Goal: Information Seeking & Learning: Learn about a topic

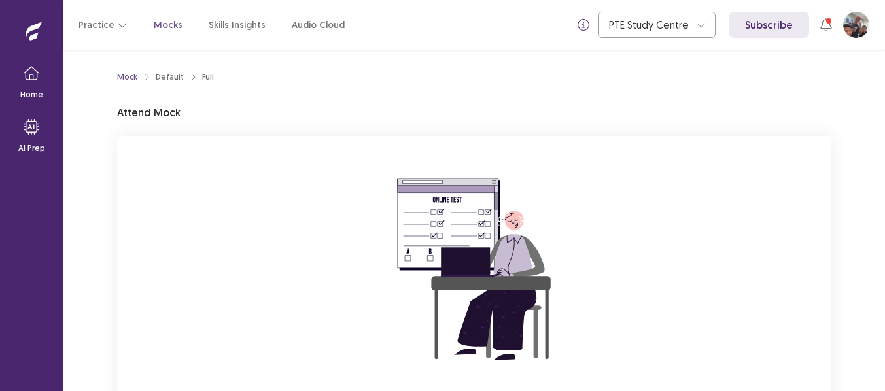
click at [166, 225] on div "You are attempting to start a new mock. Please click on the "Start" button to s…" at bounding box center [474, 311] width 715 height 350
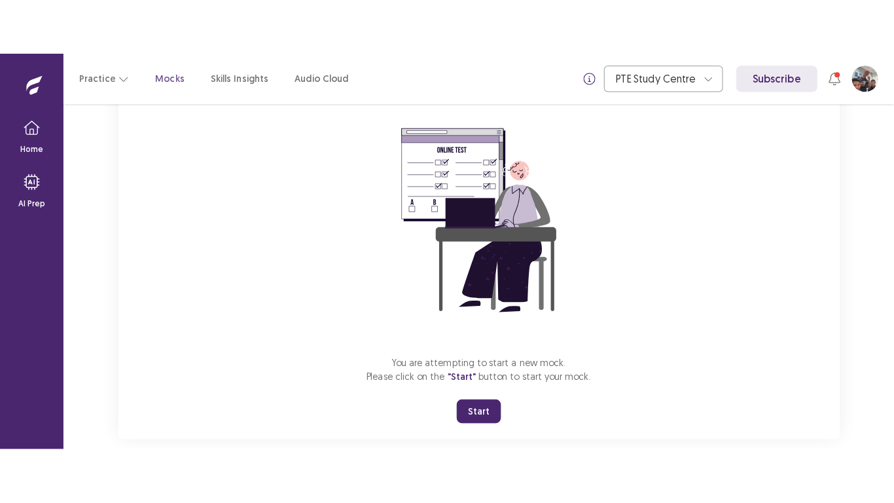
scroll to position [126, 0]
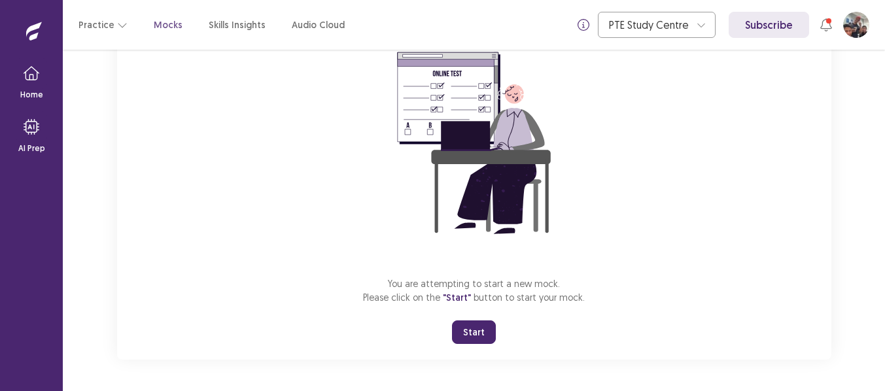
click at [473, 331] on button "Start" at bounding box center [474, 333] width 44 height 24
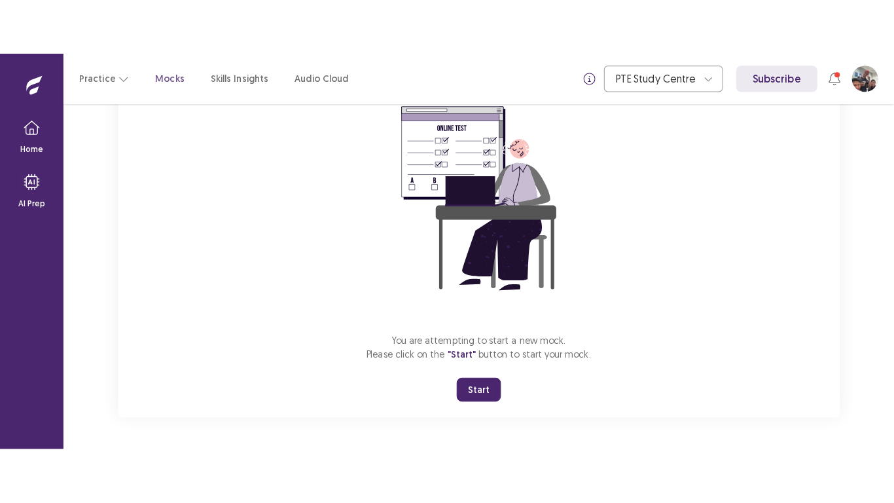
scroll to position [15, 0]
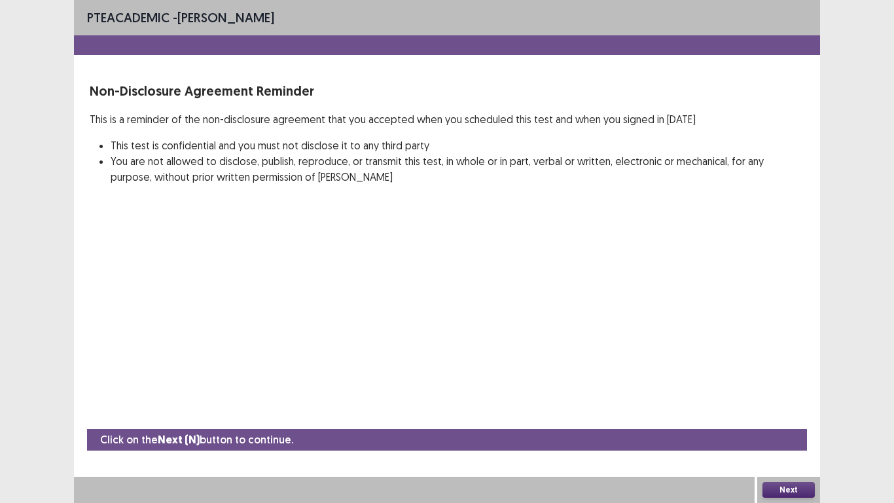
click at [790, 391] on button "Next" at bounding box center [788, 490] width 52 height 16
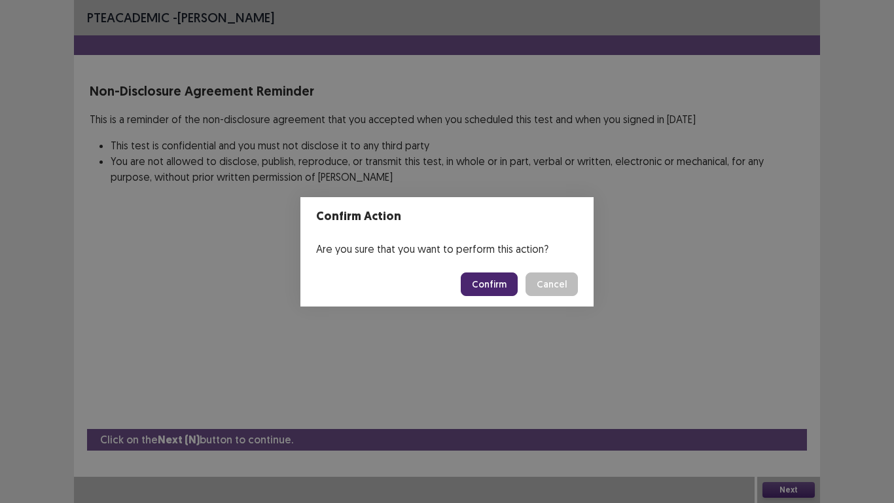
click at [496, 277] on button "Confirm" at bounding box center [489, 284] width 57 height 24
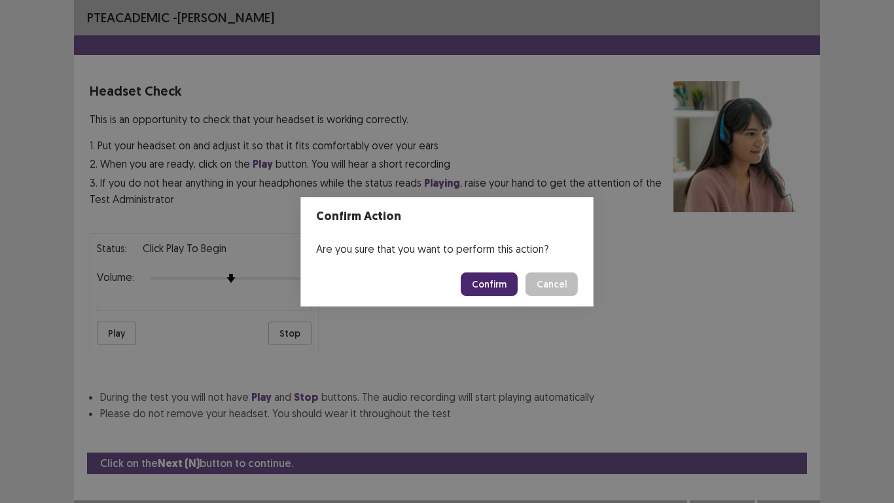
scroll to position [24, 0]
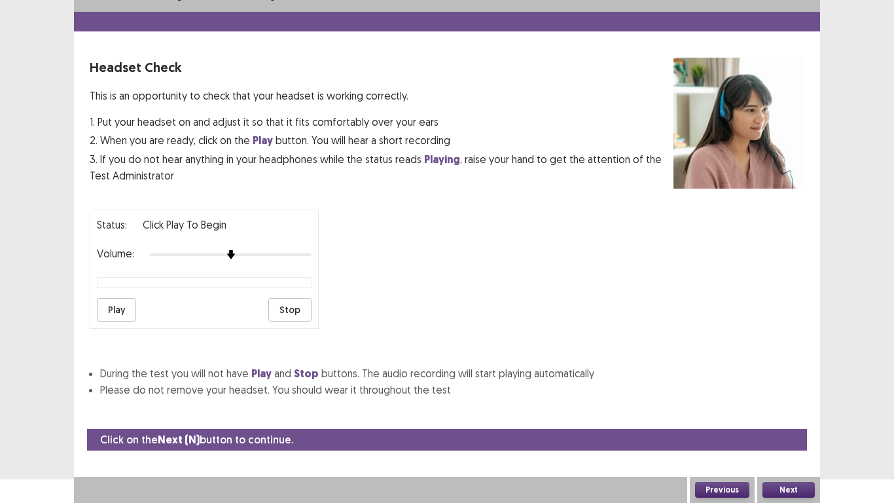
click at [116, 311] on button "Play" at bounding box center [116, 310] width 39 height 24
click at [788, 391] on button "Next" at bounding box center [788, 490] width 52 height 16
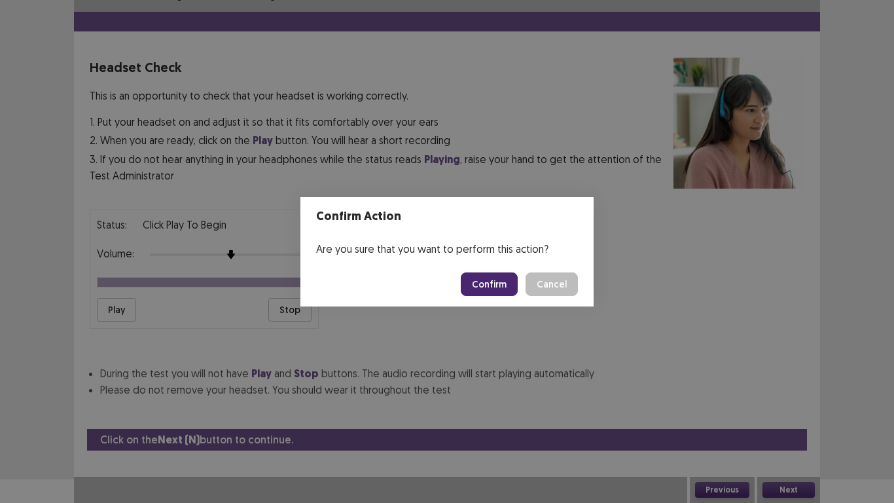
click at [503, 287] on button "Confirm" at bounding box center [489, 284] width 57 height 24
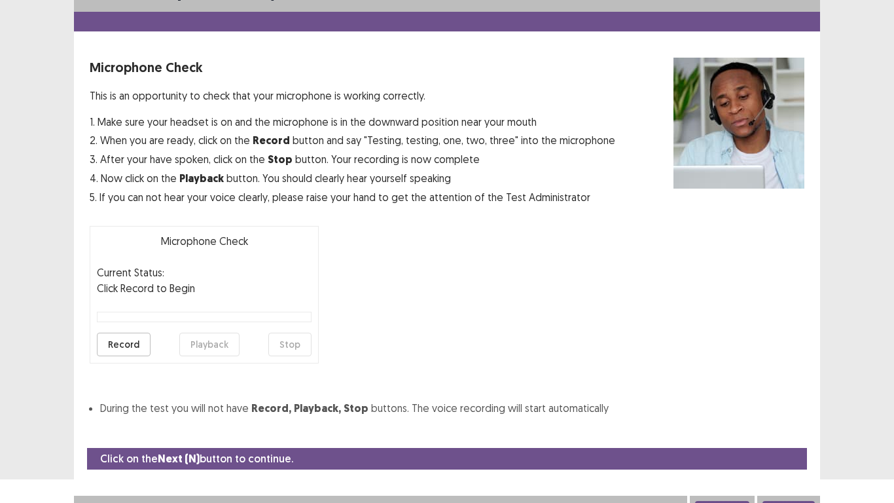
scroll to position [37, 0]
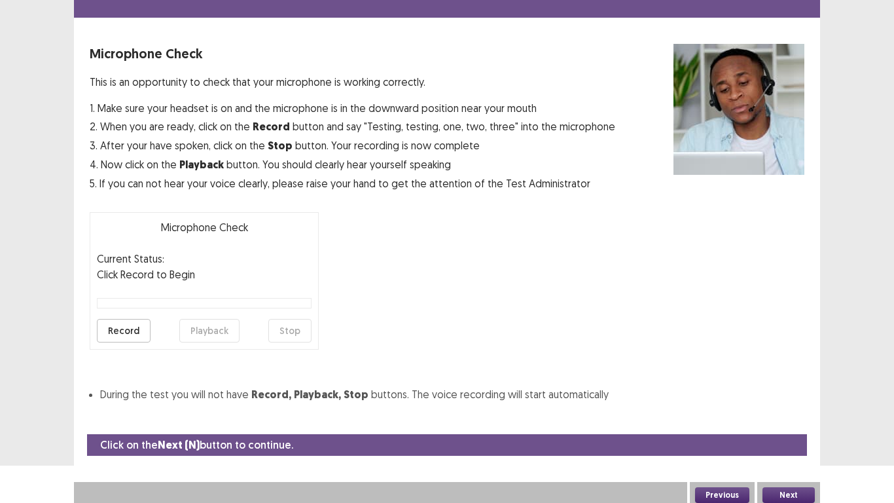
click at [118, 331] on button "Record" at bounding box center [124, 331] width 54 height 24
click at [287, 334] on button "Stop" at bounding box center [289, 331] width 43 height 24
click at [207, 331] on button "Playback" at bounding box center [209, 331] width 60 height 24
click at [786, 391] on button "Next" at bounding box center [788, 495] width 52 height 16
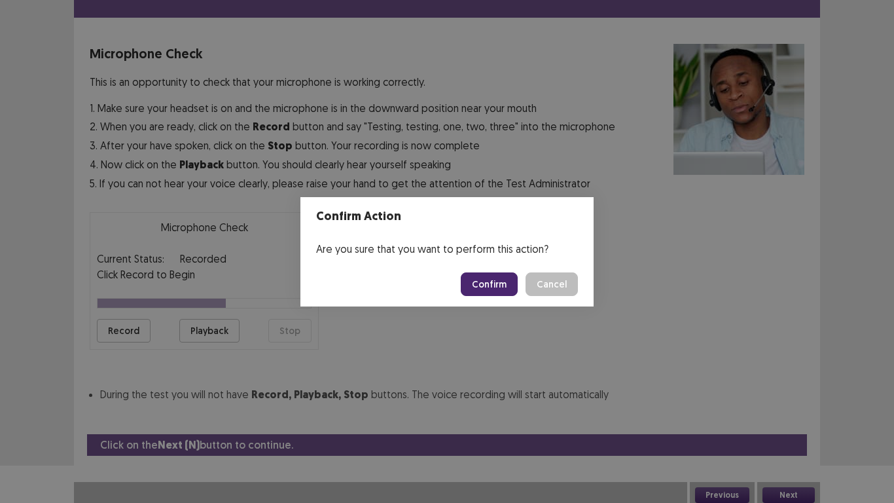
click at [491, 289] on button "Confirm" at bounding box center [489, 284] width 57 height 24
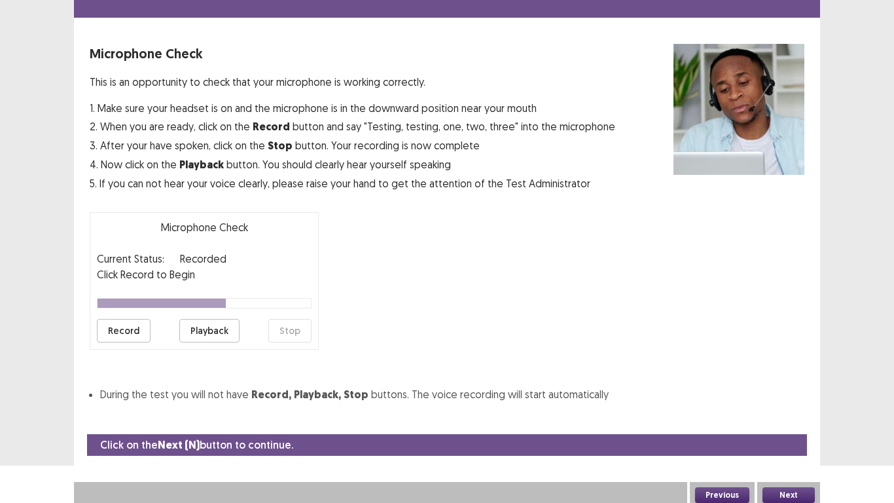
scroll to position [4, 0]
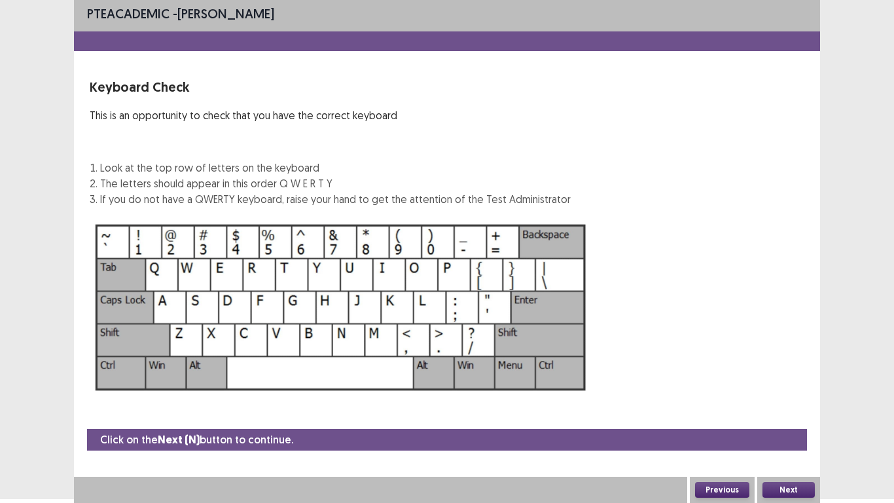
click at [790, 391] on button "Next" at bounding box center [788, 490] width 52 height 16
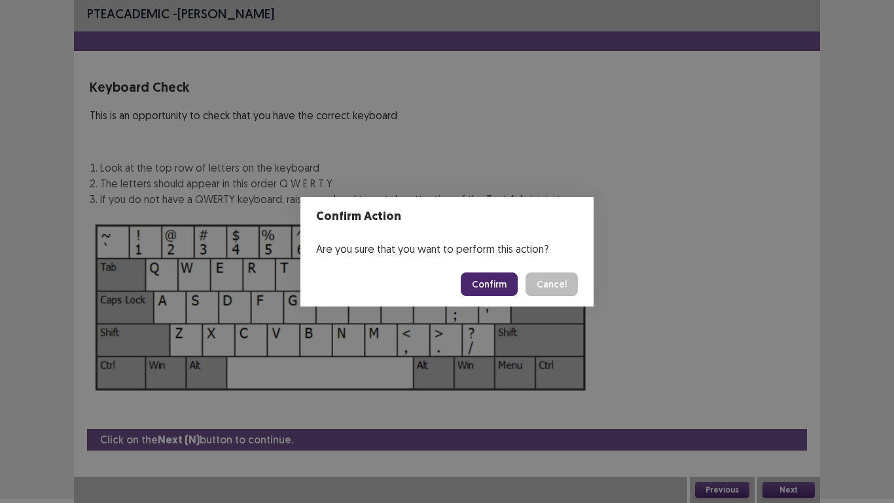
click at [495, 281] on button "Confirm" at bounding box center [489, 284] width 57 height 24
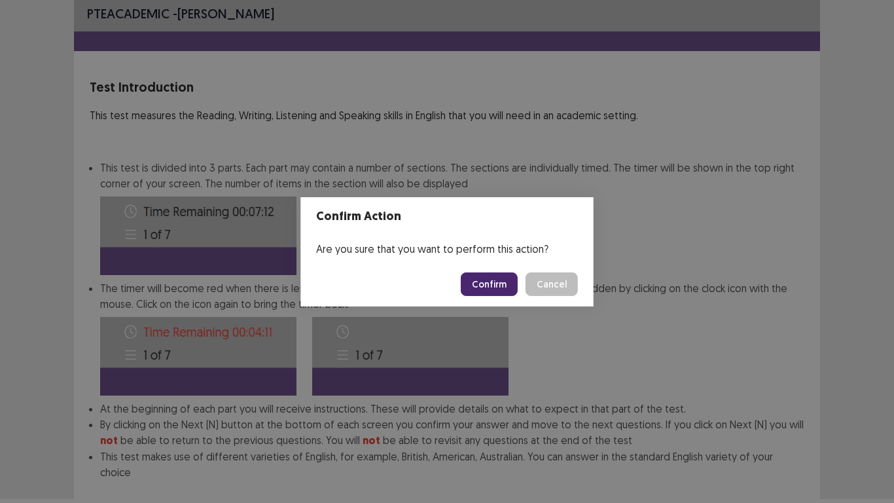
scroll to position [71, 0]
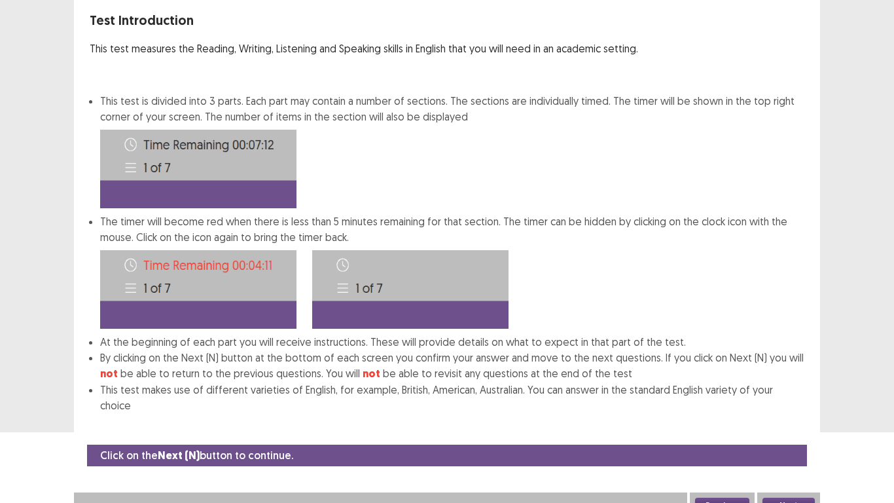
click at [790, 391] on button "Next" at bounding box center [788, 505] width 52 height 16
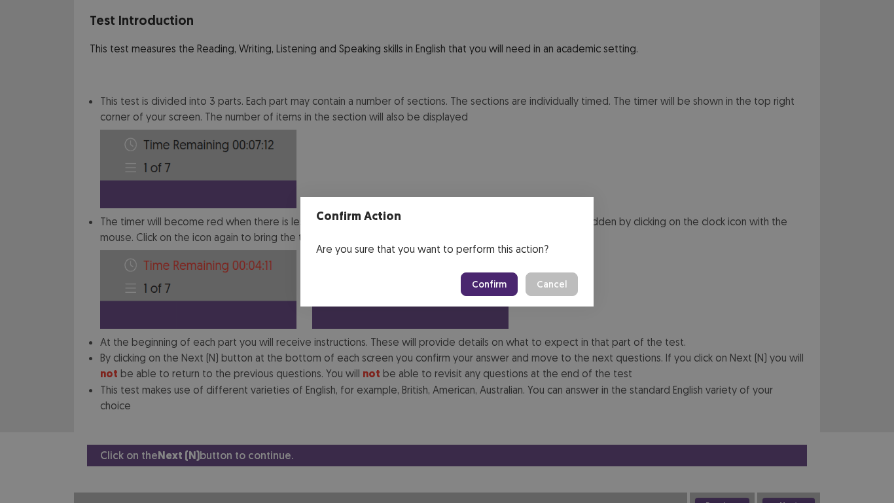
click at [498, 283] on button "Confirm" at bounding box center [489, 284] width 57 height 24
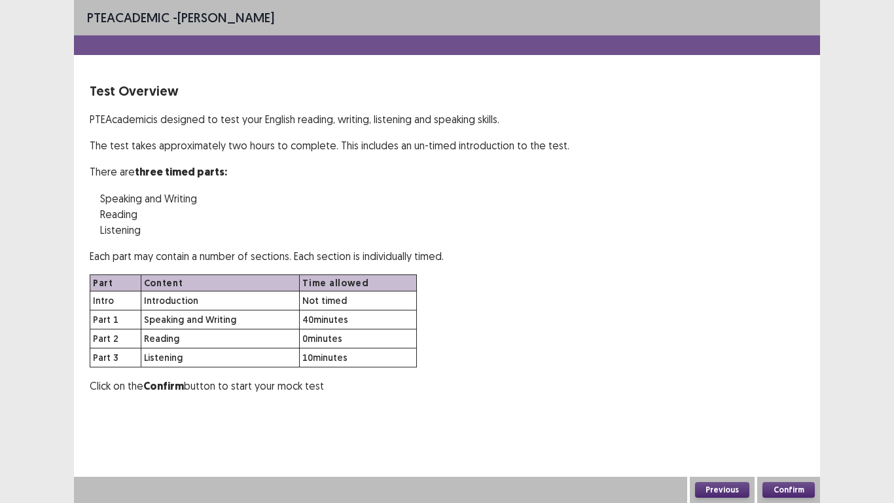
scroll to position [0, 0]
click at [793, 391] on button "Confirm" at bounding box center [788, 490] width 52 height 16
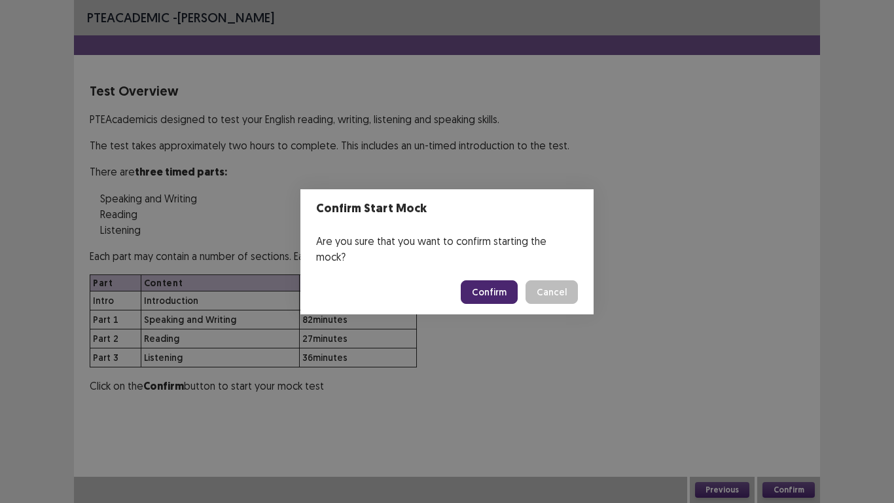
click at [493, 285] on button "Confirm" at bounding box center [489, 292] width 57 height 24
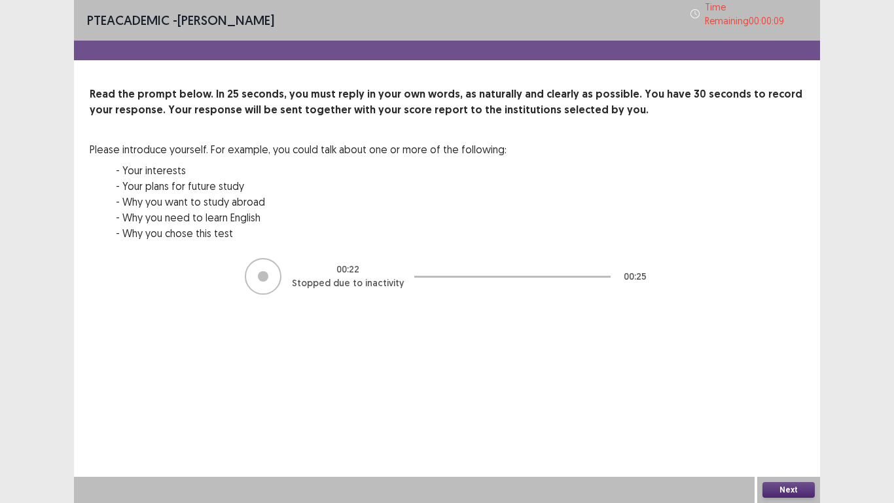
click at [787, 391] on button "Next" at bounding box center [788, 490] width 52 height 16
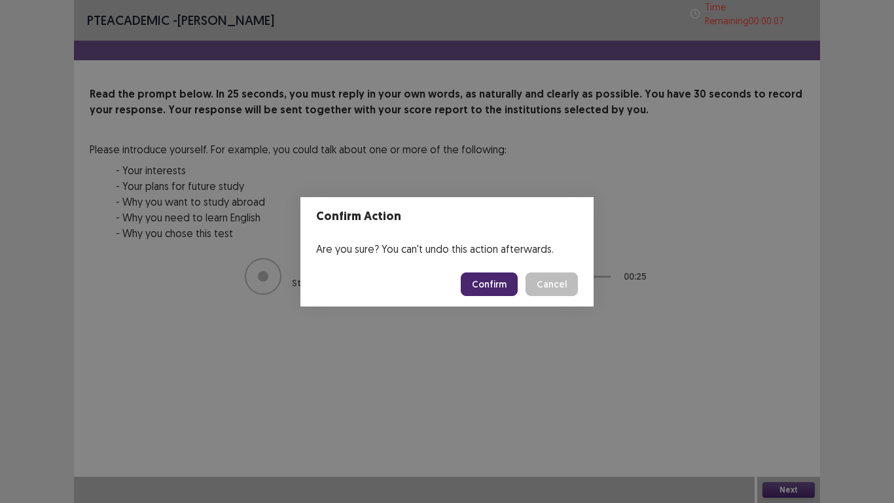
click at [490, 282] on button "Confirm" at bounding box center [489, 284] width 57 height 24
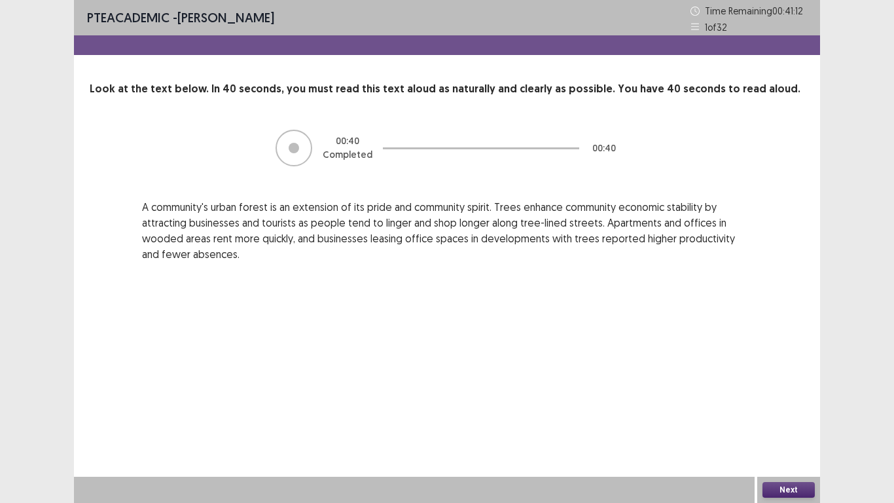
click at [782, 391] on button "Next" at bounding box center [788, 490] width 52 height 16
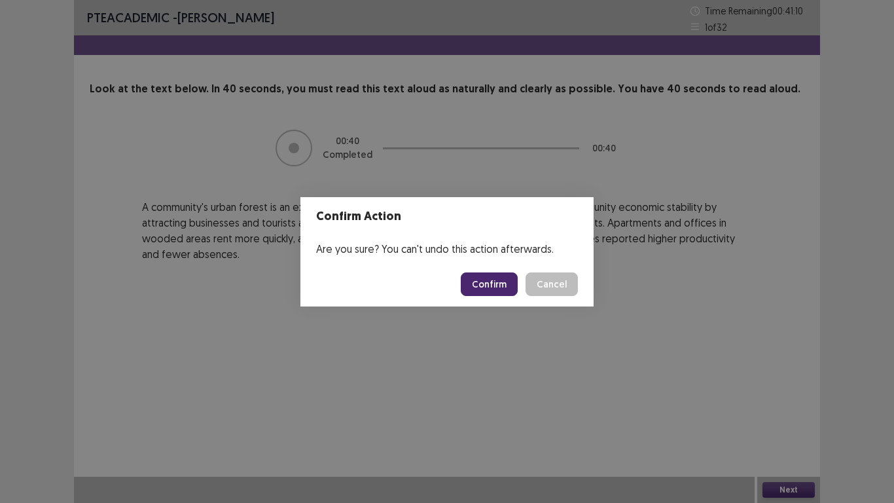
click at [487, 281] on button "Confirm" at bounding box center [489, 284] width 57 height 24
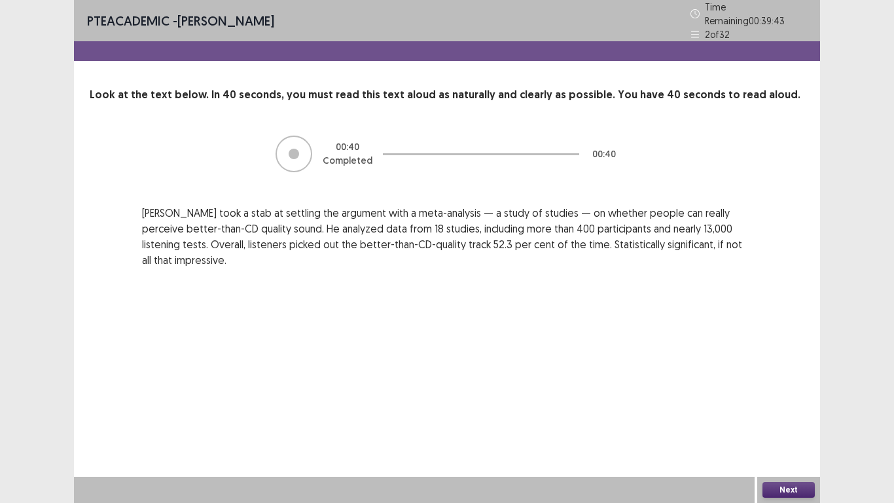
click at [792, 391] on button "Next" at bounding box center [788, 490] width 52 height 16
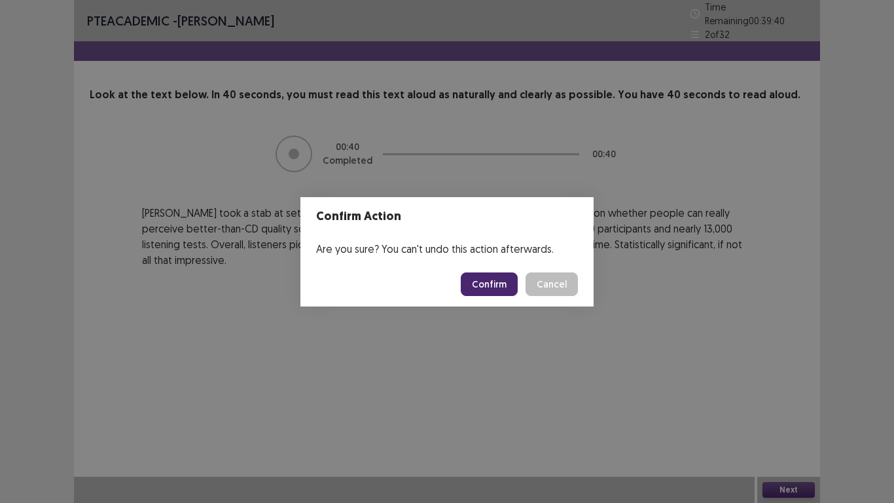
click at [478, 281] on button "Confirm" at bounding box center [489, 284] width 57 height 24
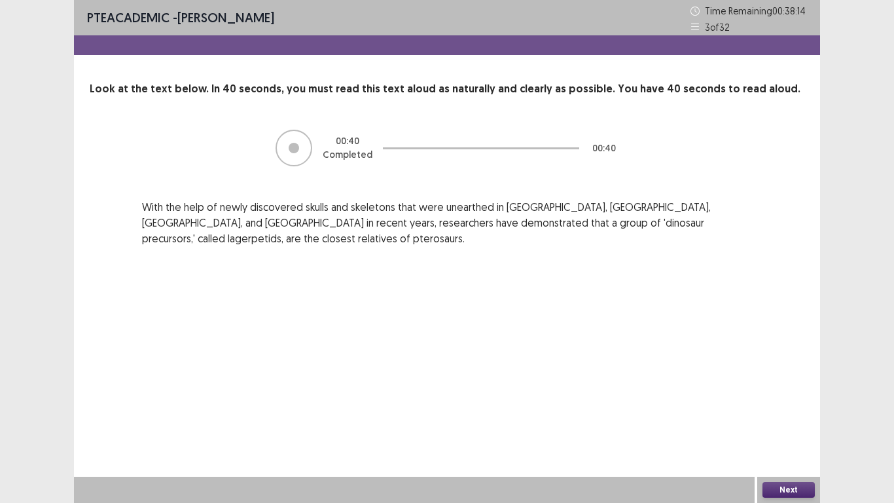
click at [798, 391] on button "Next" at bounding box center [788, 490] width 52 height 16
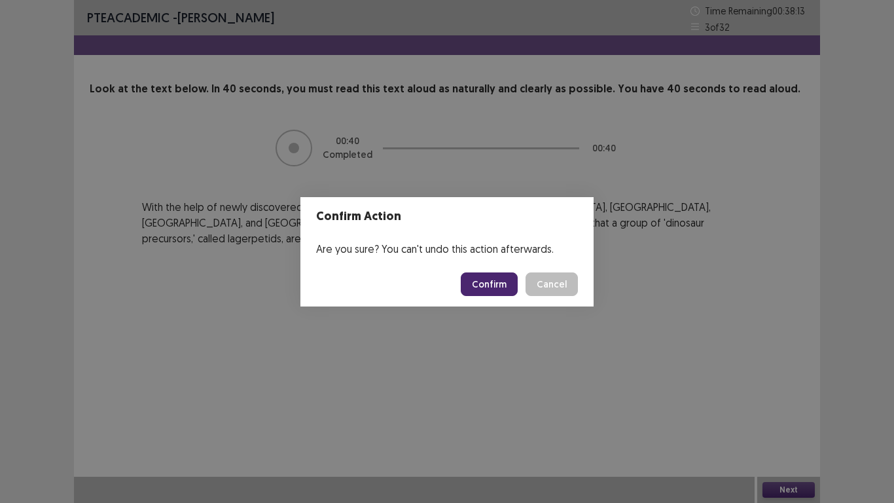
click at [474, 288] on button "Confirm" at bounding box center [489, 284] width 57 height 24
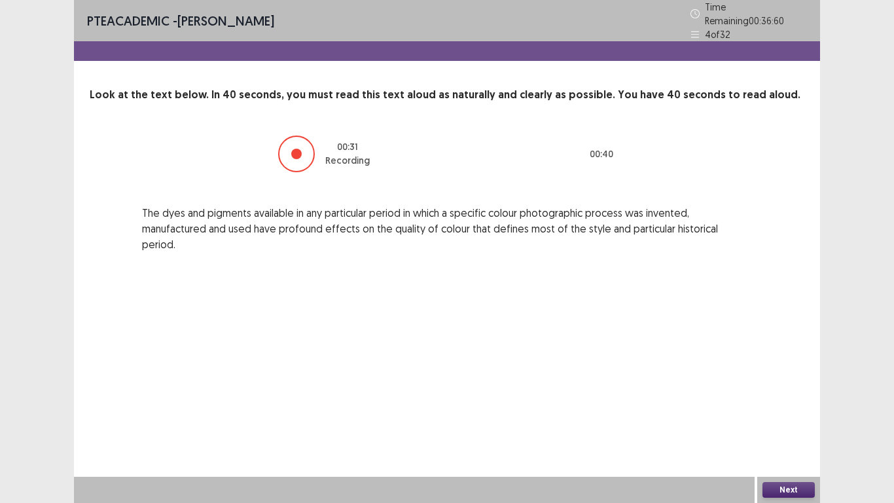
click at [775, 391] on button "Next" at bounding box center [788, 490] width 52 height 16
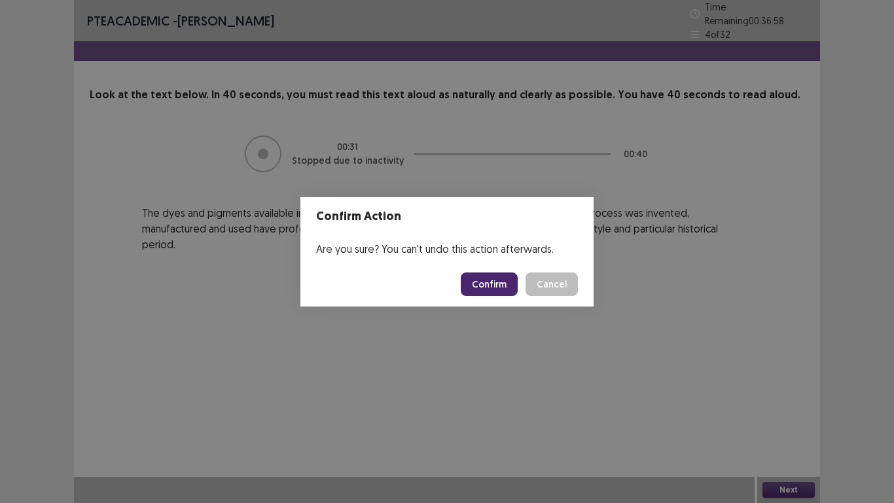
click at [484, 282] on button "Confirm" at bounding box center [489, 284] width 57 height 24
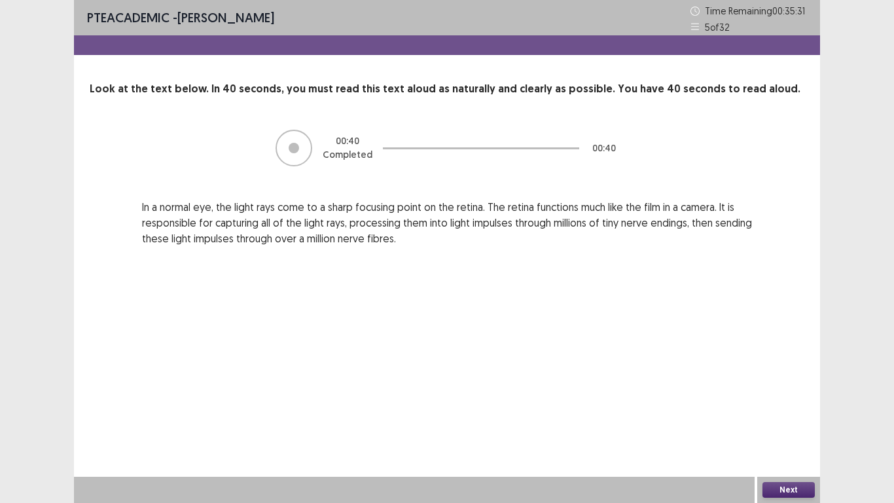
click at [783, 391] on button "Next" at bounding box center [788, 490] width 52 height 16
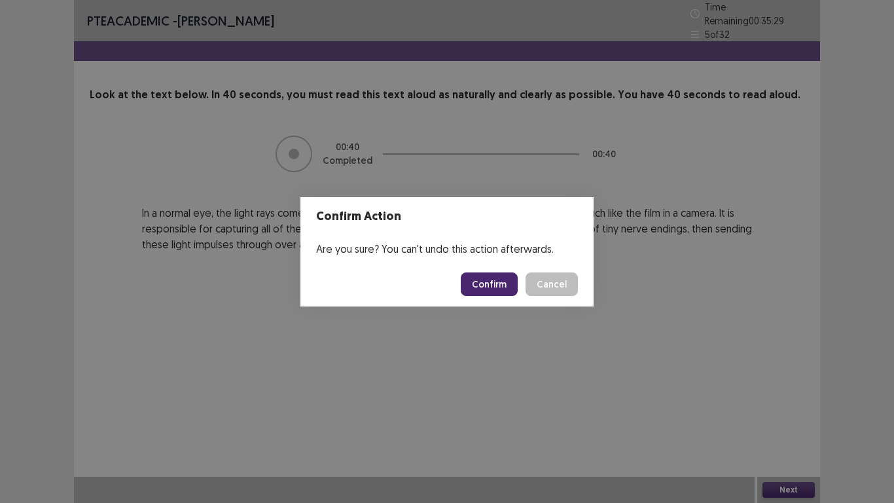
click at [472, 279] on button "Confirm" at bounding box center [489, 284] width 57 height 24
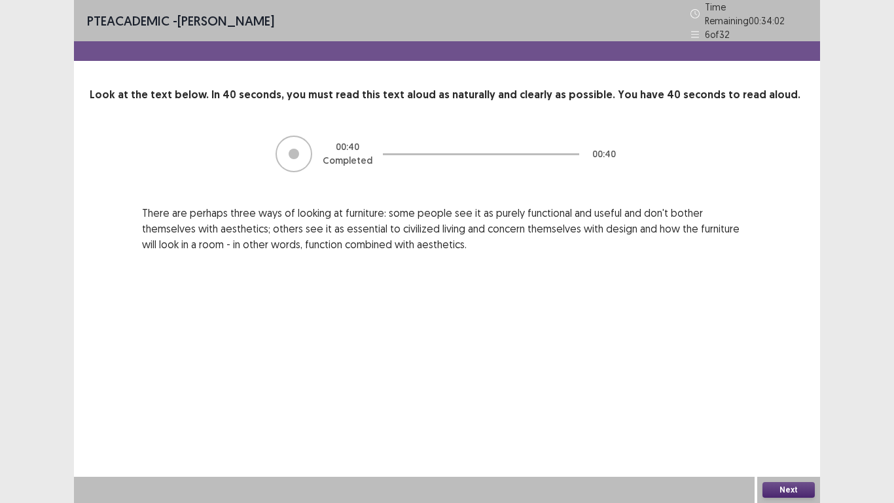
click at [790, 391] on button "Next" at bounding box center [788, 490] width 52 height 16
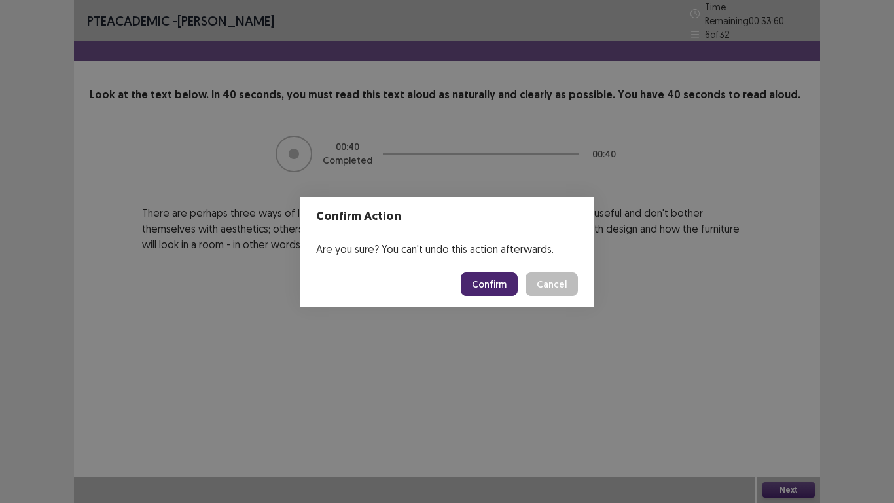
click at [488, 285] on button "Confirm" at bounding box center [489, 284] width 57 height 24
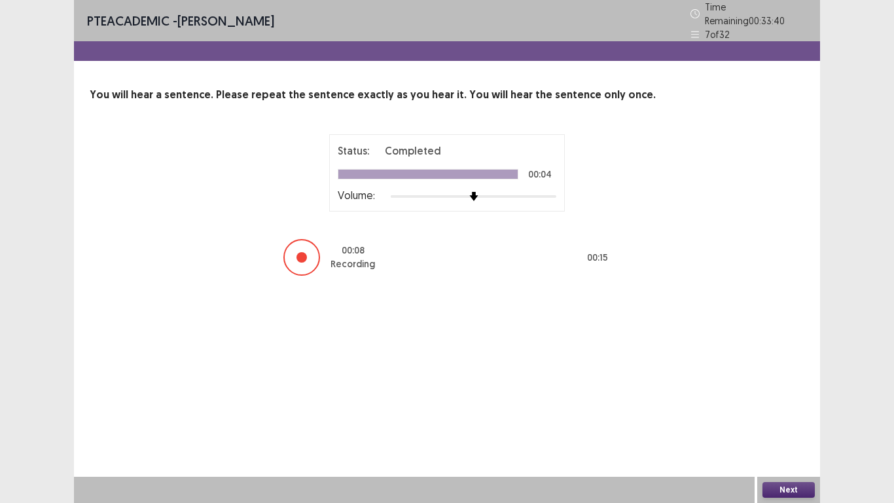
click at [773, 391] on button "Next" at bounding box center [788, 490] width 52 height 16
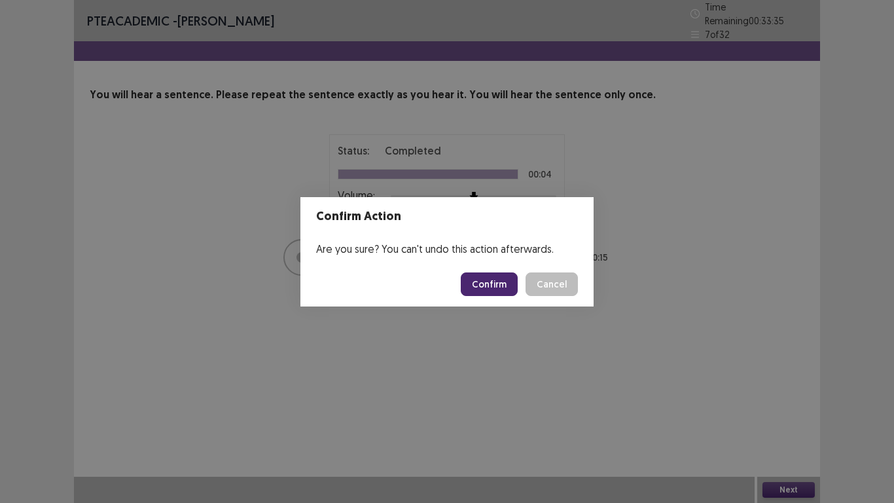
click at [495, 283] on button "Confirm" at bounding box center [489, 284] width 57 height 24
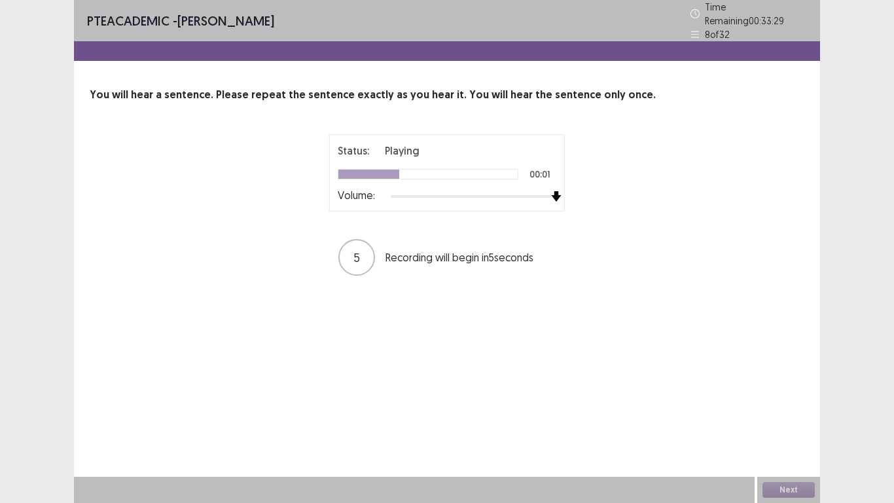
click at [550, 191] on div at bounding box center [556, 196] width 12 height 12
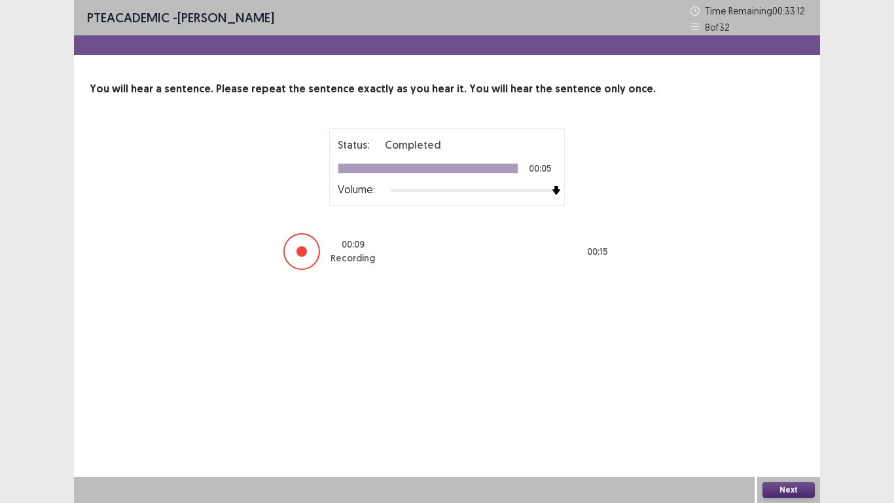
click at [794, 391] on button "Next" at bounding box center [788, 490] width 52 height 16
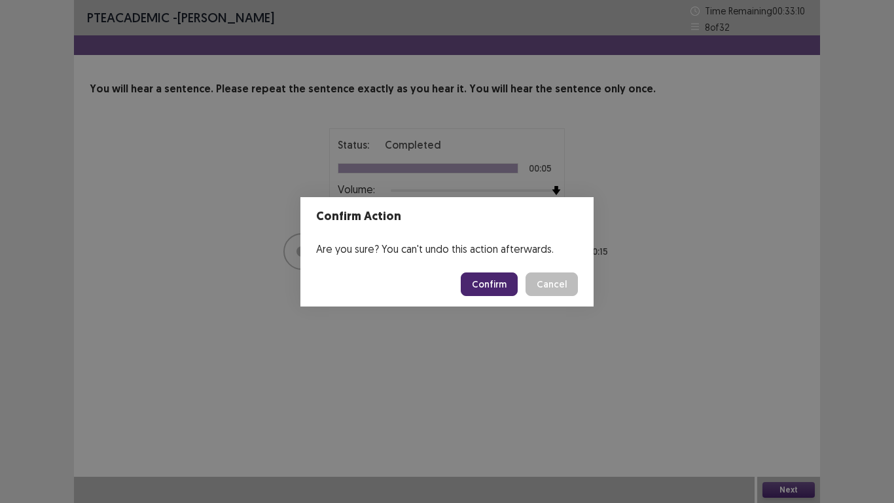
click at [492, 283] on button "Confirm" at bounding box center [489, 284] width 57 height 24
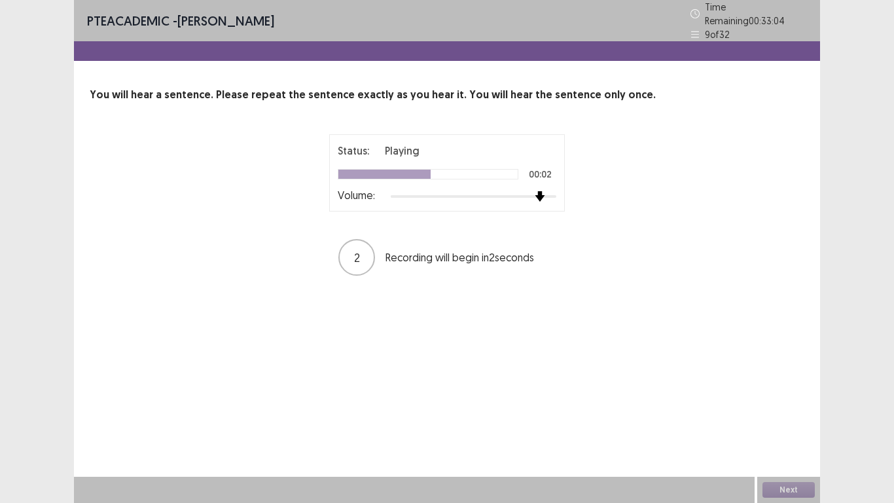
click at [548, 194] on div at bounding box center [474, 196] width 166 height 10
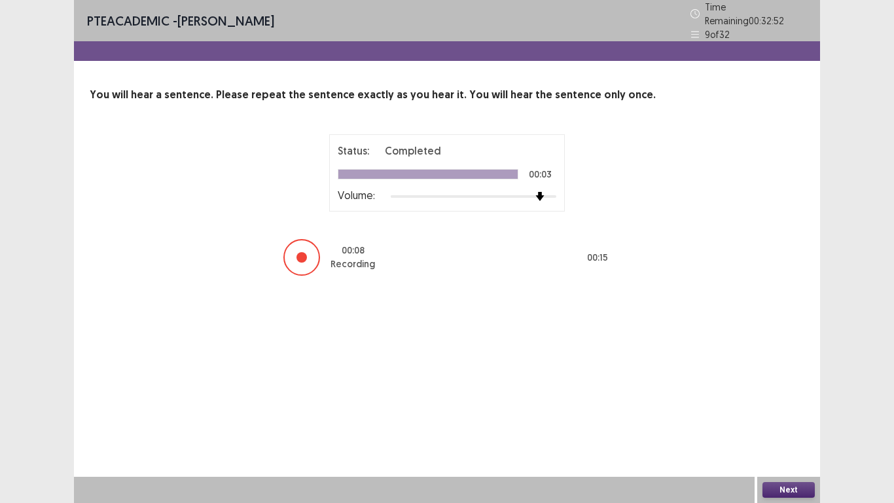
click at [782, 391] on button "Next" at bounding box center [788, 490] width 52 height 16
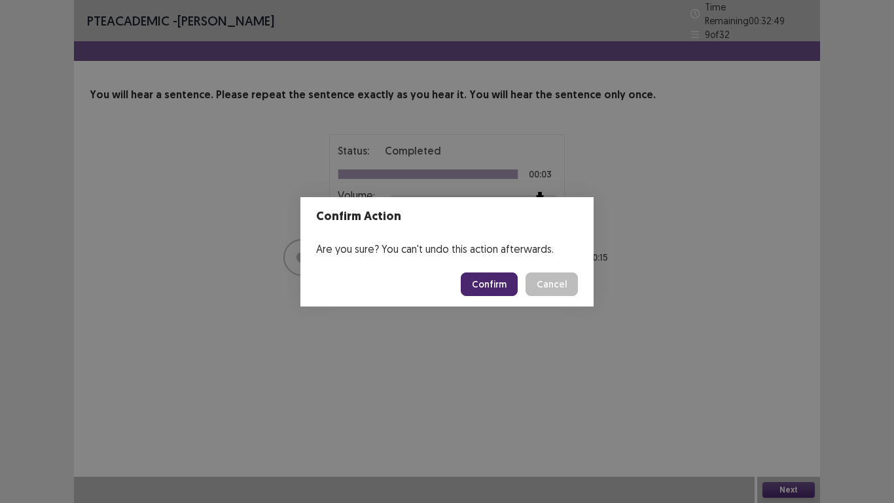
click at [503, 283] on button "Confirm" at bounding box center [489, 284] width 57 height 24
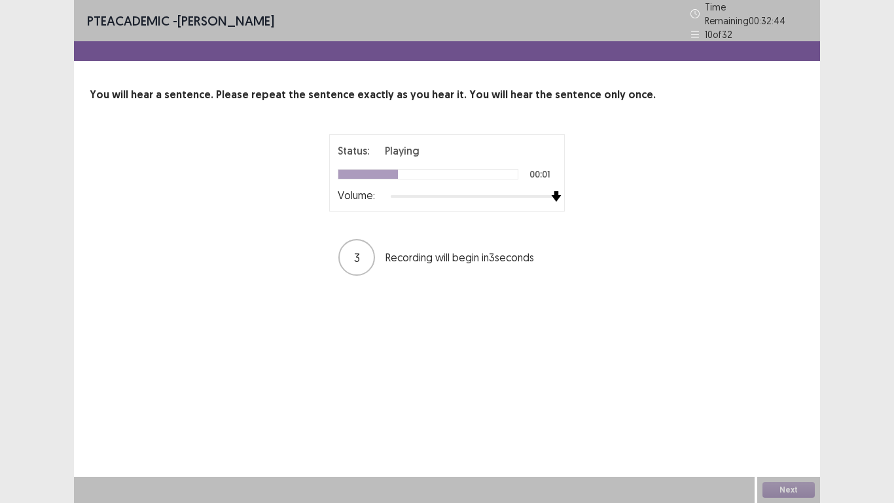
click at [549, 193] on div at bounding box center [474, 196] width 166 height 10
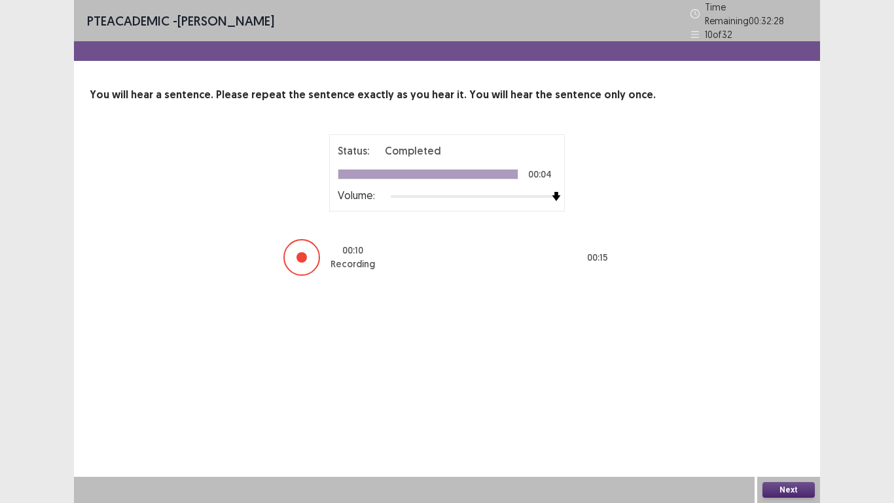
click at [790, 391] on button "Next" at bounding box center [788, 490] width 52 height 16
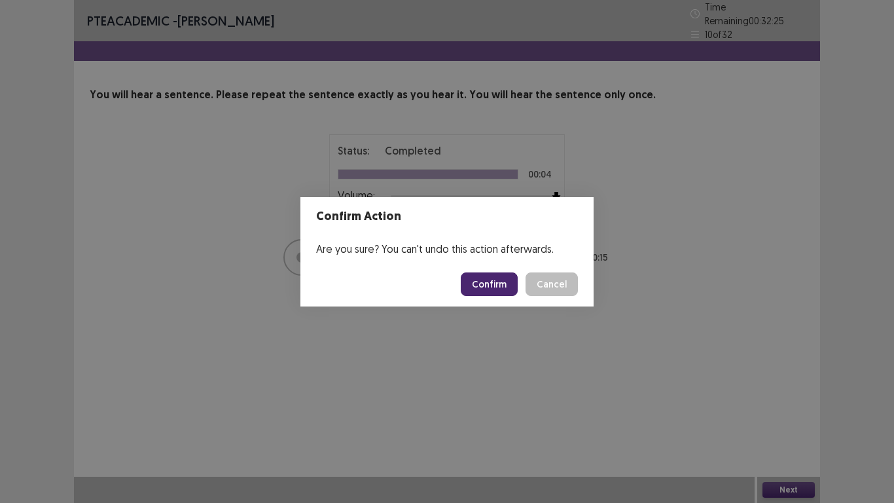
click at [485, 277] on button "Confirm" at bounding box center [489, 284] width 57 height 24
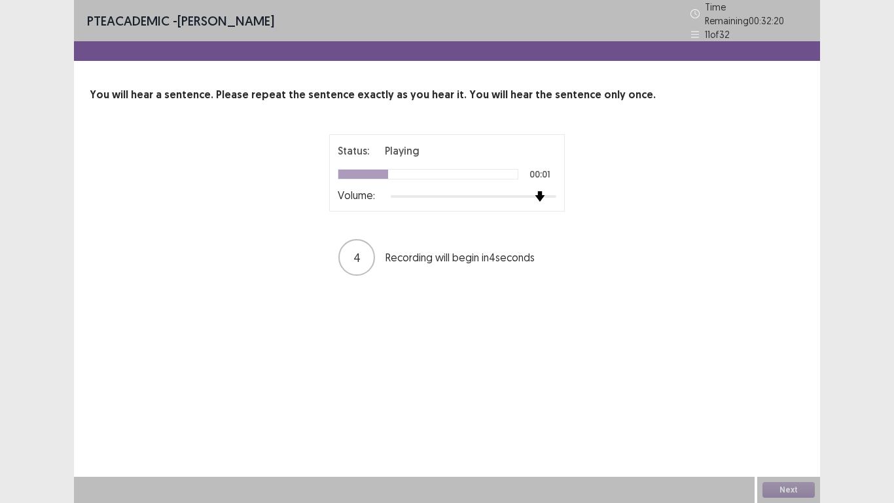
click at [545, 192] on img at bounding box center [540, 196] width 10 height 10
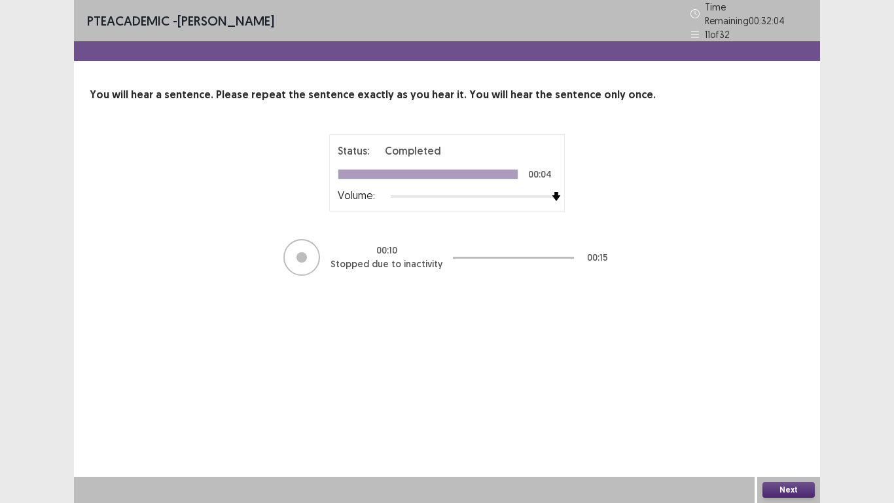
click at [778, 391] on button "Next" at bounding box center [788, 490] width 52 height 16
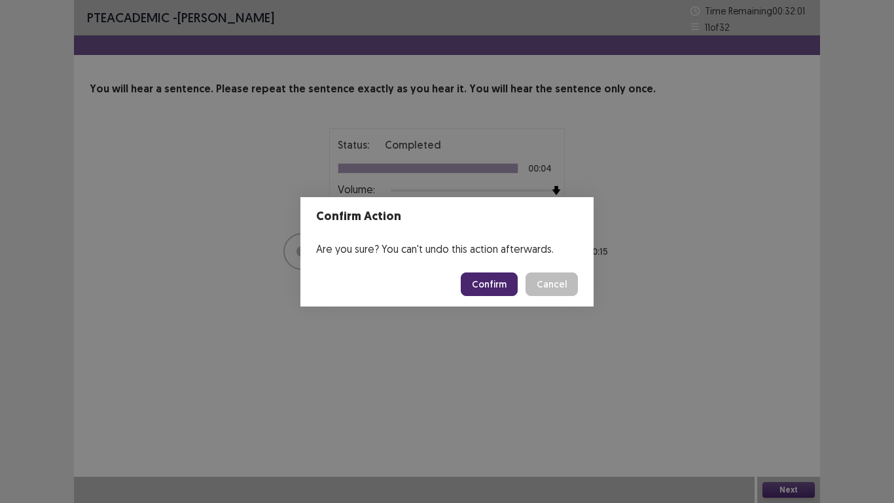
click at [493, 279] on button "Confirm" at bounding box center [489, 284] width 57 height 24
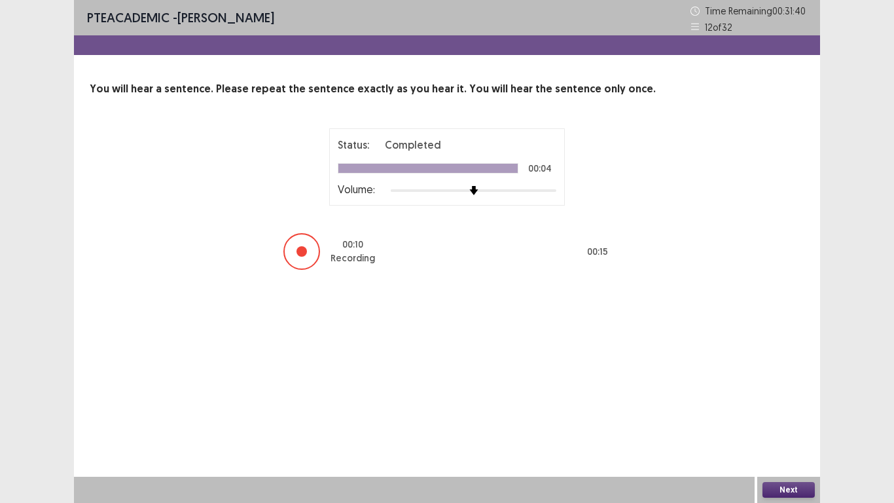
click at [779, 391] on button "Next" at bounding box center [788, 490] width 52 height 16
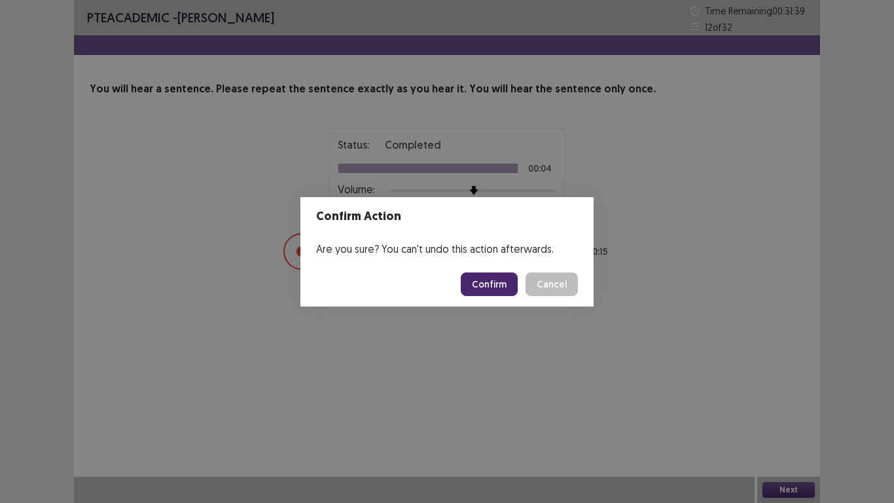
click at [650, 357] on div "Confirm Action Are you sure? You can't undo this action afterwards. Confirm Can…" at bounding box center [447, 251] width 894 height 503
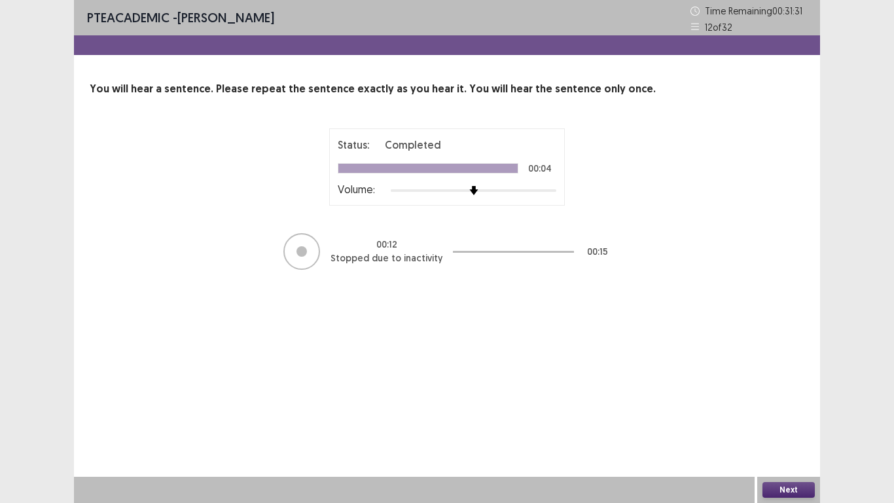
click at [779, 391] on button "Next" at bounding box center [788, 490] width 52 height 16
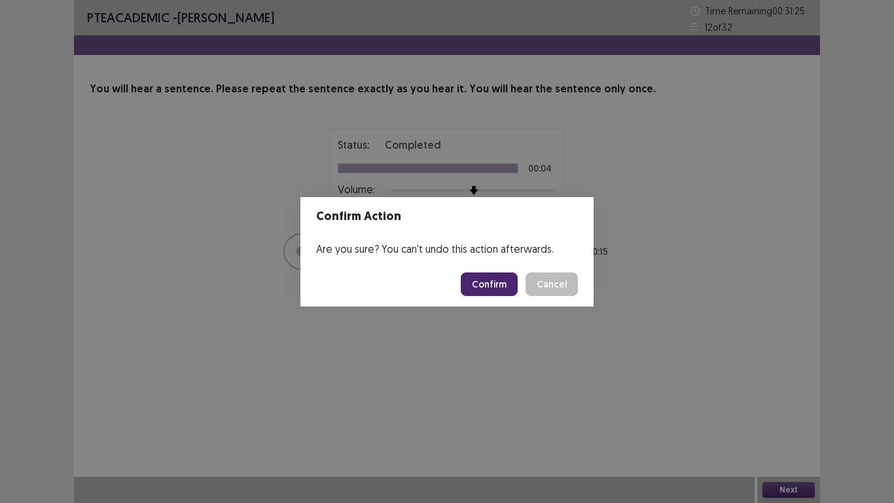
click at [479, 281] on button "Confirm" at bounding box center [489, 284] width 57 height 24
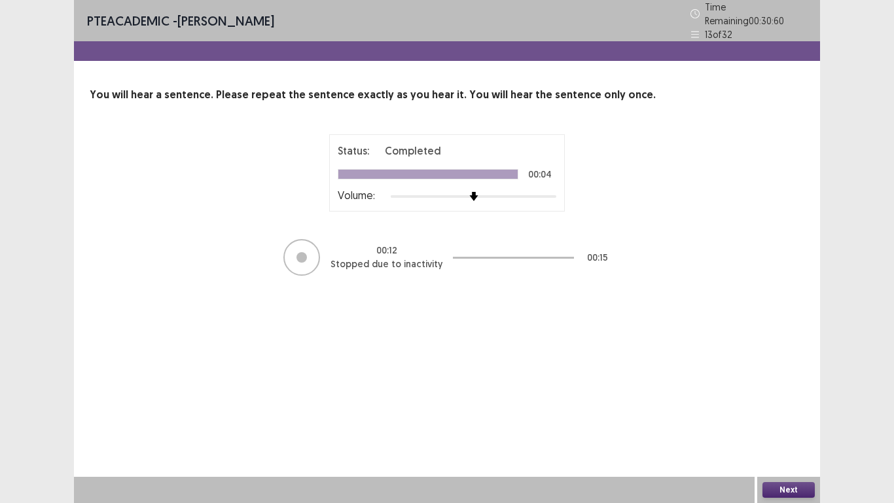
click at [791, 391] on button "Next" at bounding box center [788, 490] width 52 height 16
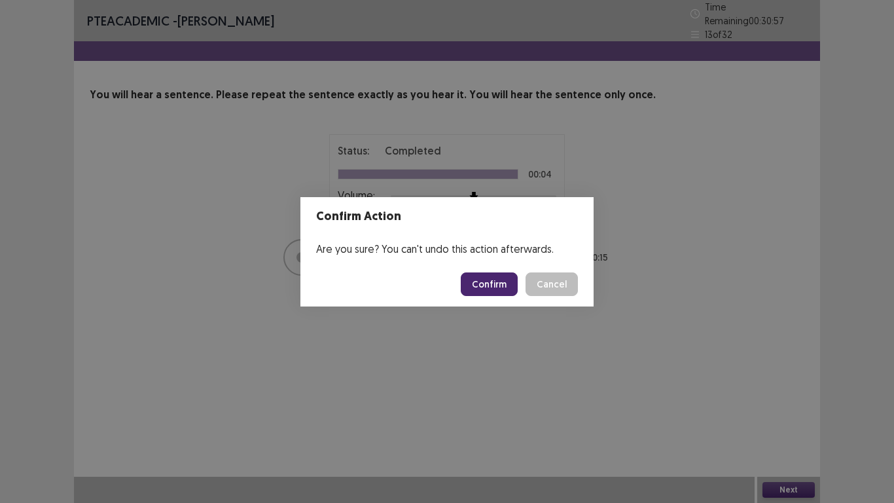
click at [500, 286] on button "Confirm" at bounding box center [489, 284] width 57 height 24
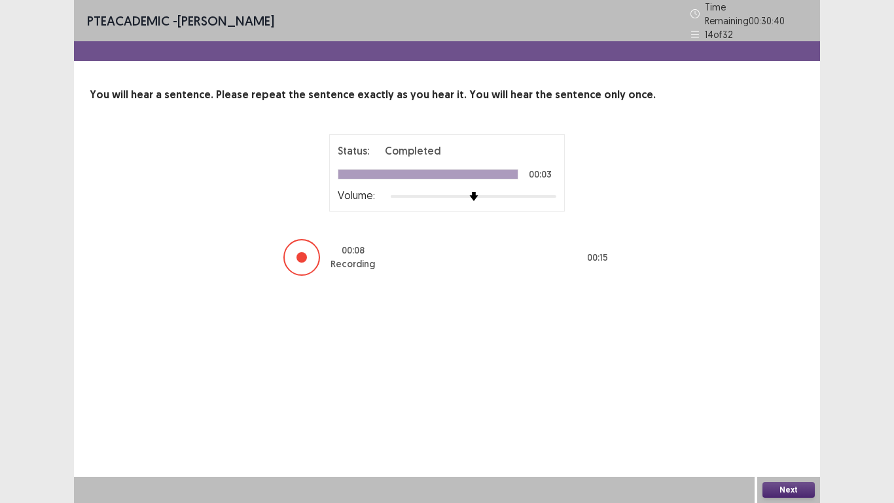
click at [787, 391] on button "Next" at bounding box center [788, 490] width 52 height 16
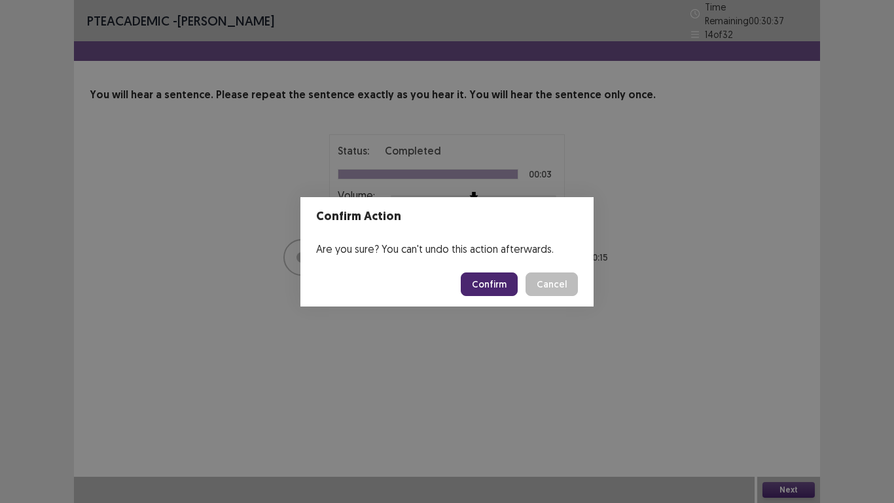
click at [493, 287] on button "Confirm" at bounding box center [489, 284] width 57 height 24
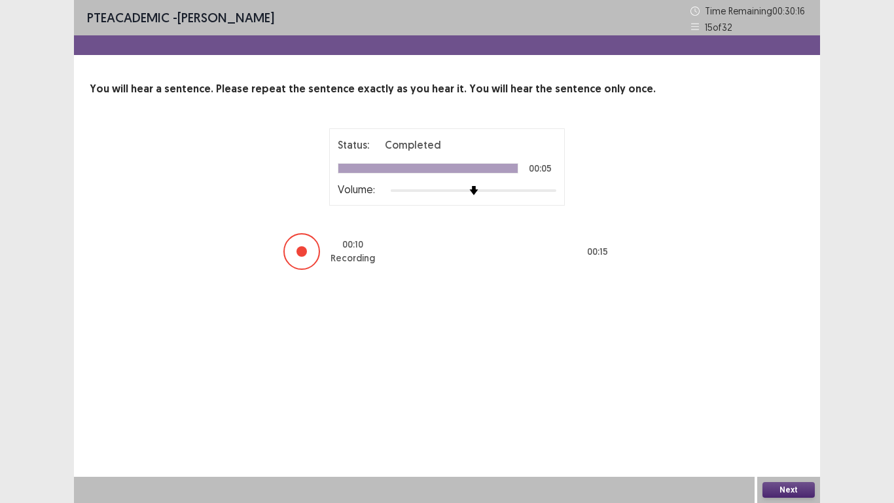
click at [788, 391] on button "Next" at bounding box center [788, 490] width 52 height 16
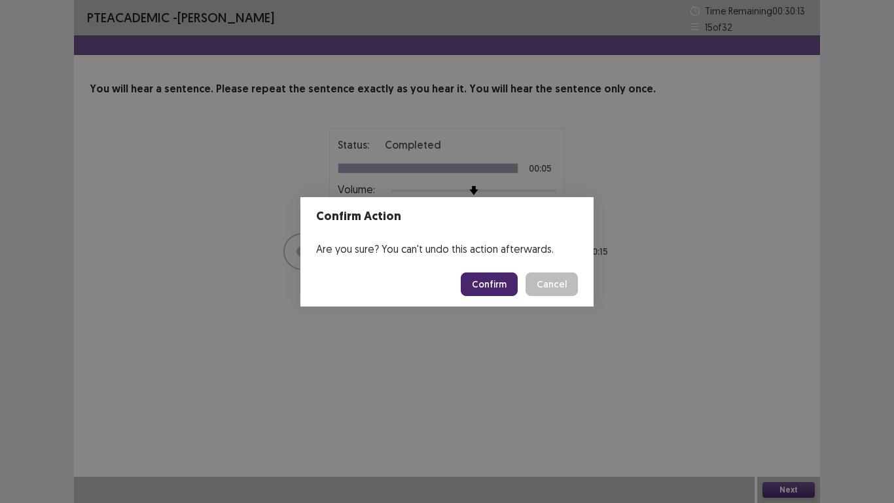
click at [496, 289] on button "Confirm" at bounding box center [489, 284] width 57 height 24
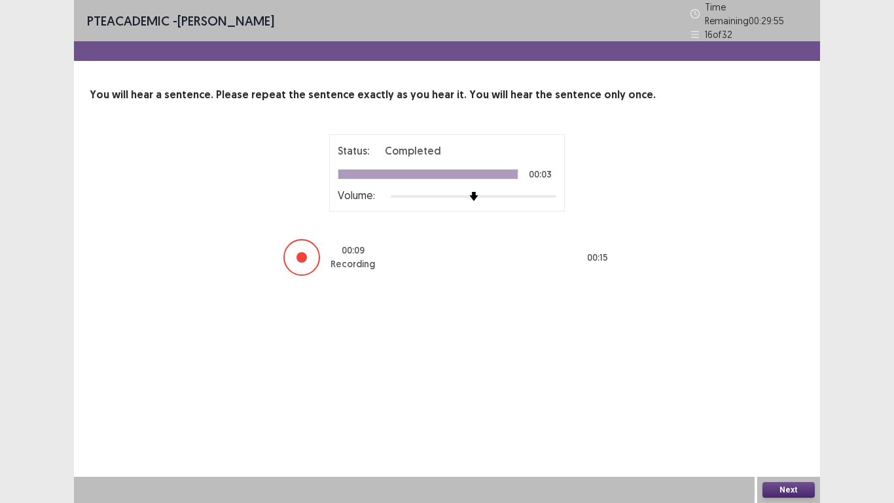
click at [789, 391] on button "Next" at bounding box center [788, 490] width 52 height 16
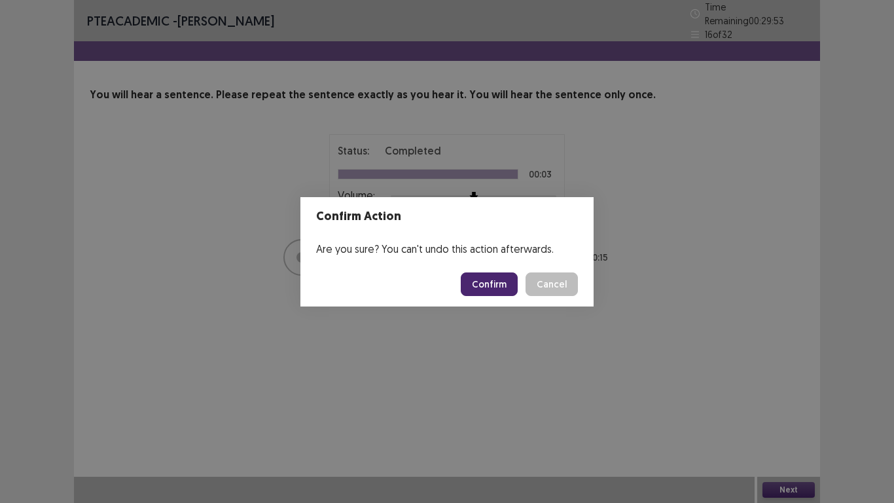
click at [486, 282] on button "Confirm" at bounding box center [489, 284] width 57 height 24
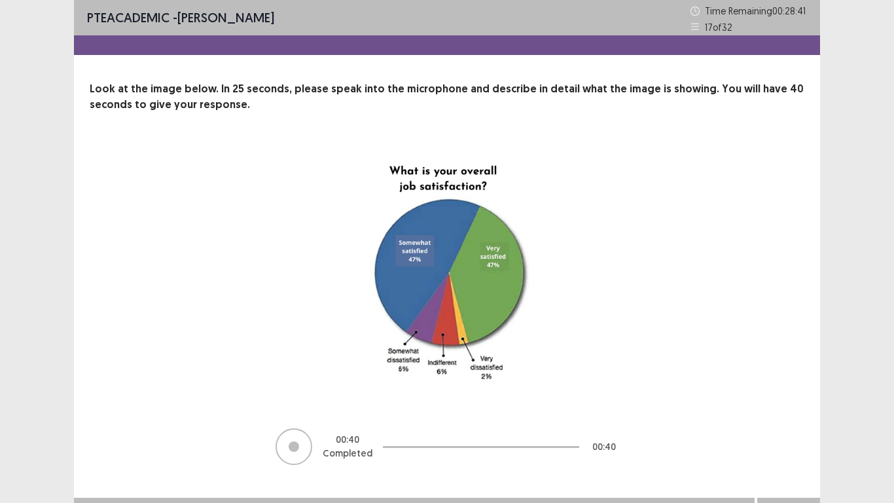
click at [484, 384] on img at bounding box center [446, 272] width 327 height 256
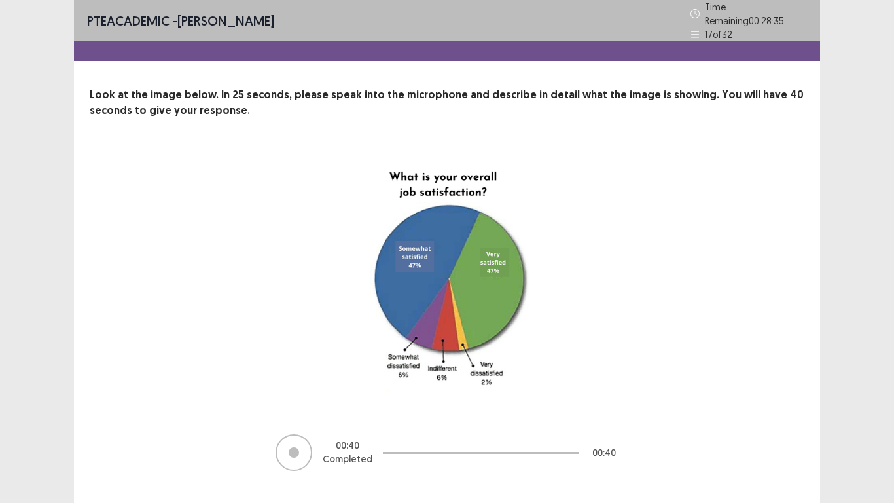
click at [676, 329] on div "00 : 40 Completed 00 : 40" at bounding box center [447, 311] width 610 height 322
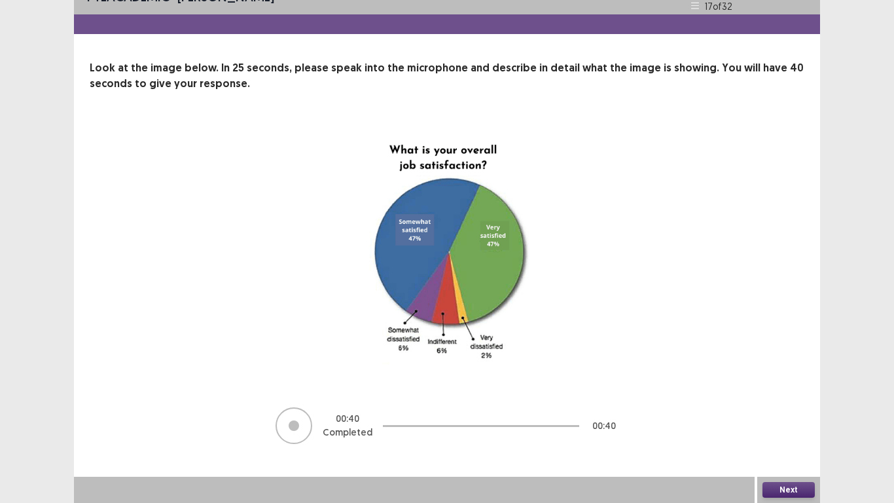
click at [792, 391] on button "Next" at bounding box center [788, 490] width 52 height 16
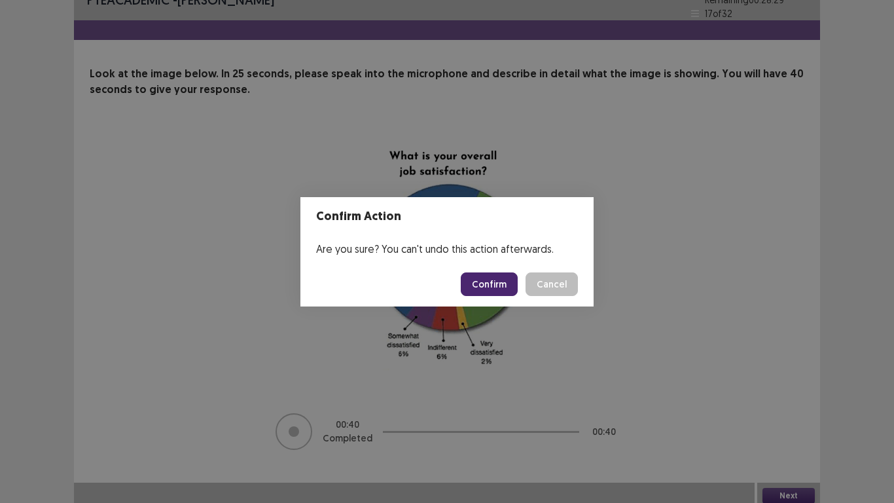
click at [487, 281] on button "Confirm" at bounding box center [489, 284] width 57 height 24
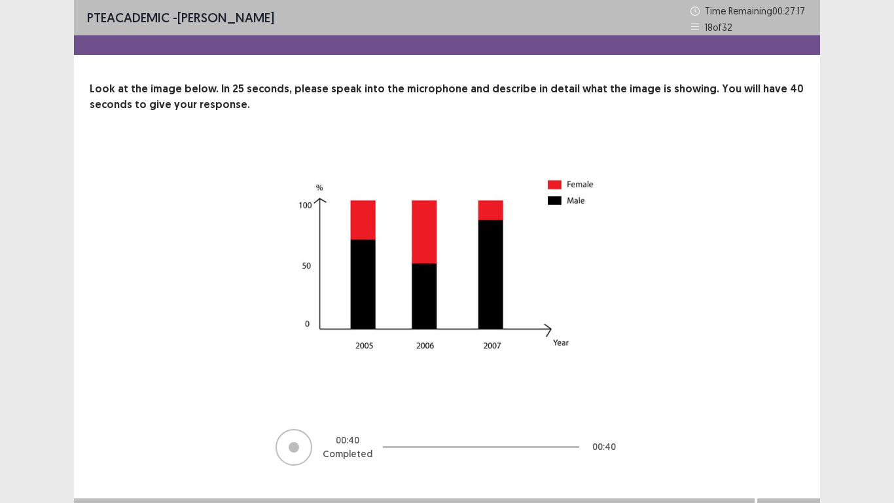
click at [733, 353] on div "00 : 40 Completed 00 : 40" at bounding box center [447, 305] width 610 height 323
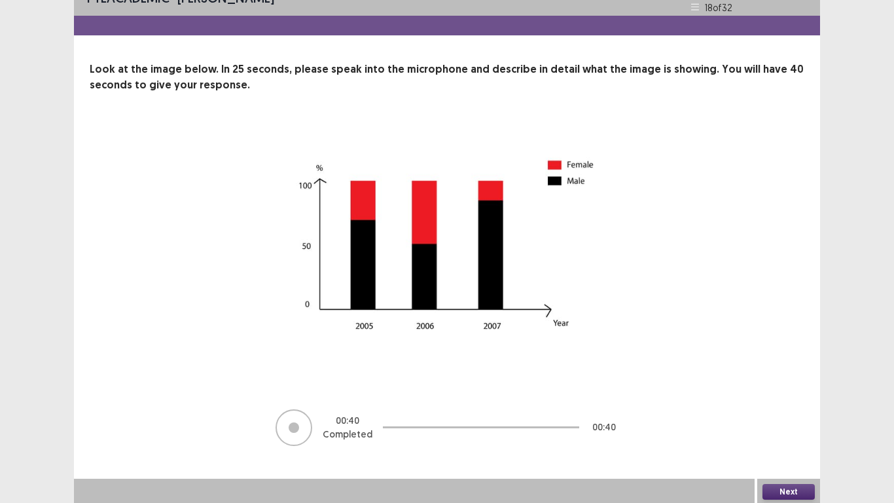
scroll to position [22, 0]
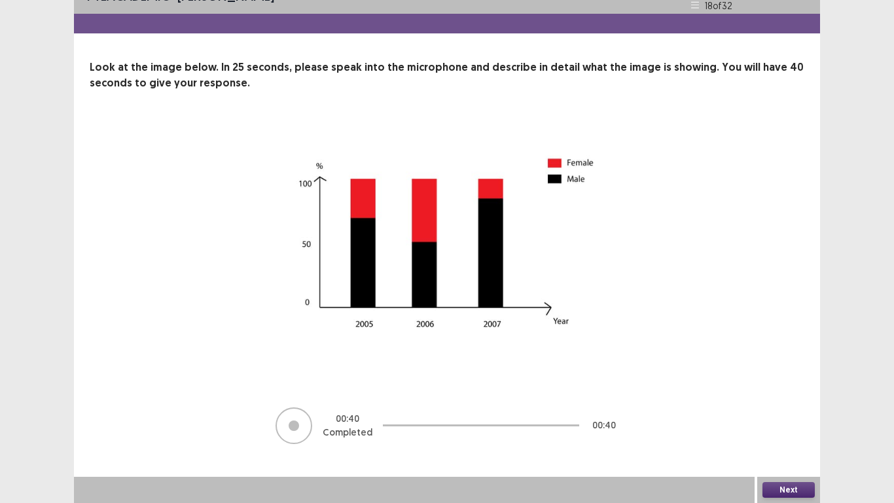
click at [783, 391] on button "Next" at bounding box center [788, 490] width 52 height 16
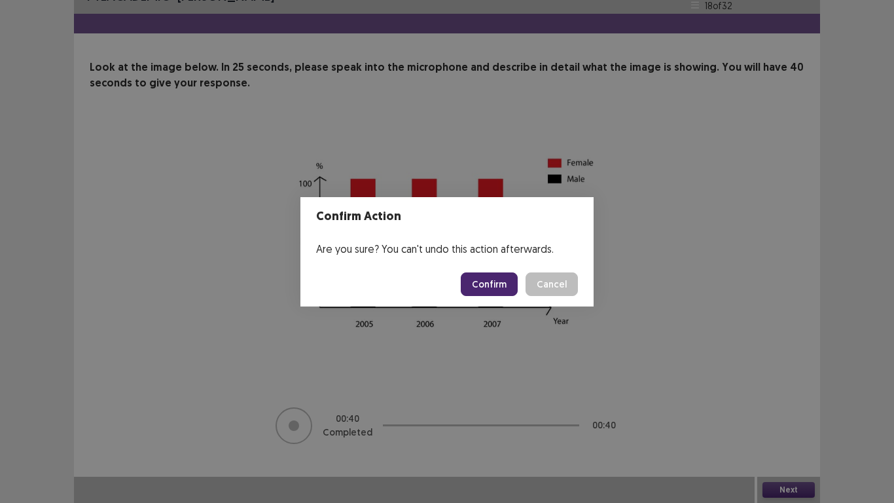
click at [483, 290] on button "Confirm" at bounding box center [489, 284] width 57 height 24
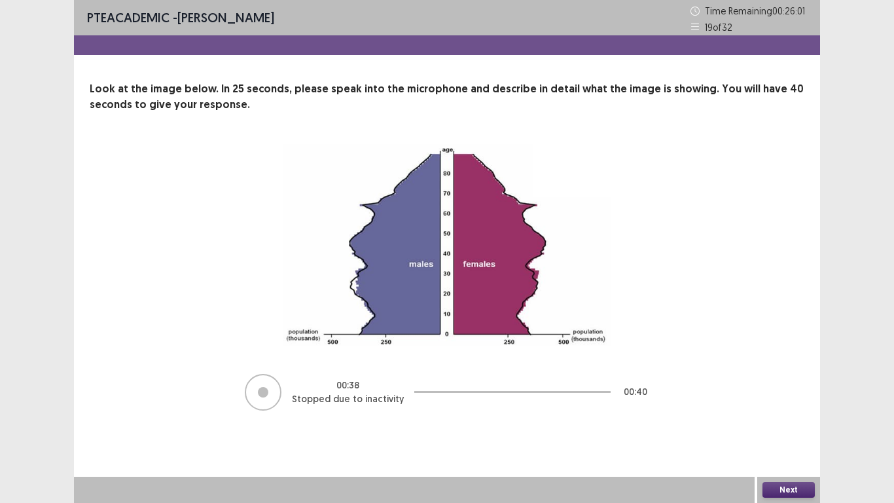
click at [787, 391] on button "Next" at bounding box center [788, 490] width 52 height 16
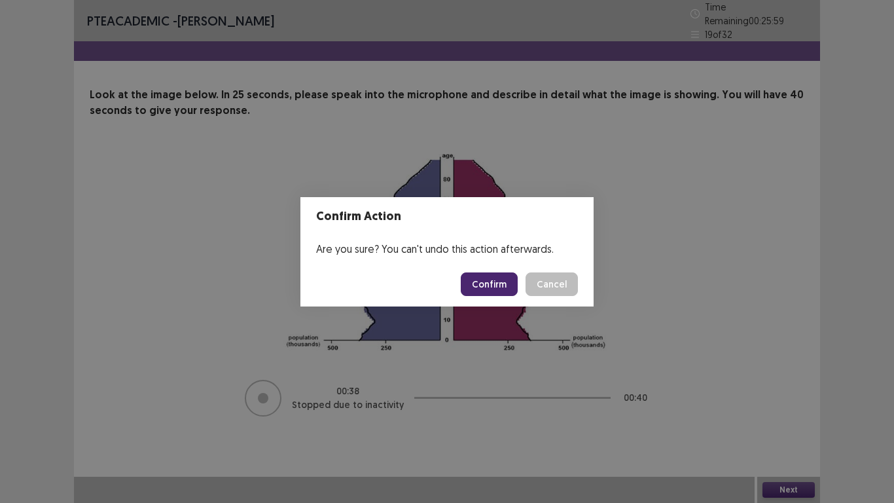
click at [489, 285] on button "Confirm" at bounding box center [489, 284] width 57 height 24
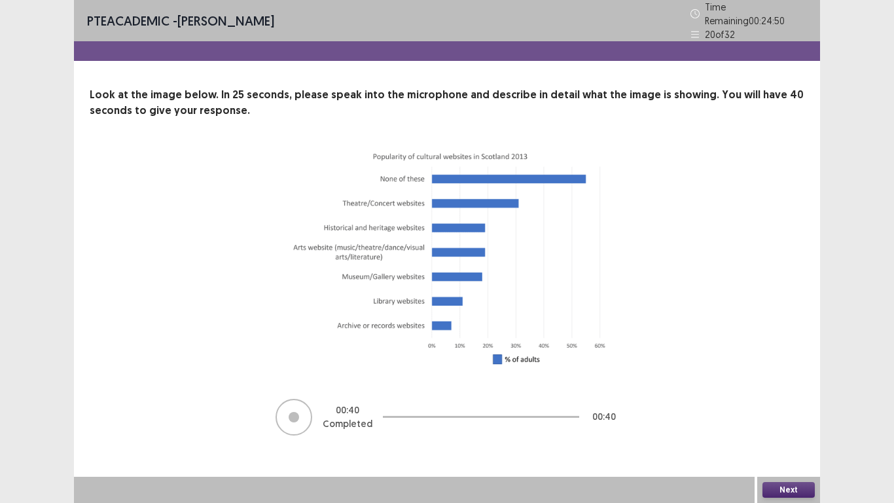
click at [776, 391] on button "Next" at bounding box center [788, 490] width 52 height 16
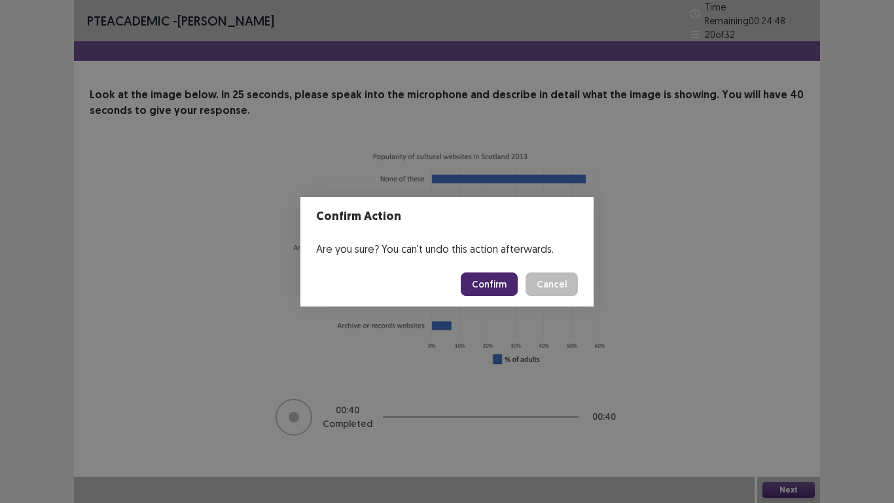
click at [493, 279] on button "Confirm" at bounding box center [489, 284] width 57 height 24
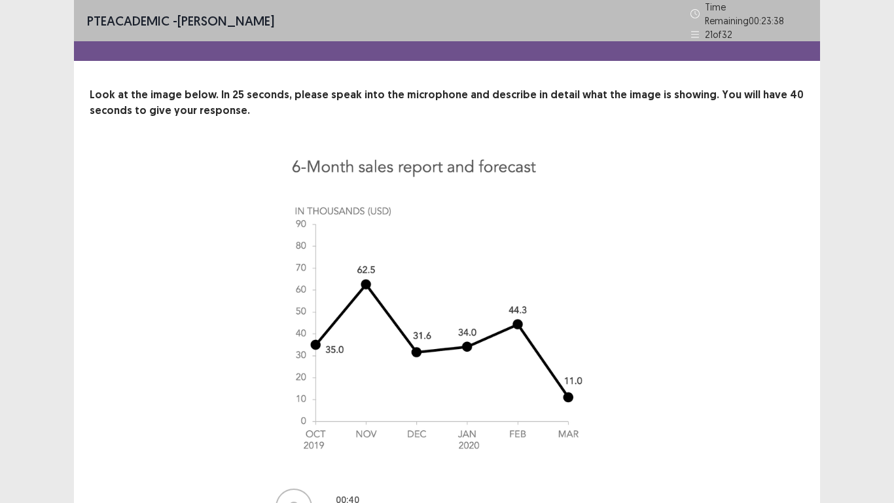
click at [715, 357] on div "00 : 40 Completed 00 : 40" at bounding box center [447, 338] width 610 height 376
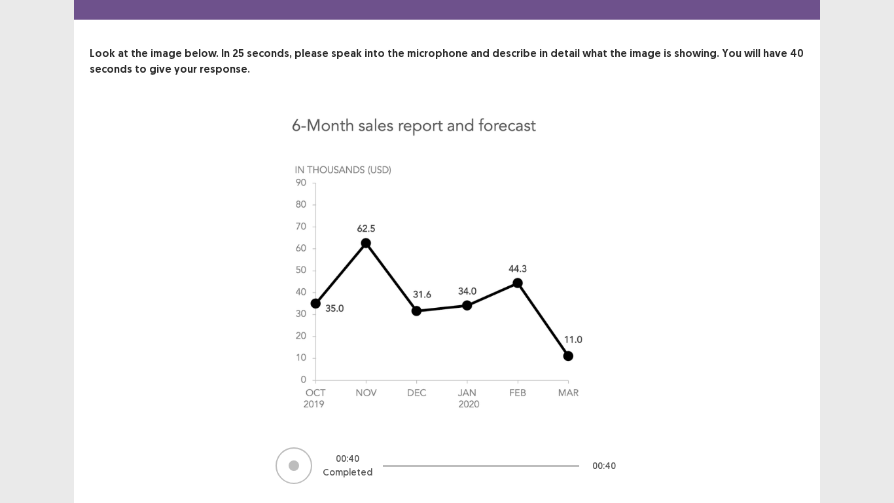
scroll to position [75, 0]
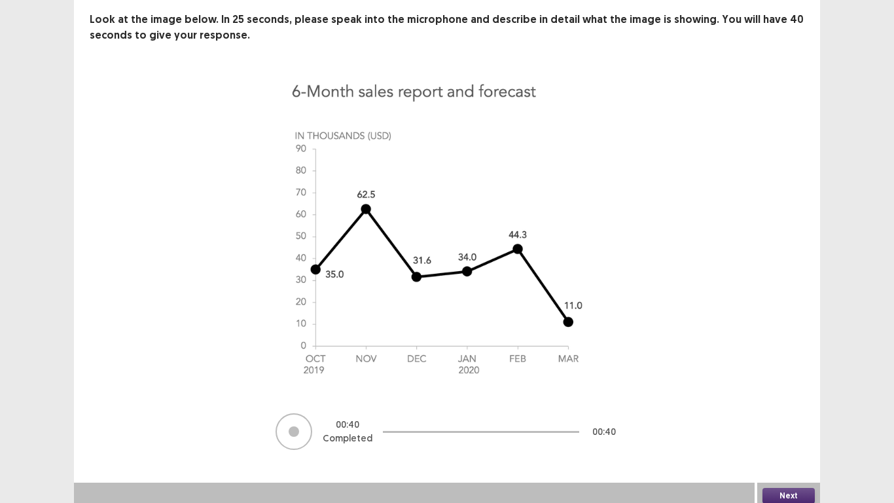
click at [785, 391] on button "Next" at bounding box center [788, 495] width 52 height 16
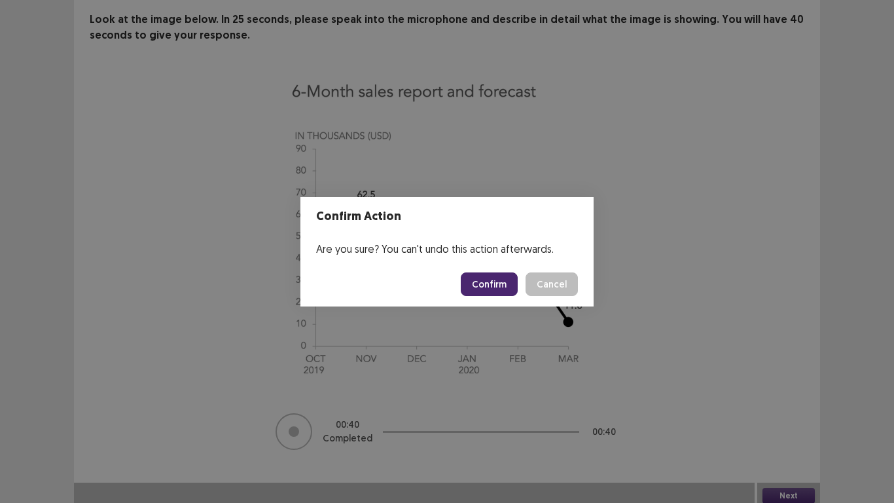
click at [482, 281] on button "Confirm" at bounding box center [489, 284] width 57 height 24
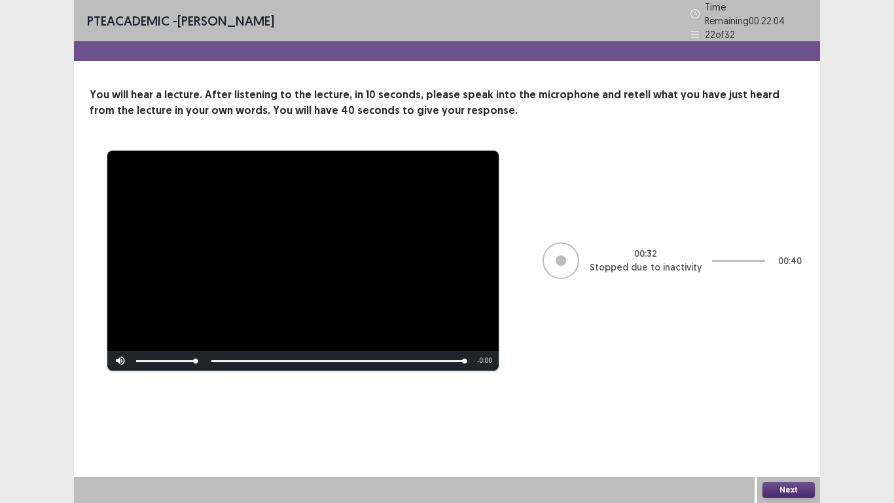
click at [785, 391] on button "Next" at bounding box center [788, 490] width 52 height 16
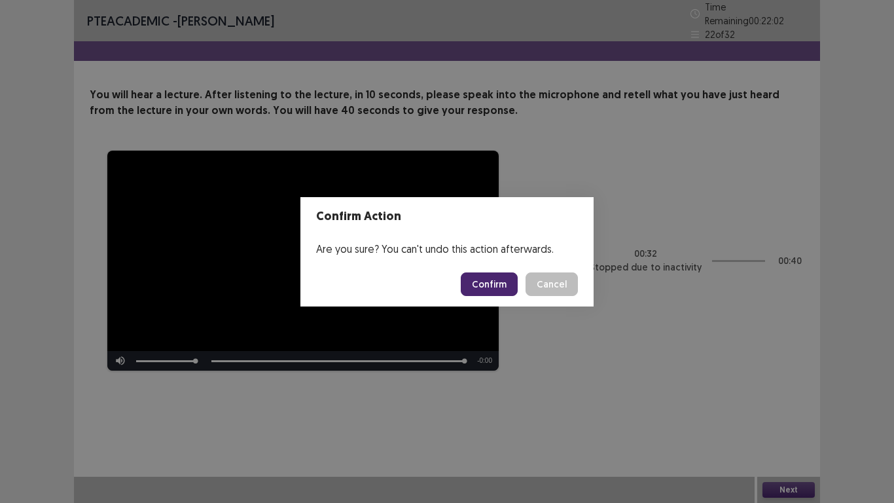
click at [487, 279] on button "Confirm" at bounding box center [489, 284] width 57 height 24
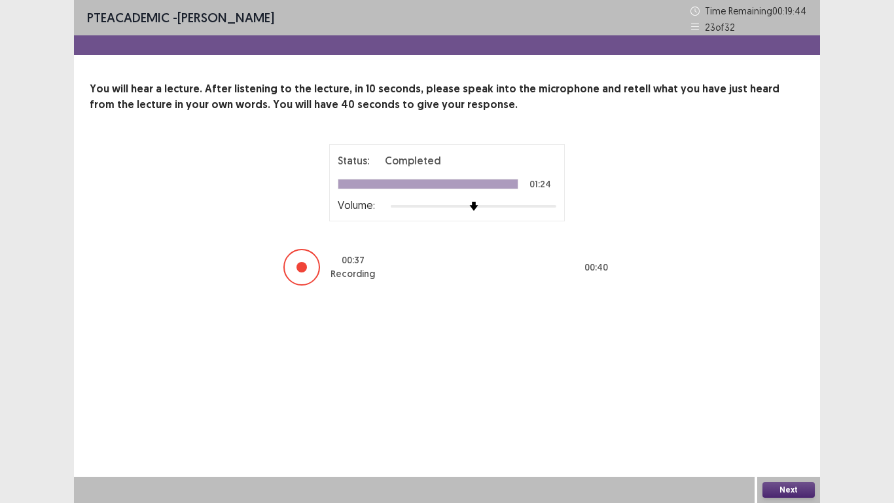
click at [789, 391] on button "Next" at bounding box center [788, 490] width 52 height 16
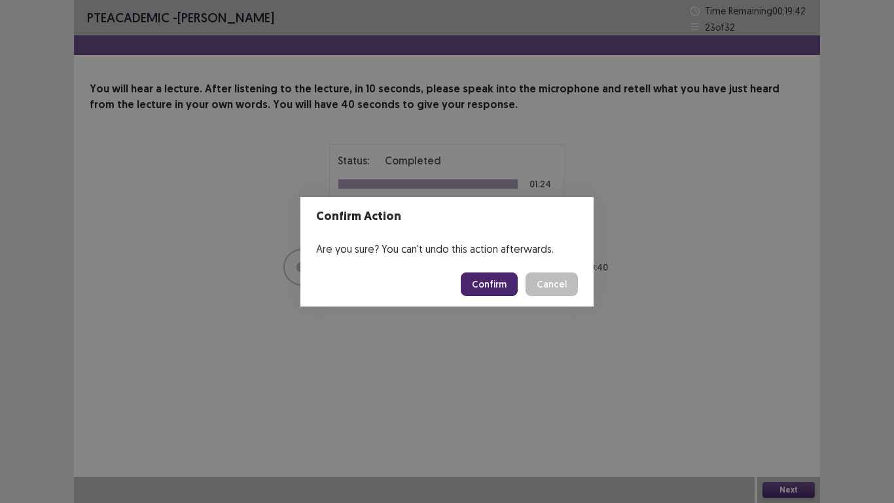
click at [490, 287] on button "Confirm" at bounding box center [489, 284] width 57 height 24
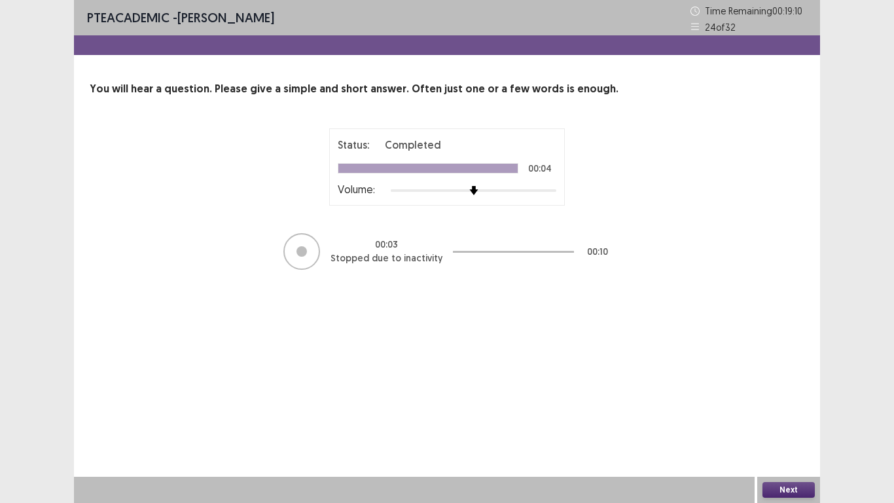
click at [787, 391] on button "Next" at bounding box center [788, 490] width 52 height 16
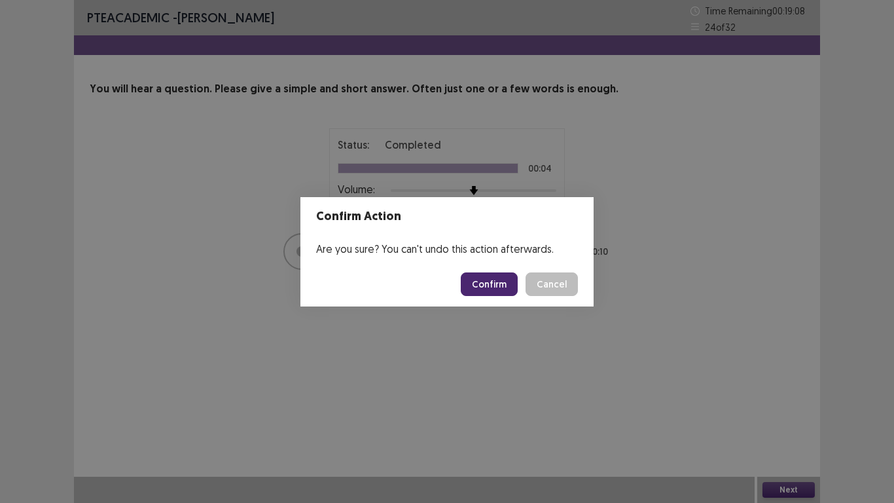
click at [487, 279] on button "Confirm" at bounding box center [489, 284] width 57 height 24
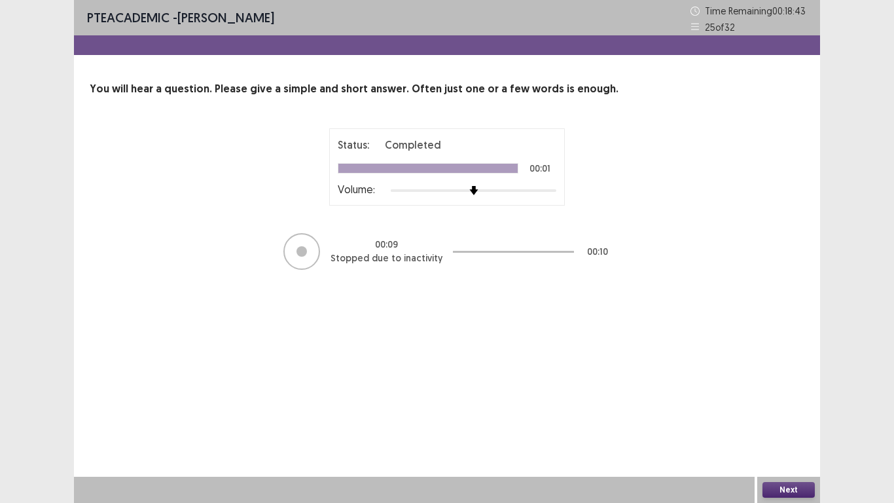
click at [782, 391] on button "Next" at bounding box center [788, 490] width 52 height 16
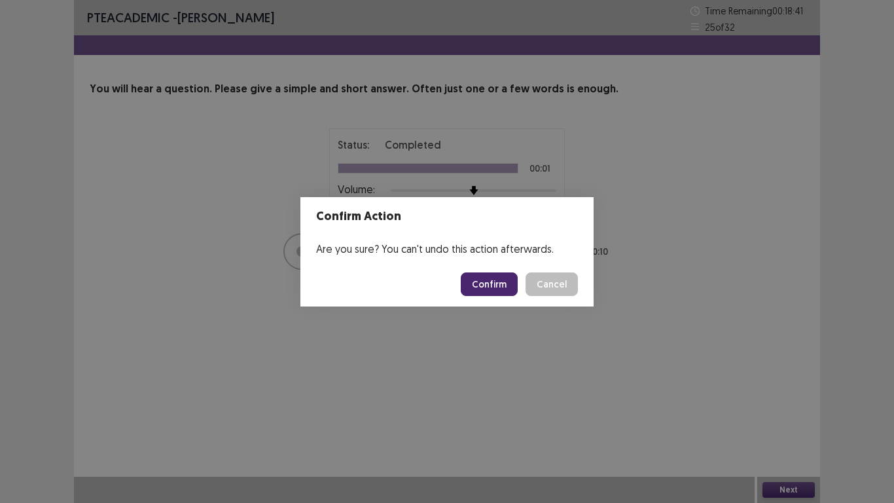
click at [490, 285] on button "Confirm" at bounding box center [489, 284] width 57 height 24
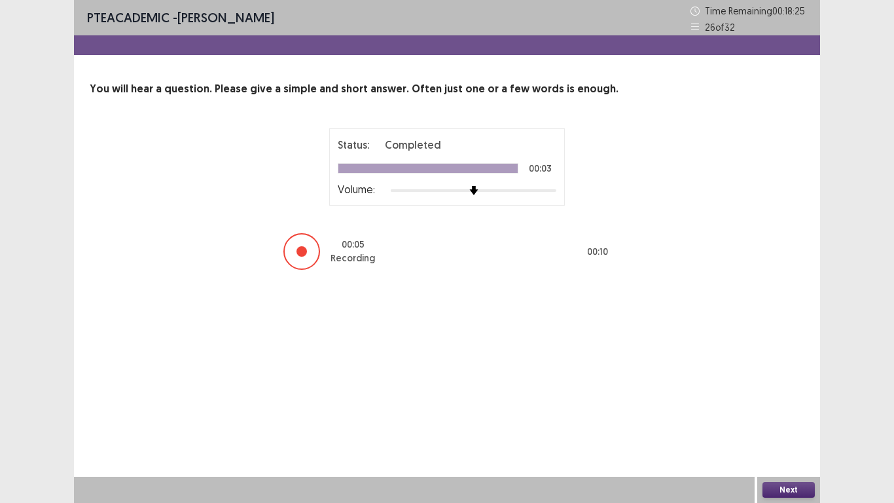
click at [787, 391] on button "Next" at bounding box center [788, 490] width 52 height 16
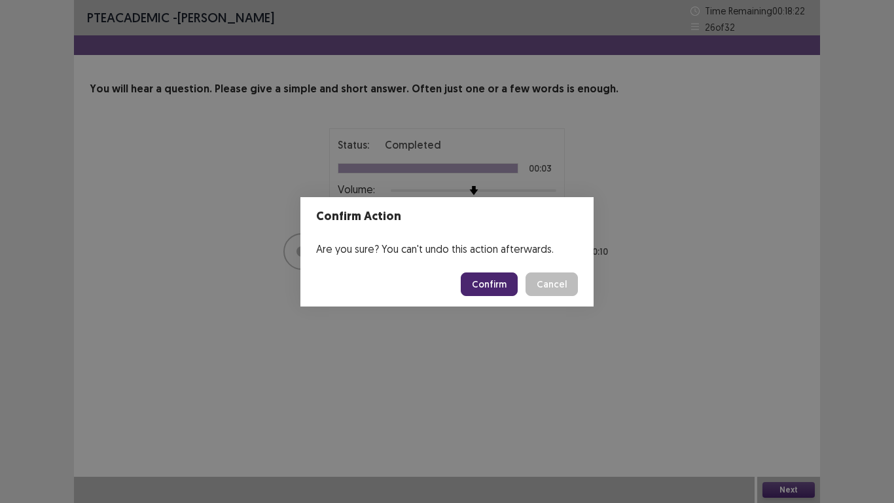
click at [497, 280] on button "Confirm" at bounding box center [489, 284] width 57 height 24
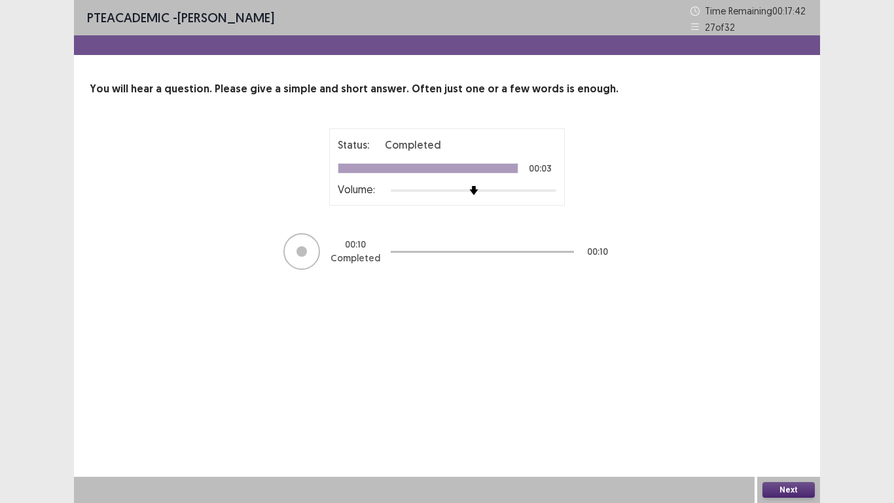
click at [777, 391] on button "Next" at bounding box center [788, 490] width 52 height 16
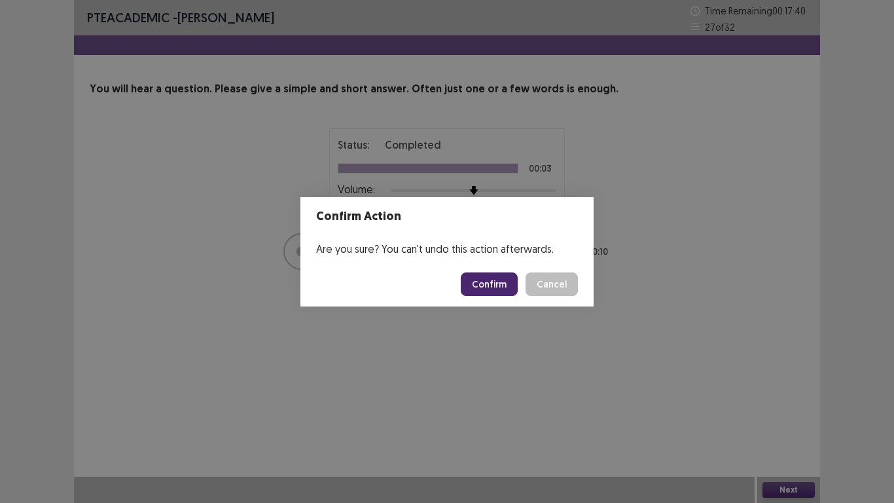
click at [490, 286] on button "Confirm" at bounding box center [489, 284] width 57 height 24
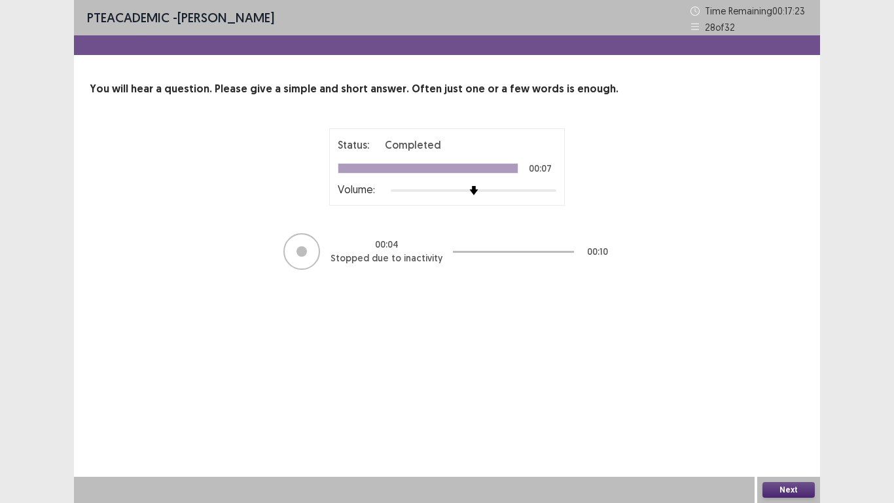
click at [784, 391] on button "Next" at bounding box center [788, 490] width 52 height 16
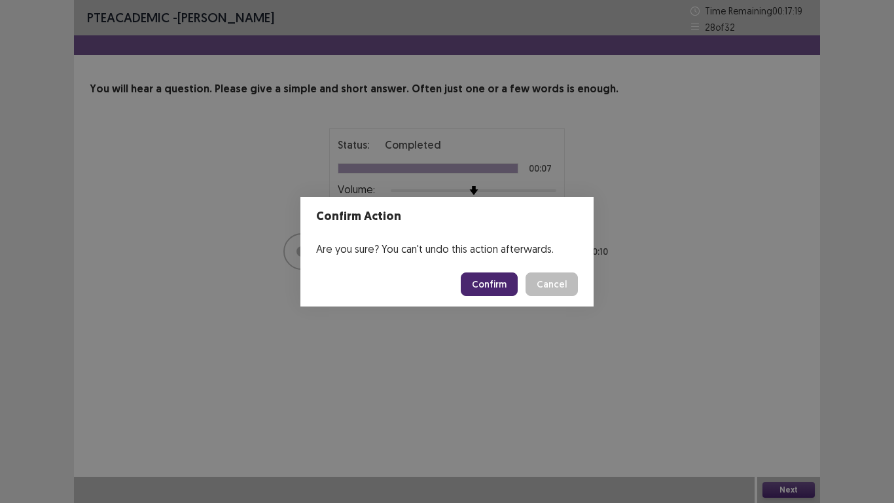
click at [483, 279] on button "Confirm" at bounding box center [489, 284] width 57 height 24
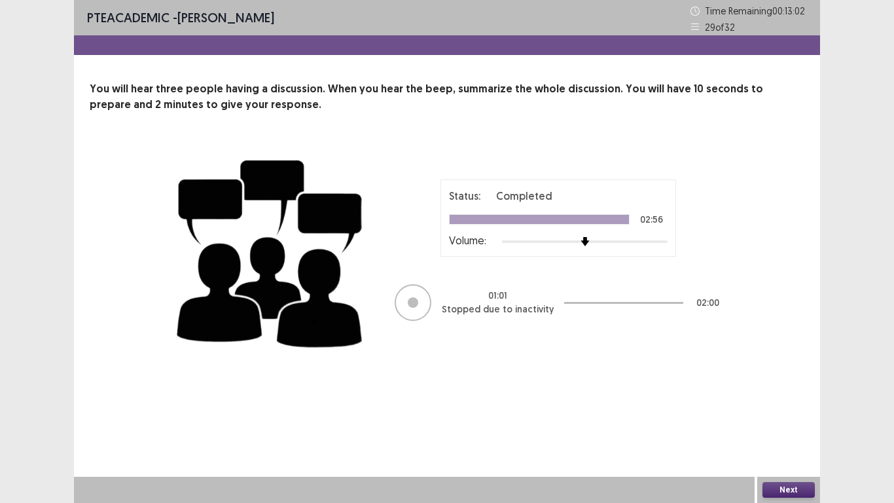
click at [772, 391] on button "Next" at bounding box center [788, 490] width 52 height 16
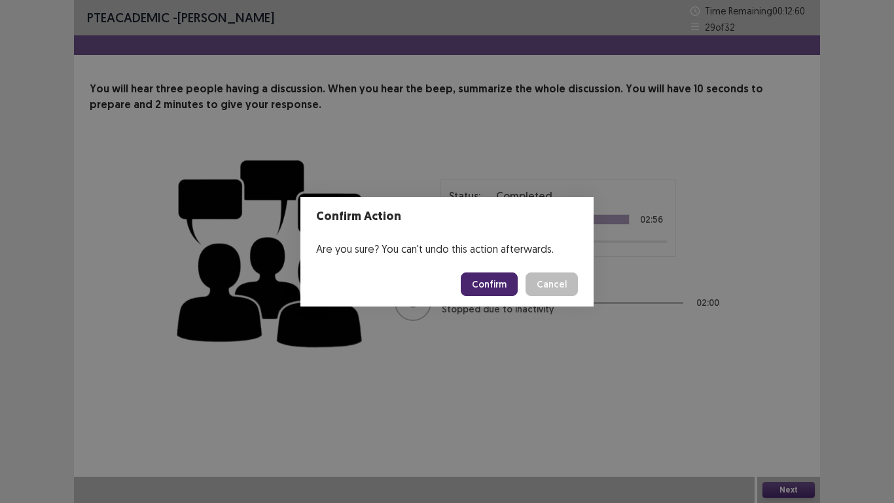
click at [489, 282] on button "Confirm" at bounding box center [489, 284] width 57 height 24
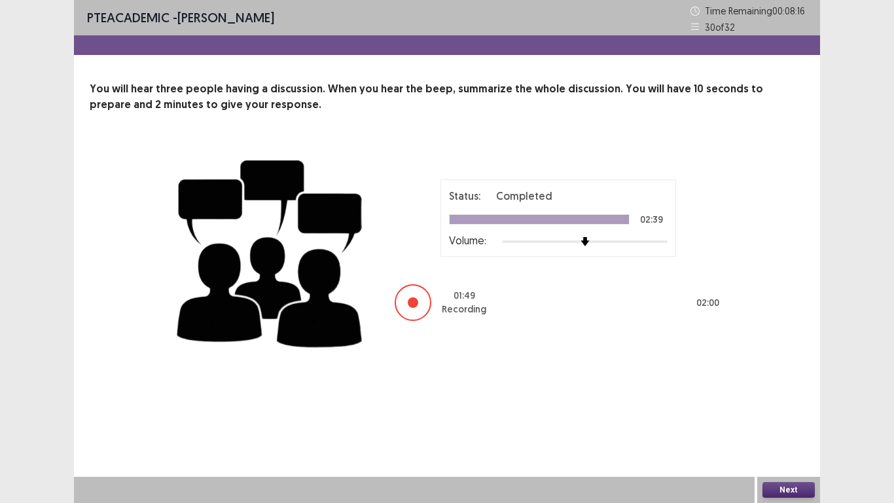
click at [774, 391] on button "Next" at bounding box center [788, 490] width 52 height 16
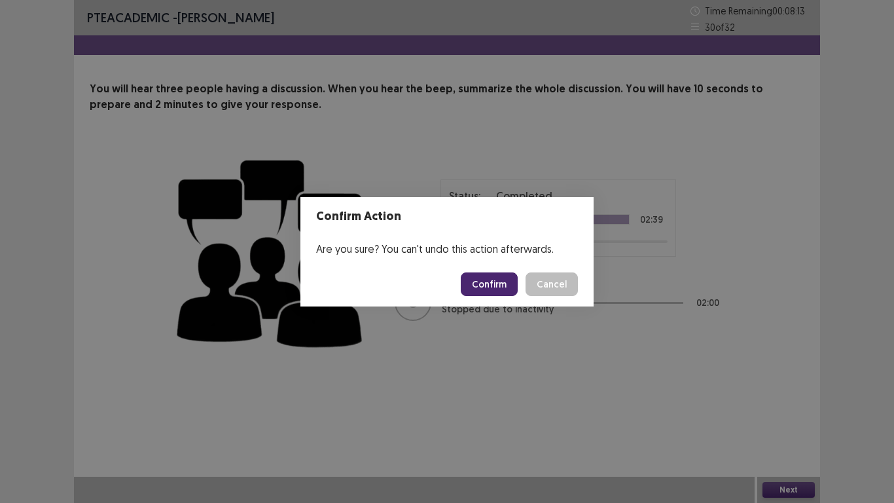
click at [491, 283] on button "Confirm" at bounding box center [489, 284] width 57 height 24
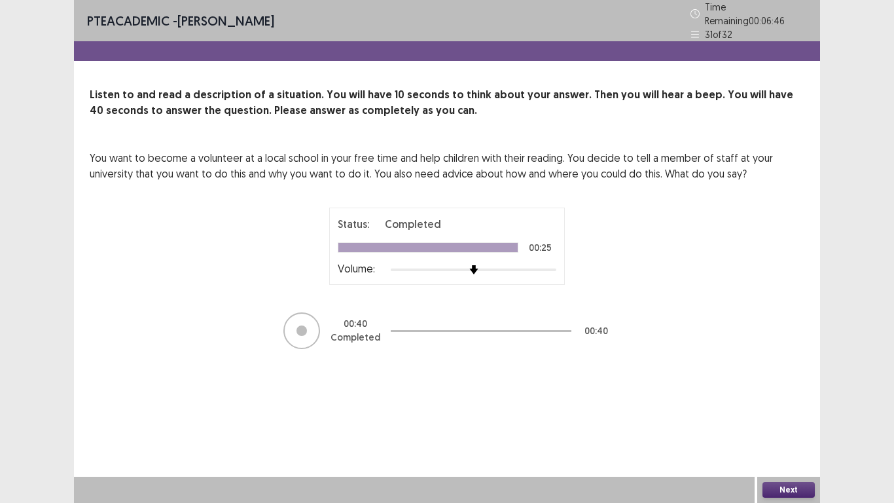
click at [792, 391] on button "Next" at bounding box center [788, 490] width 52 height 16
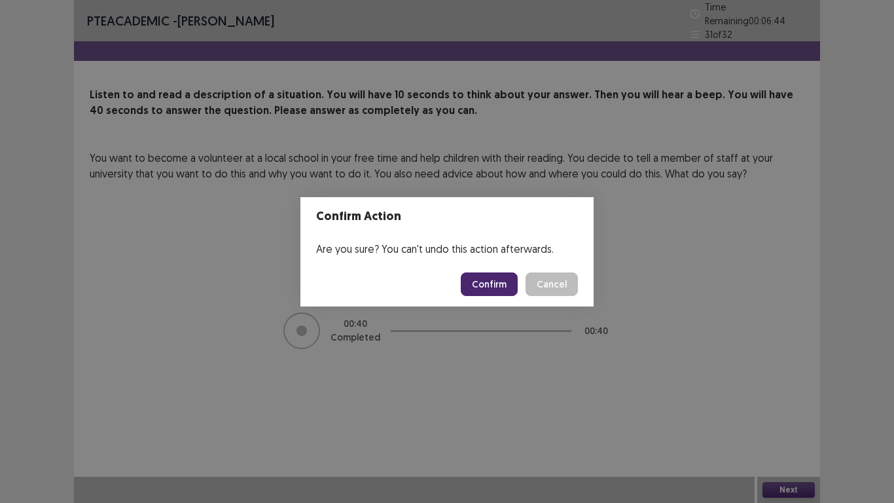
click at [493, 287] on button "Confirm" at bounding box center [489, 284] width 57 height 24
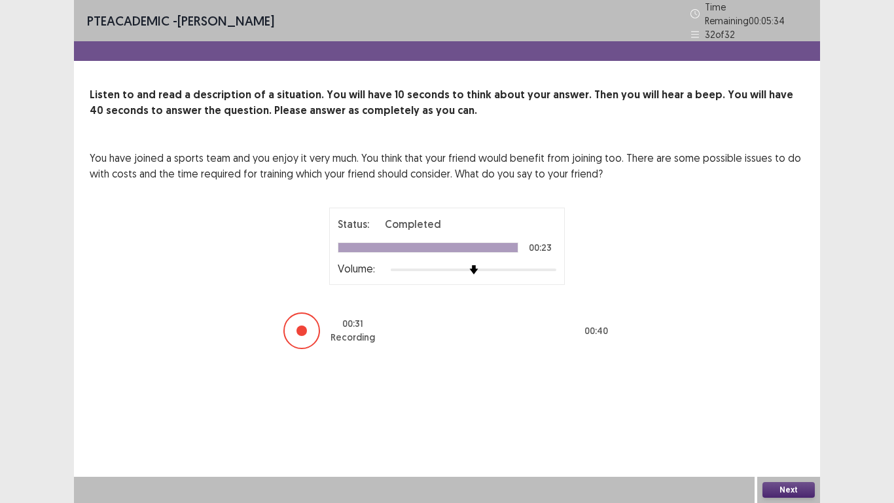
click at [777, 391] on button "Next" at bounding box center [788, 490] width 52 height 16
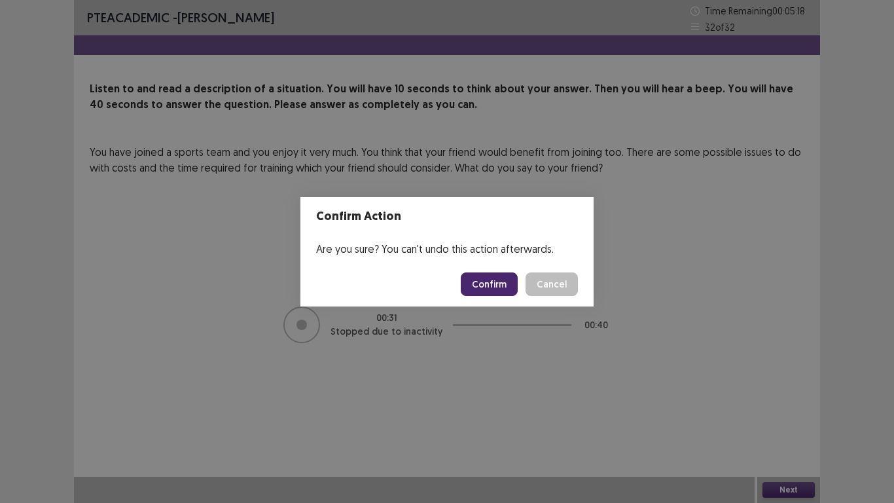
click at [550, 289] on button "Cancel" at bounding box center [551, 284] width 52 height 24
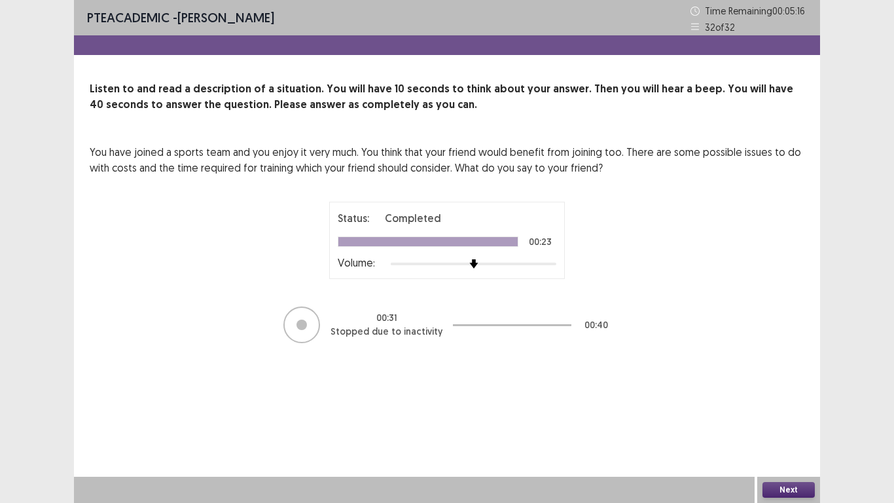
click at [487, 277] on div "Status: Completed 00:23 Volume:" at bounding box center [447, 240] width 236 height 77
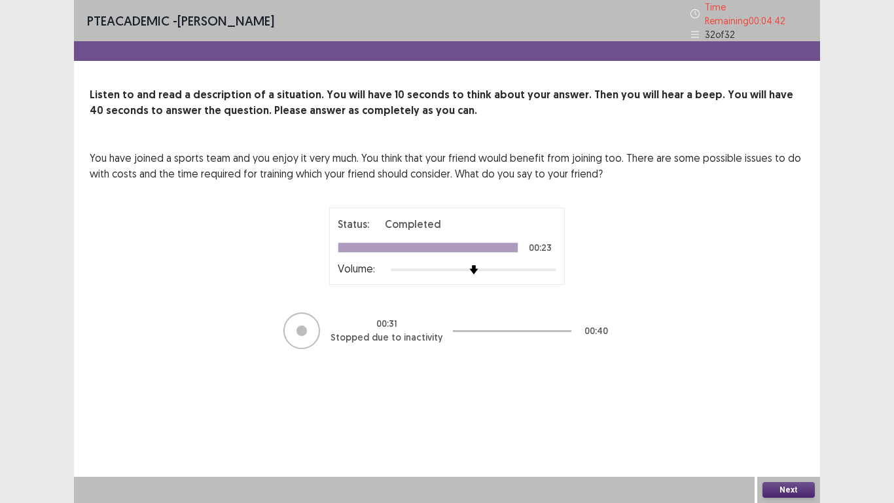
click at [783, 391] on button "Next" at bounding box center [788, 490] width 52 height 16
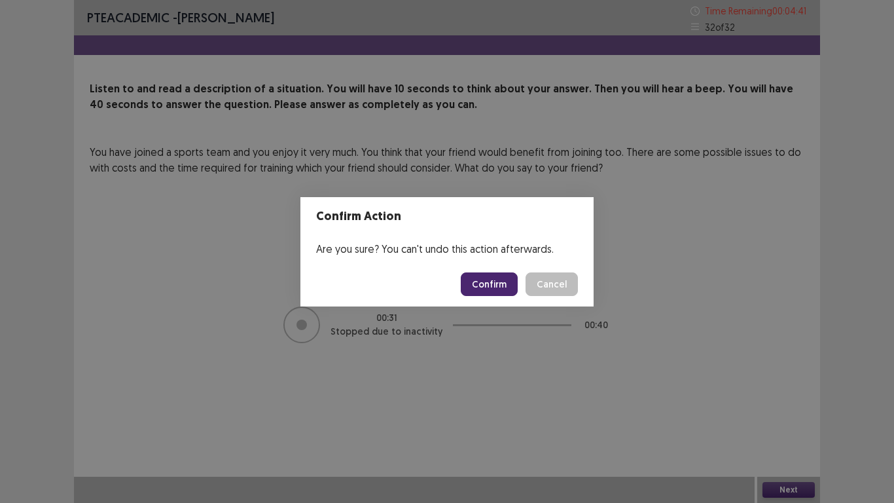
click at [499, 282] on button "Confirm" at bounding box center [489, 284] width 57 height 24
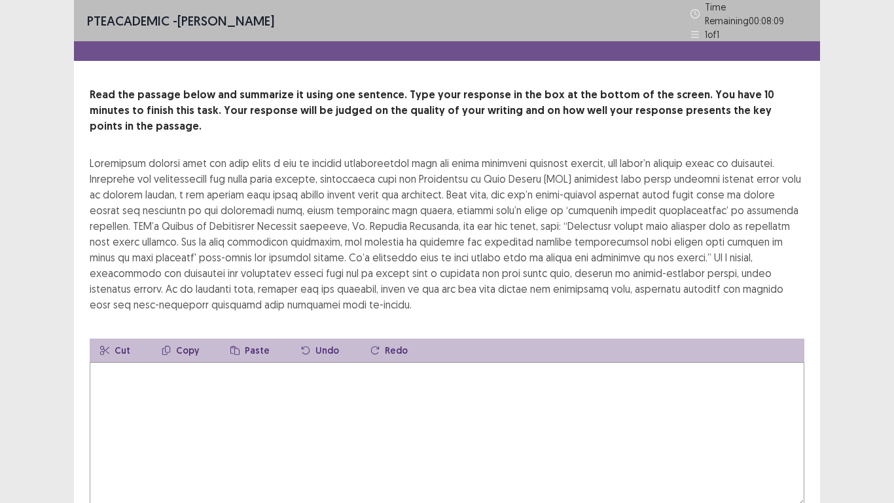
click at [434, 176] on div at bounding box center [447, 233] width 715 height 157
click at [100, 362] on textarea at bounding box center [447, 434] width 715 height 144
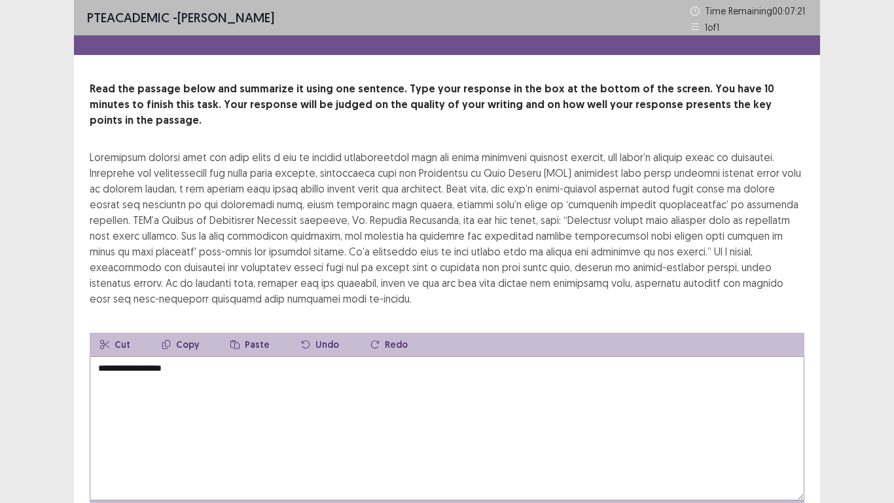
click at [533, 176] on div at bounding box center [447, 227] width 715 height 157
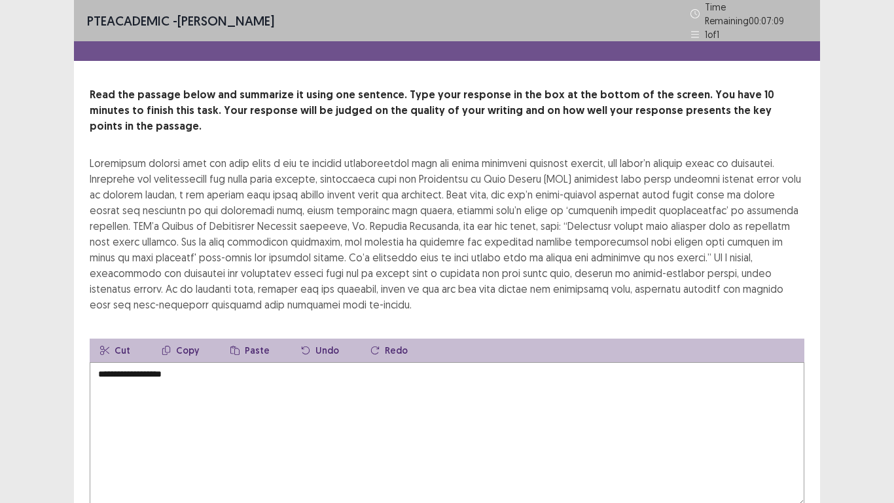
click at [181, 362] on textarea "**********" at bounding box center [447, 434] width 715 height 144
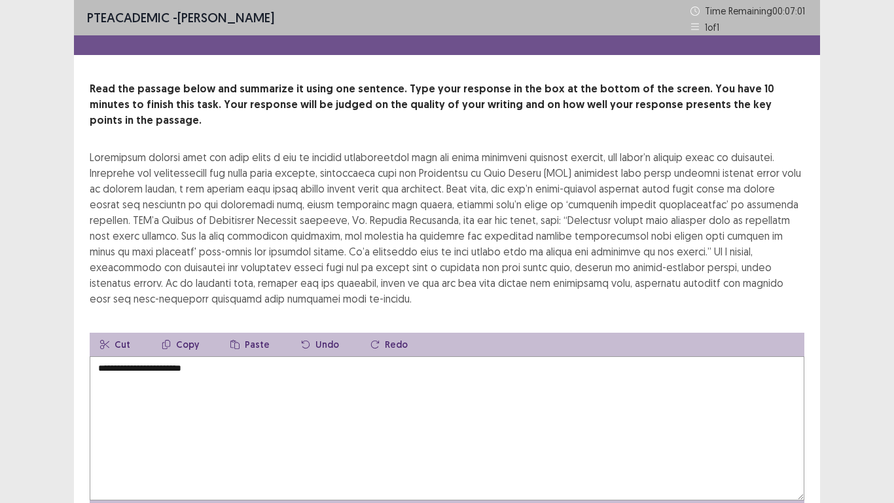
click at [185, 356] on textarea "**********" at bounding box center [447, 428] width 715 height 144
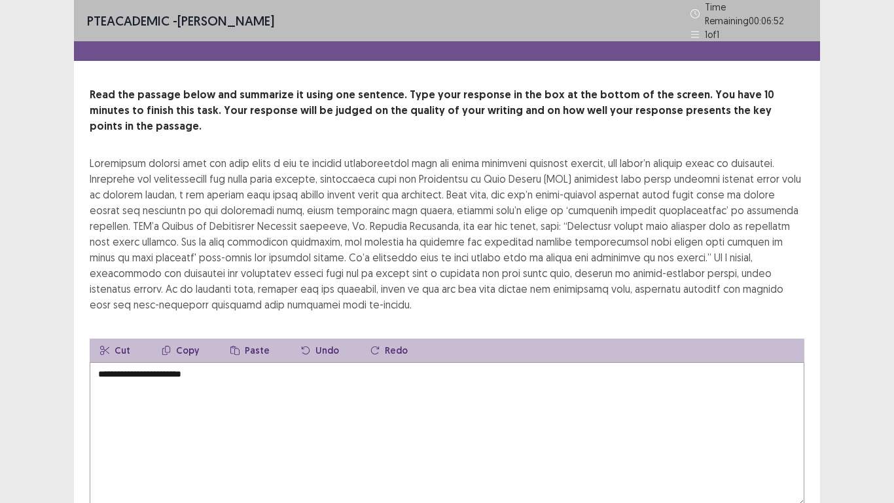
click at [208, 362] on textarea "**********" at bounding box center [447, 434] width 715 height 144
click at [224, 362] on textarea "**********" at bounding box center [447, 434] width 715 height 144
click at [230, 362] on textarea "**********" at bounding box center [447, 434] width 715 height 144
click at [266, 362] on textarea "**********" at bounding box center [447, 434] width 715 height 144
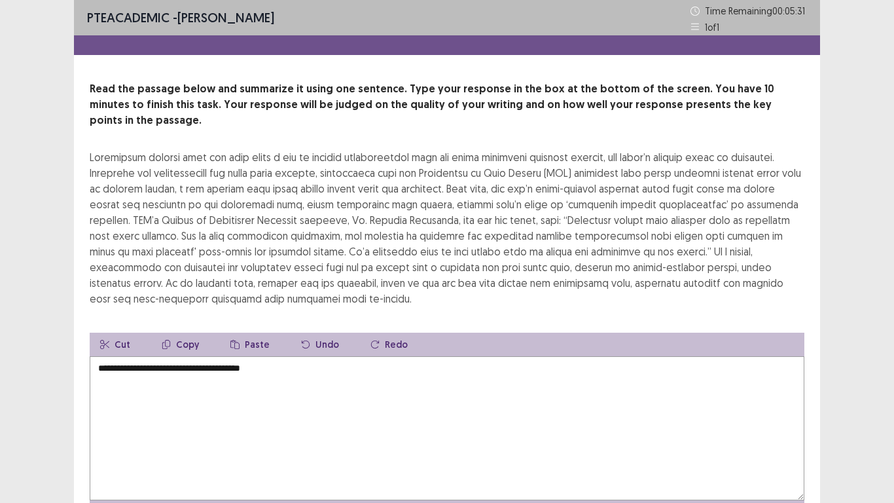
click at [262, 356] on textarea "**********" at bounding box center [447, 428] width 715 height 144
click at [280, 356] on textarea "**********" at bounding box center [447, 428] width 715 height 144
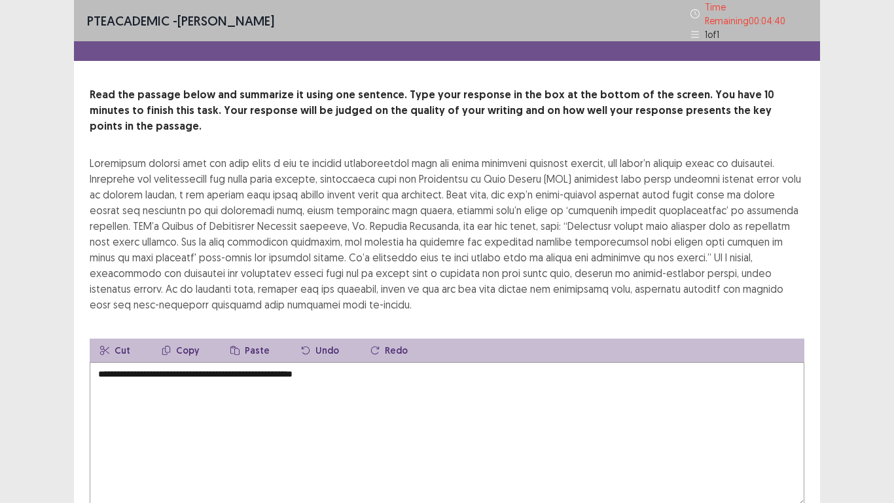
click at [720, 181] on div at bounding box center [447, 233] width 715 height 157
click at [341, 362] on textarea "**********" at bounding box center [447, 434] width 715 height 144
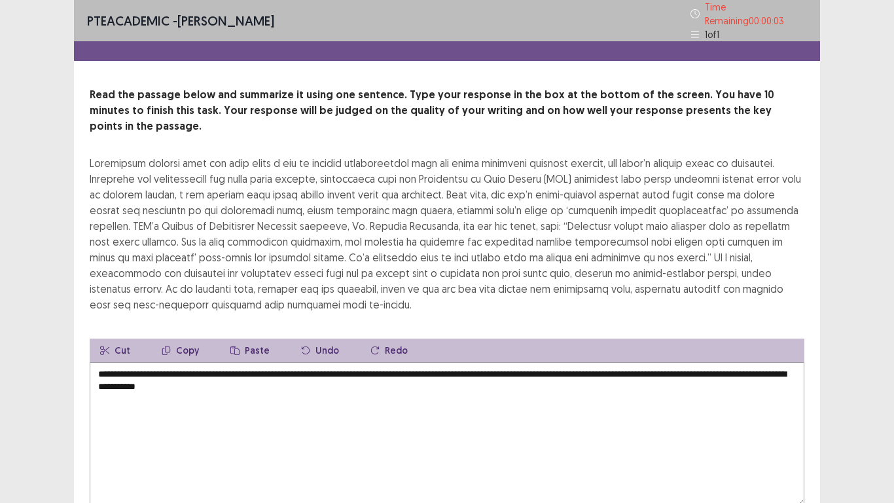
type textarea "**********"
click at [837, 315] on div "**********" at bounding box center [447, 293] width 894 height 587
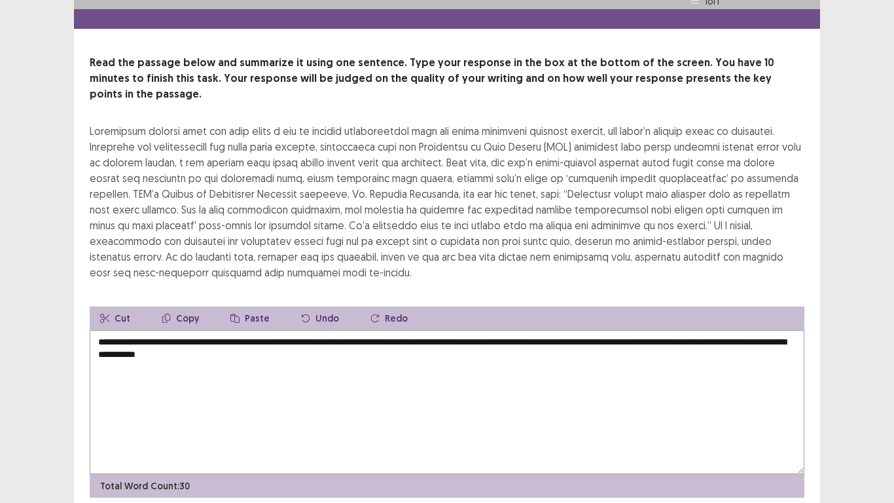
scroll to position [47, 0]
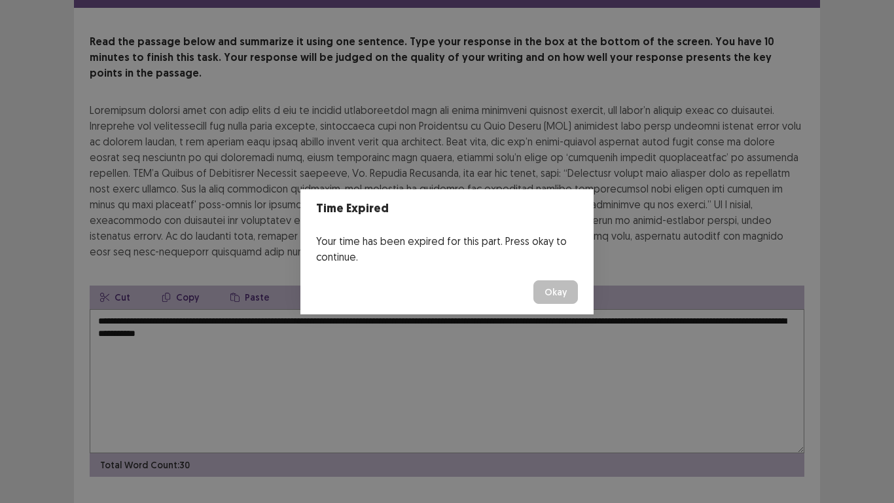
click at [555, 291] on button "Okay" at bounding box center [555, 292] width 44 height 24
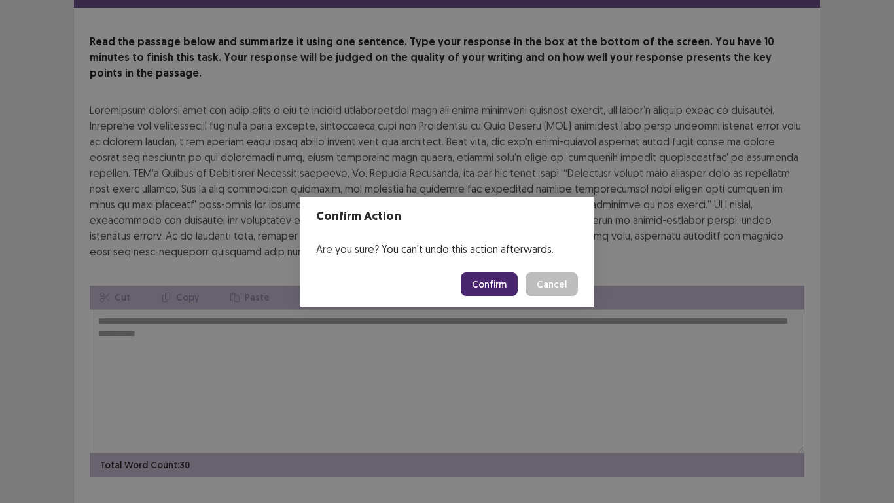
click at [493, 284] on button "Confirm" at bounding box center [489, 284] width 57 height 24
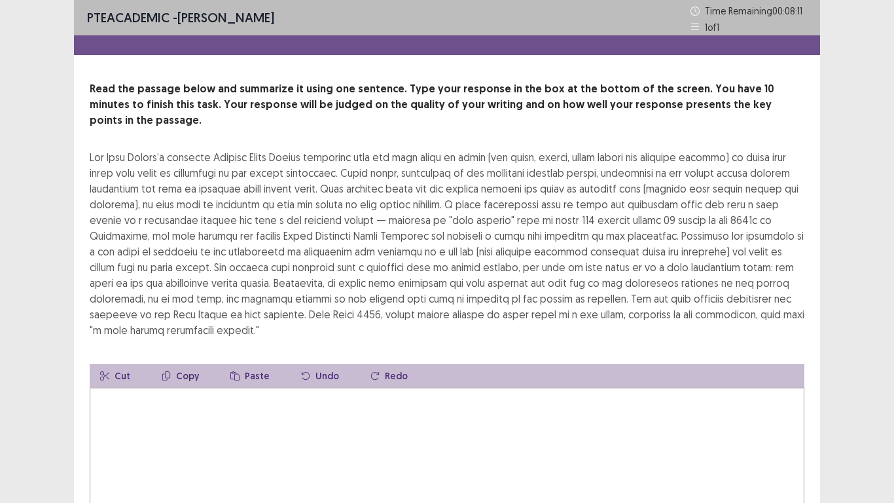
click at [97, 387] on textarea at bounding box center [447, 459] width 715 height 144
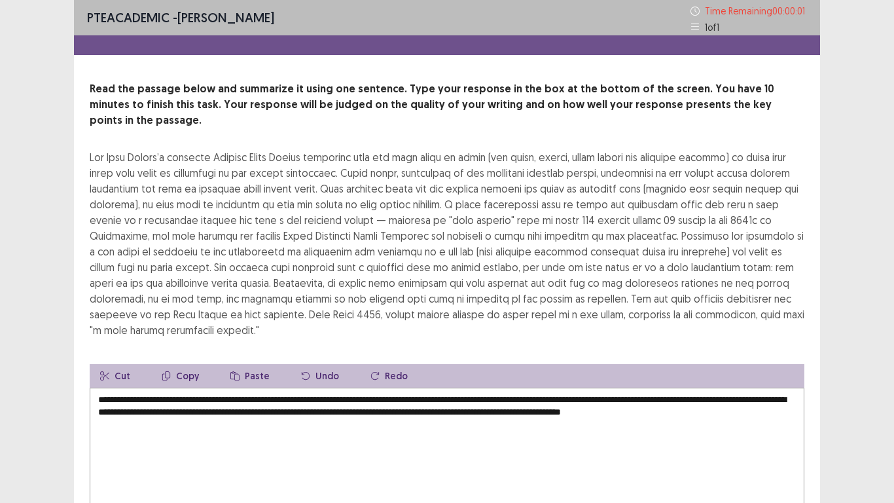
type textarea "**********"
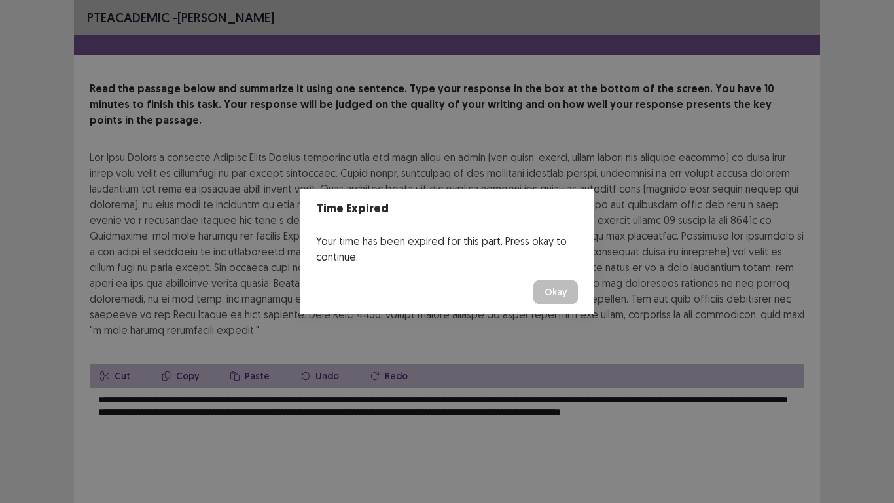
click at [554, 298] on button "Okay" at bounding box center [555, 292] width 44 height 24
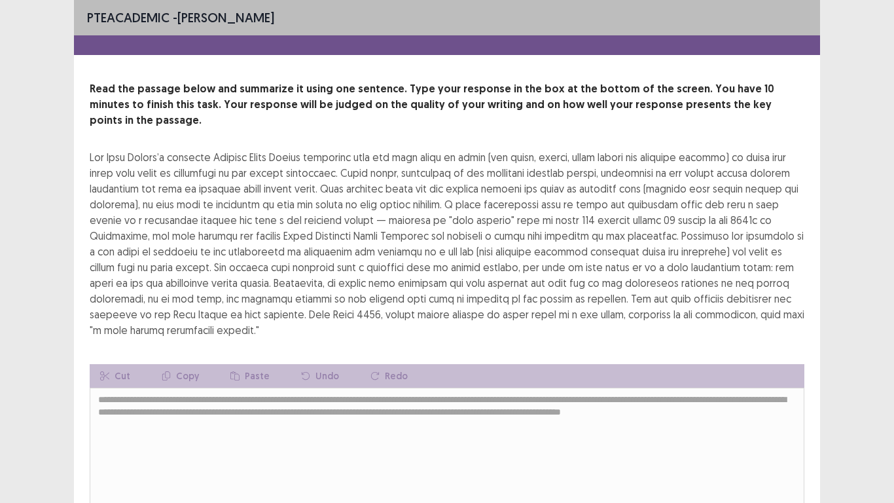
scroll to position [94, 0]
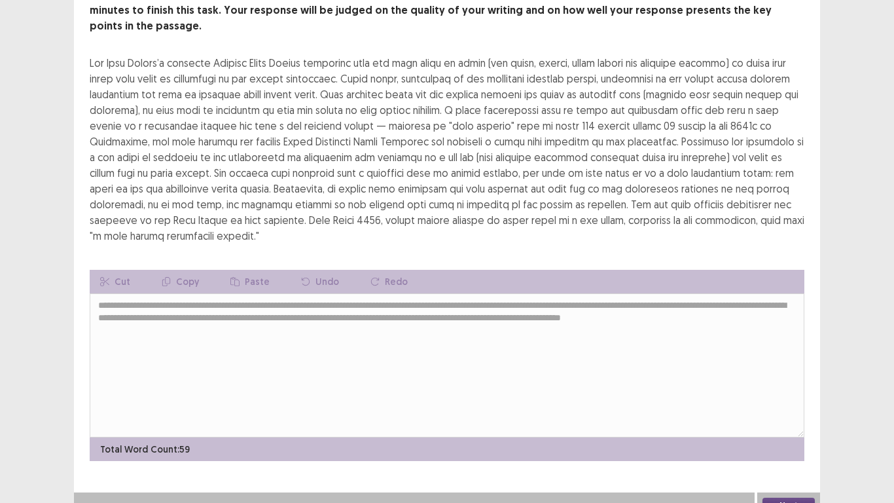
click at [796, 391] on button "Next" at bounding box center [788, 505] width 52 height 16
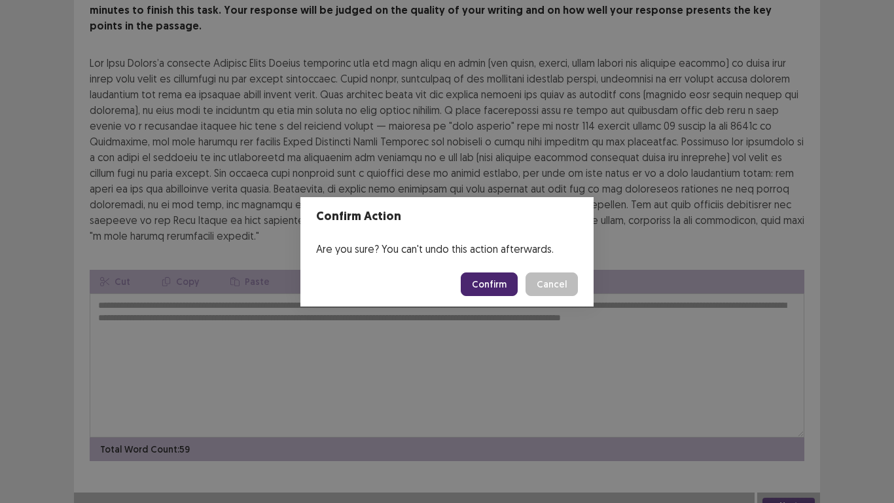
click at [486, 287] on button "Confirm" at bounding box center [489, 284] width 57 height 24
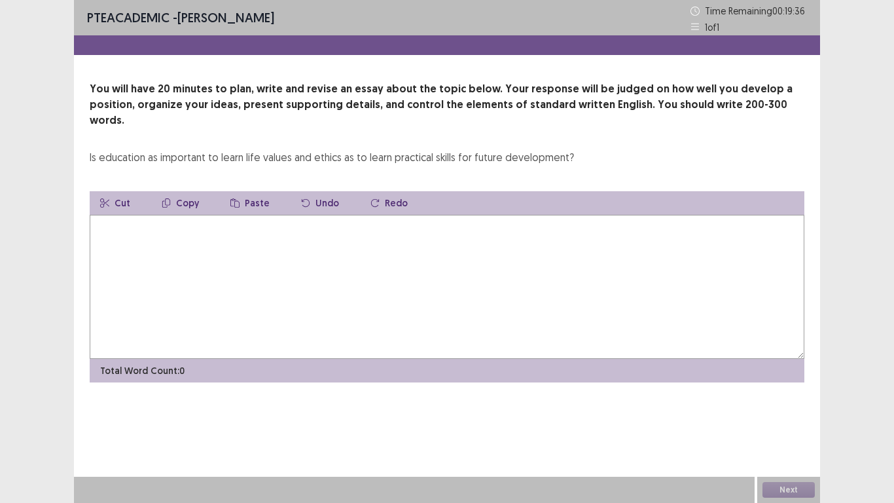
click at [99, 215] on textarea at bounding box center [447, 287] width 715 height 144
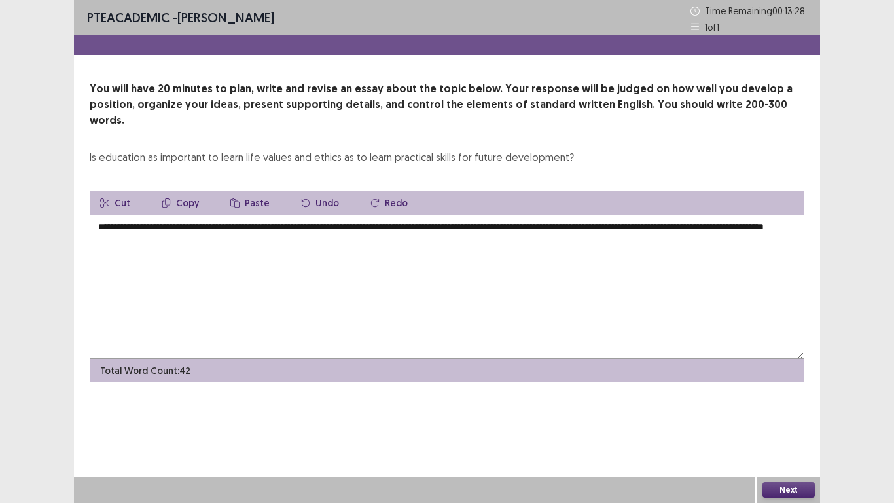
click at [722, 215] on textarea "**********" at bounding box center [447, 287] width 715 height 144
click at [227, 225] on textarea "**********" at bounding box center [447, 287] width 715 height 144
click at [236, 221] on textarea "**********" at bounding box center [447, 287] width 715 height 144
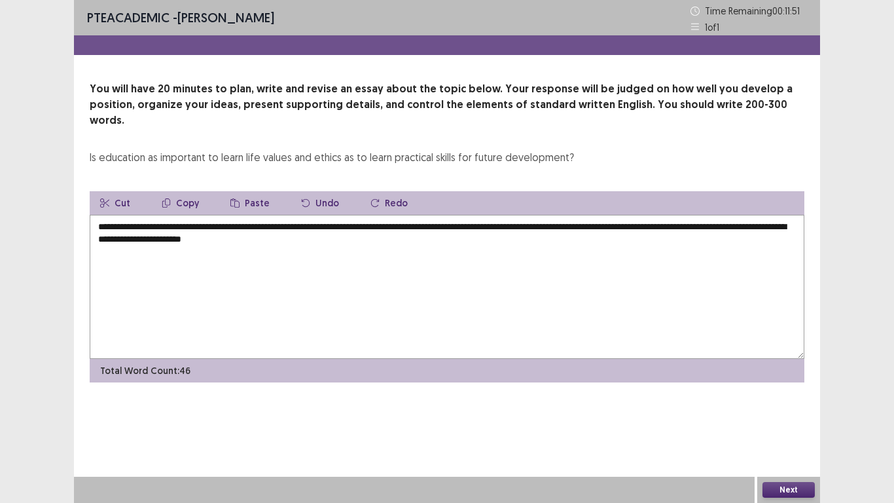
click at [328, 224] on textarea "**********" at bounding box center [447, 287] width 715 height 144
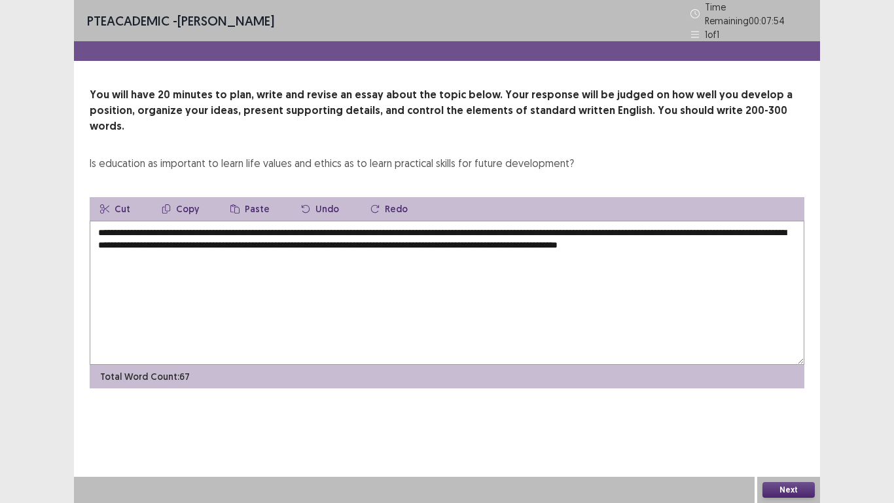
click at [100, 231] on textarea "**********" at bounding box center [447, 293] width 715 height 144
click at [97, 232] on textarea "**********" at bounding box center [447, 293] width 715 height 144
click at [105, 232] on textarea "**********" at bounding box center [447, 293] width 715 height 144
drag, startPoint x: 105, startPoint y: 232, endPoint x: 106, endPoint y: 240, distance: 8.0
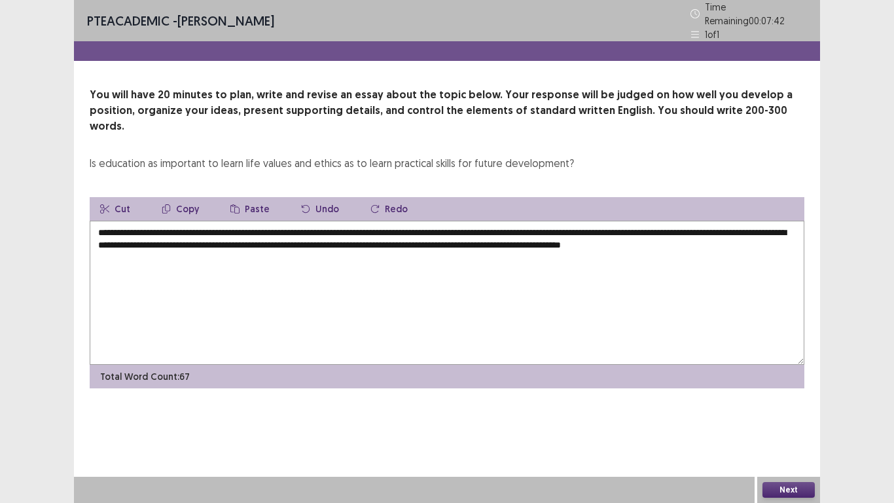
click at [106, 240] on textarea "**********" at bounding box center [447, 293] width 715 height 144
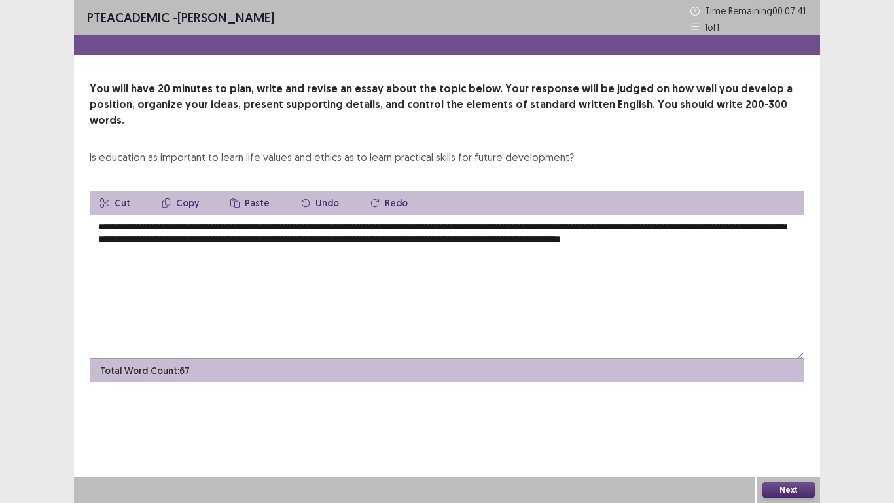
click at [106, 240] on textarea "**********" at bounding box center [447, 287] width 715 height 144
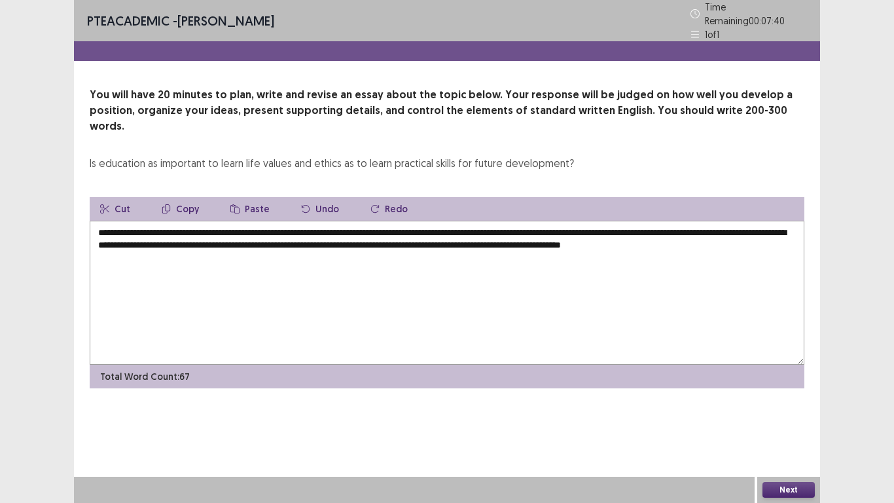
click at [106, 240] on textarea "**********" at bounding box center [447, 293] width 715 height 144
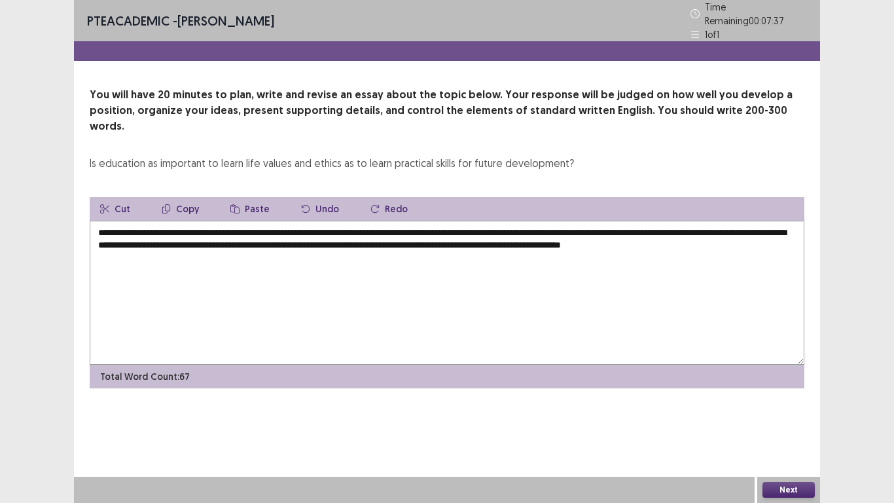
click at [106, 240] on textarea "**********" at bounding box center [447, 293] width 715 height 144
type textarea "**********"
click at [101, 233] on textarea "**********" at bounding box center [447, 293] width 715 height 144
click at [783, 228] on textarea "**********" at bounding box center [447, 293] width 715 height 144
click at [100, 234] on textarea "**********" at bounding box center [447, 293] width 715 height 144
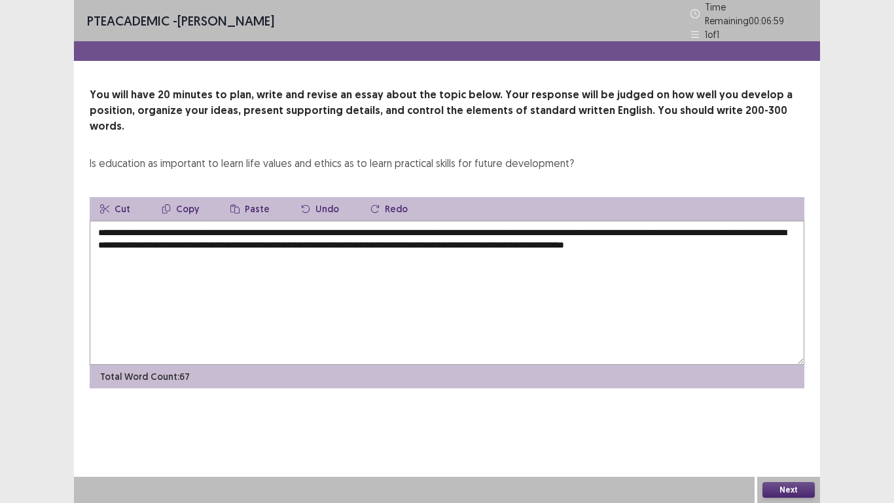
click at [781, 226] on textarea "**********" at bounding box center [447, 293] width 715 height 144
type textarea "**********"
click at [776, 391] on button "Next" at bounding box center [788, 490] width 52 height 16
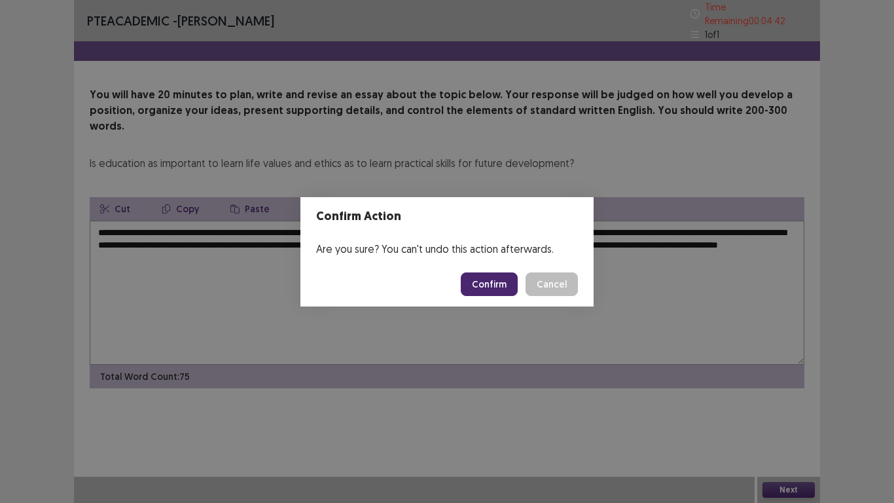
click at [493, 291] on button "Confirm" at bounding box center [489, 284] width 57 height 24
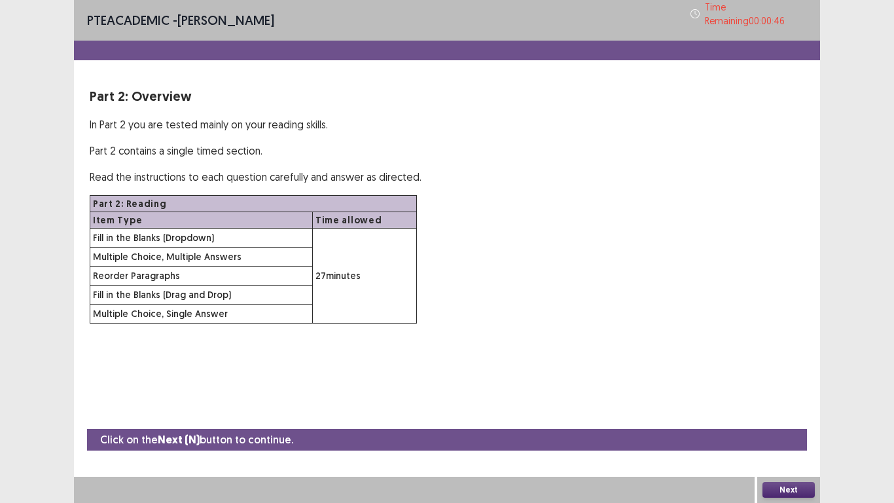
click at [785, 391] on button "Next" at bounding box center [788, 490] width 52 height 16
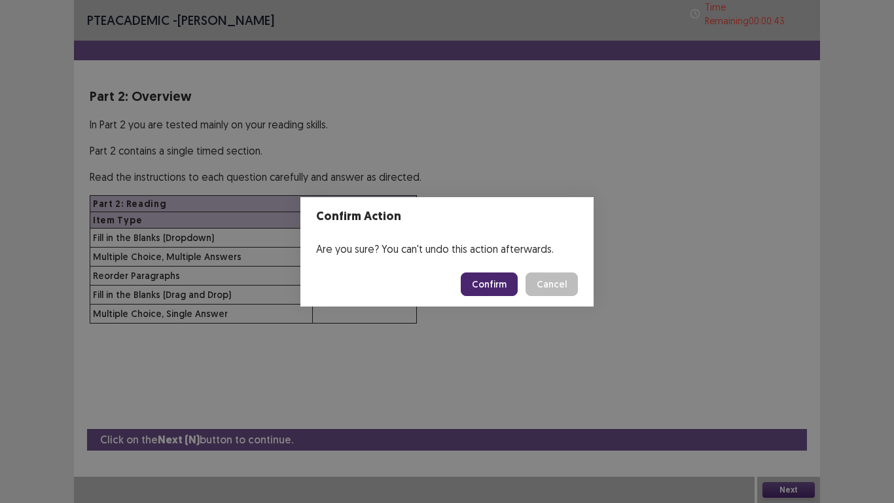
click at [486, 279] on button "Confirm" at bounding box center [489, 284] width 57 height 24
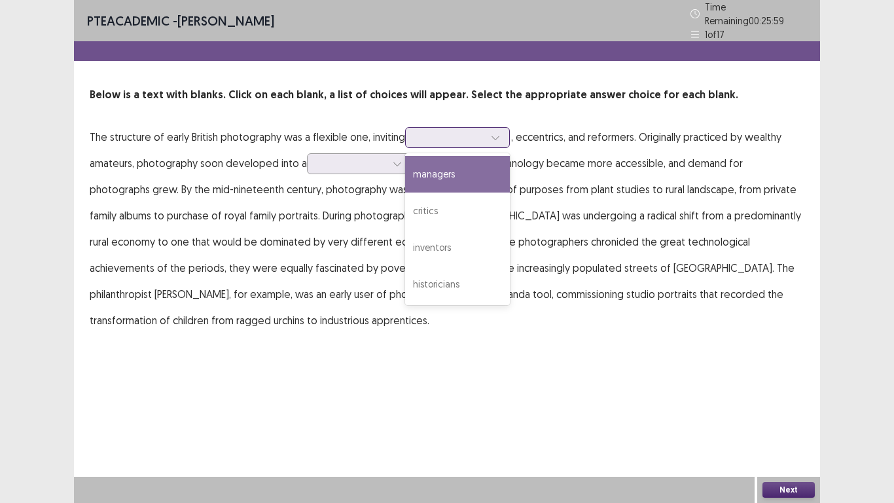
click at [494, 135] on icon at bounding box center [495, 137] width 9 height 9
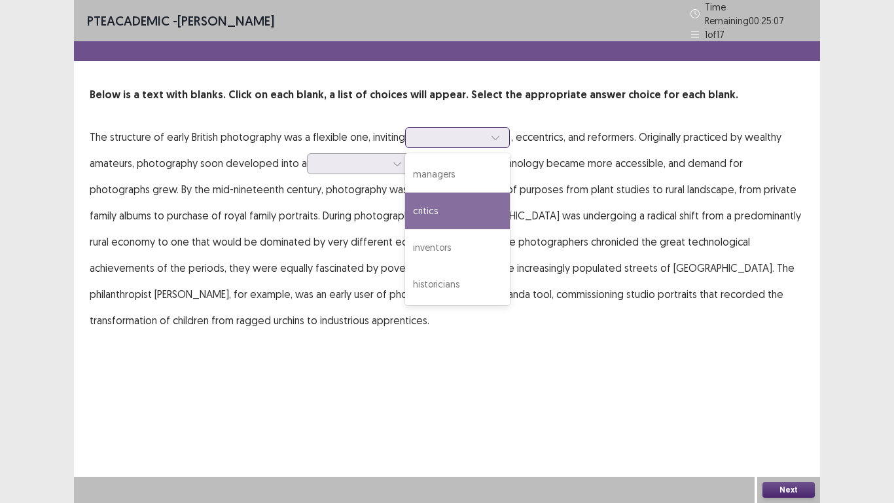
click at [448, 214] on div "critics" at bounding box center [457, 210] width 105 height 37
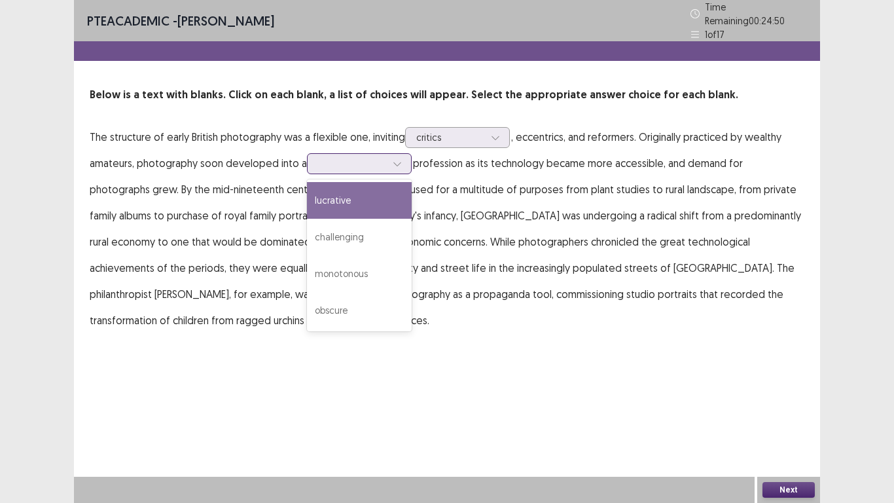
click at [401, 159] on icon at bounding box center [397, 163] width 9 height 9
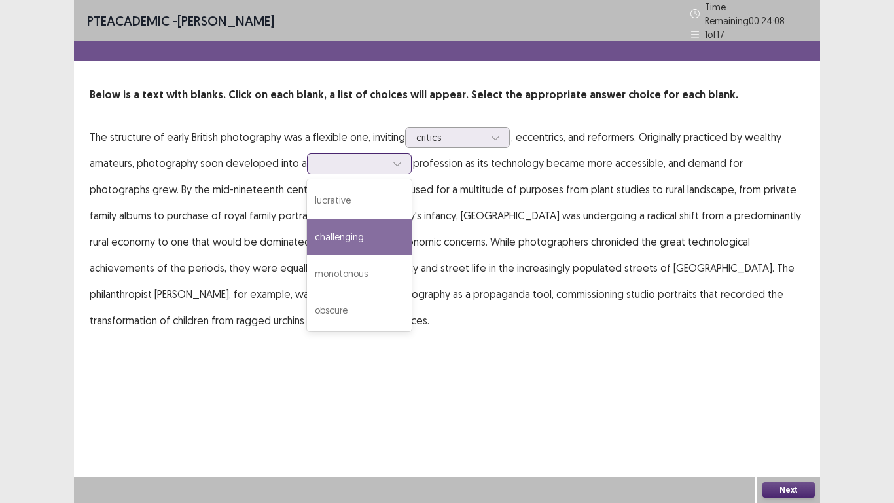
click at [363, 234] on div "challenging" at bounding box center [359, 237] width 105 height 37
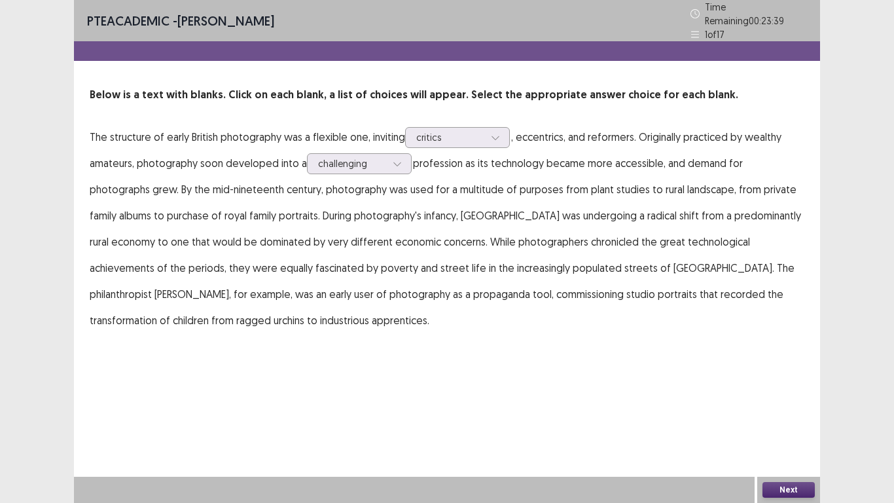
click at [783, 391] on button "Next" at bounding box center [788, 490] width 52 height 16
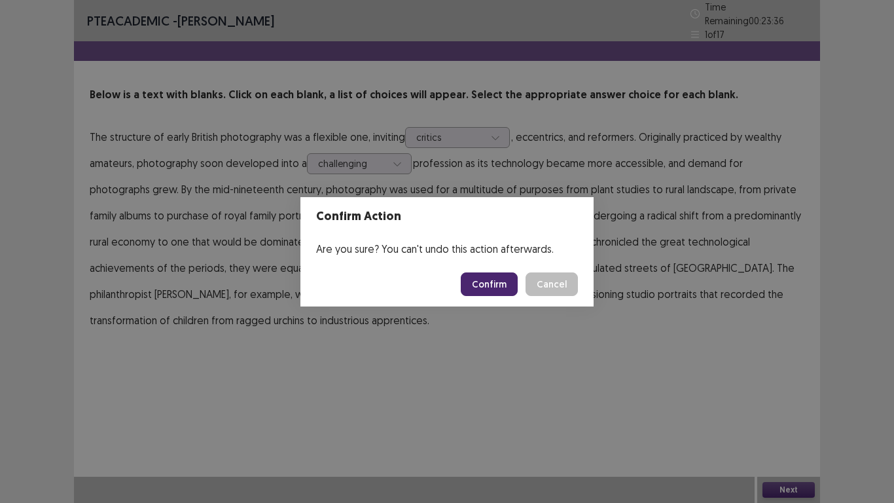
click at [489, 286] on button "Confirm" at bounding box center [489, 284] width 57 height 24
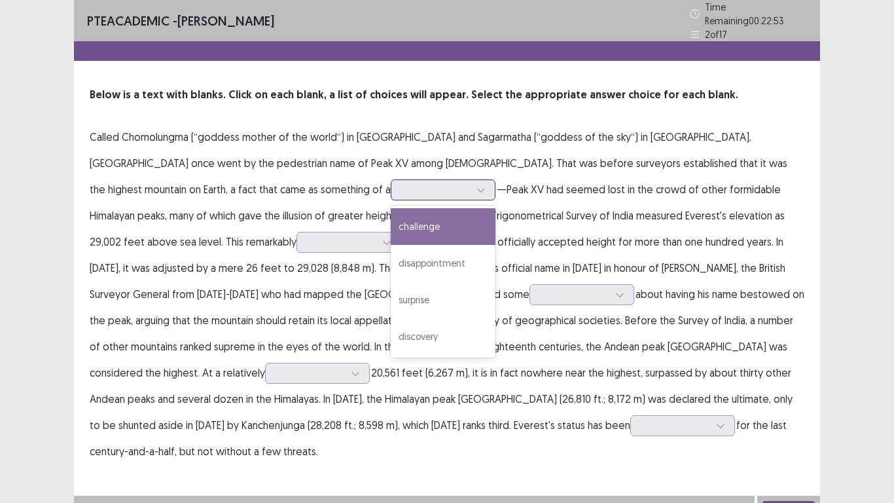
click at [476, 188] on icon at bounding box center [480, 189] width 9 height 9
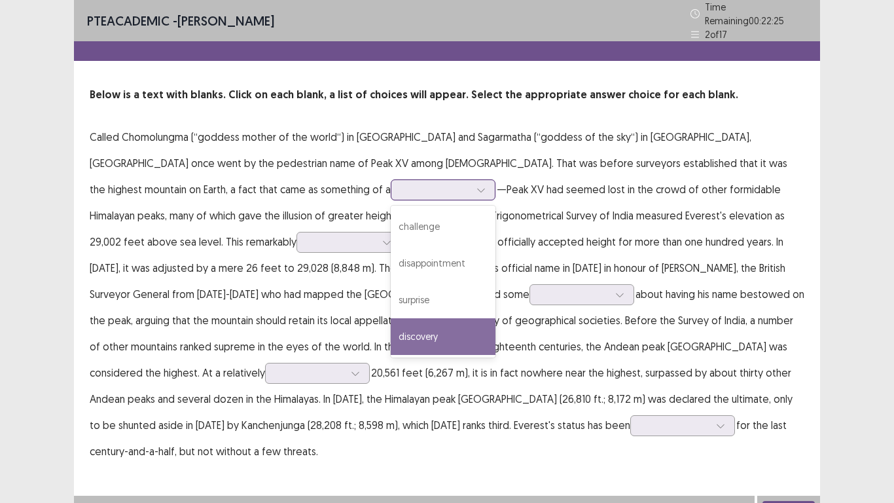
click at [391, 340] on div "discovery" at bounding box center [443, 336] width 105 height 37
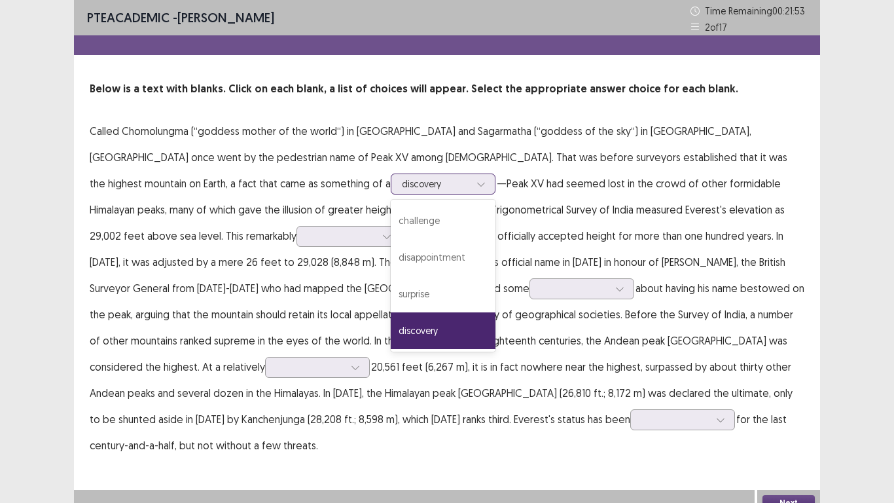
click at [476, 181] on icon at bounding box center [480, 183] width 9 height 9
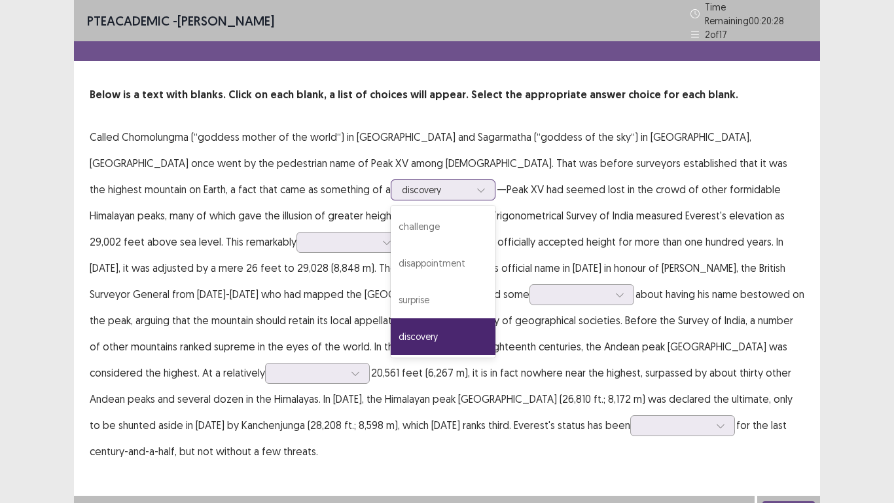
click at [391, 323] on div "discovery" at bounding box center [443, 336] width 105 height 37
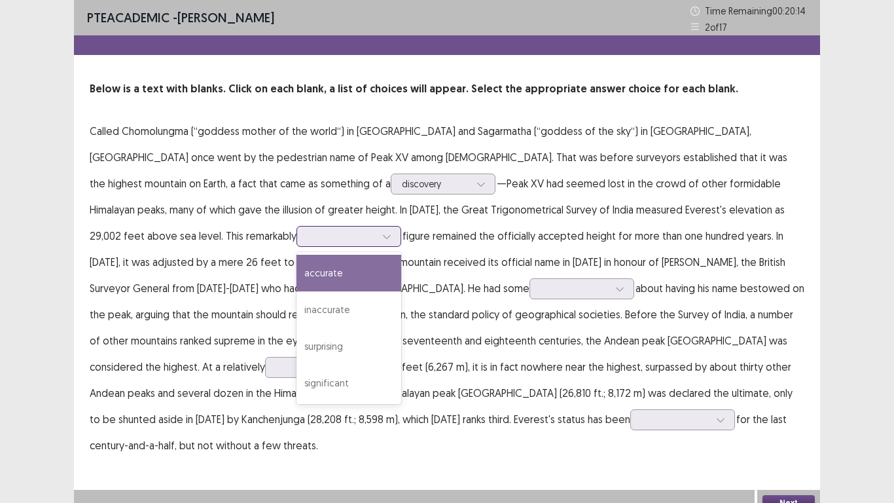
click at [391, 232] on icon at bounding box center [386, 236] width 9 height 9
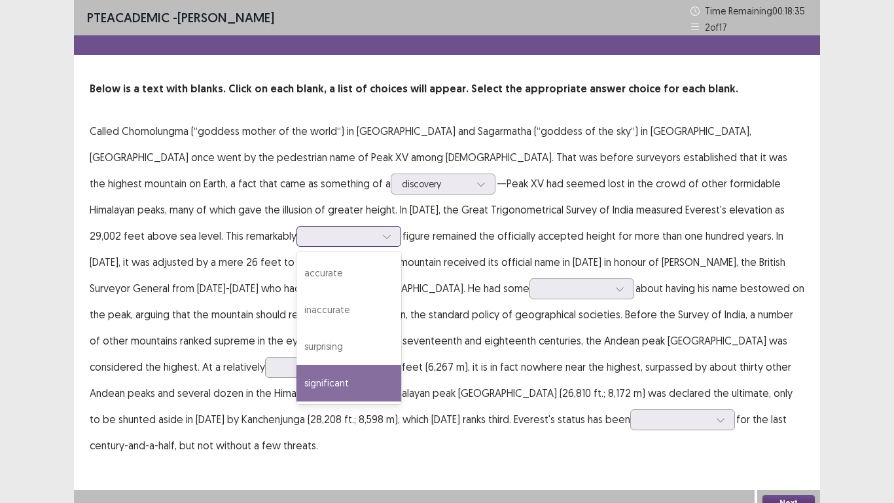
click at [401, 364] on div "significant" at bounding box center [348, 382] width 105 height 37
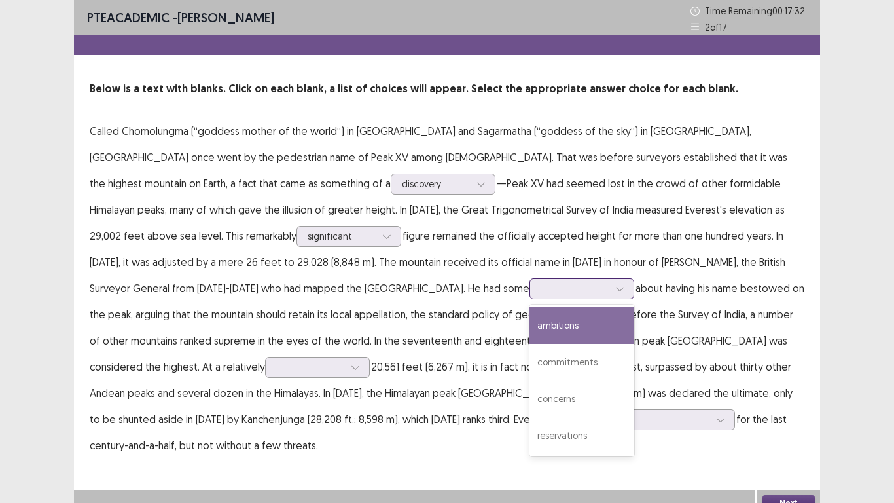
click at [610, 294] on div at bounding box center [620, 289] width 20 height 20
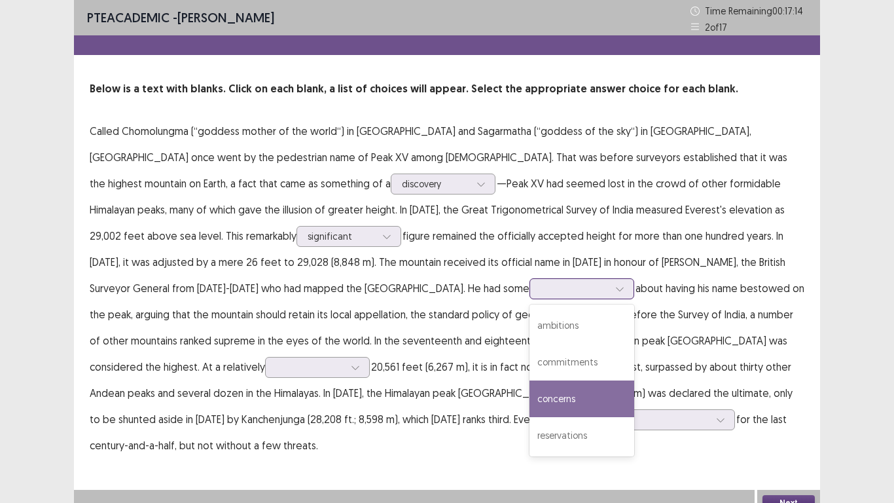
click at [529, 389] on div "concerns" at bounding box center [581, 398] width 105 height 37
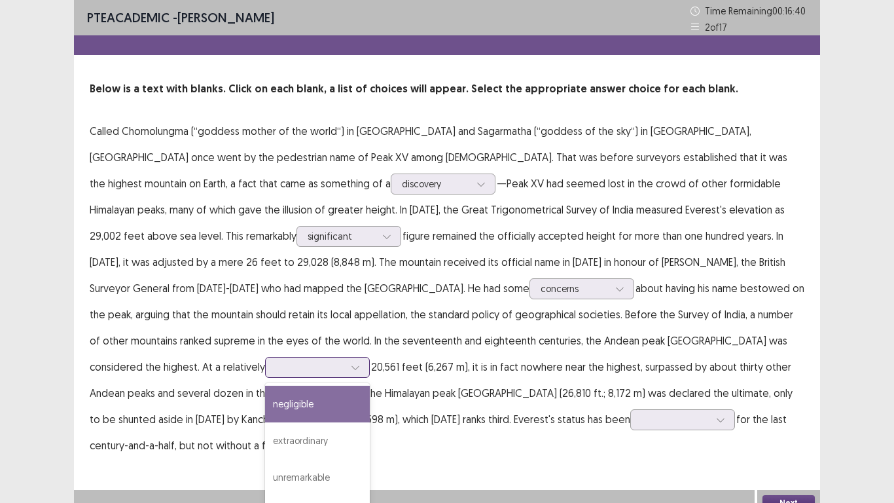
click at [365, 357] on div at bounding box center [355, 367] width 20 height 20
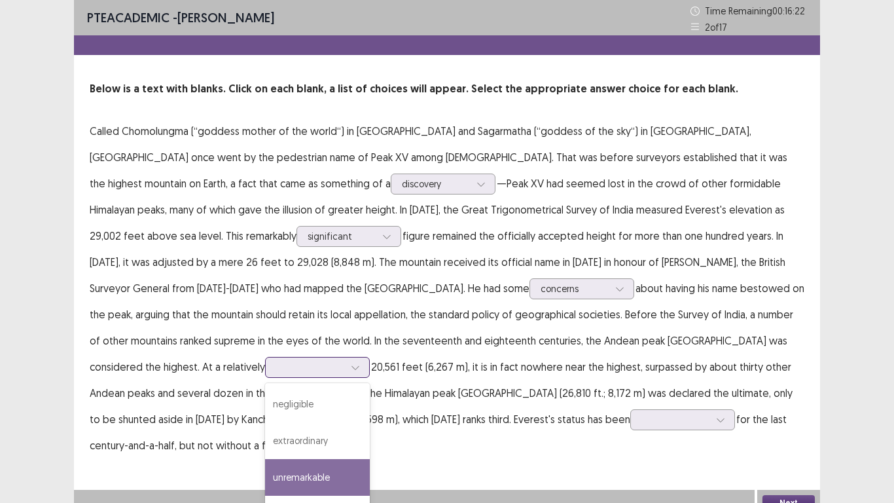
click at [370, 391] on div "unremarkable" at bounding box center [317, 477] width 105 height 37
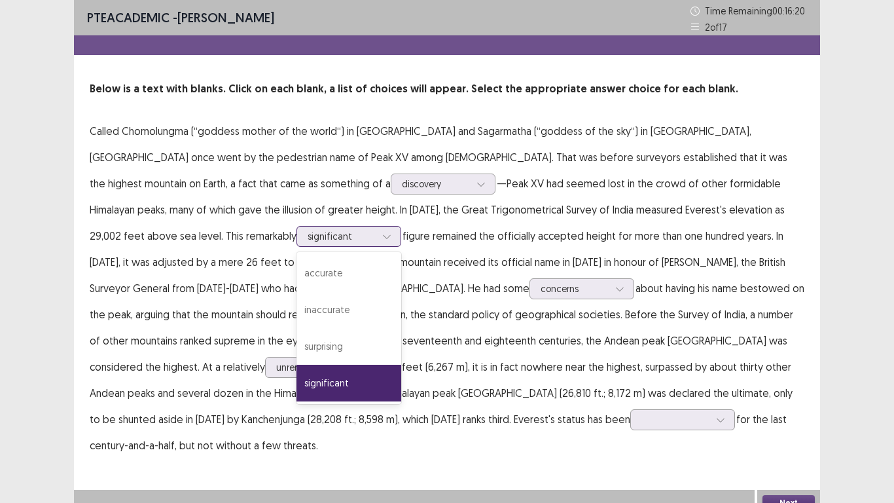
click at [391, 232] on icon at bounding box center [386, 236] width 9 height 9
click at [401, 291] on div "inaccurate" at bounding box center [348, 309] width 105 height 37
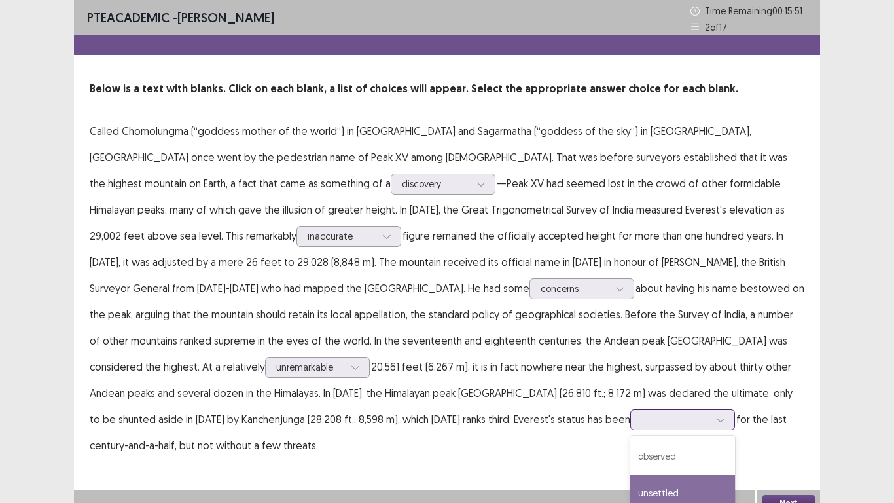
scroll to position [84, 0]
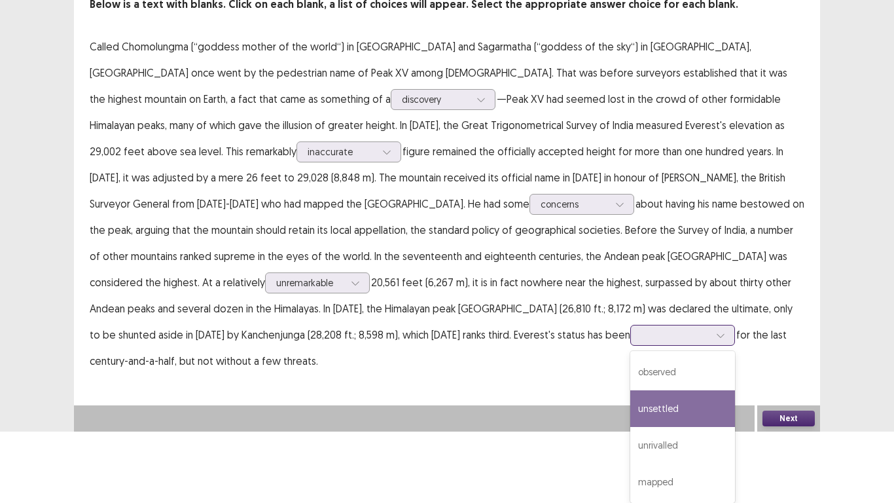
click at [630, 345] on div "4 results available. Use Up and Down to choose options, press Enter to select t…" at bounding box center [682, 335] width 105 height 21
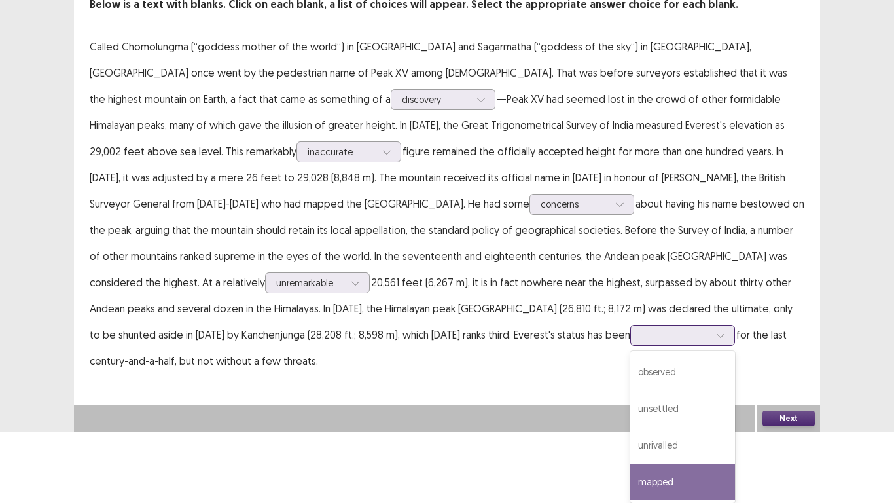
click at [630, 391] on div "mapped" at bounding box center [682, 481] width 105 height 37
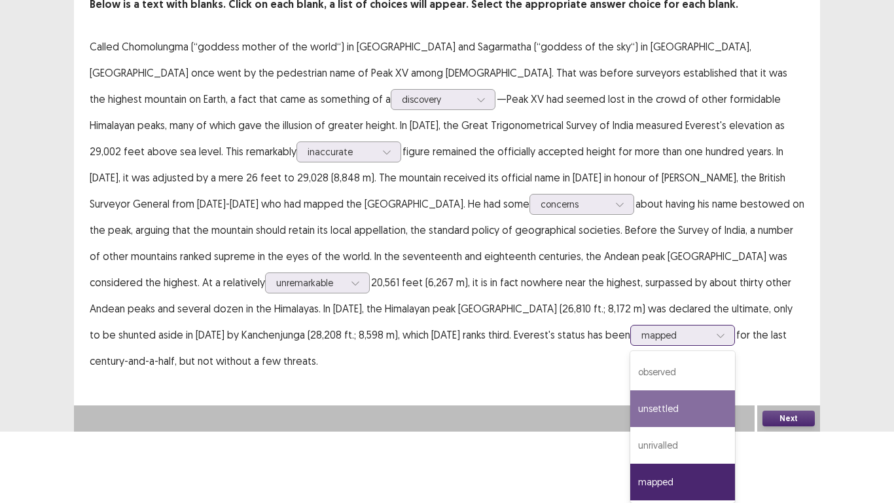
click at [630, 345] on div "option mapped, selected. 4 results available. Use Up and Down to choose options…" at bounding box center [682, 335] width 105 height 21
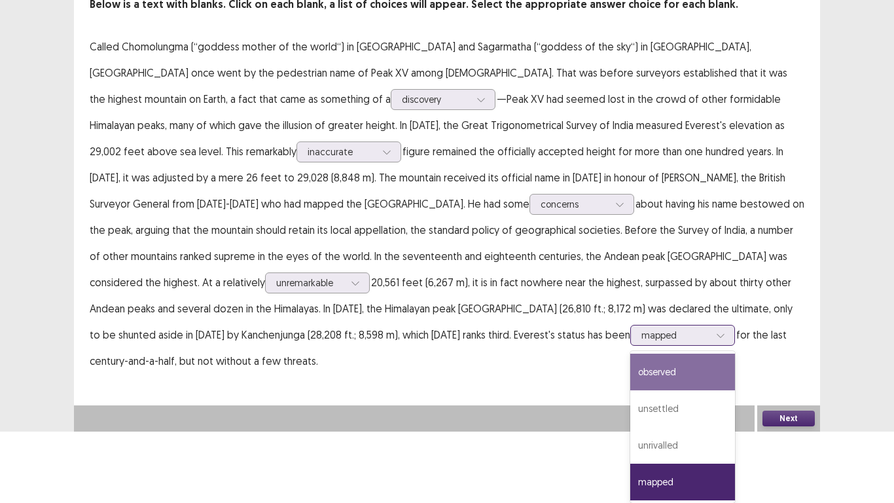
click at [630, 373] on div "observed" at bounding box center [682, 371] width 105 height 37
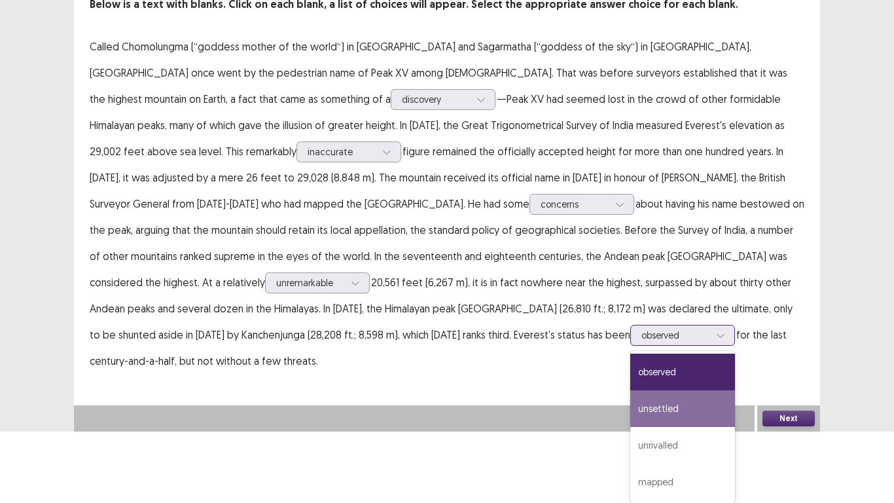
click at [630, 345] on div "option observed, selected. 4 results available. Use Up and Down to choose optio…" at bounding box center [682, 335] width 105 height 21
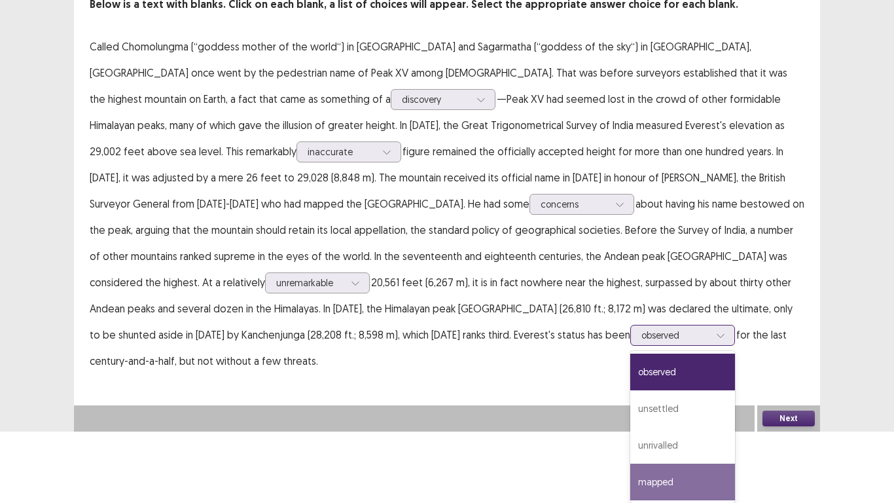
click at [630, 391] on div "mapped" at bounding box center [682, 481] width 105 height 37
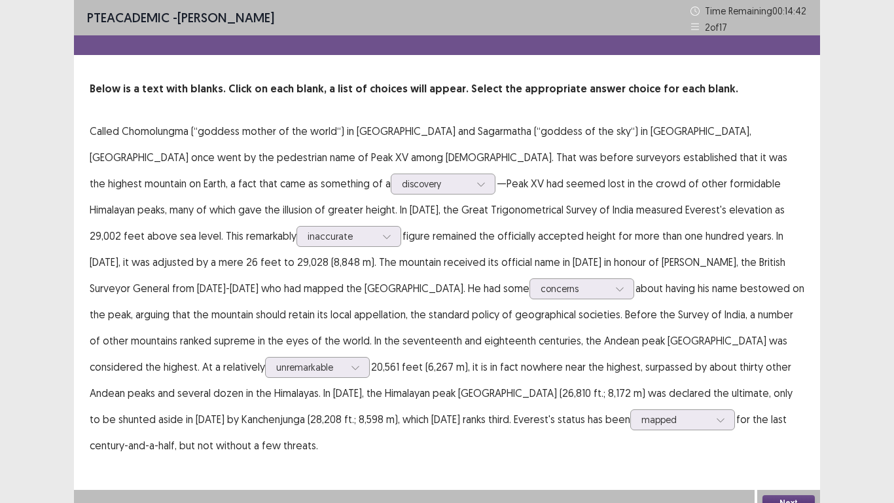
click at [794, 391] on button "Next" at bounding box center [788, 503] width 52 height 16
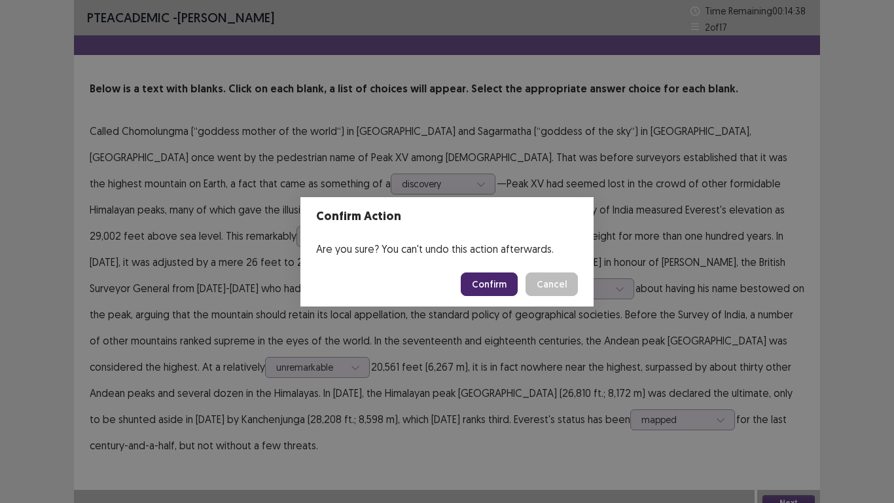
click at [499, 282] on button "Confirm" at bounding box center [489, 284] width 57 height 24
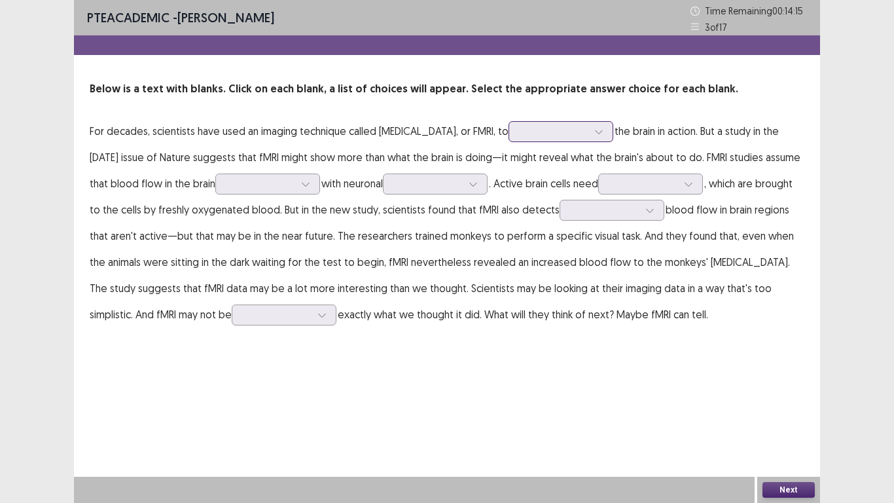
click at [609, 137] on div at bounding box center [599, 132] width 20 height 20
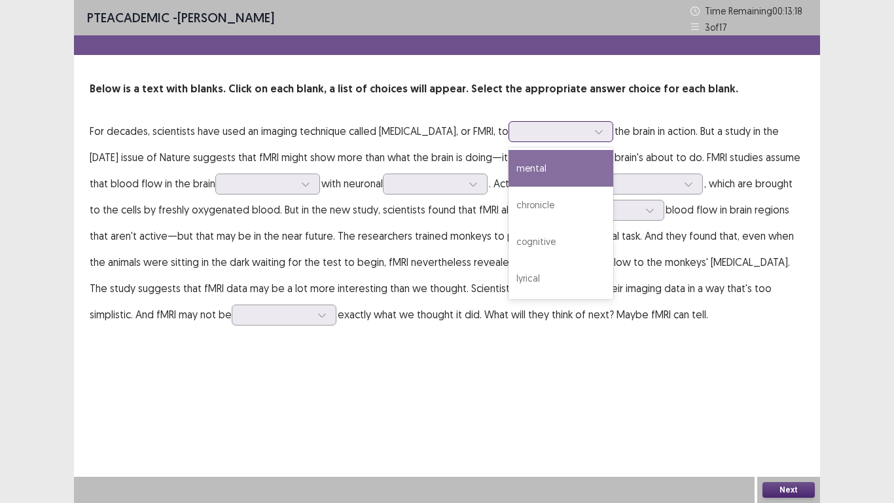
click at [613, 176] on div "mental" at bounding box center [560, 168] width 105 height 37
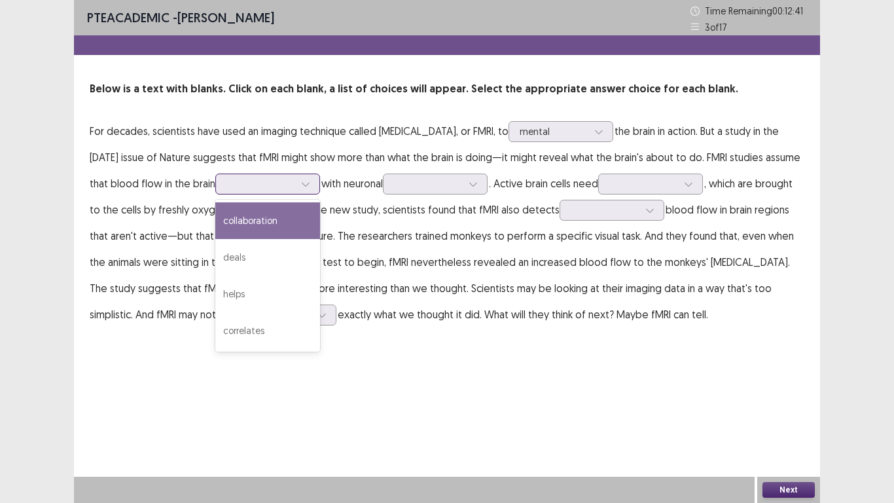
click at [310, 185] on icon at bounding box center [305, 183] width 9 height 9
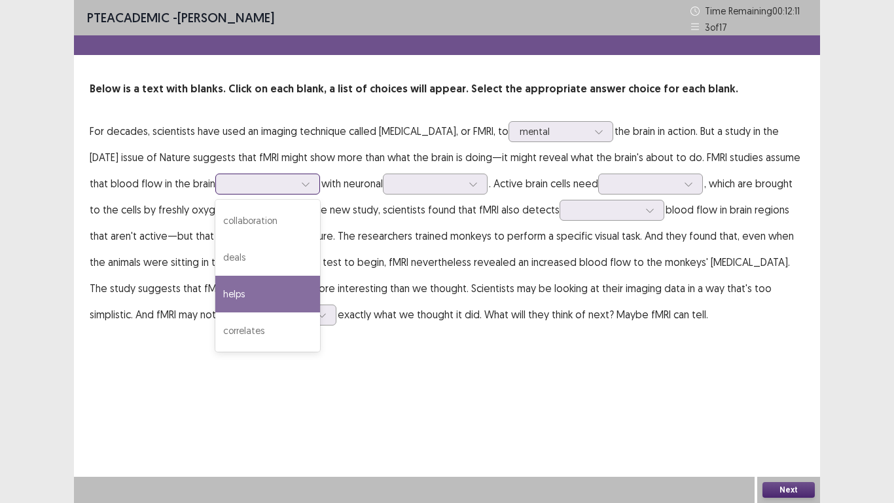
click at [320, 291] on div "helps" at bounding box center [267, 293] width 105 height 37
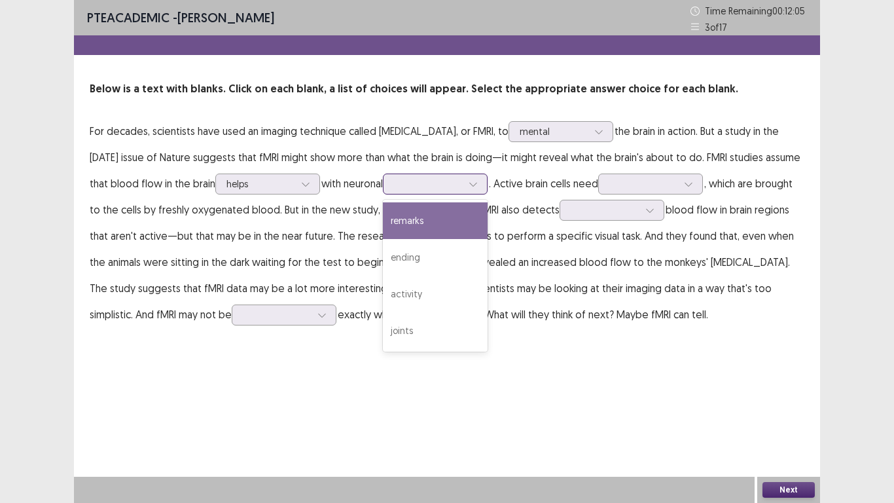
click at [478, 185] on icon at bounding box center [473, 183] width 9 height 9
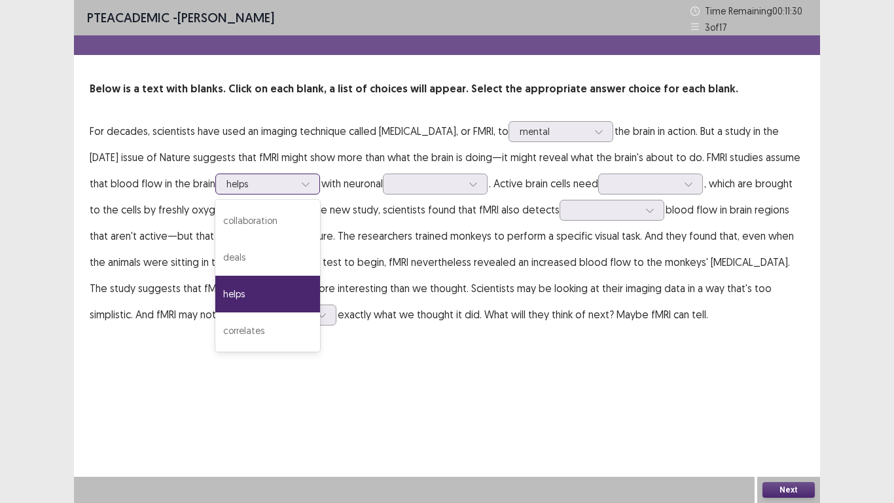
click at [310, 180] on icon at bounding box center [305, 183] width 9 height 9
click at [320, 338] on div "correlates" at bounding box center [267, 330] width 105 height 37
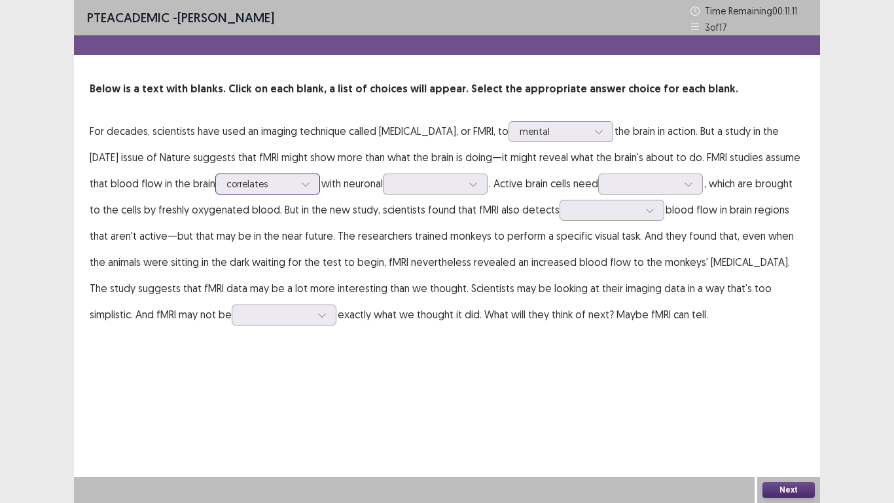
click at [310, 179] on icon at bounding box center [305, 183] width 9 height 9
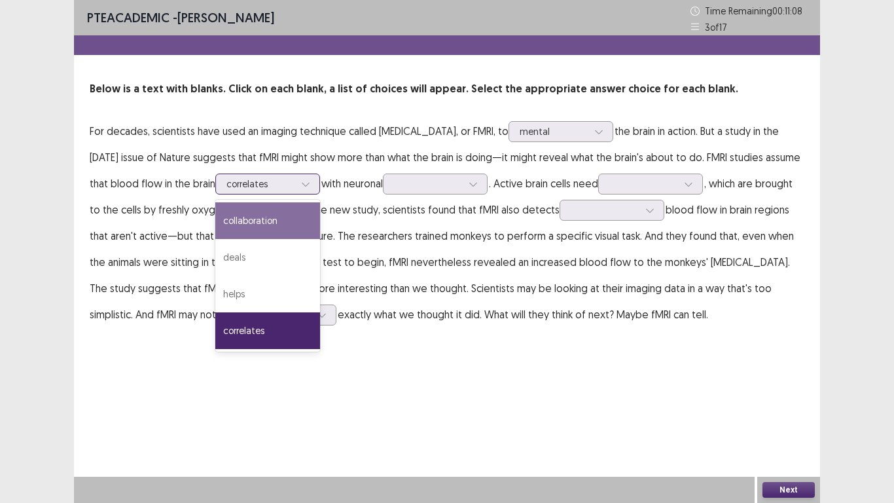
click at [320, 214] on div "collaboration" at bounding box center [267, 220] width 105 height 37
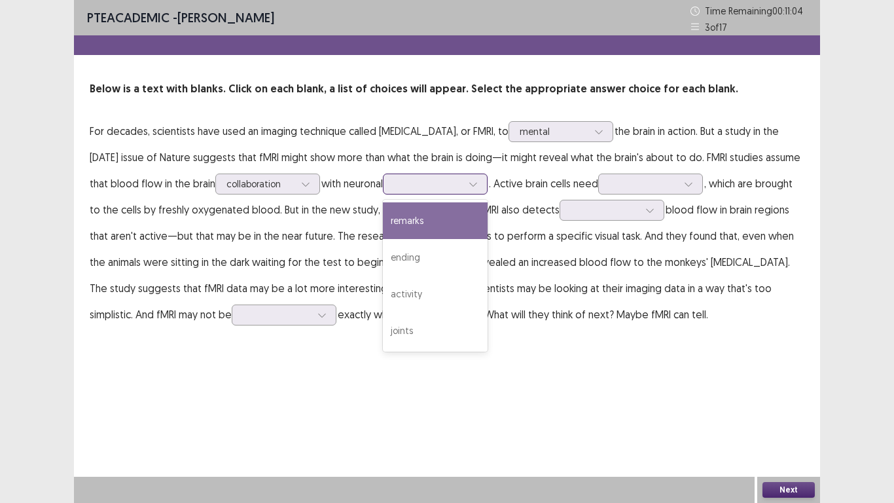
click at [478, 181] on icon at bounding box center [473, 183] width 9 height 9
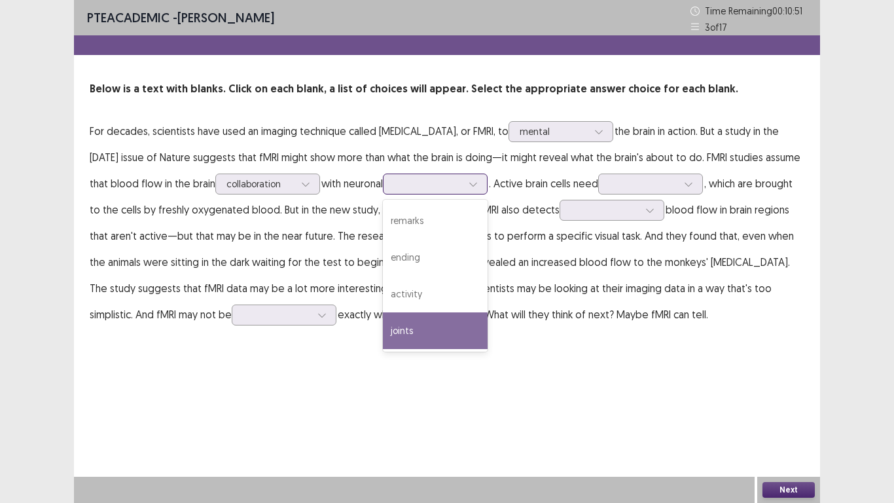
click at [487, 330] on div "joints" at bounding box center [435, 330] width 105 height 37
click at [478, 186] on icon at bounding box center [473, 183] width 9 height 9
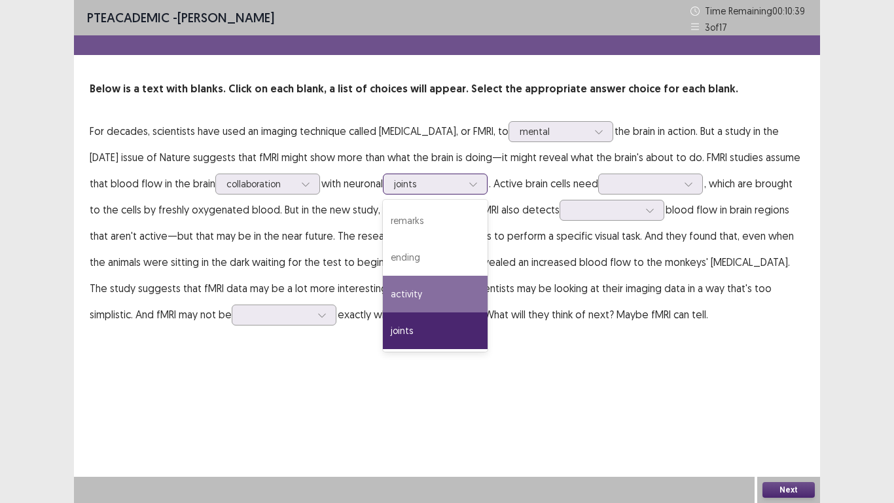
click at [487, 297] on div "activity" at bounding box center [435, 293] width 105 height 37
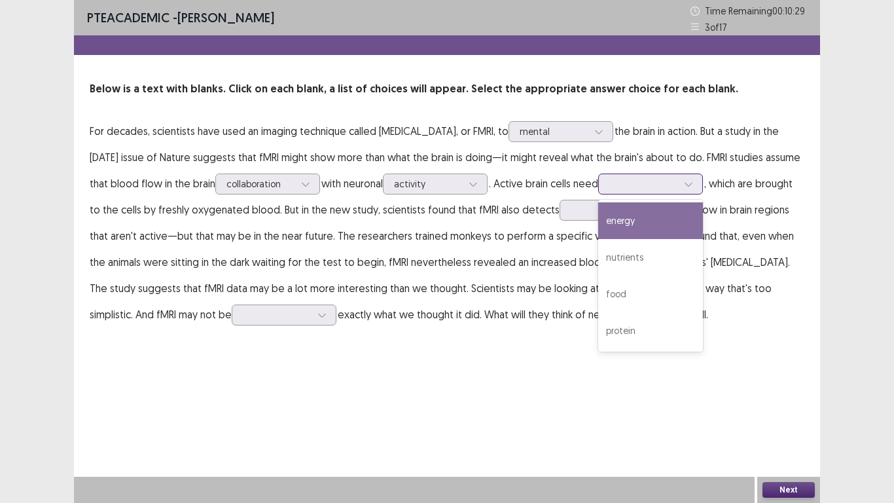
click at [679, 194] on div at bounding box center [689, 184] width 20 height 20
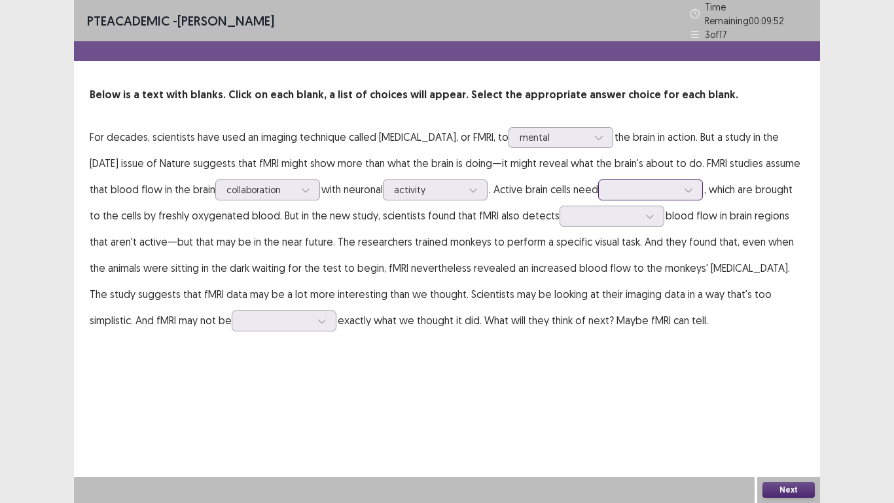
click at [609, 196] on div at bounding box center [643, 189] width 68 height 12
click at [722, 266] on p "For decades, scientists have used an imaging technique called [MEDICAL_DATA], o…" at bounding box center [447, 228] width 715 height 209
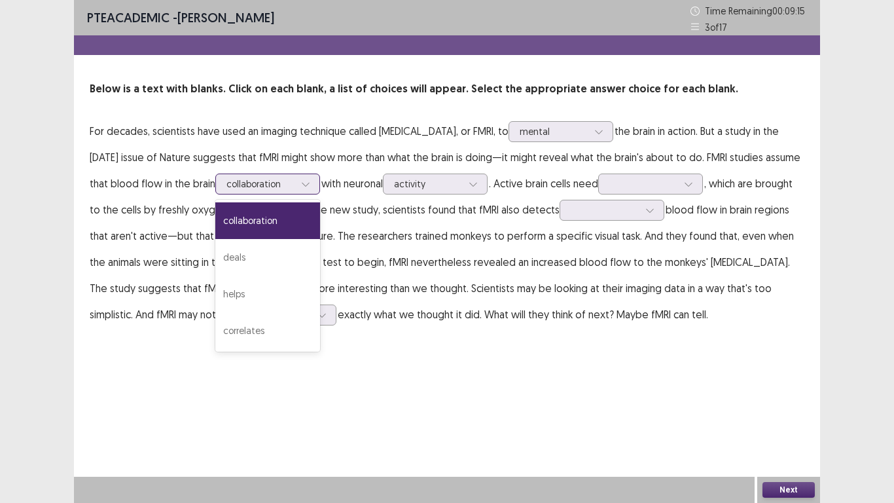
click at [310, 183] on icon at bounding box center [305, 183] width 9 height 9
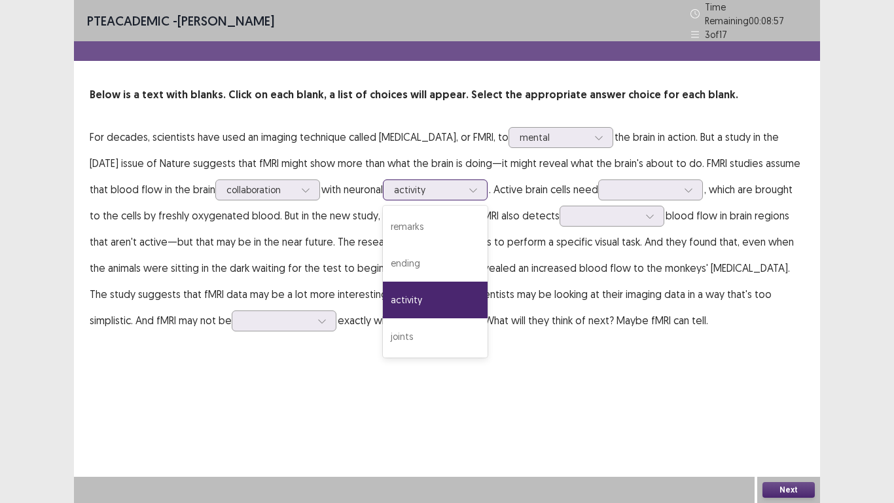
click at [483, 188] on div at bounding box center [473, 190] width 20 height 20
click at [487, 331] on div "joints" at bounding box center [435, 336] width 105 height 37
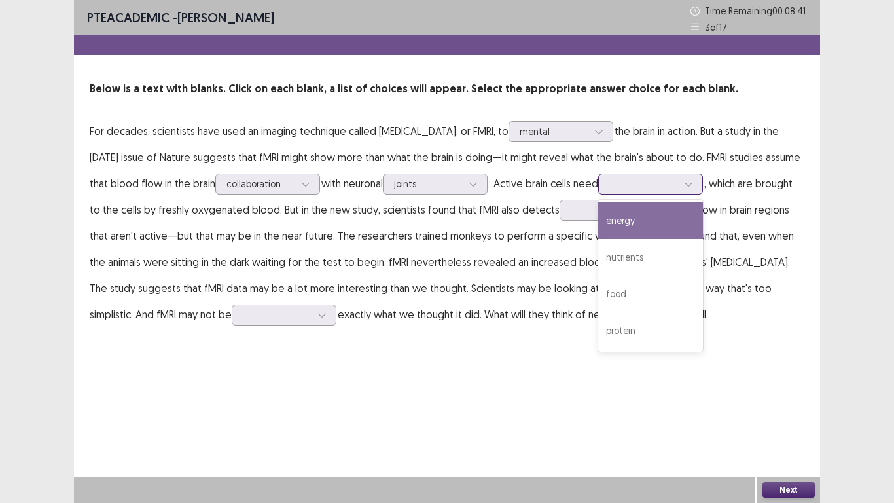
click at [679, 194] on div at bounding box center [689, 184] width 20 height 20
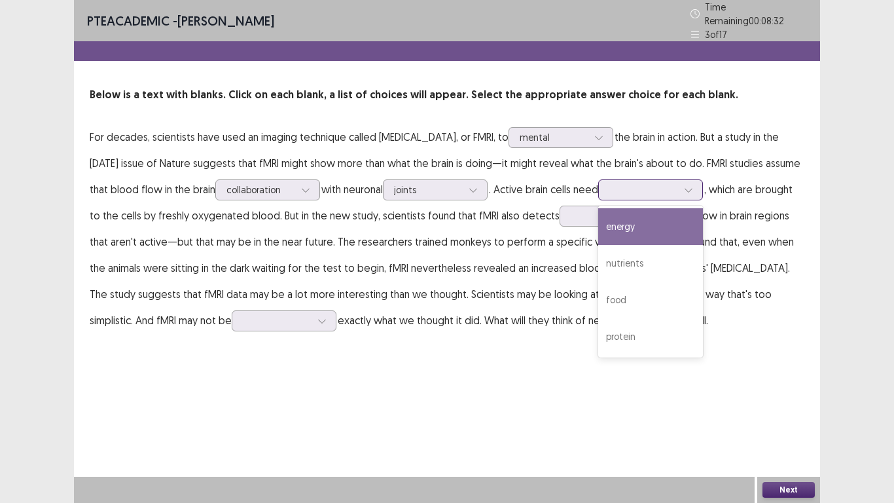
click at [598, 241] on div "energy" at bounding box center [650, 226] width 105 height 37
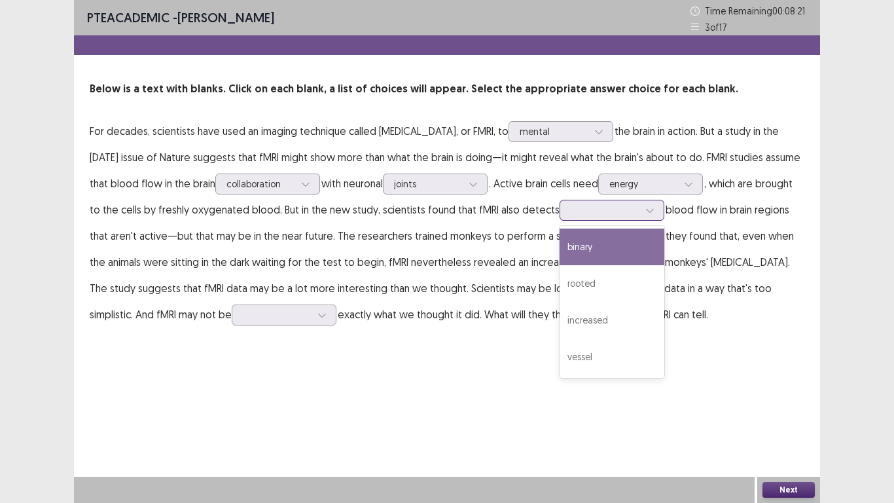
click at [645, 215] on icon at bounding box center [649, 209] width 9 height 9
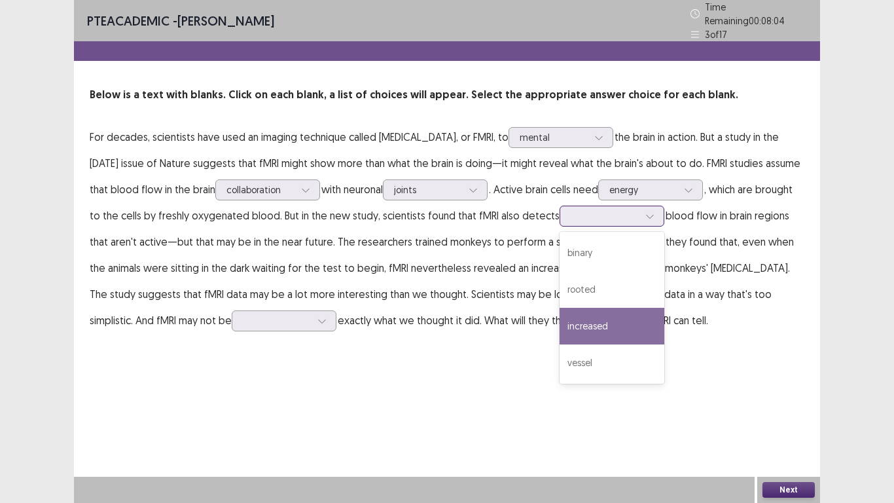
click at [559, 344] on div "increased" at bounding box center [611, 326] width 105 height 37
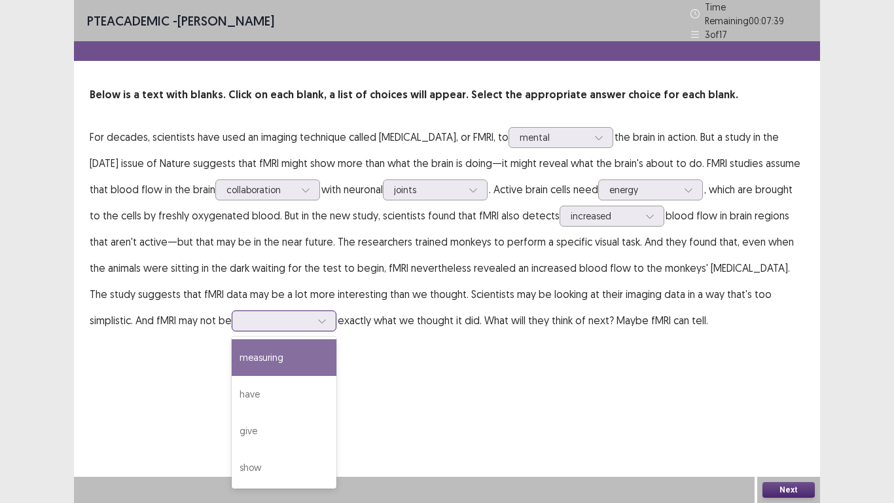
click at [332, 314] on div at bounding box center [322, 321] width 20 height 20
click at [336, 350] on div "measuring" at bounding box center [284, 357] width 105 height 37
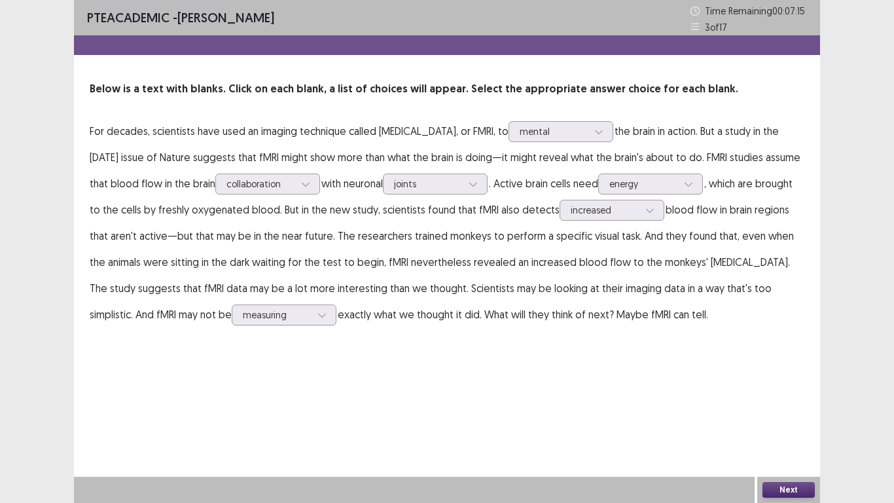
click at [796, 391] on button "Next" at bounding box center [788, 490] width 52 height 16
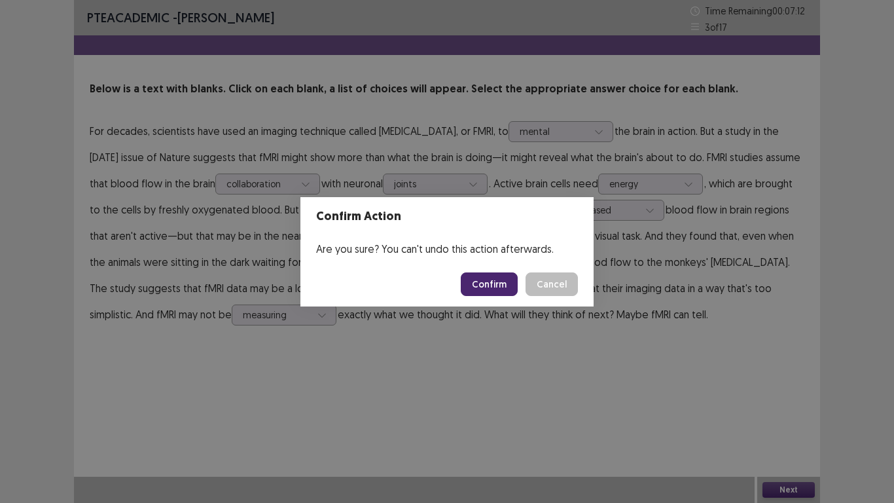
click at [501, 281] on button "Confirm" at bounding box center [489, 284] width 57 height 24
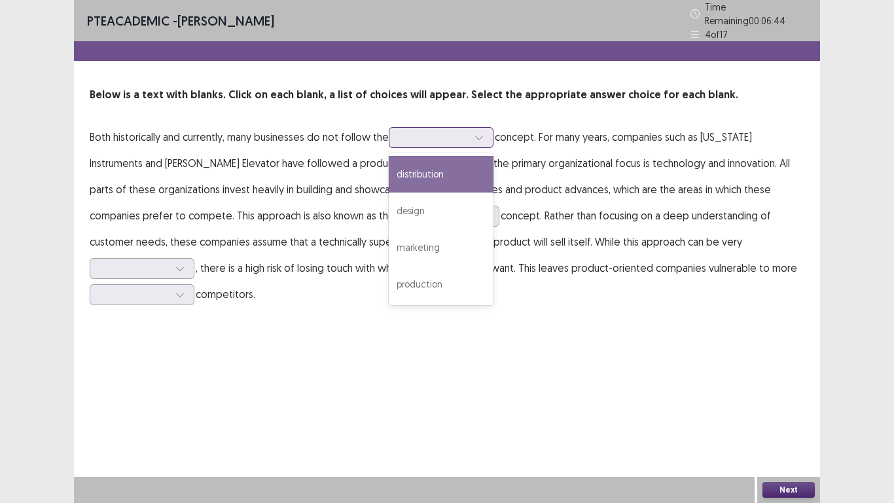
click at [485, 138] on div at bounding box center [479, 138] width 20 height 20
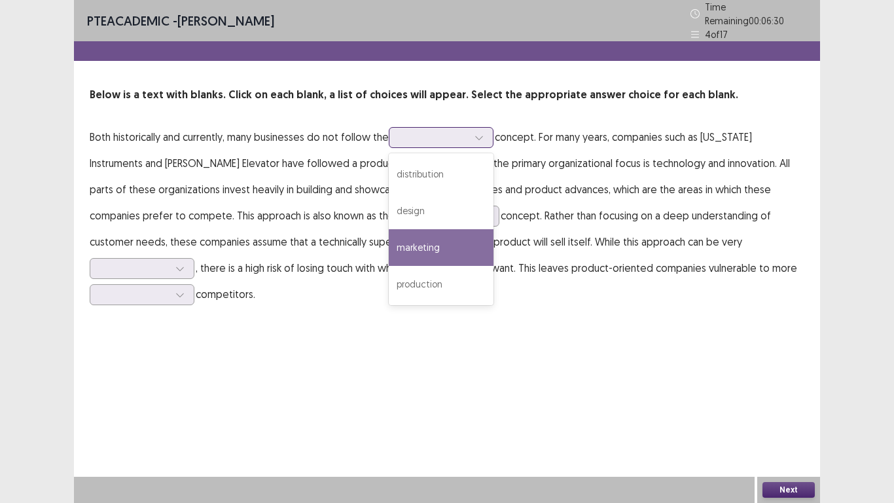
click at [435, 236] on div "marketing" at bounding box center [441, 247] width 105 height 37
click at [482, 133] on icon at bounding box center [478, 137] width 9 height 9
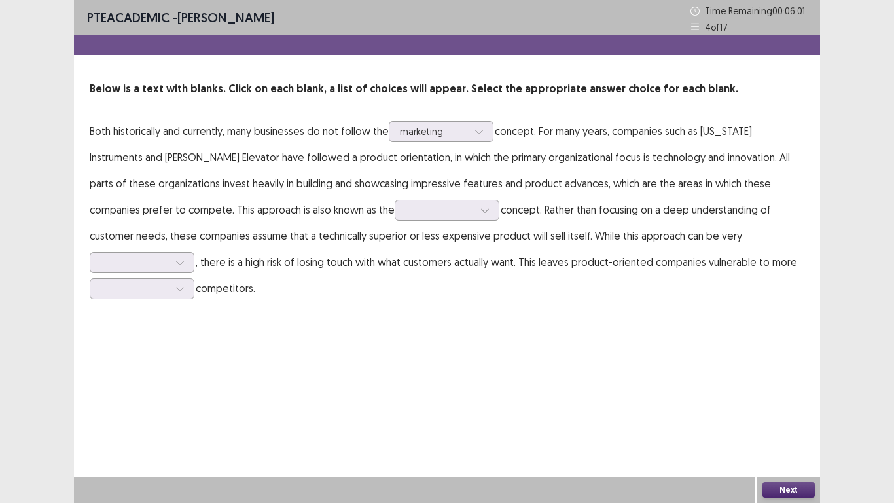
click at [785, 151] on p "Both historically and currently, many businesses do not follow the marketing co…" at bounding box center [447, 209] width 715 height 183
click at [475, 211] on div at bounding box center [485, 210] width 20 height 20
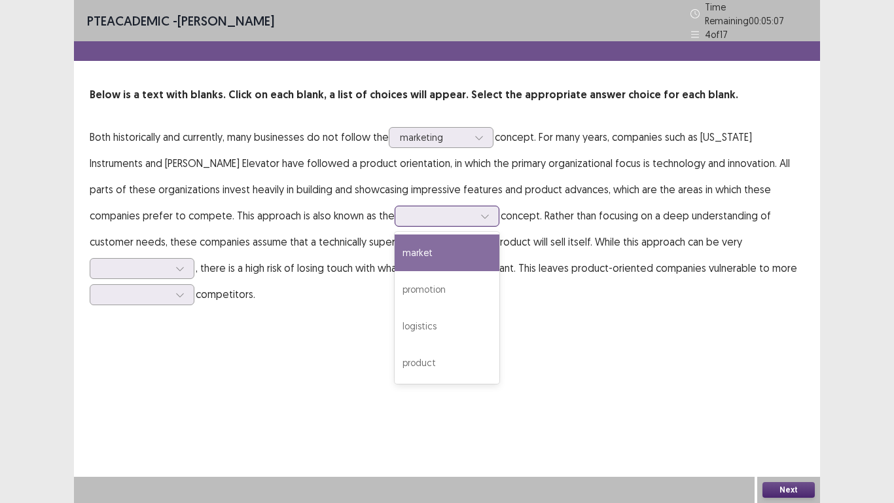
click at [395, 249] on div "market" at bounding box center [447, 252] width 105 height 37
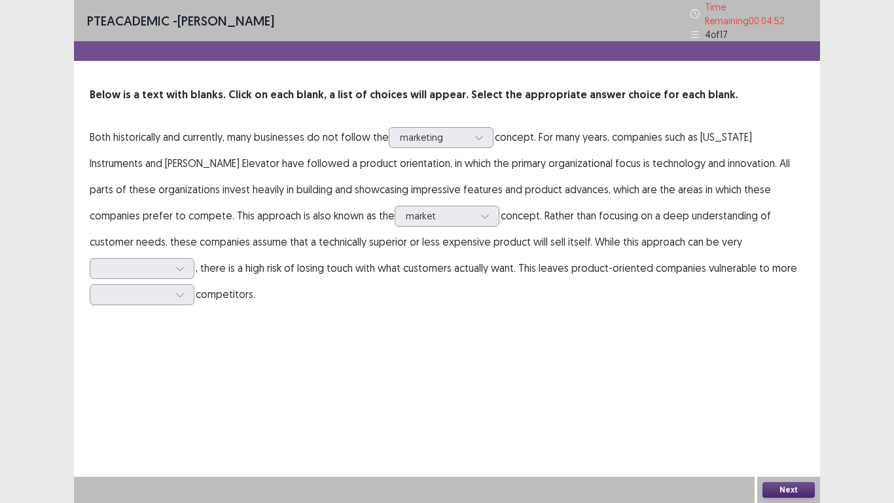
click at [368, 247] on p "Both historically and currently, many businesses do not follow the marketing co…" at bounding box center [447, 215] width 715 height 183
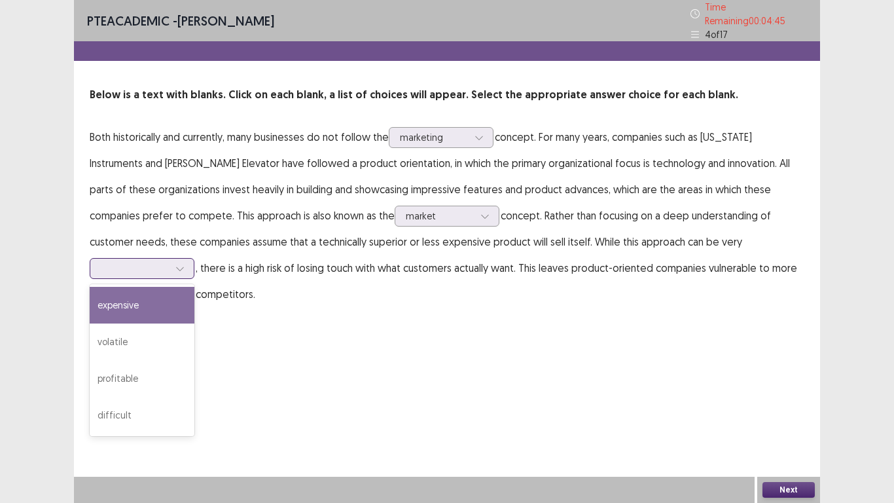
click at [185, 264] on icon at bounding box center [179, 268] width 9 height 9
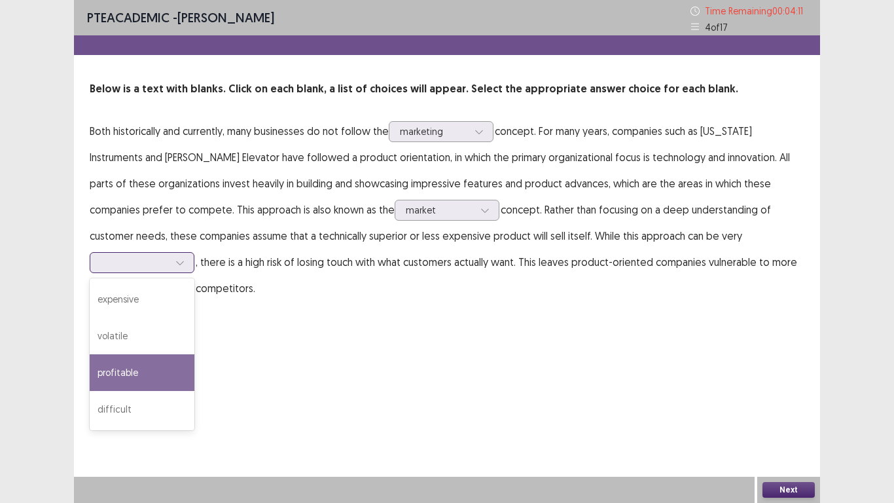
click at [194, 354] on div "profitable" at bounding box center [142, 372] width 105 height 37
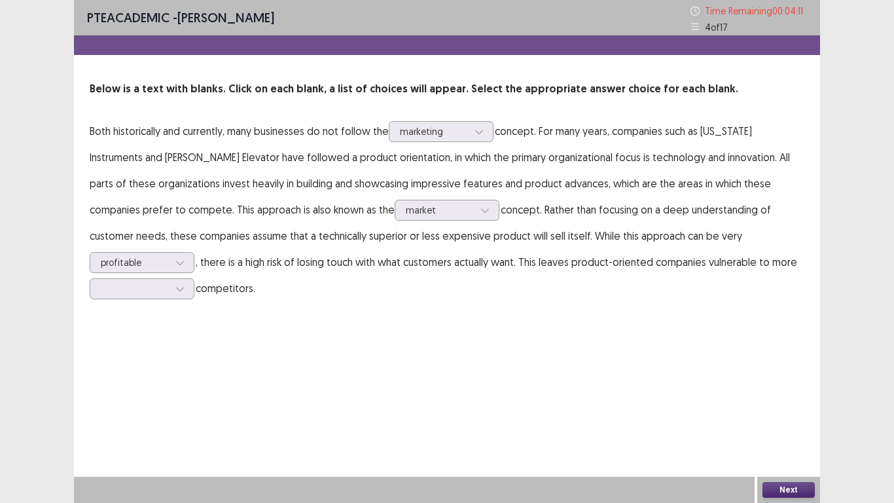
click at [665, 339] on div "PTE academic - [PERSON_NAME] Time Remaining 00 : 04 : 11 4 of 17 Below is a tex…" at bounding box center [447, 251] width 746 height 503
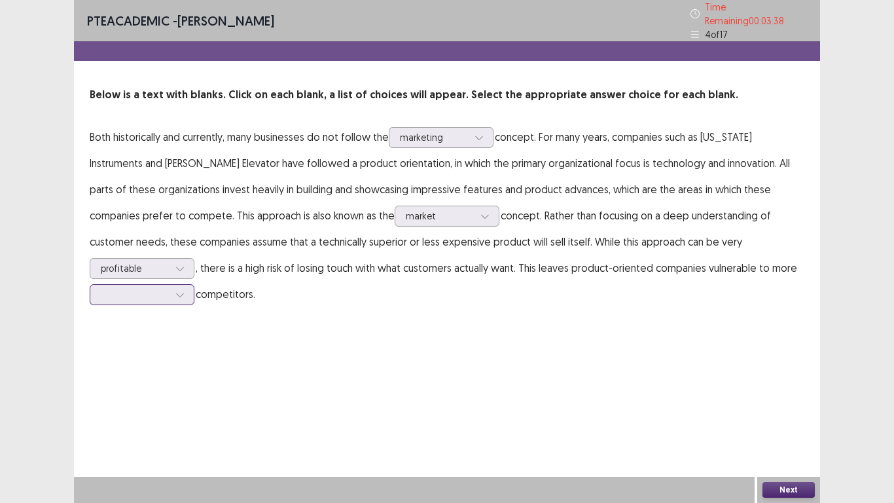
click at [190, 285] on div at bounding box center [180, 295] width 20 height 20
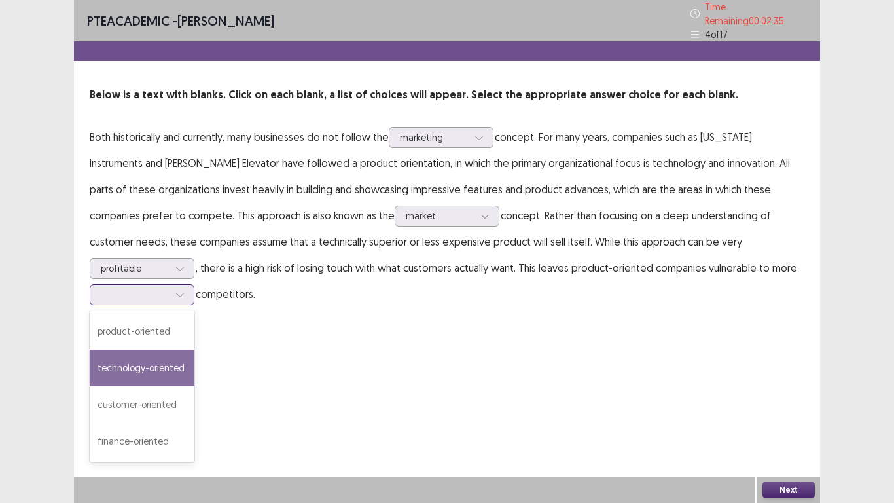
click at [194, 349] on div "technology-oriented" at bounding box center [142, 367] width 105 height 37
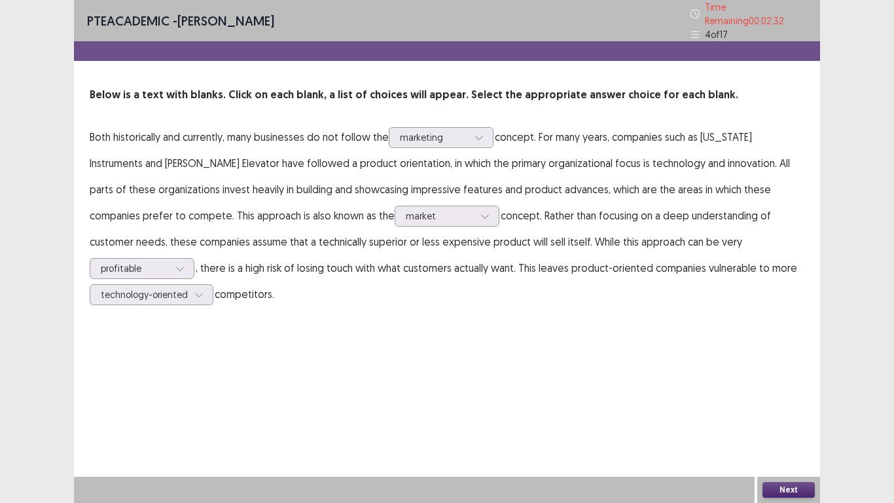
click at [789, 391] on button "Next" at bounding box center [788, 490] width 52 height 16
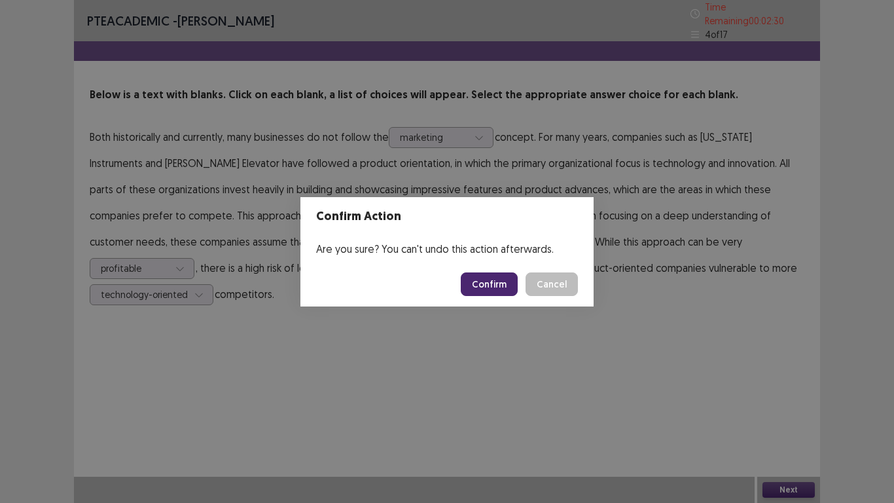
click at [495, 280] on button "Confirm" at bounding box center [489, 284] width 57 height 24
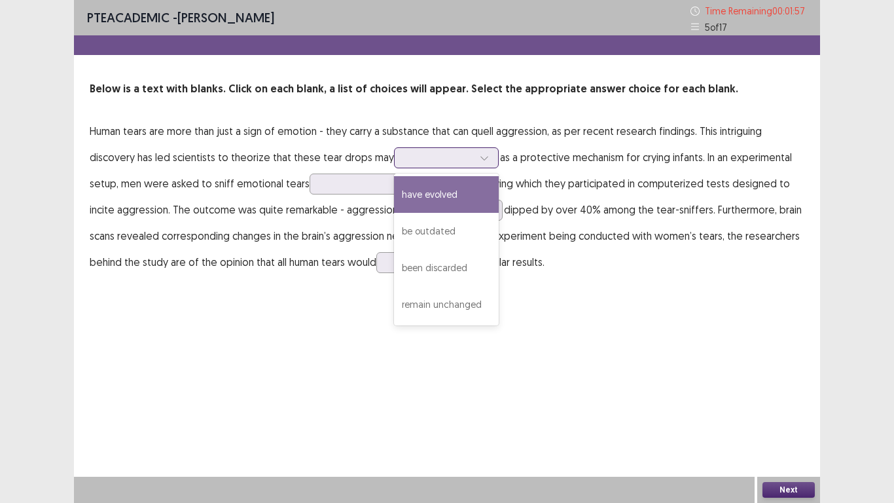
click at [480, 162] on icon at bounding box center [484, 157] width 9 height 9
click at [478, 197] on div "have evolved" at bounding box center [446, 194] width 105 height 37
click at [480, 157] on icon at bounding box center [484, 157] width 9 height 9
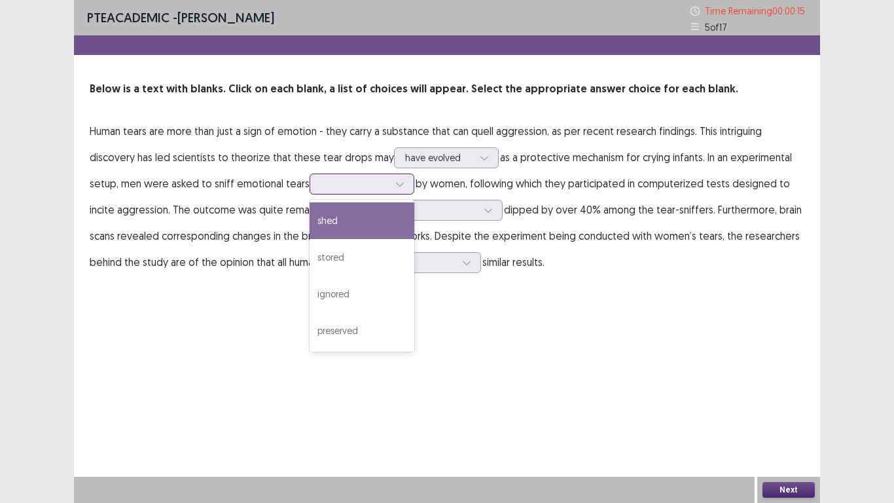
click at [359, 188] on div at bounding box center [355, 183] width 68 height 12
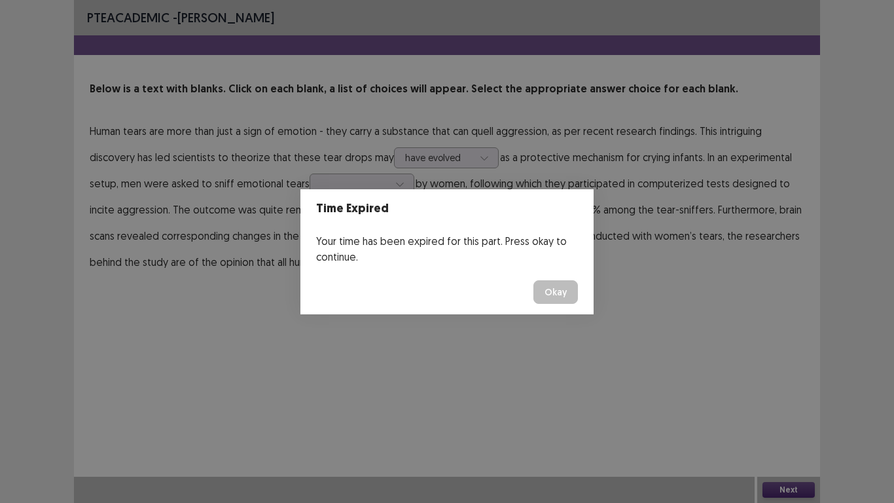
click at [554, 296] on button "Okay" at bounding box center [555, 292] width 44 height 24
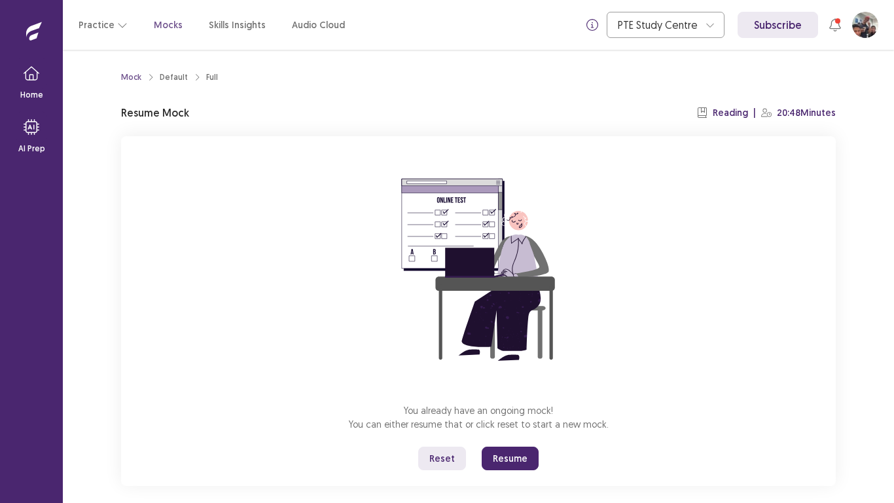
click at [511, 391] on button "Resume" at bounding box center [510, 458] width 57 height 24
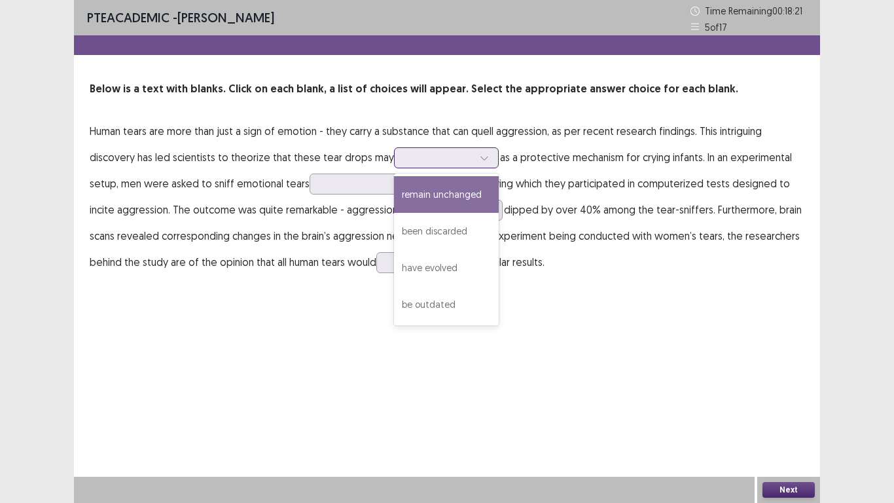
click at [480, 156] on icon at bounding box center [484, 157] width 9 height 9
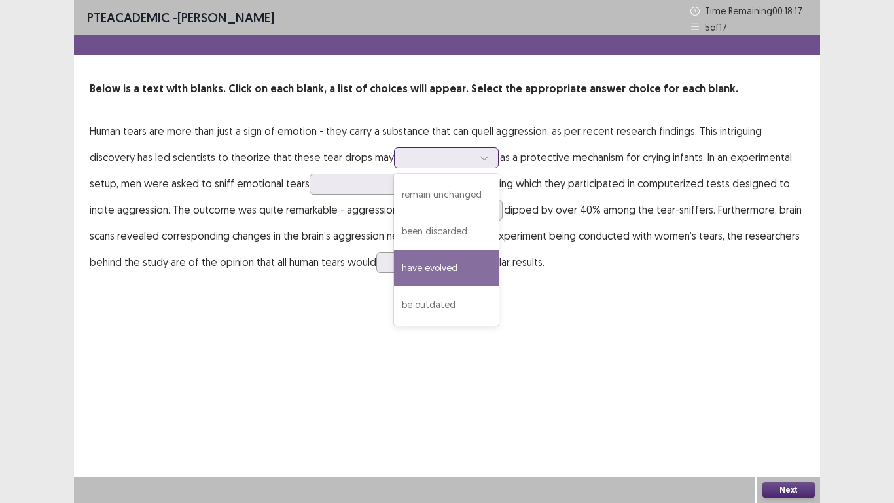
click at [443, 264] on div "have evolved" at bounding box center [446, 267] width 105 height 37
click at [480, 156] on icon at bounding box center [484, 157] width 9 height 9
click at [480, 266] on div "have evolved" at bounding box center [446, 267] width 105 height 37
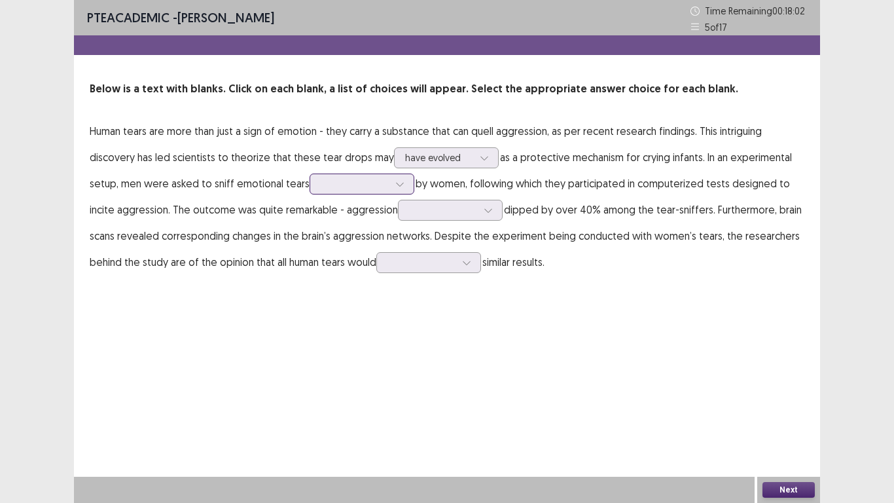
click at [393, 188] on div at bounding box center [400, 184] width 20 height 20
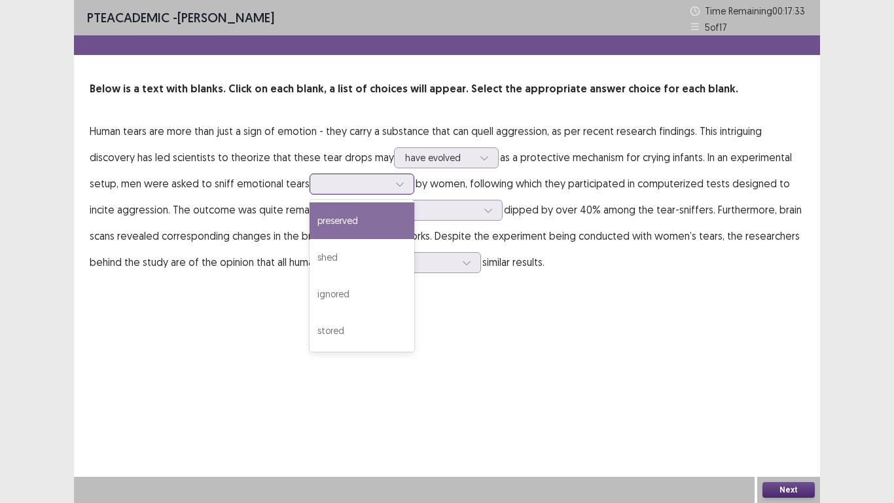
click at [349, 232] on div "preserved" at bounding box center [362, 220] width 105 height 37
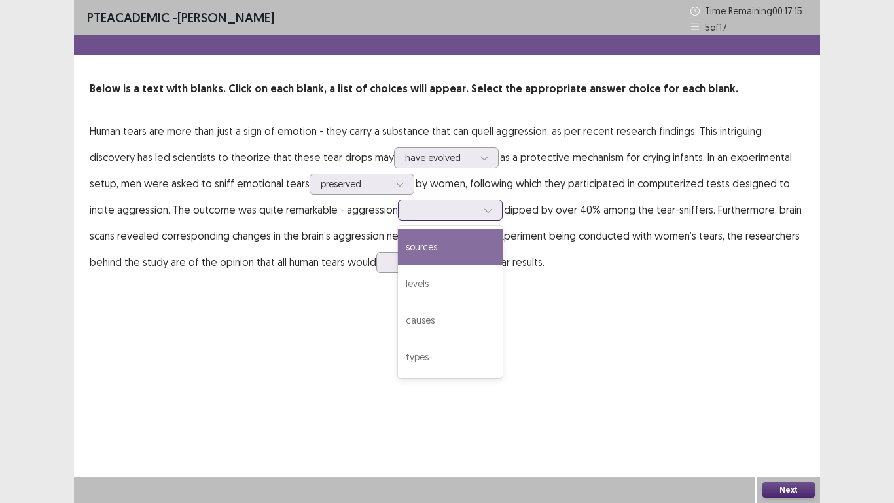
click at [489, 215] on div at bounding box center [488, 210] width 20 height 20
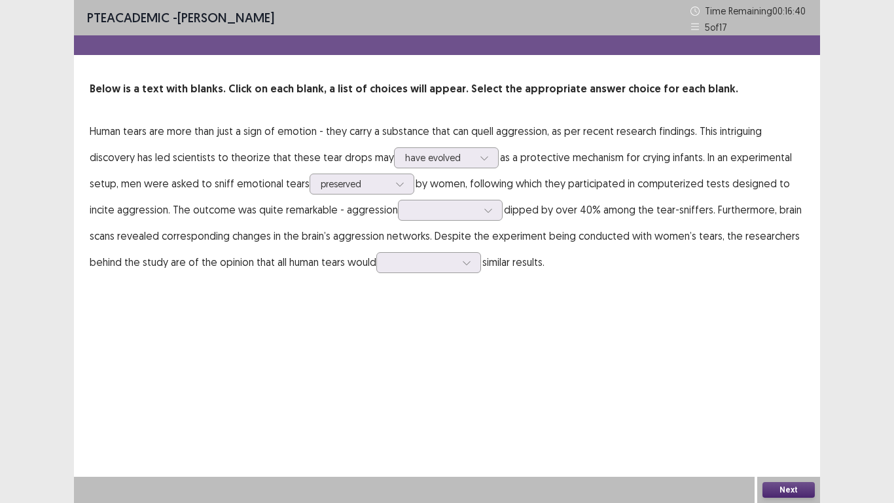
click at [569, 334] on div "PTE academic - [PERSON_NAME] Time Remaining 00 : 16 : 40 5 of 17 Below is a tex…" at bounding box center [447, 251] width 746 height 503
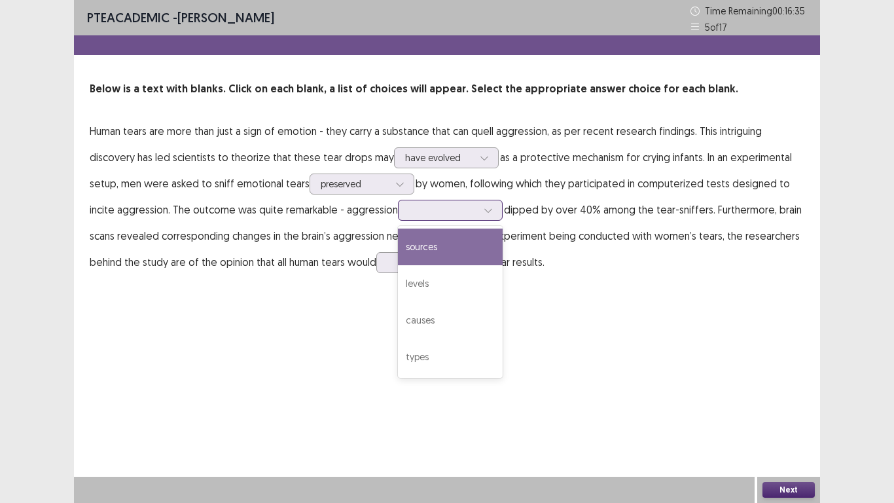
click at [489, 205] on icon at bounding box center [488, 209] width 9 height 9
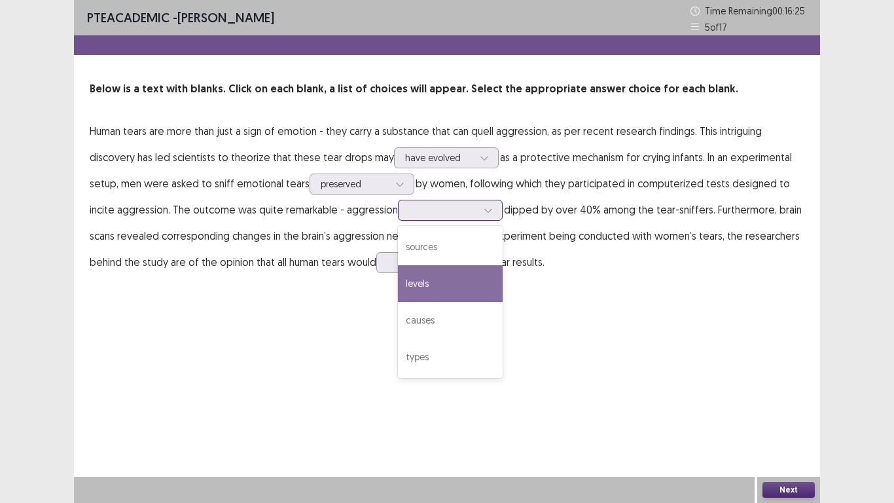
click at [435, 282] on div "levels" at bounding box center [450, 283] width 105 height 37
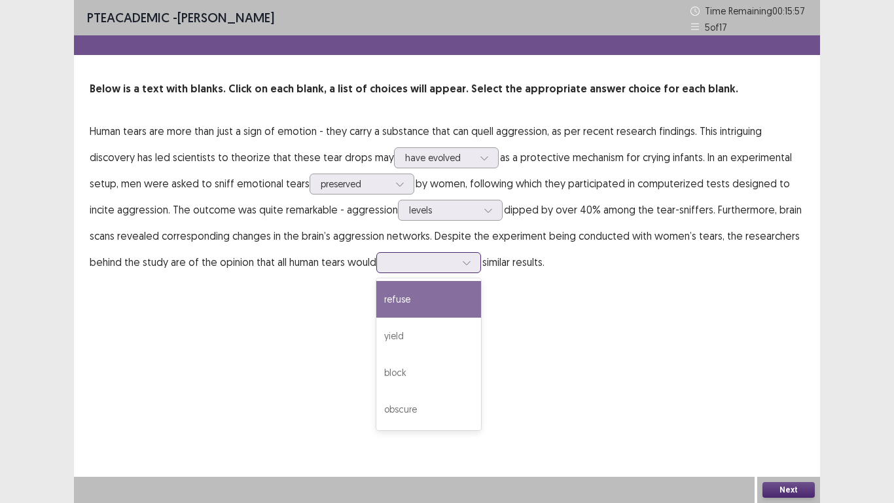
click at [472, 264] on div at bounding box center [467, 263] width 20 height 20
click at [412, 298] on div "refuse" at bounding box center [428, 299] width 105 height 37
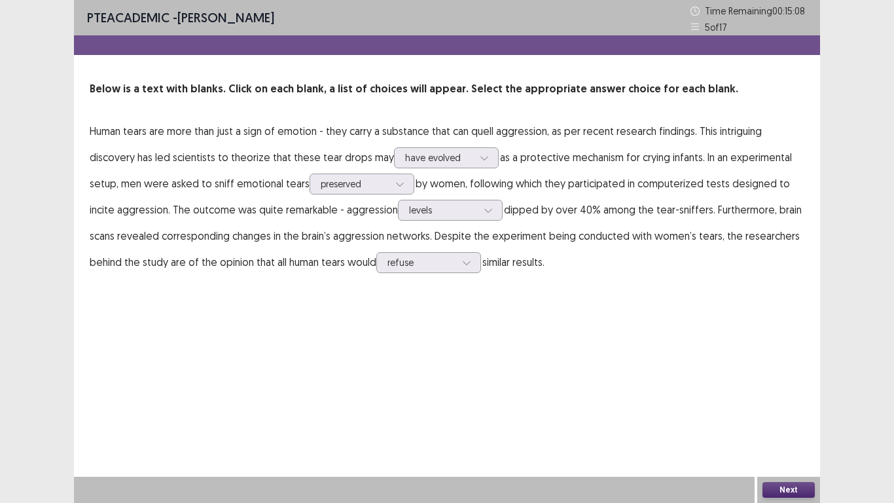
click at [789, 391] on button "Next" at bounding box center [788, 490] width 52 height 16
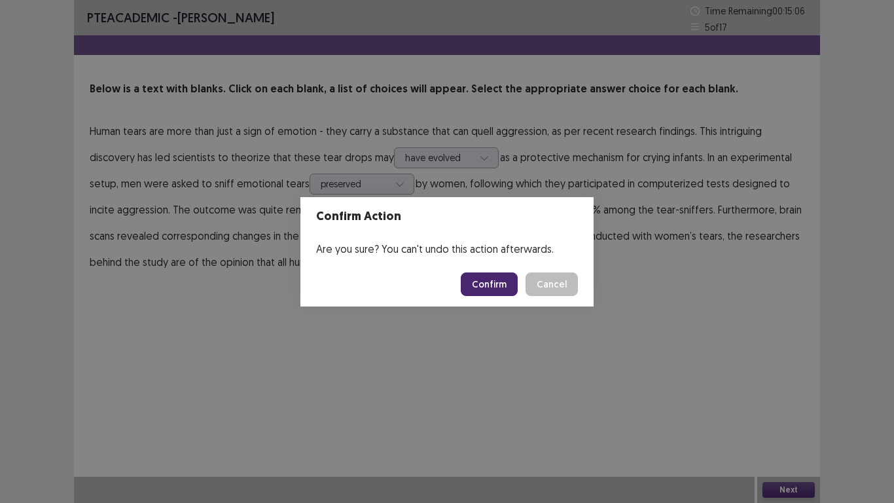
click at [486, 283] on button "Confirm" at bounding box center [489, 284] width 57 height 24
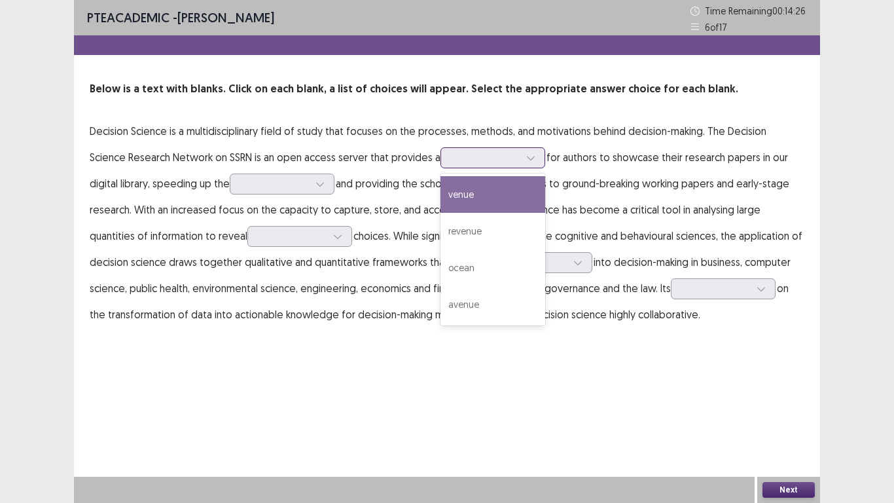
click at [521, 163] on div at bounding box center [531, 158] width 20 height 20
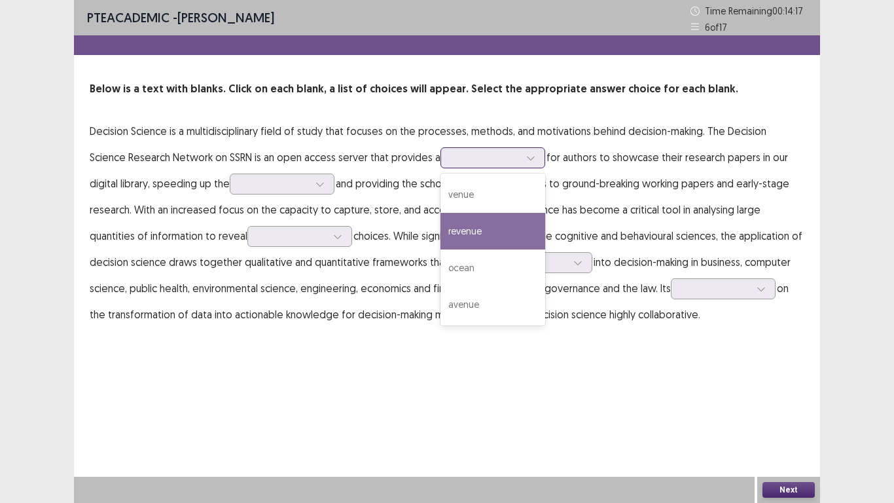
click at [469, 223] on div "revenue" at bounding box center [492, 231] width 105 height 37
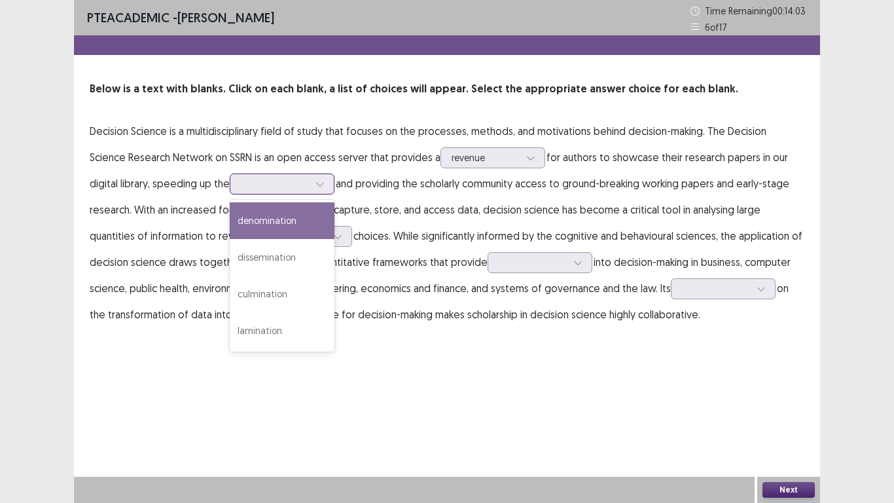
click at [310, 189] on div at bounding box center [320, 184] width 20 height 20
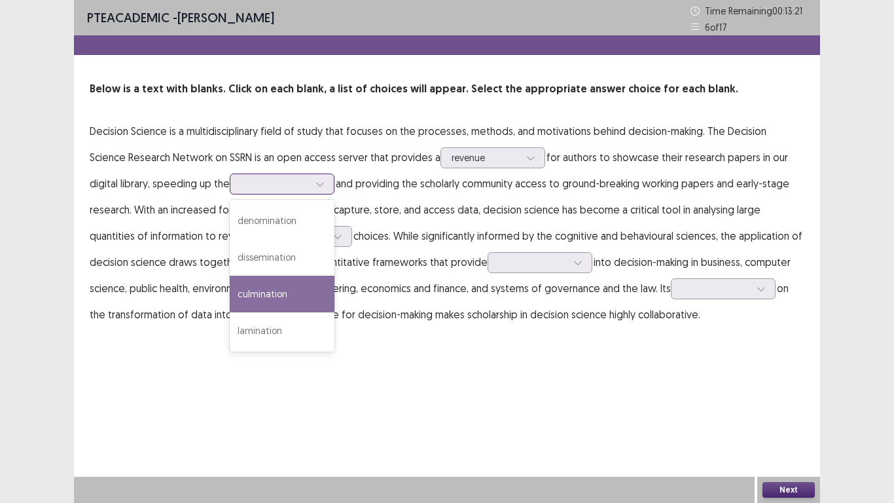
click at [272, 302] on div "culmination" at bounding box center [282, 293] width 105 height 37
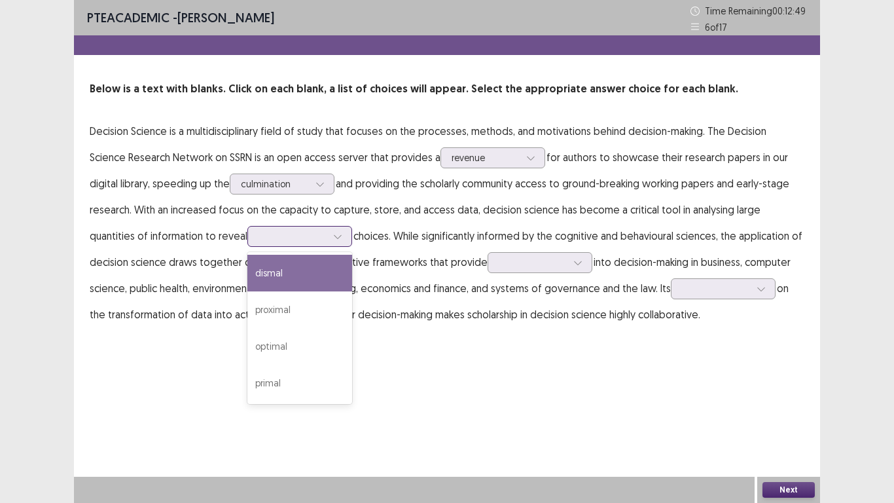
click at [333, 234] on icon at bounding box center [337, 236] width 9 height 9
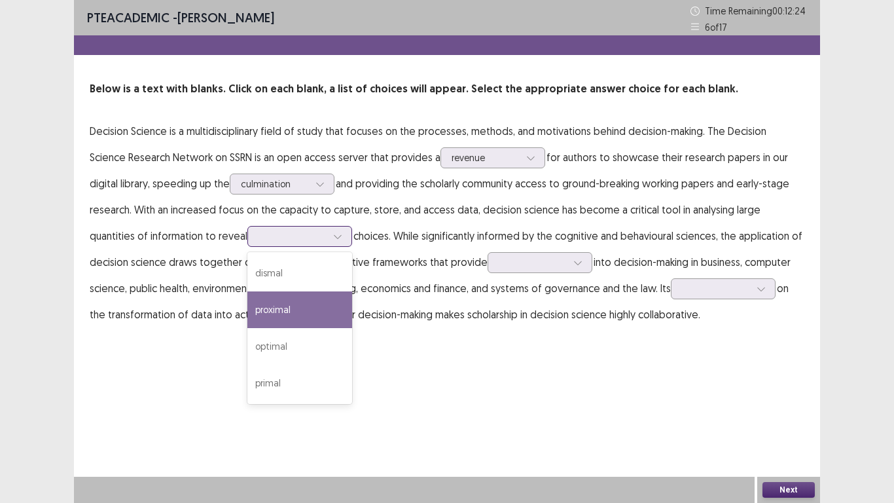
click at [261, 306] on div "proximal" at bounding box center [299, 309] width 105 height 37
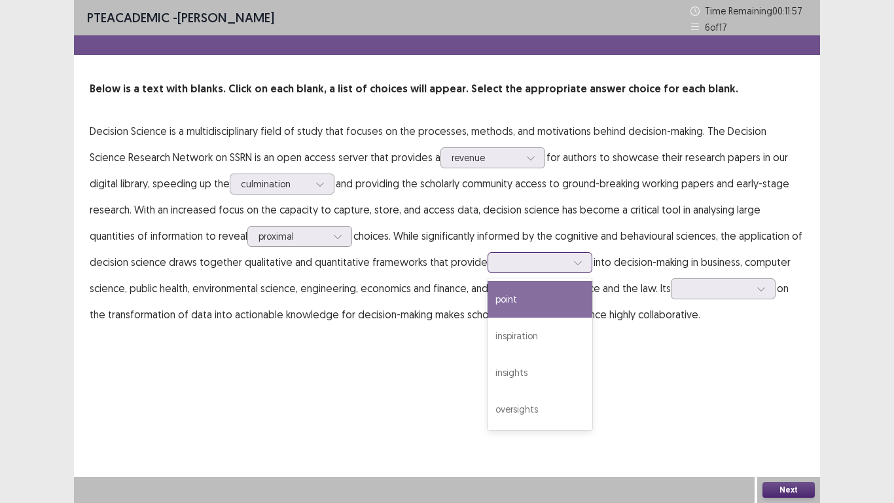
click at [573, 266] on icon at bounding box center [577, 262] width 9 height 9
click at [489, 300] on div "point" at bounding box center [539, 299] width 105 height 37
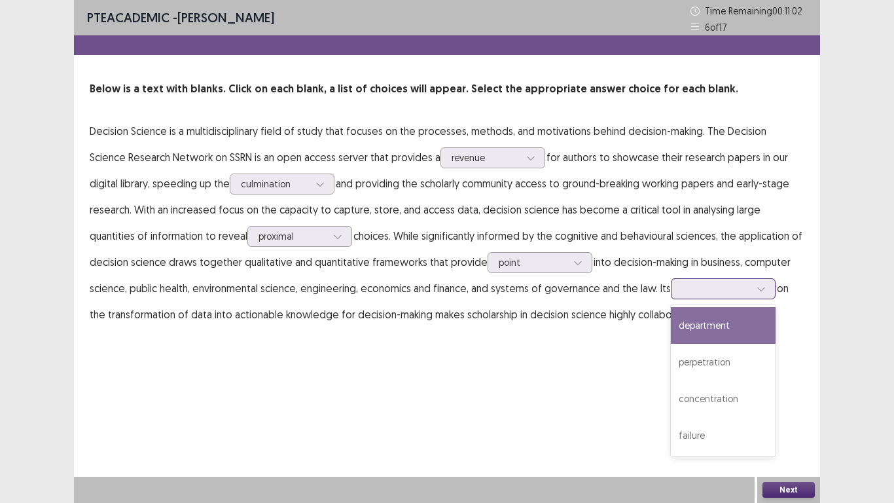
click at [751, 289] on div at bounding box center [761, 289] width 20 height 20
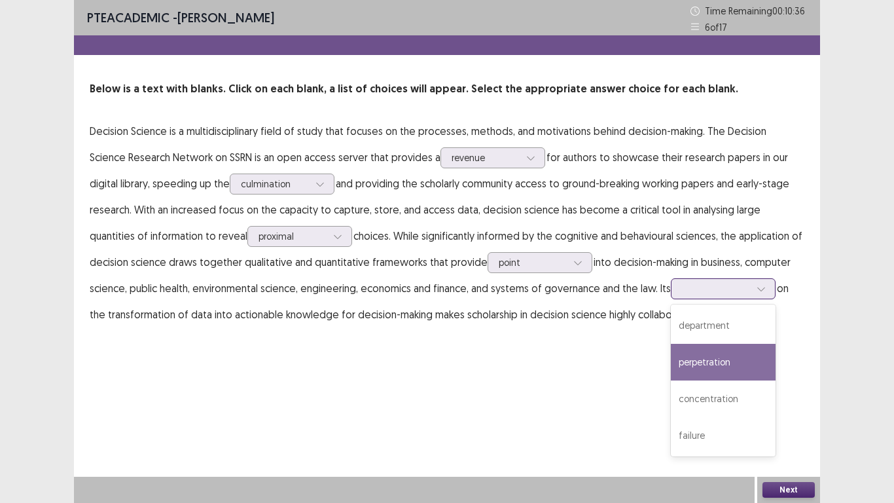
click at [691, 357] on div "perpetration" at bounding box center [723, 362] width 105 height 37
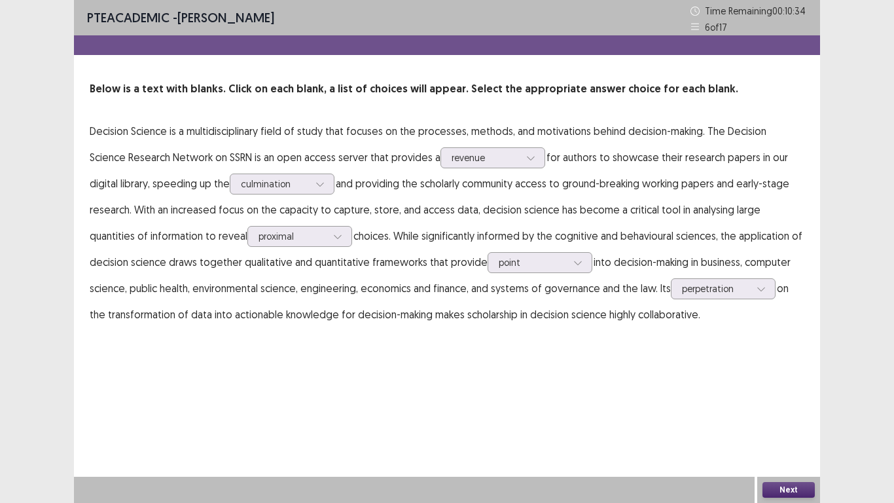
click at [787, 391] on button "Next" at bounding box center [788, 490] width 52 height 16
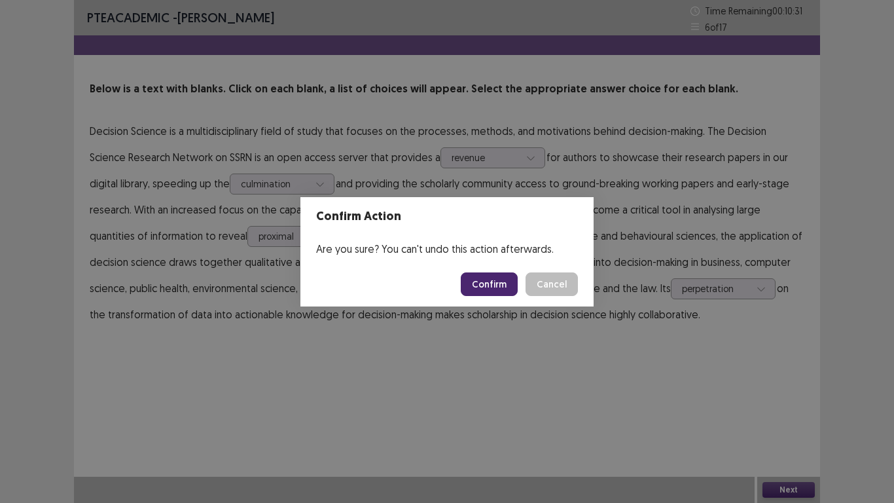
click at [492, 285] on button "Confirm" at bounding box center [489, 284] width 57 height 24
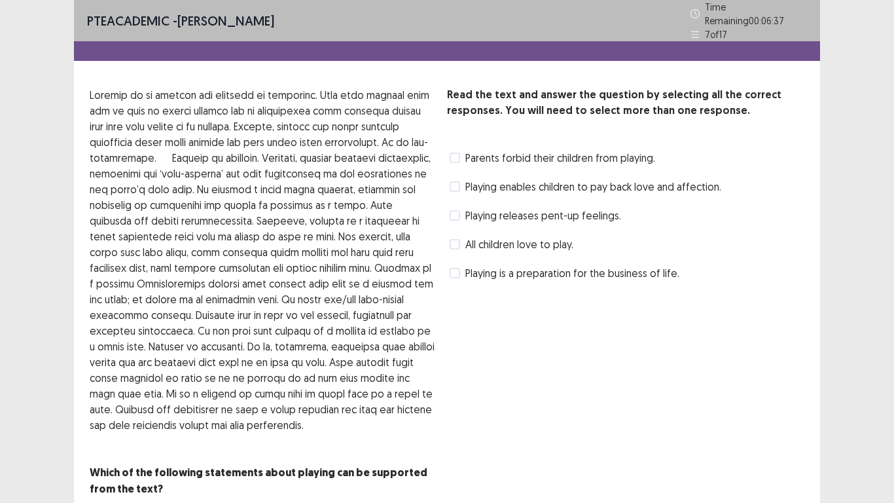
click at [461, 241] on label "All children love to play." at bounding box center [512, 244] width 124 height 16
click at [660, 391] on div "Read the text and answer the question by selecting all the correct responses. Y…" at bounding box center [625, 292] width 357 height 410
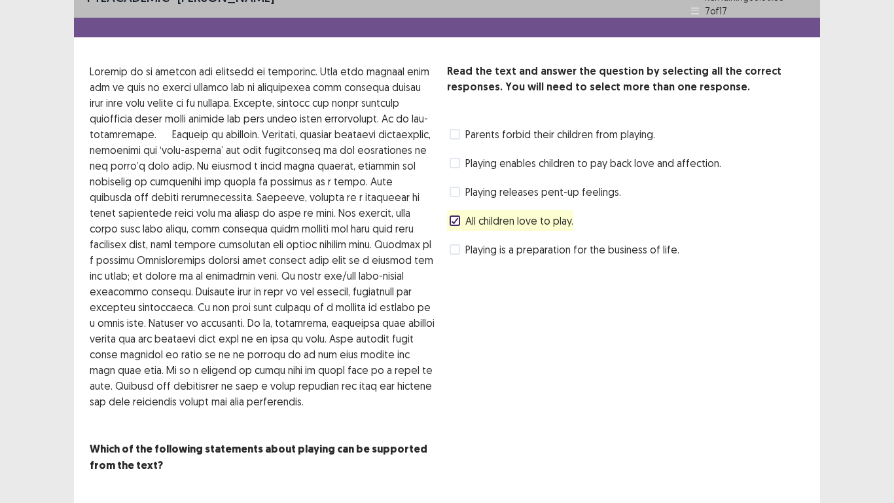
scroll to position [46, 0]
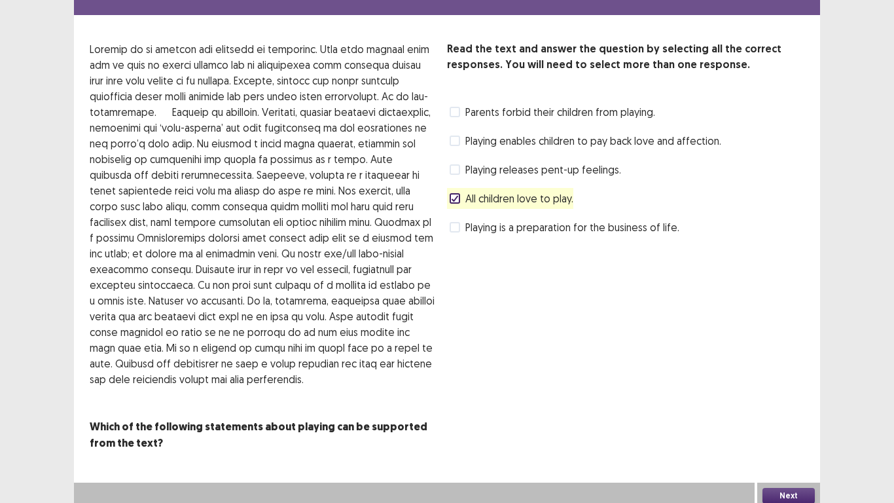
click at [796, 391] on button "Next" at bounding box center [788, 495] width 52 height 16
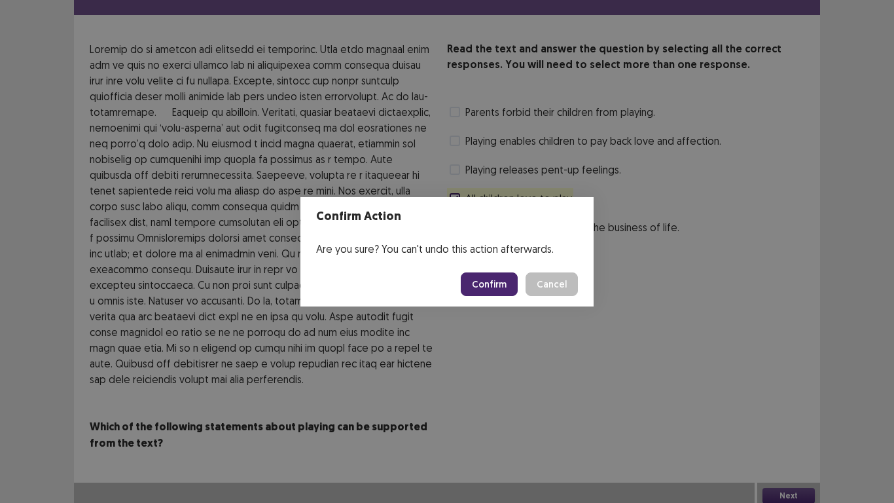
click at [487, 283] on button "Confirm" at bounding box center [489, 284] width 57 height 24
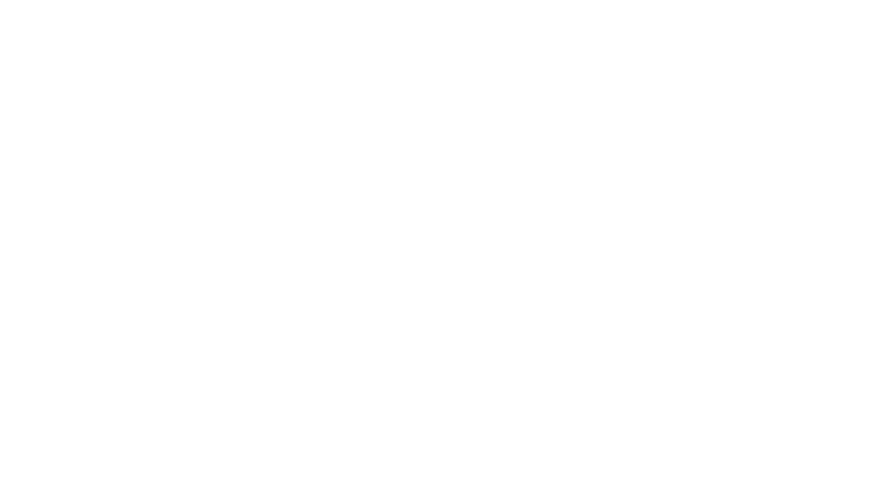
scroll to position [0, 0]
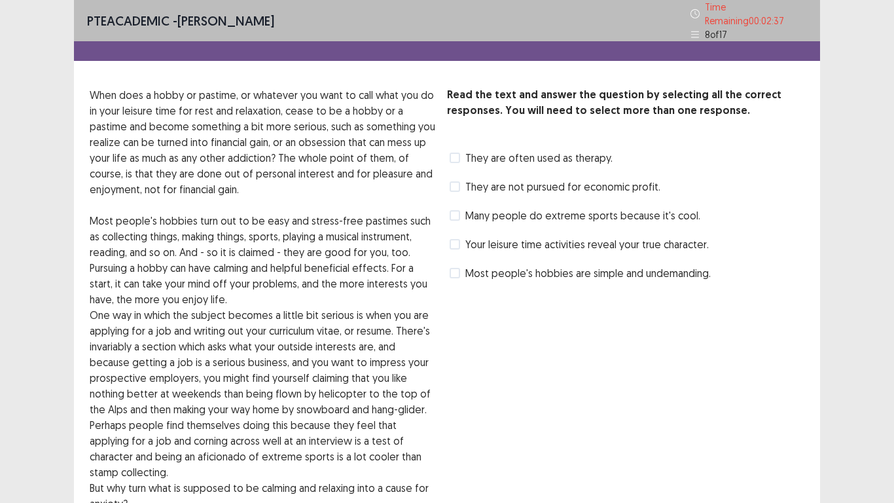
click at [455, 273] on label "Most people's hobbies are simple and undemanding." at bounding box center [580, 273] width 261 height 16
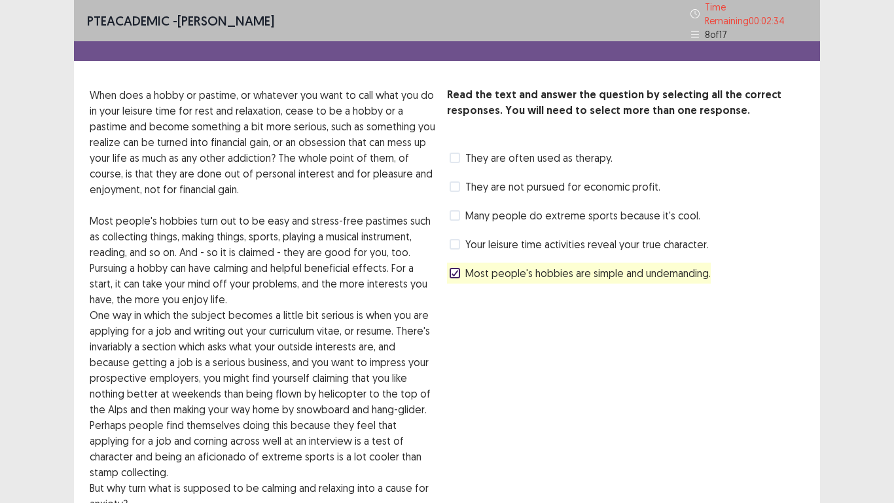
click at [685, 356] on div "Read the text and answer the question by selecting all the correct responses. Y…" at bounding box center [625, 331] width 357 height 488
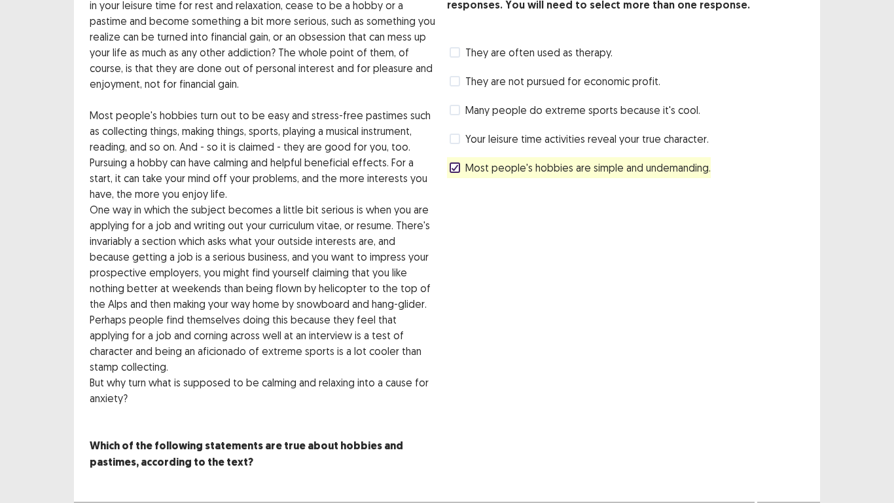
scroll to position [109, 0]
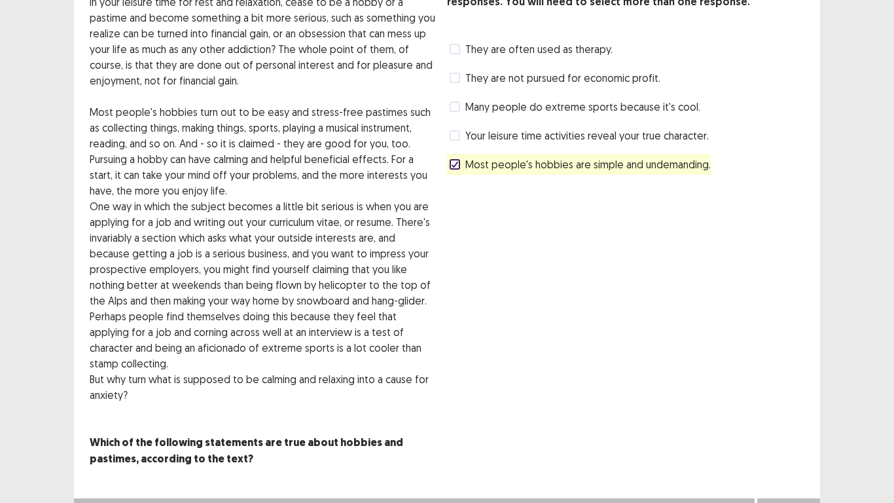
click at [785, 391] on button "Next" at bounding box center [788, 511] width 52 height 16
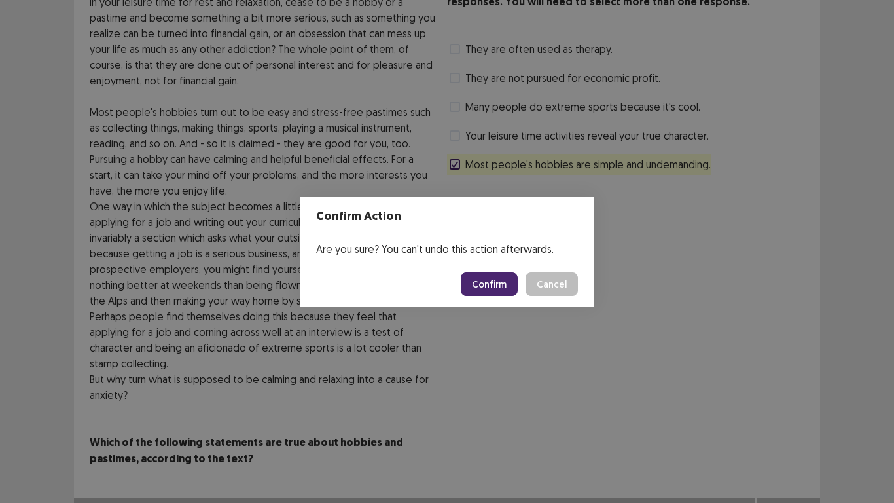
click at [494, 289] on button "Confirm" at bounding box center [489, 284] width 57 height 24
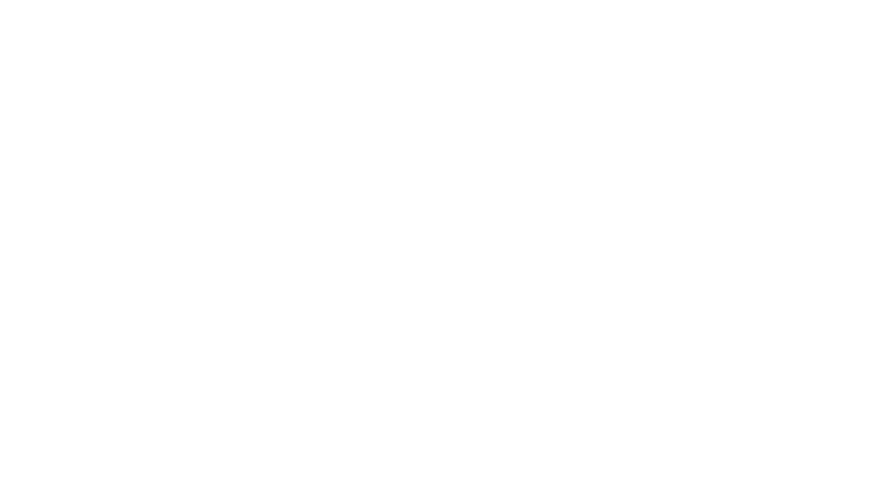
scroll to position [0, 0]
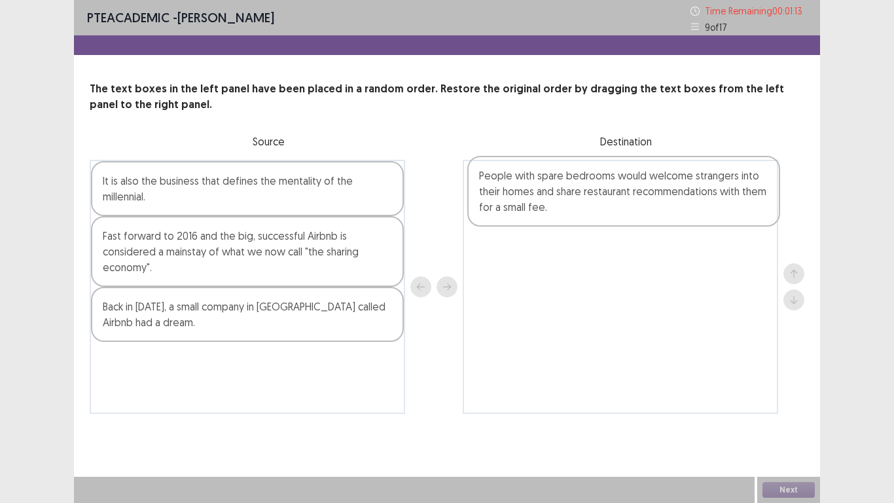
drag, startPoint x: 302, startPoint y: 383, endPoint x: 682, endPoint y: 197, distance: 422.6
click at [682, 197] on div "It is also the business that defines the mentality of the millennial. Fast forw…" at bounding box center [447, 287] width 715 height 254
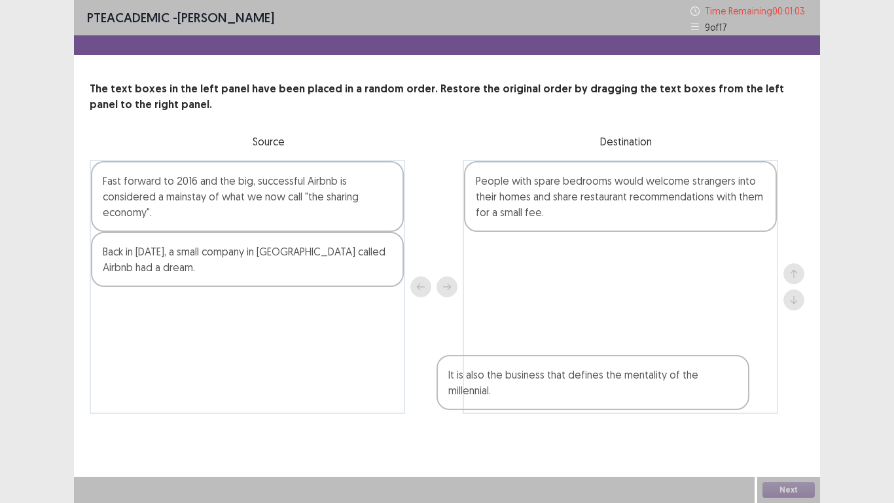
drag, startPoint x: 178, startPoint y: 200, endPoint x: 531, endPoint y: 405, distance: 407.8
click at [531, 391] on div "It is also the business that defines the mentality of the millennial. Fast forw…" at bounding box center [447, 287] width 715 height 254
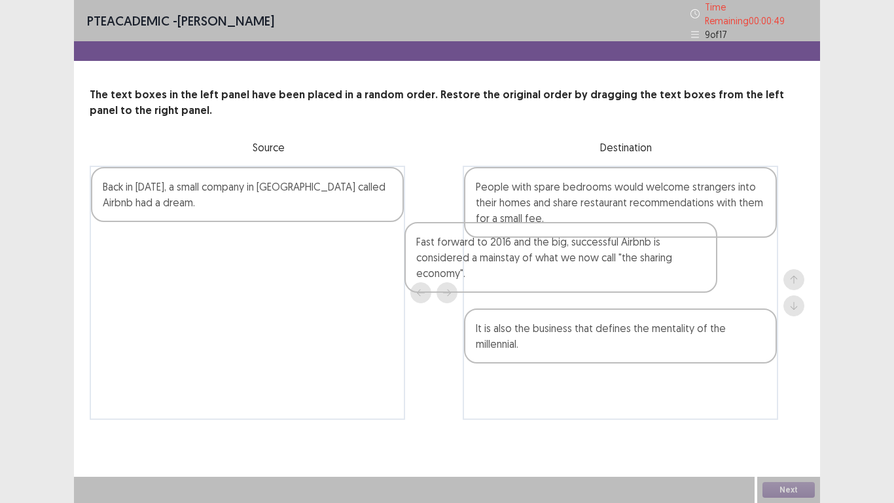
drag, startPoint x: 179, startPoint y: 205, endPoint x: 568, endPoint y: 267, distance: 394.3
click at [568, 267] on div "Fast forward to 2016 and the big, successful Airbnb is considered a mainstay of…" at bounding box center [447, 293] width 715 height 254
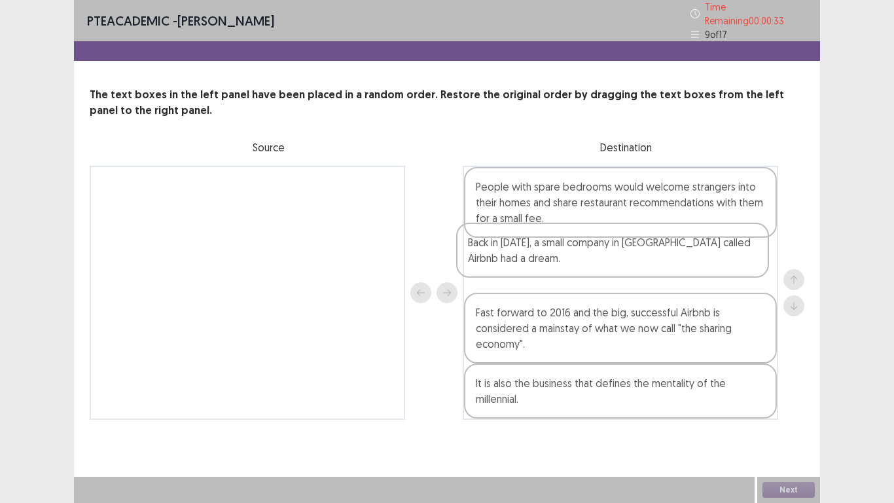
drag, startPoint x: 234, startPoint y: 191, endPoint x: 607, endPoint y: 258, distance: 378.3
click at [607, 258] on div "Back in [DATE], a small company in [GEOGRAPHIC_DATA] called Airbnb had a dream.…" at bounding box center [447, 293] width 715 height 254
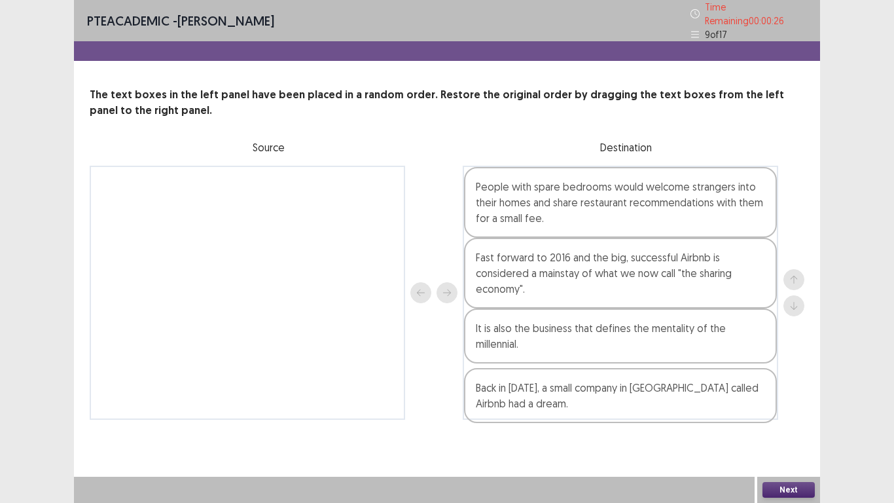
drag, startPoint x: 641, startPoint y: 266, endPoint x: 641, endPoint y: 406, distance: 140.0
click at [641, 391] on div "People with spare bedrooms would welcome strangers into their homes and share r…" at bounding box center [620, 293] width 315 height 254
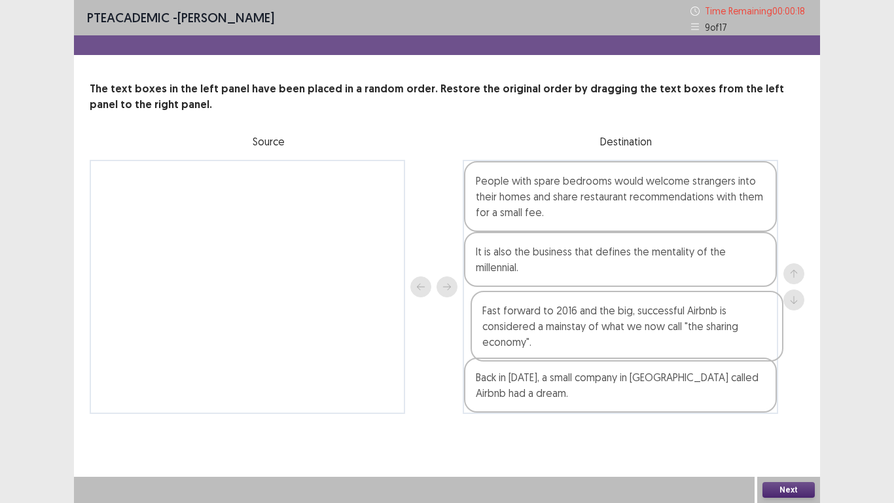
drag, startPoint x: 607, startPoint y: 290, endPoint x: 614, endPoint y: 353, distance: 63.8
click at [614, 353] on div "People with spare bedrooms would welcome strangers into their homes and share r…" at bounding box center [620, 287] width 315 height 254
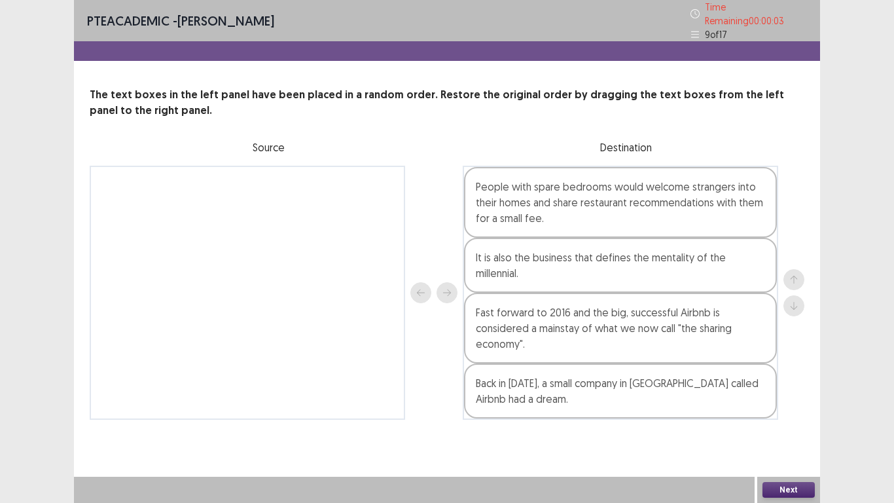
click at [773, 391] on button "Next" at bounding box center [788, 490] width 52 height 16
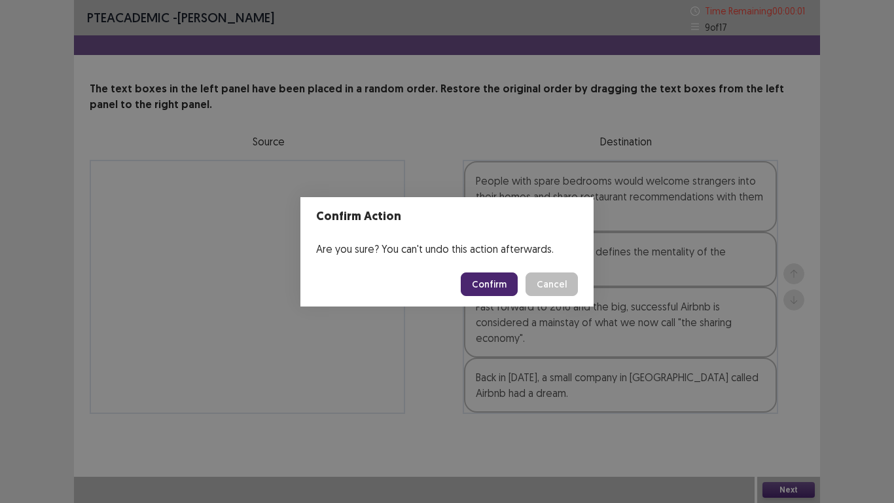
click at [501, 279] on button "Confirm" at bounding box center [489, 284] width 57 height 24
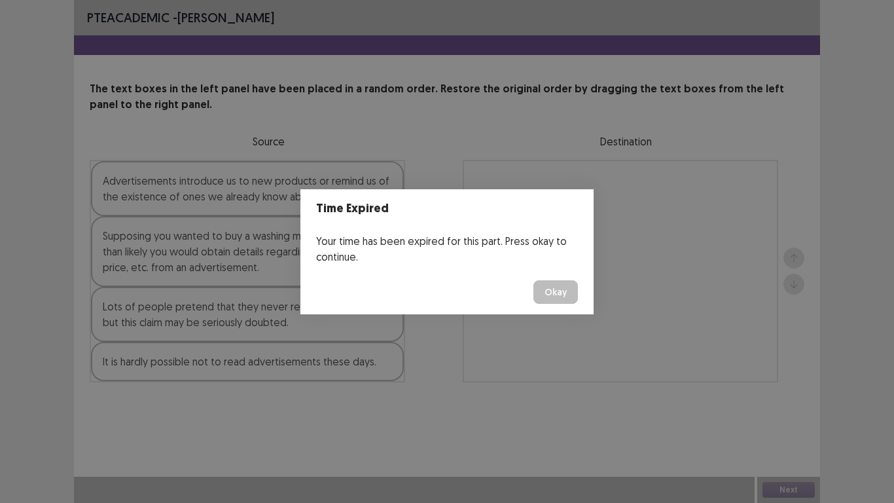
click at [558, 294] on button "Okay" at bounding box center [555, 292] width 44 height 24
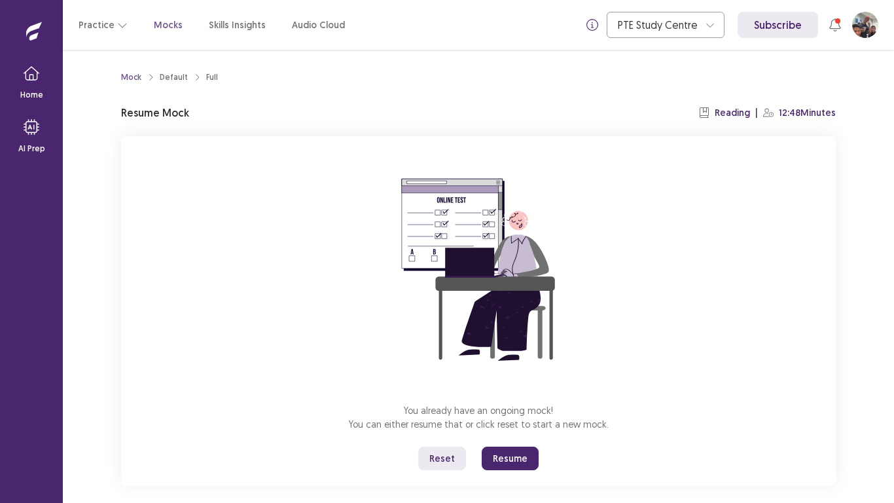
click at [503, 391] on button "Resume" at bounding box center [510, 458] width 57 height 24
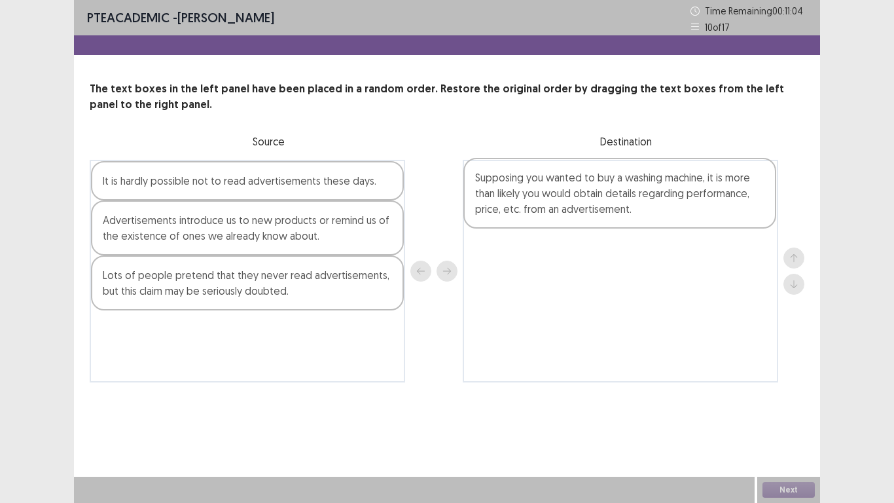
drag, startPoint x: 202, startPoint y: 287, endPoint x: 581, endPoint y: 191, distance: 391.4
click at [581, 191] on div "It is hardly possible not to read advertisements these days. Advertisements int…" at bounding box center [447, 271] width 715 height 222
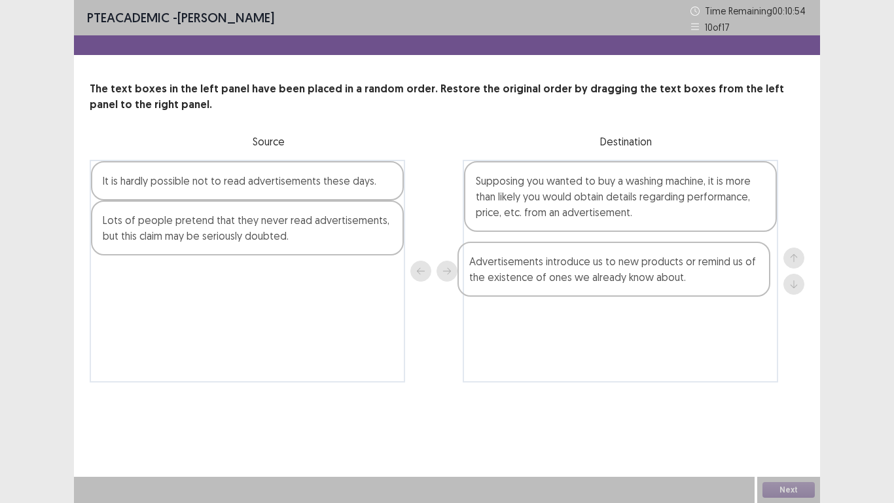
drag, startPoint x: 221, startPoint y: 241, endPoint x: 607, endPoint y: 285, distance: 389.2
click at [607, 285] on div "It is hardly possible not to read advertisements these days. Advertisements int…" at bounding box center [447, 271] width 715 height 222
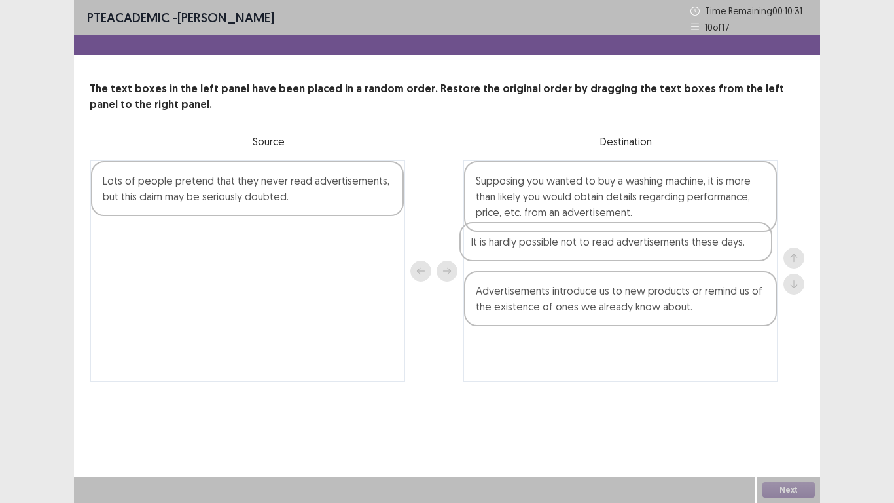
drag, startPoint x: 205, startPoint y: 187, endPoint x: 578, endPoint y: 252, distance: 378.6
click at [578, 252] on div "It is hardly possible not to read advertisements these days. Lots of people pre…" at bounding box center [447, 271] width 715 height 222
drag, startPoint x: 209, startPoint y: 189, endPoint x: 229, endPoint y: 193, distance: 20.0
click at [229, 193] on div "Lots of people pretend that they never read advertisements, but this claim may …" at bounding box center [247, 188] width 313 height 55
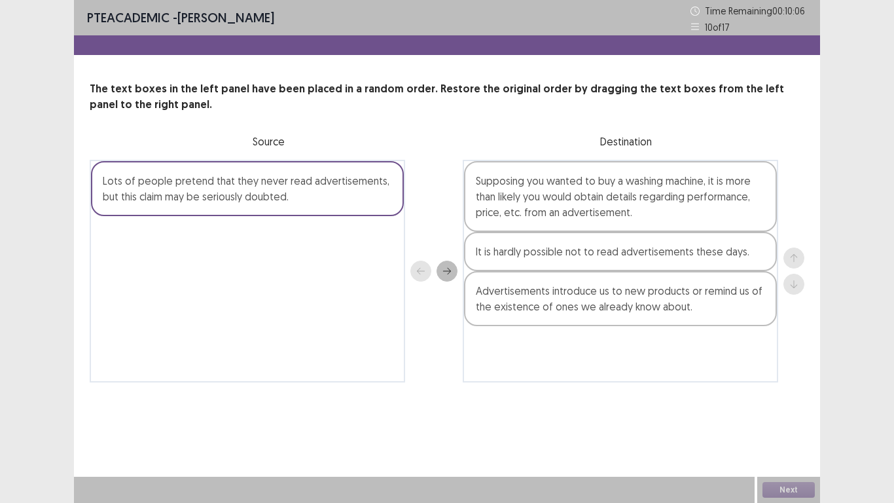
drag, startPoint x: 229, startPoint y: 193, endPoint x: 320, endPoint y: 251, distance: 108.0
click at [320, 251] on div "Lots of people pretend that they never read advertisements, but this claim may …" at bounding box center [247, 271] width 315 height 222
drag, startPoint x: 332, startPoint y: 194, endPoint x: 448, endPoint y: 272, distance: 139.2
click at [448, 272] on div "Lots of people pretend that they never read advertisements, but this claim may …" at bounding box center [447, 271] width 715 height 222
click at [448, 272] on icon "next" at bounding box center [446, 270] width 9 height 9
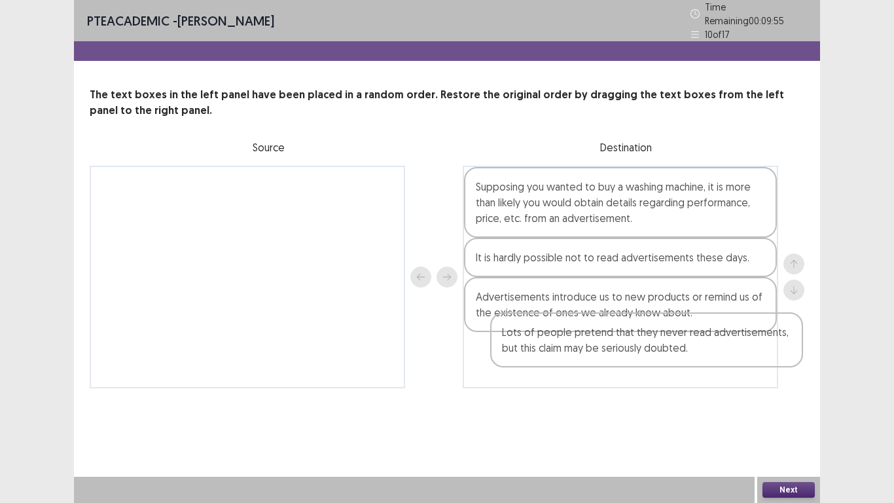
drag, startPoint x: 495, startPoint y: 181, endPoint x: 522, endPoint y: 344, distance: 164.6
click at [522, 344] on div "Lots of people pretend that they never read advertisements, but this claim may …" at bounding box center [620, 277] width 315 height 222
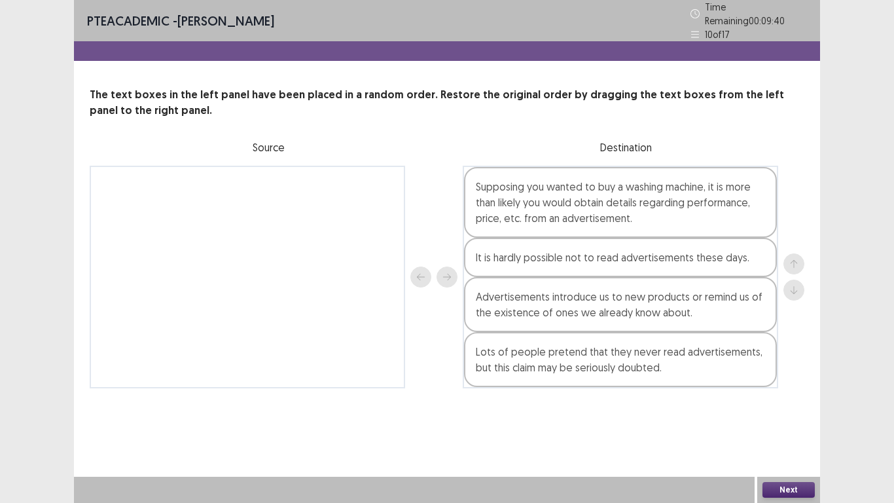
click at [787, 391] on button "Next" at bounding box center [788, 490] width 52 height 16
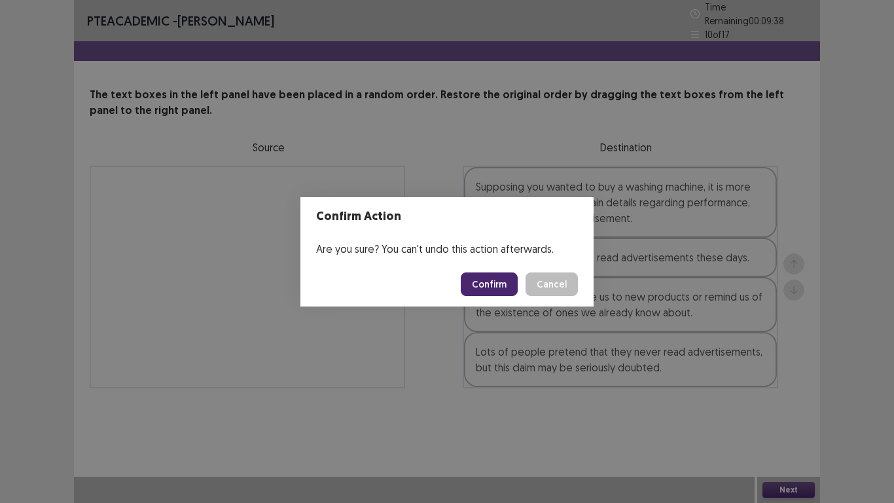
click at [499, 286] on button "Confirm" at bounding box center [489, 284] width 57 height 24
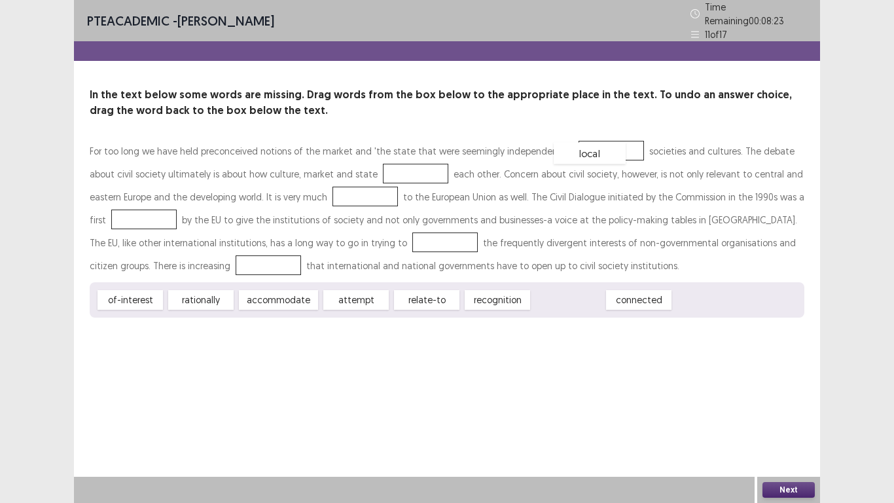
drag, startPoint x: 569, startPoint y: 302, endPoint x: 592, endPoint y: 157, distance: 147.0
drag, startPoint x: 567, startPoint y: 294, endPoint x: 380, endPoint y: 152, distance: 234.4
drag, startPoint x: 346, startPoint y: 294, endPoint x: 113, endPoint y: 218, distance: 245.0
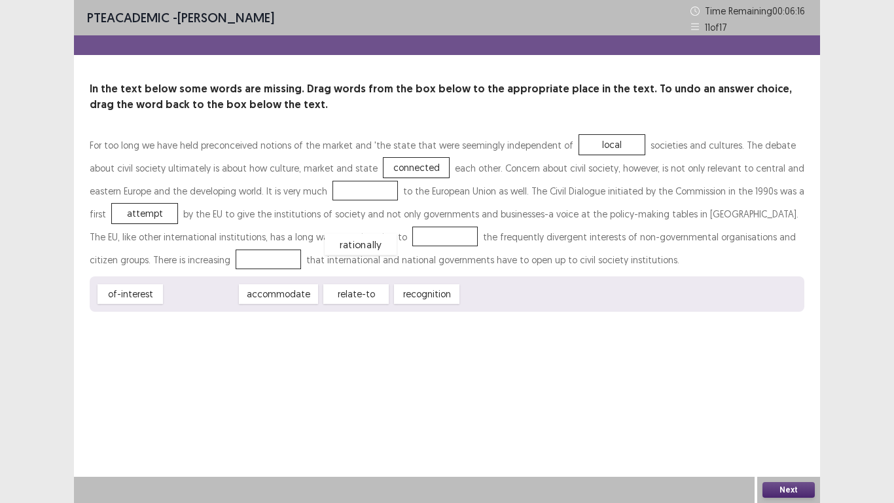
drag, startPoint x: 203, startPoint y: 297, endPoint x: 367, endPoint y: 244, distance: 172.0
drag, startPoint x: 338, startPoint y: 293, endPoint x: 323, endPoint y: 192, distance: 101.9
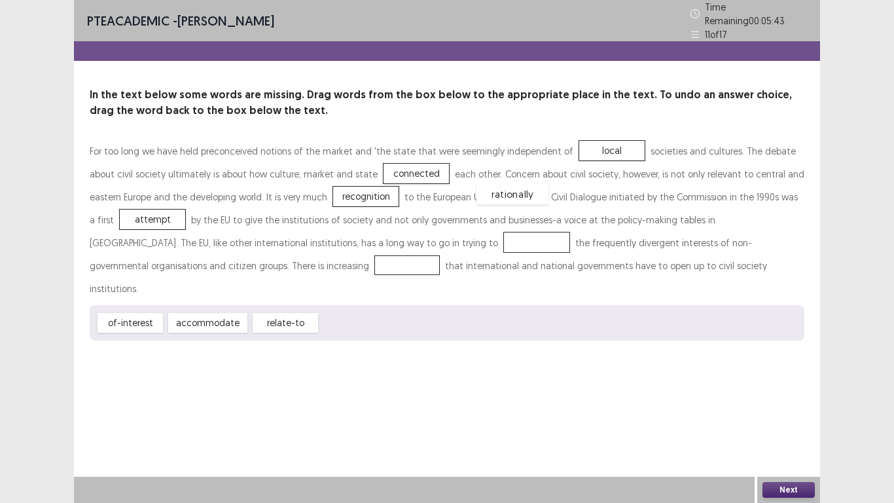
drag, startPoint x: 372, startPoint y: 240, endPoint x: 346, endPoint y: 191, distance: 55.3
drag, startPoint x: 348, startPoint y: 292, endPoint x: 356, endPoint y: 235, distance: 58.1
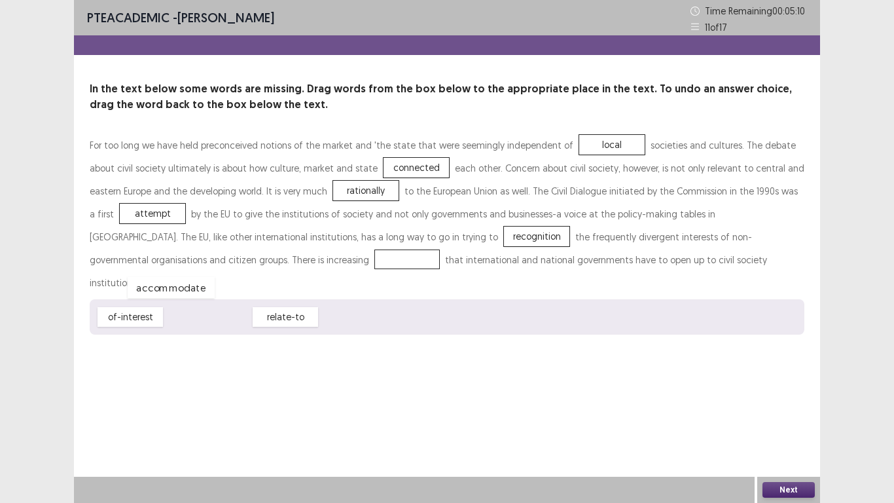
drag, startPoint x: 217, startPoint y: 294, endPoint x: 180, endPoint y: 265, distance: 47.0
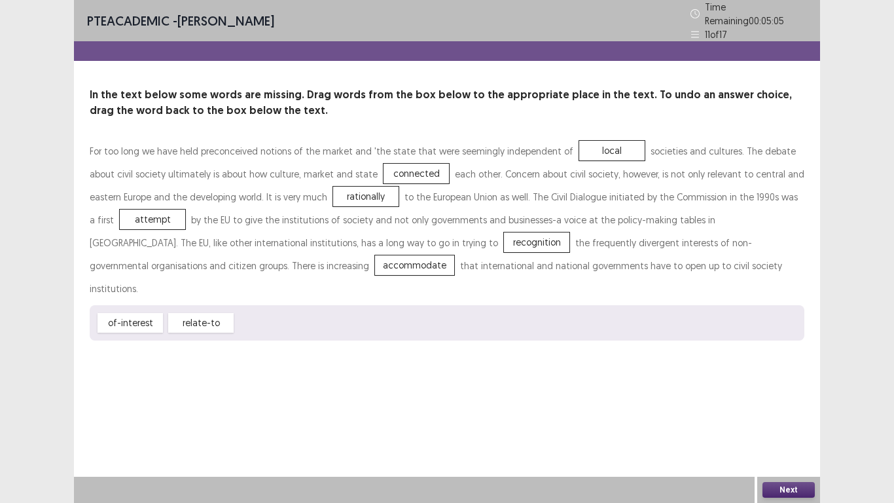
click at [800, 391] on button "Next" at bounding box center [788, 490] width 52 height 16
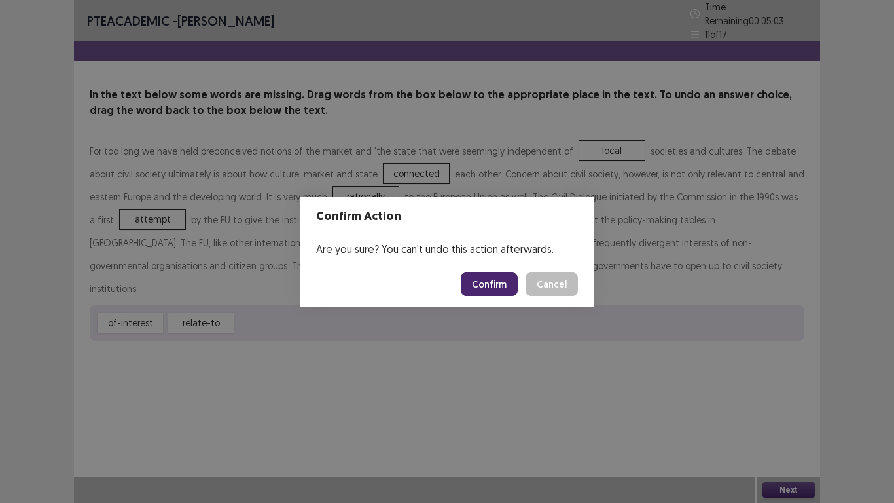
click at [491, 283] on button "Confirm" at bounding box center [489, 284] width 57 height 24
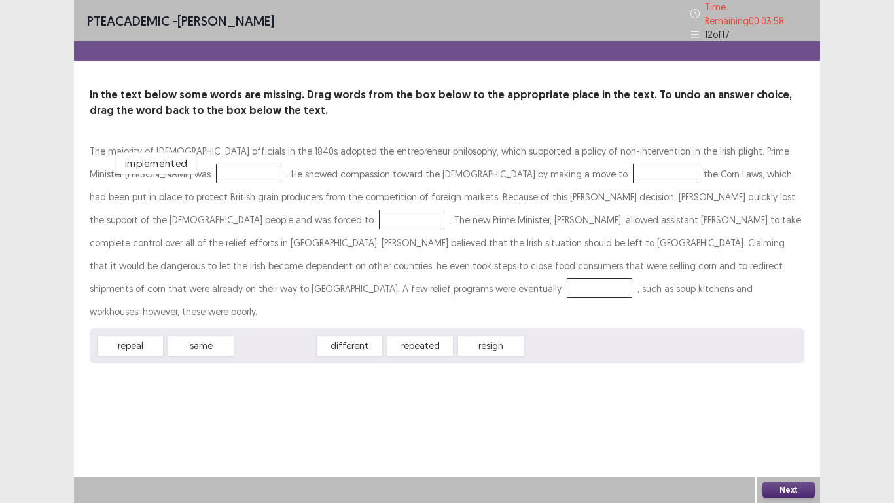
drag, startPoint x: 270, startPoint y: 320, endPoint x: 151, endPoint y: 135, distance: 220.2
click at [151, 152] on div "implemented" at bounding box center [156, 163] width 80 height 22
drag, startPoint x: 269, startPoint y: 314, endPoint x: 140, endPoint y: 168, distance: 195.2
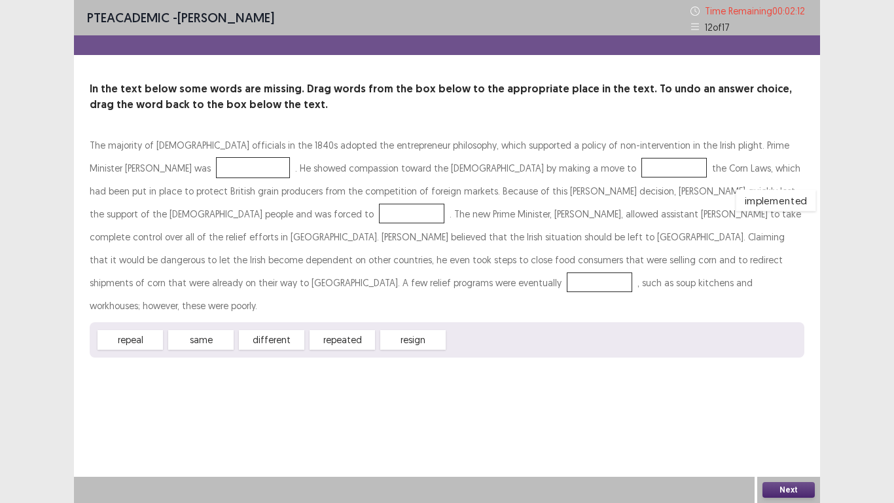
drag, startPoint x: 144, startPoint y: 164, endPoint x: 667, endPoint y: 197, distance: 524.5
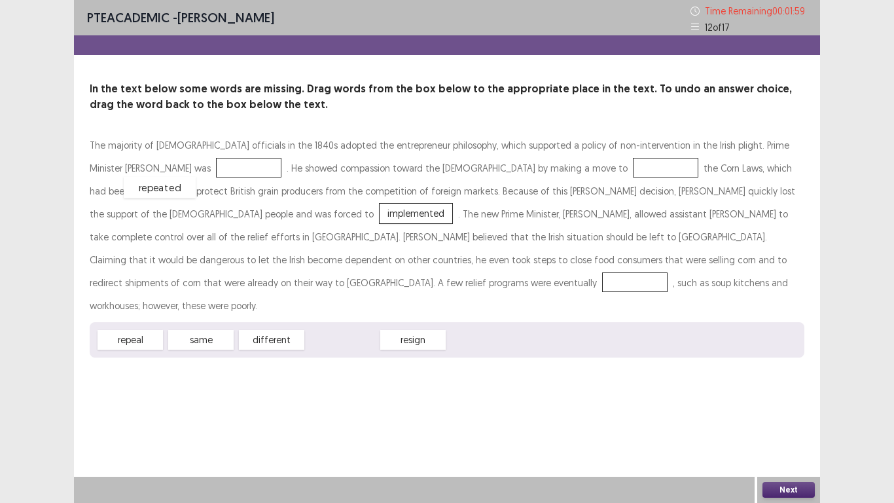
drag, startPoint x: 349, startPoint y: 322, endPoint x: 163, endPoint y: 169, distance: 240.4
drag, startPoint x: 272, startPoint y: 319, endPoint x: 478, endPoint y: 177, distance: 250.3
drag, startPoint x: 131, startPoint y: 313, endPoint x: 472, endPoint y: 168, distance: 370.8
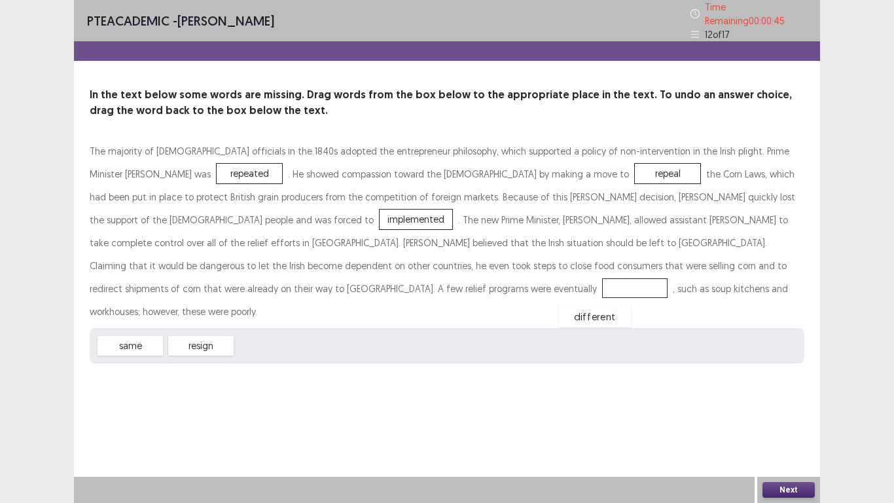
drag, startPoint x: 271, startPoint y: 321, endPoint x: 614, endPoint y: 283, distance: 345.0
click at [614, 306] on div "different" at bounding box center [595, 317] width 72 height 22
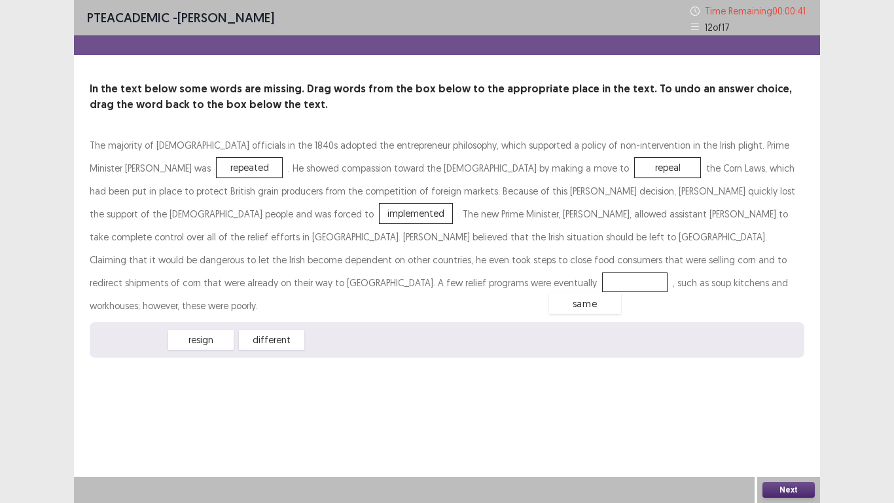
drag, startPoint x: 133, startPoint y: 318, endPoint x: 617, endPoint y: 268, distance: 486.1
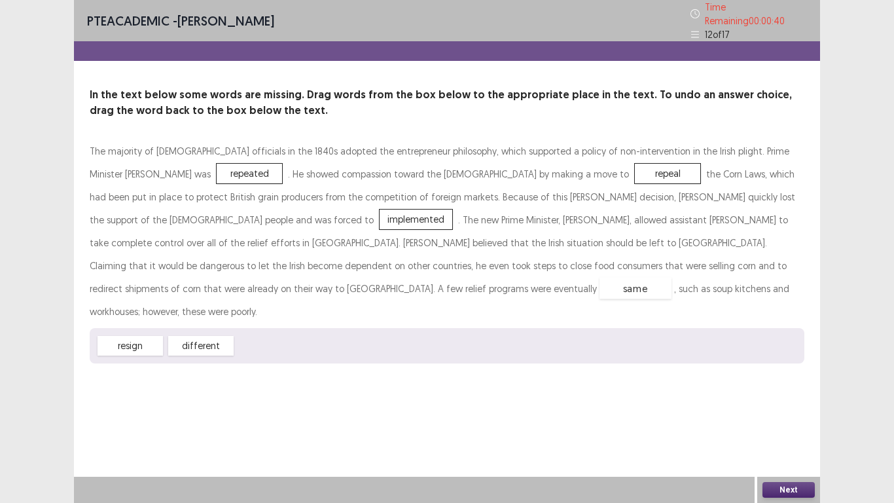
click at [617, 277] on div "same" at bounding box center [635, 288] width 72 height 22
drag, startPoint x: 194, startPoint y: 317, endPoint x: 604, endPoint y: 265, distance: 412.9
click at [211, 172] on div "repeated" at bounding box center [247, 172] width 72 height 22
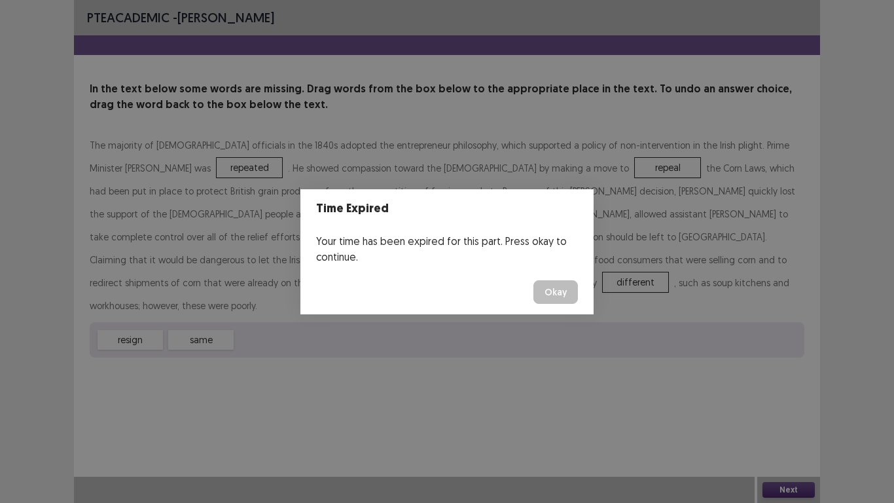
click at [557, 293] on button "Okay" at bounding box center [555, 292] width 44 height 24
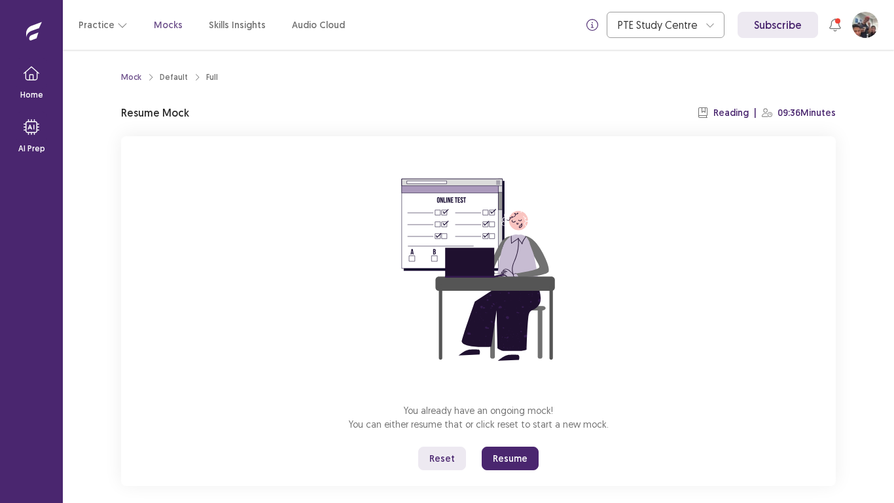
click at [520, 391] on button "Resume" at bounding box center [510, 458] width 57 height 24
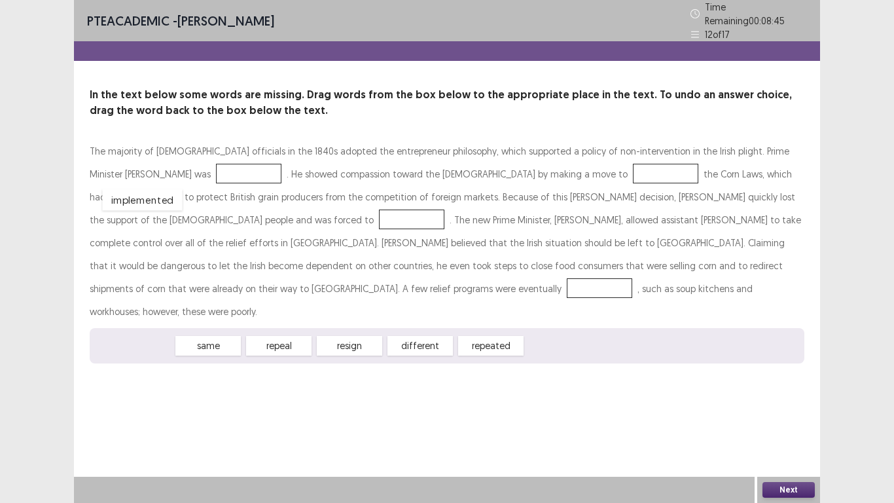
drag, startPoint x: 130, startPoint y: 319, endPoint x: 139, endPoint y: 163, distance: 156.7
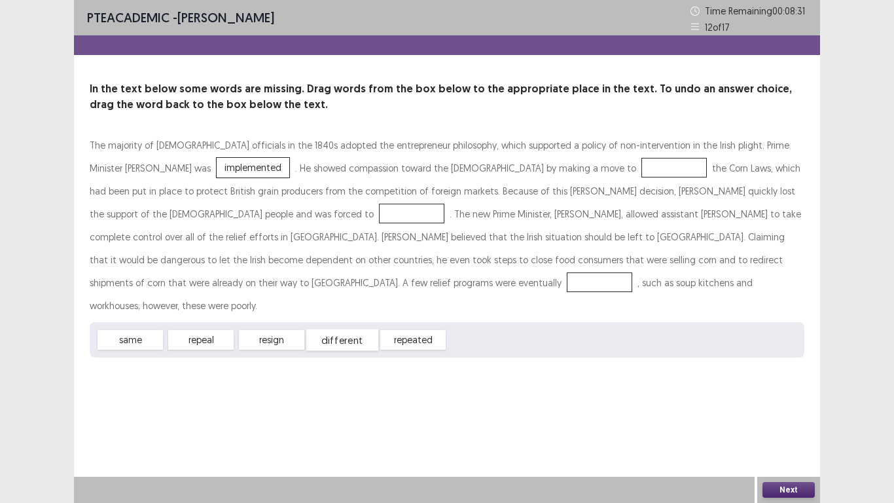
click at [338, 329] on div "different" at bounding box center [342, 340] width 72 height 22
drag, startPoint x: 202, startPoint y: 317, endPoint x: 481, endPoint y: 170, distance: 315.8
drag, startPoint x: 203, startPoint y: 319, endPoint x: 746, endPoint y: 193, distance: 557.6
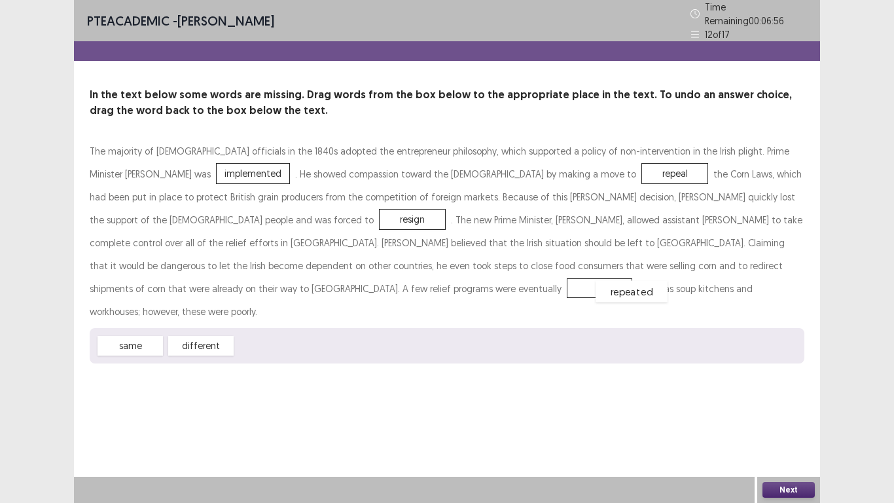
drag, startPoint x: 266, startPoint y: 317, endPoint x: 626, endPoint y: 263, distance: 364.0
drag, startPoint x: 124, startPoint y: 316, endPoint x: 620, endPoint y: 268, distance: 498.9
drag, startPoint x: 131, startPoint y: 317, endPoint x: 647, endPoint y: 270, distance: 518.5
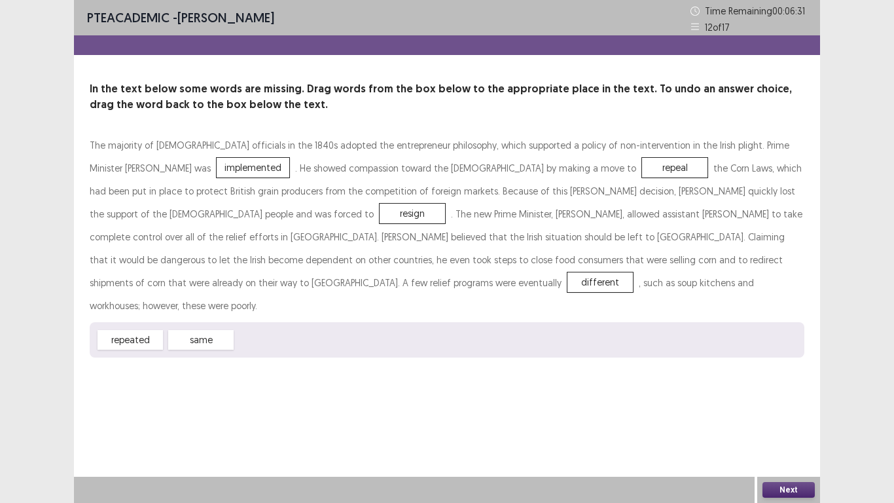
click at [773, 391] on button "Next" at bounding box center [788, 490] width 52 height 16
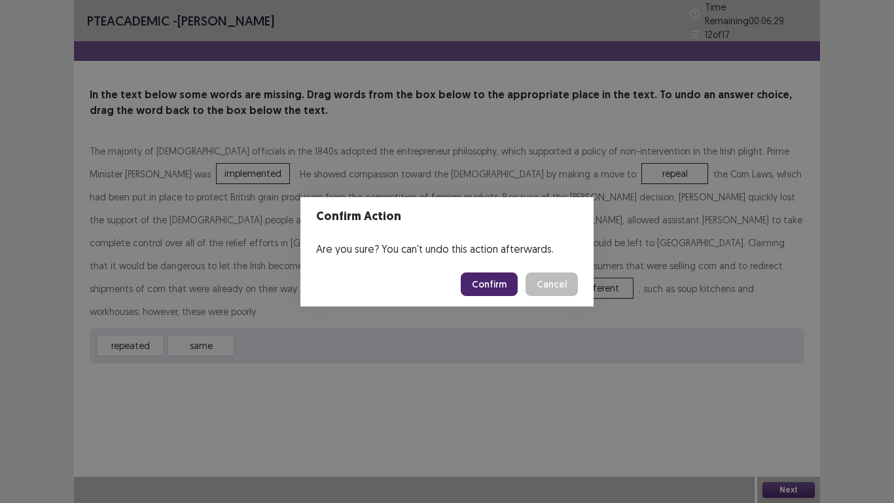
click at [497, 287] on button "Confirm" at bounding box center [489, 284] width 57 height 24
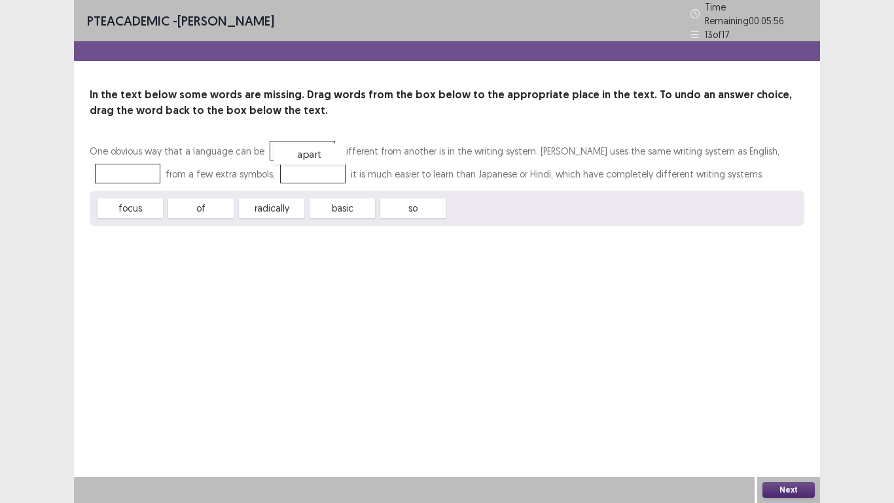
drag, startPoint x: 484, startPoint y: 203, endPoint x: 306, endPoint y: 149, distance: 185.5
drag, startPoint x: 127, startPoint y: 203, endPoint x: 304, endPoint y: 146, distance: 186.4
click at [272, 205] on div "basic" at bounding box center [272, 209] width 72 height 22
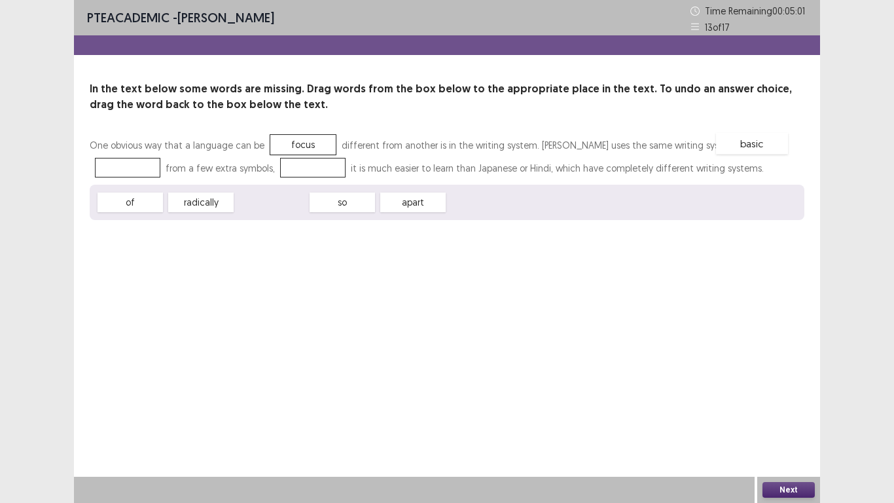
drag, startPoint x: 270, startPoint y: 207, endPoint x: 754, endPoint y: 149, distance: 487.1
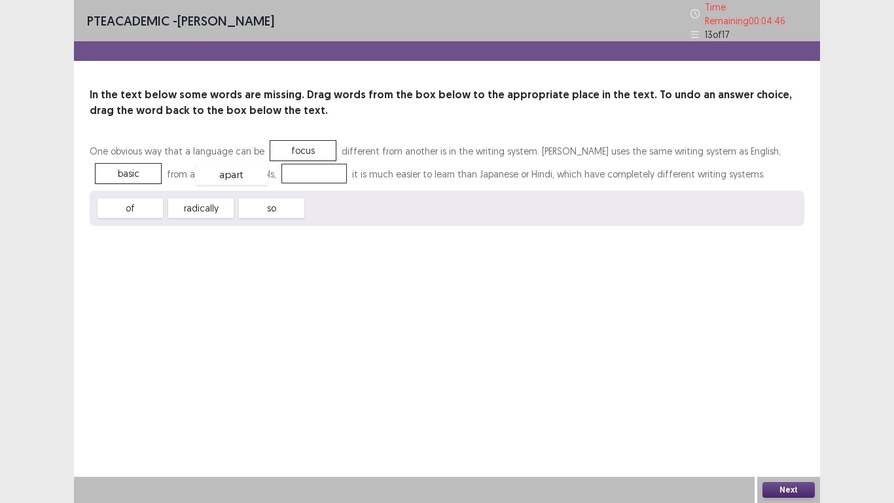
drag, startPoint x: 336, startPoint y: 208, endPoint x: 229, endPoint y: 179, distance: 111.3
drag, startPoint x: 270, startPoint y: 203, endPoint x: 238, endPoint y: 166, distance: 49.2
click at [784, 391] on button "Next" at bounding box center [788, 490] width 52 height 16
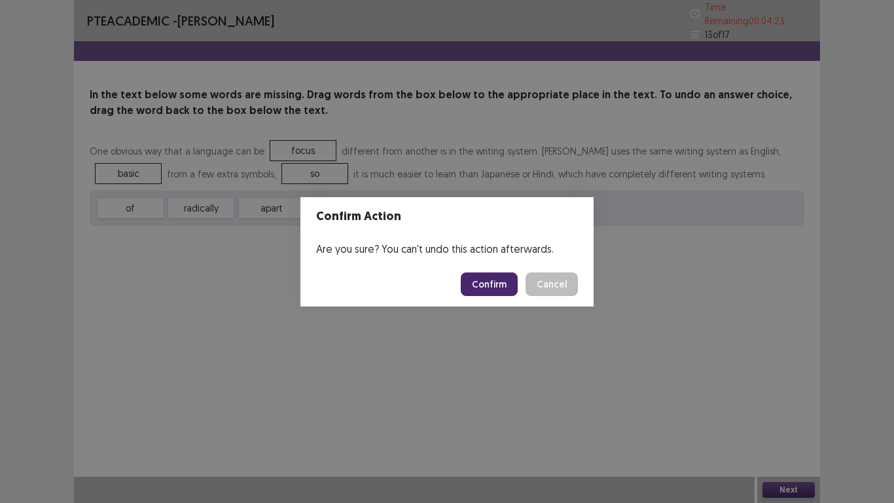
click at [484, 286] on button "Confirm" at bounding box center [489, 284] width 57 height 24
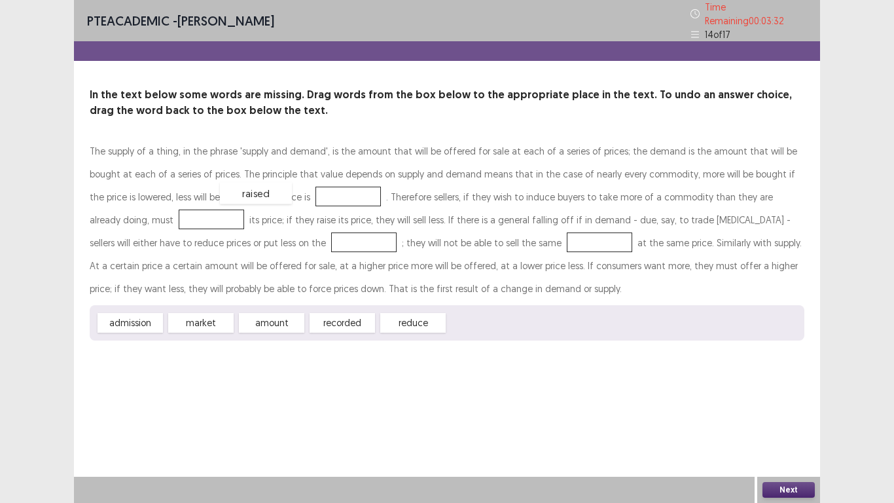
drag, startPoint x: 465, startPoint y: 315, endPoint x: 224, endPoint y: 185, distance: 274.0
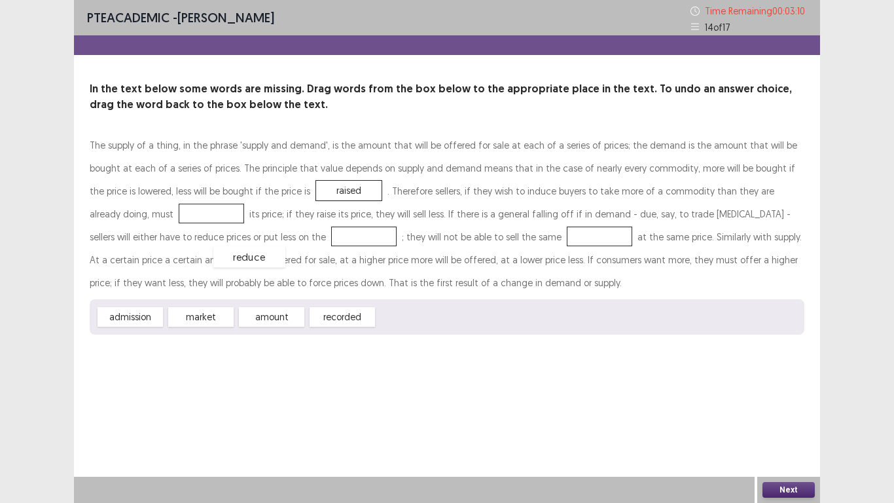
drag, startPoint x: 414, startPoint y: 317, endPoint x: 183, endPoint y: 239, distance: 243.5
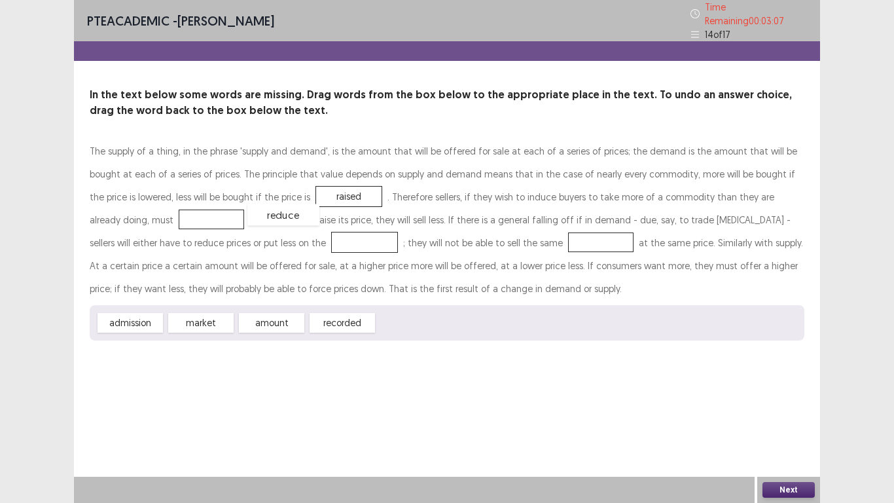
drag, startPoint x: 221, startPoint y: 241, endPoint x: 139, endPoint y: 215, distance: 85.9
drag, startPoint x: 264, startPoint y: 319, endPoint x: 227, endPoint y: 244, distance: 84.0
drag, startPoint x: 265, startPoint y: 321, endPoint x: 455, endPoint y: 241, distance: 206.2
click at [785, 391] on button "Next" at bounding box center [788, 490] width 52 height 16
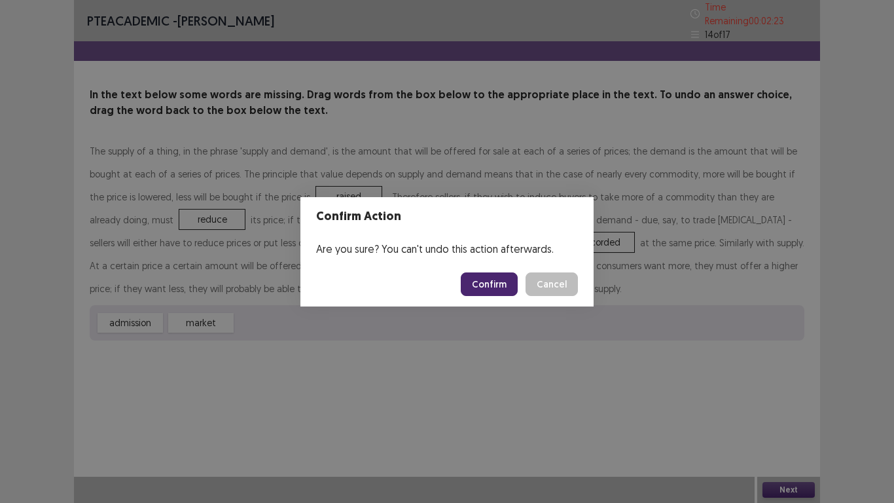
click at [490, 282] on button "Confirm" at bounding box center [489, 284] width 57 height 24
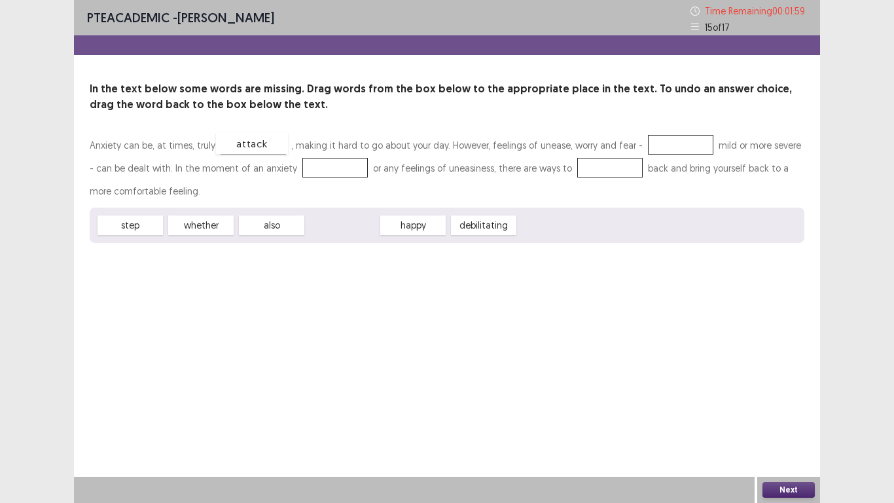
drag, startPoint x: 344, startPoint y: 224, endPoint x: 252, endPoint y: 143, distance: 123.3
drag, startPoint x: 239, startPoint y: 142, endPoint x: 451, endPoint y: 244, distance: 235.3
drag, startPoint x: 130, startPoint y: 228, endPoint x: 313, endPoint y: 173, distance: 191.3
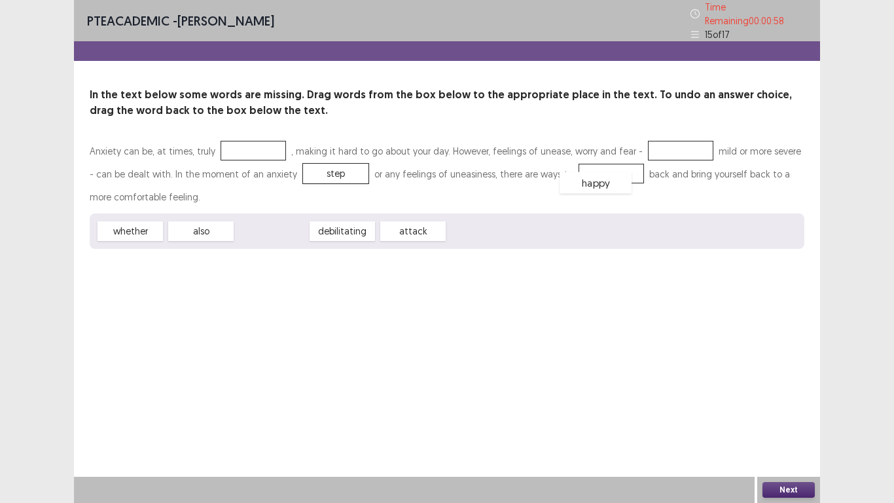
drag, startPoint x: 266, startPoint y: 227, endPoint x: 590, endPoint y: 178, distance: 328.2
drag, startPoint x: 338, startPoint y: 228, endPoint x: 643, endPoint y: 141, distance: 316.5
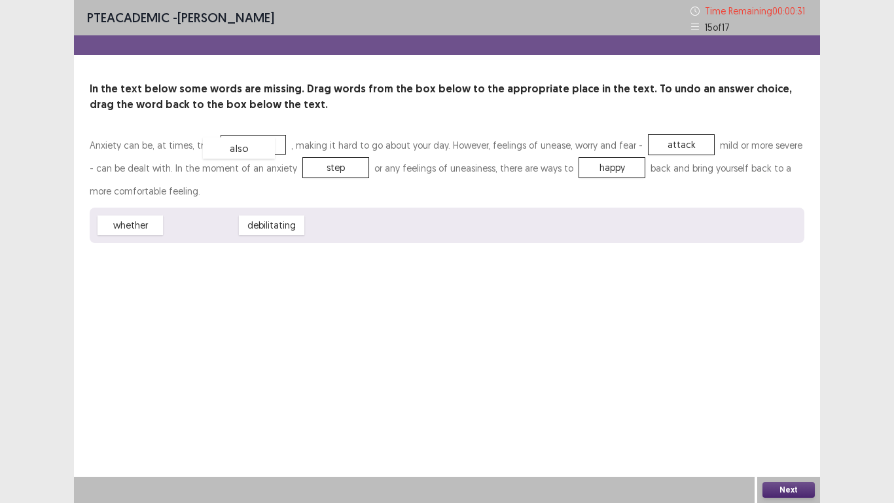
drag, startPoint x: 188, startPoint y: 223, endPoint x: 226, endPoint y: 146, distance: 86.0
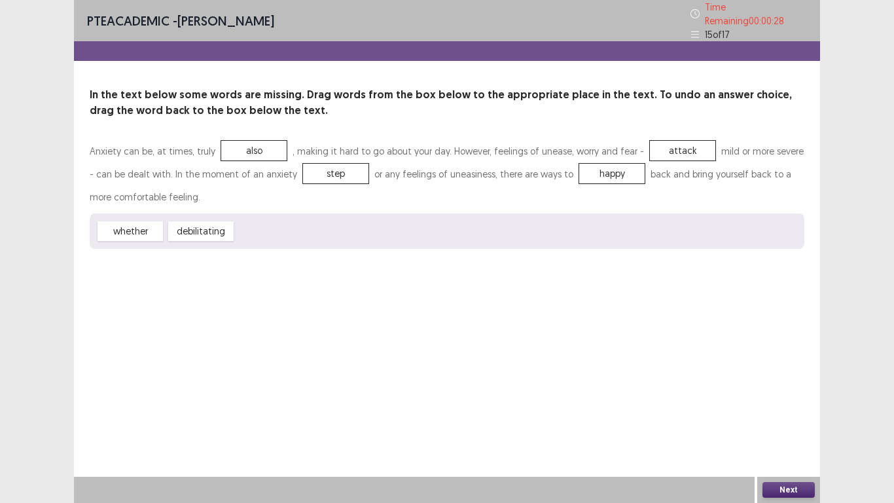
click at [796, 391] on button "Next" at bounding box center [788, 490] width 52 height 16
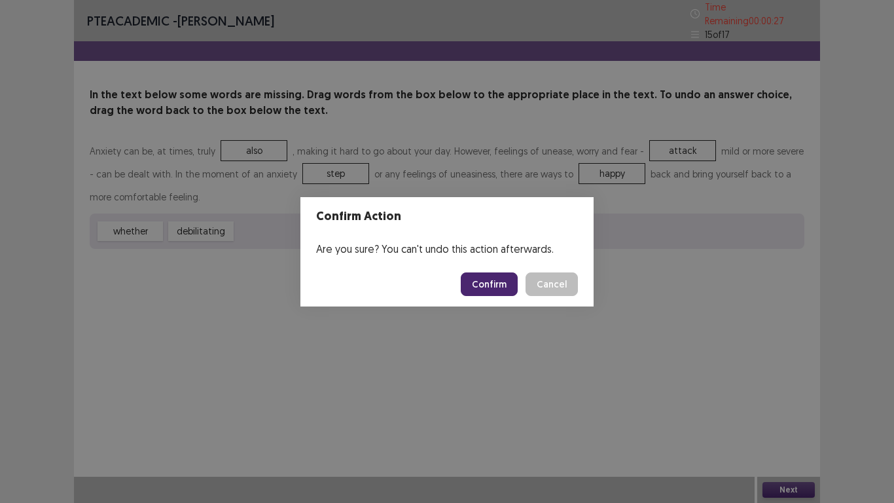
click at [481, 282] on button "Confirm" at bounding box center [489, 284] width 57 height 24
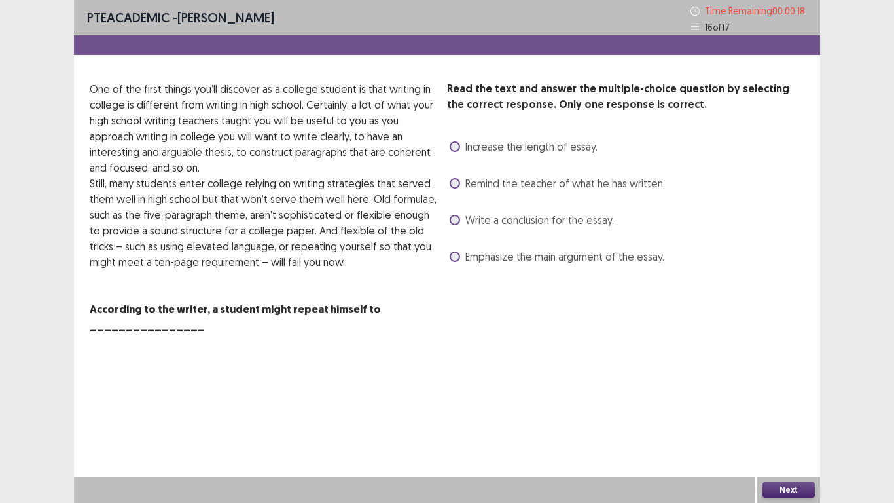
click at [451, 144] on span at bounding box center [455, 146] width 10 height 10
click at [787, 391] on button "Next" at bounding box center [788, 490] width 52 height 16
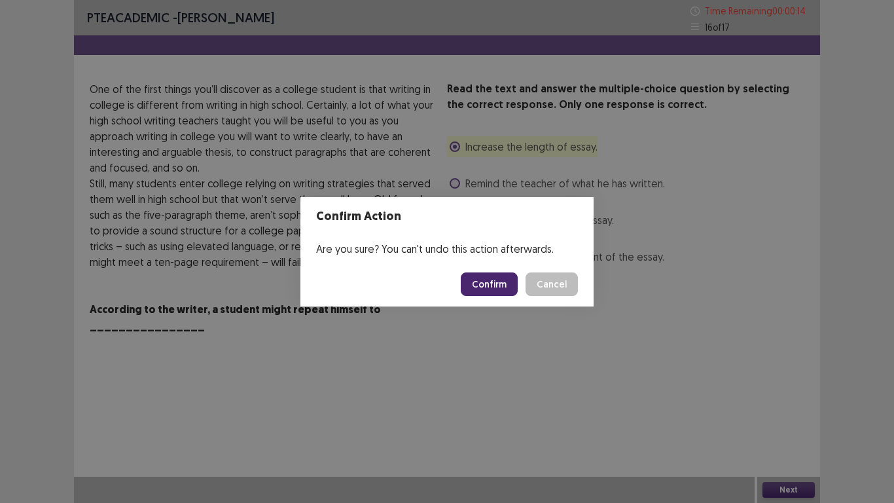
click at [498, 284] on button "Confirm" at bounding box center [489, 284] width 57 height 24
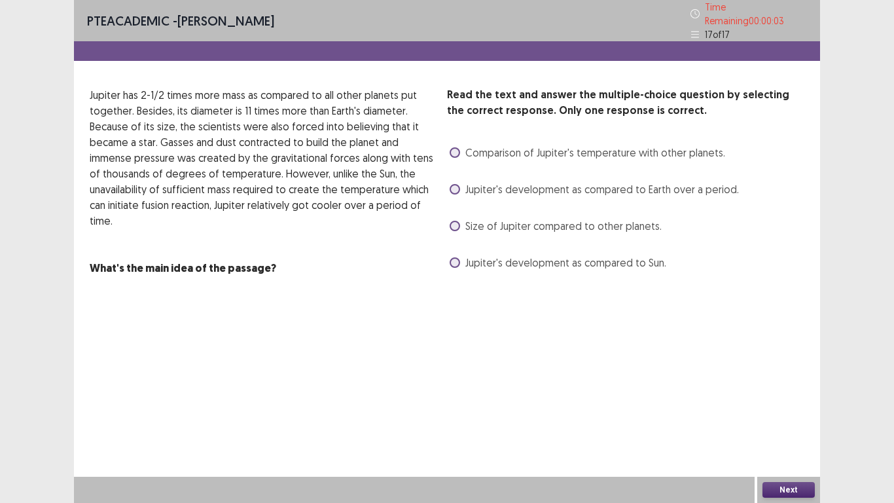
click at [460, 189] on label "Jupiter's development as compared to Earth over a period." at bounding box center [594, 189] width 289 height 16
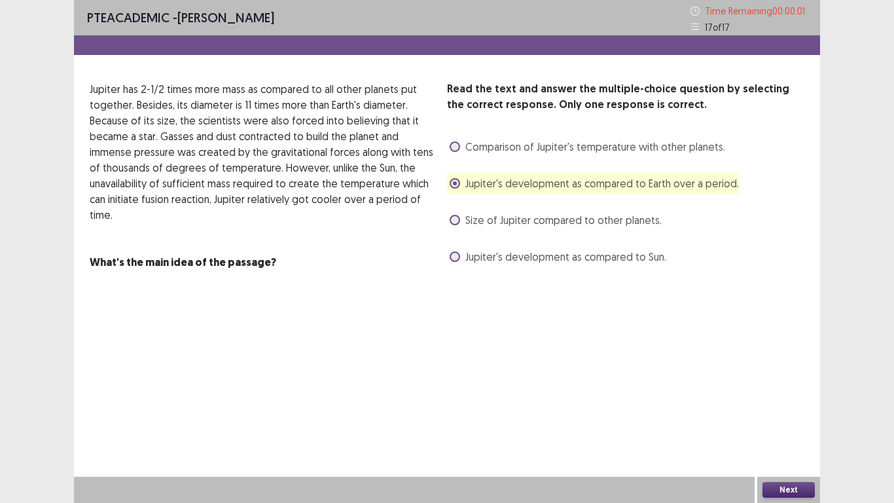
click at [778, 391] on button "Next" at bounding box center [788, 490] width 52 height 16
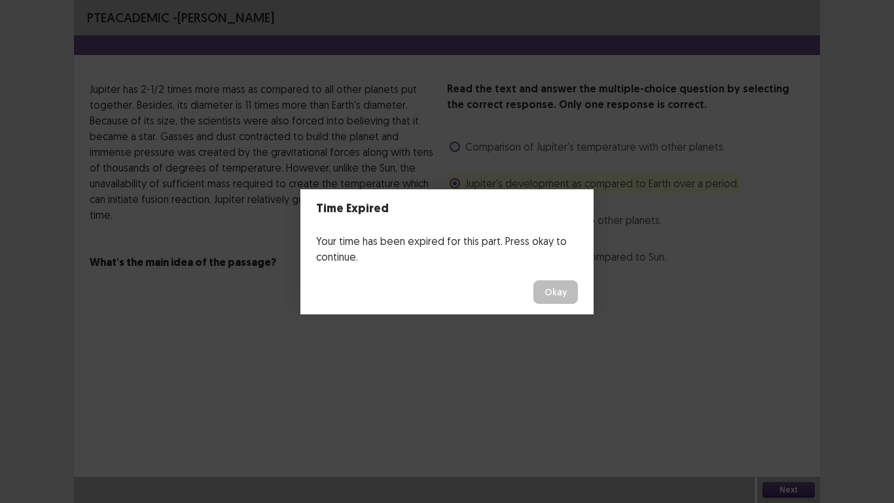
click at [558, 298] on button "Okay" at bounding box center [555, 292] width 44 height 24
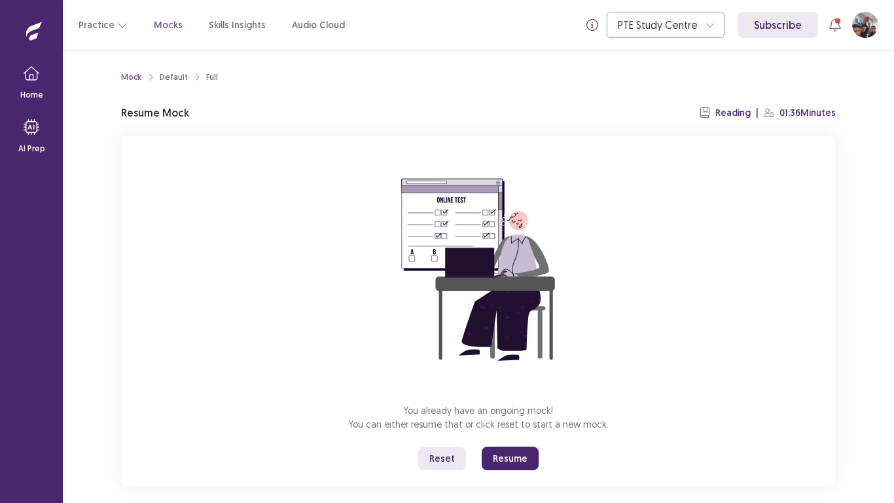
click at [515, 391] on button "Resume" at bounding box center [510, 458] width 57 height 24
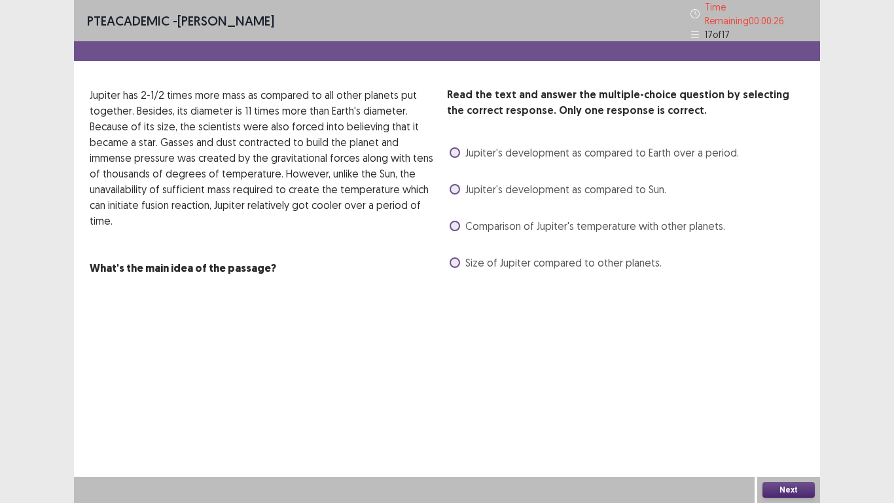
click at [448, 183] on div "Jupiter's development as compared to Sun." at bounding box center [556, 189] width 219 height 21
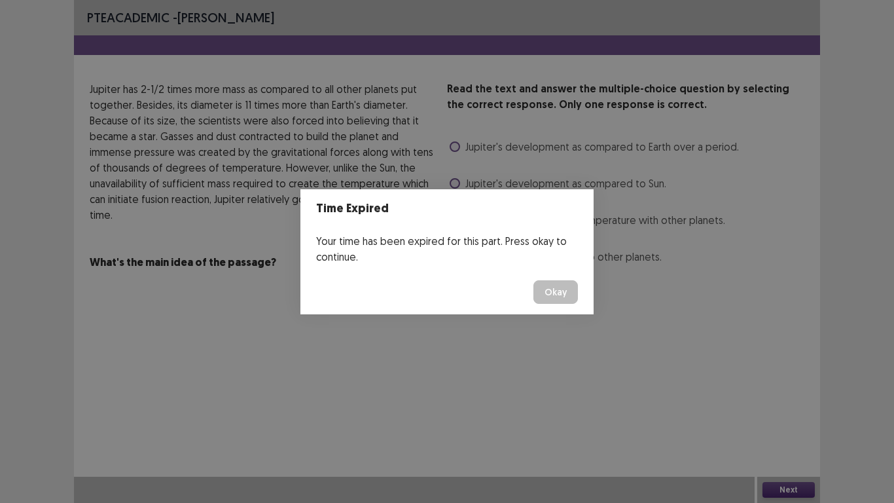
click at [554, 297] on button "Okay" at bounding box center [555, 292] width 44 height 24
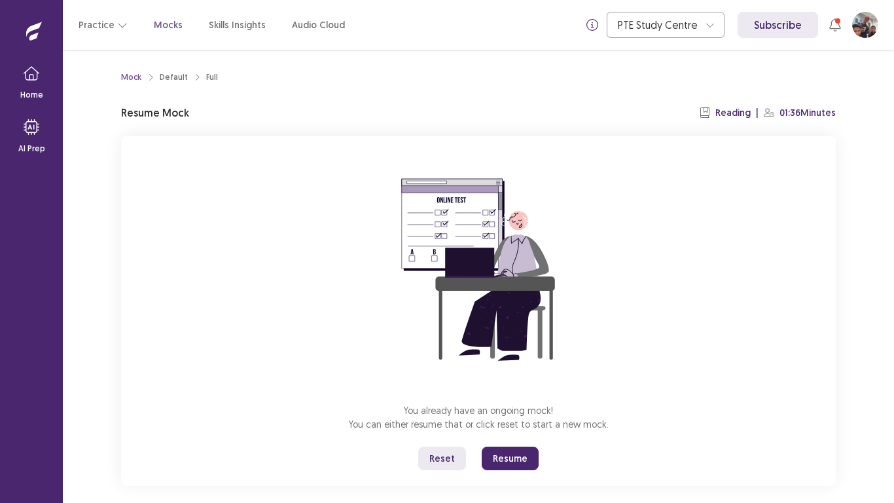
click at [504, 391] on button "Resume" at bounding box center [510, 458] width 57 height 24
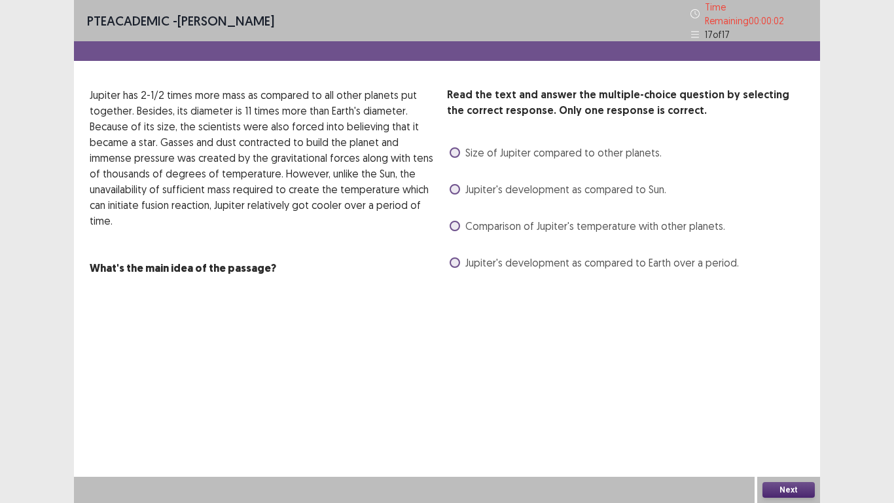
click at [453, 258] on span at bounding box center [455, 262] width 10 height 10
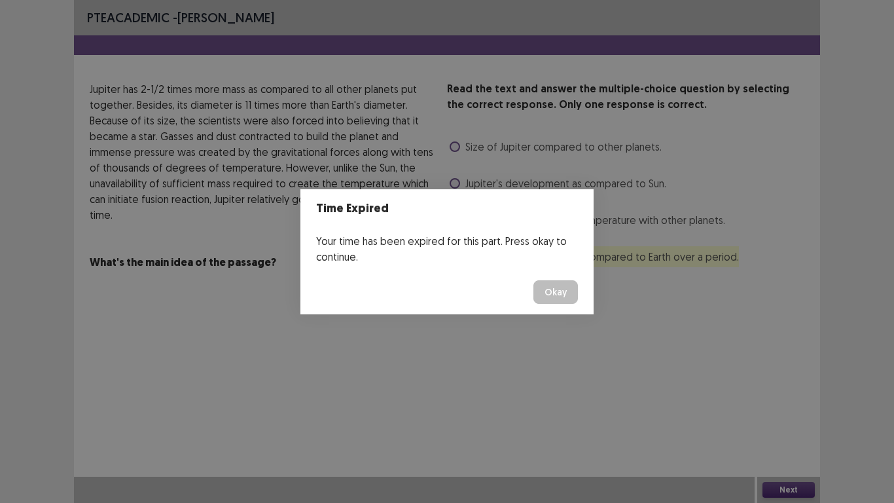
click at [577, 296] on button "Okay" at bounding box center [555, 292] width 44 height 24
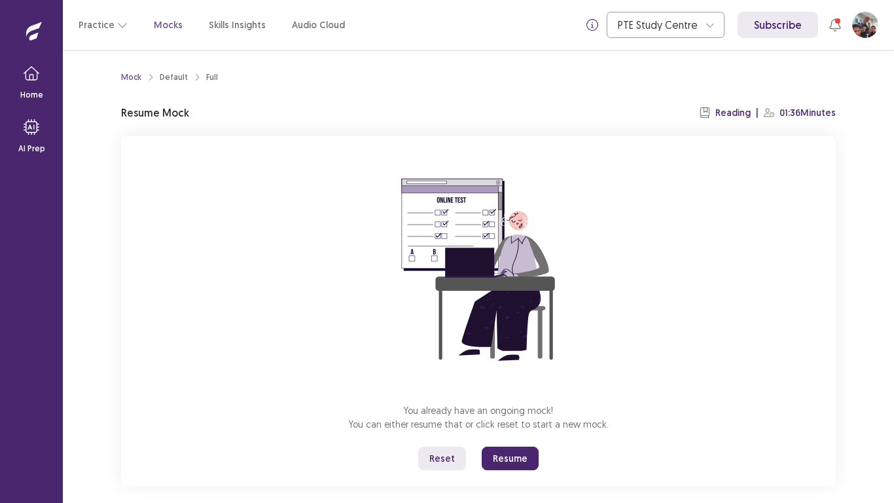
click at [715, 270] on div "You already have an ongoing mock! You can either resume that or click reset to …" at bounding box center [478, 310] width 715 height 349
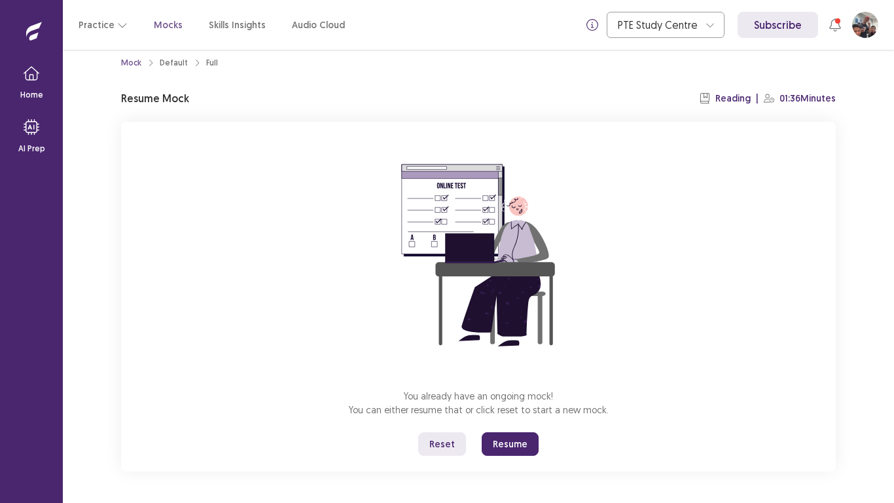
click at [508, 391] on button "Resume" at bounding box center [510, 444] width 57 height 24
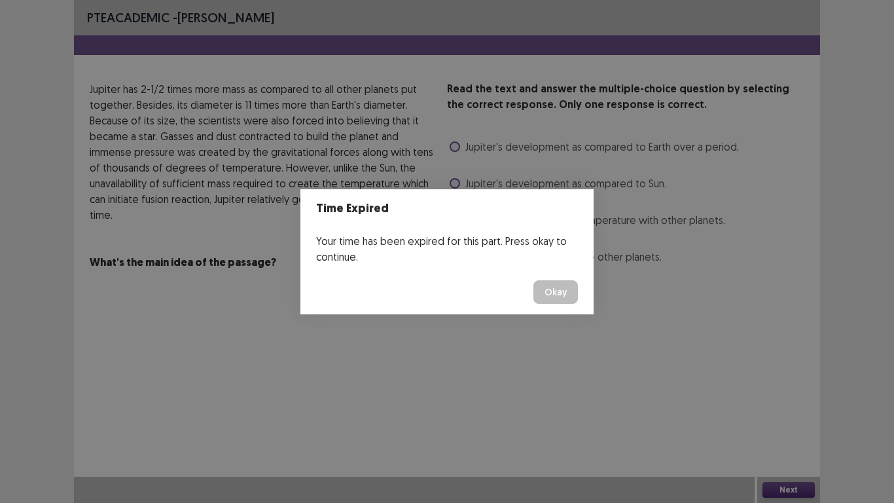
click at [525, 304] on footer "Okay" at bounding box center [446, 292] width 293 height 44
click at [530, 351] on div "Time Expired Your time has been expired for this part. Press okay to continue. …" at bounding box center [447, 251] width 894 height 503
click at [553, 292] on button "Okay" at bounding box center [555, 292] width 44 height 24
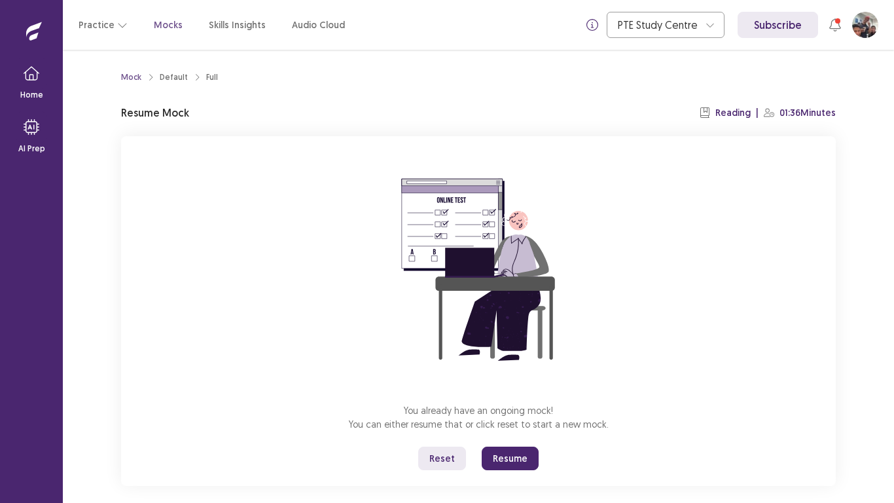
click at [517, 391] on button "Resume" at bounding box center [510, 458] width 57 height 24
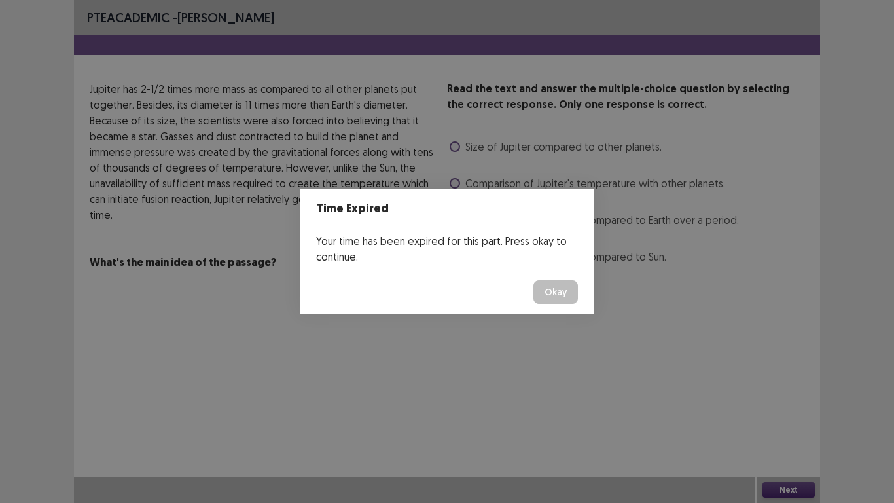
click at [554, 292] on button "Okay" at bounding box center [555, 292] width 44 height 24
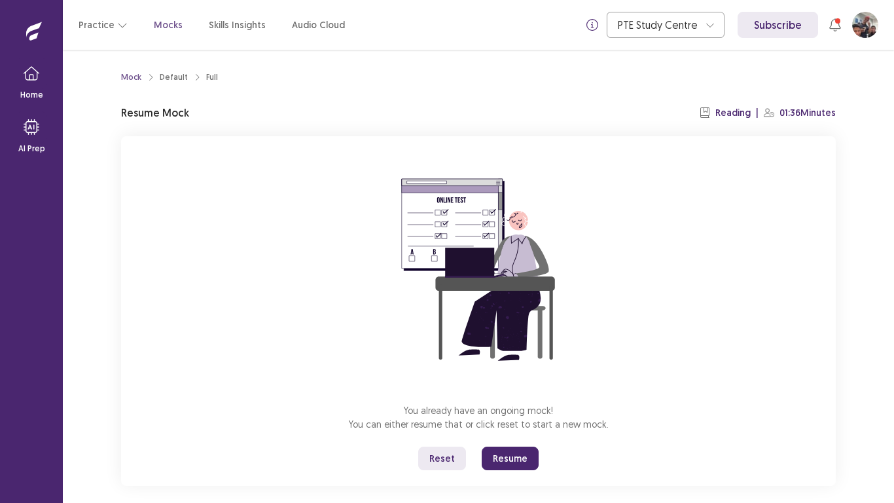
click at [494, 391] on button "Resume" at bounding box center [510, 458] width 57 height 24
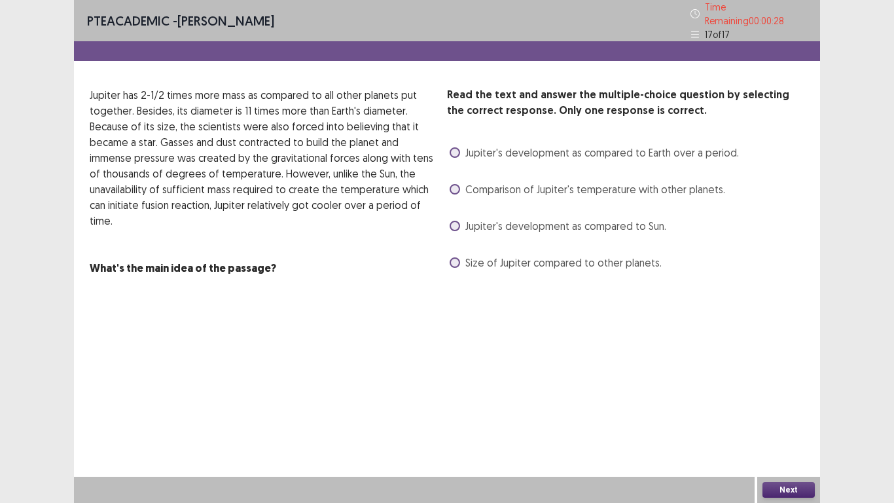
click at [453, 147] on span at bounding box center [455, 152] width 10 height 10
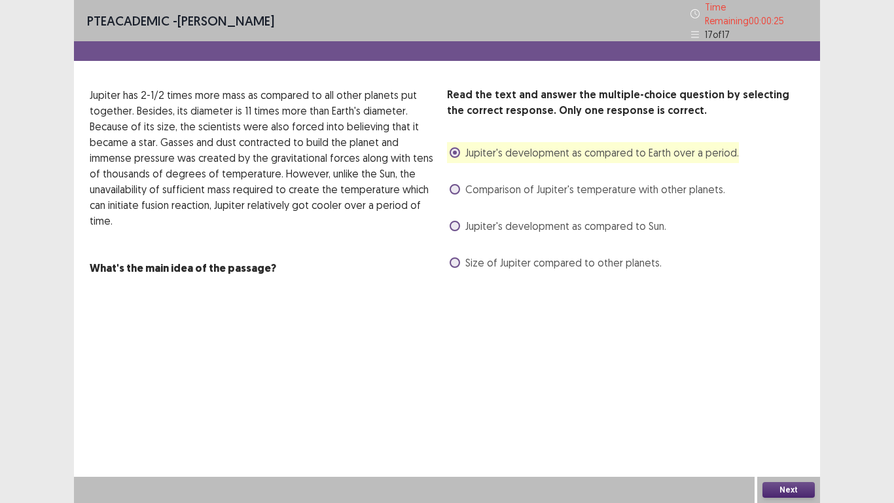
click at [780, 391] on button "Next" at bounding box center [788, 490] width 52 height 16
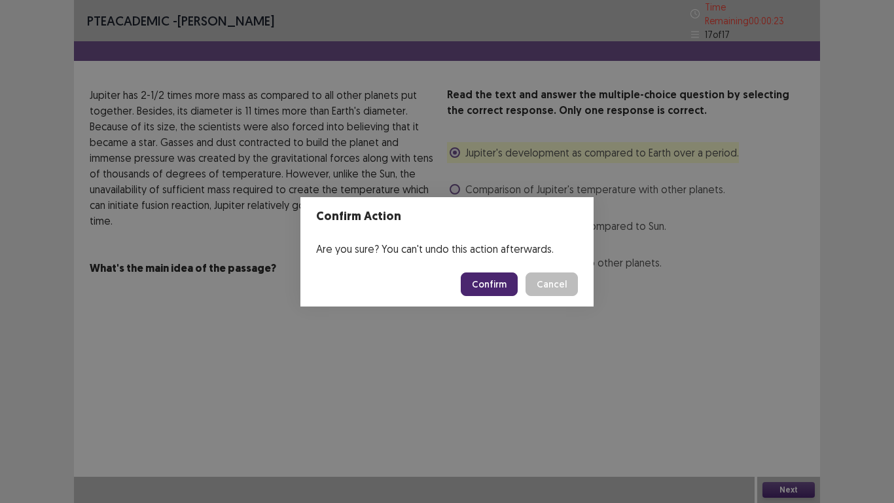
click at [499, 279] on button "Confirm" at bounding box center [489, 284] width 57 height 24
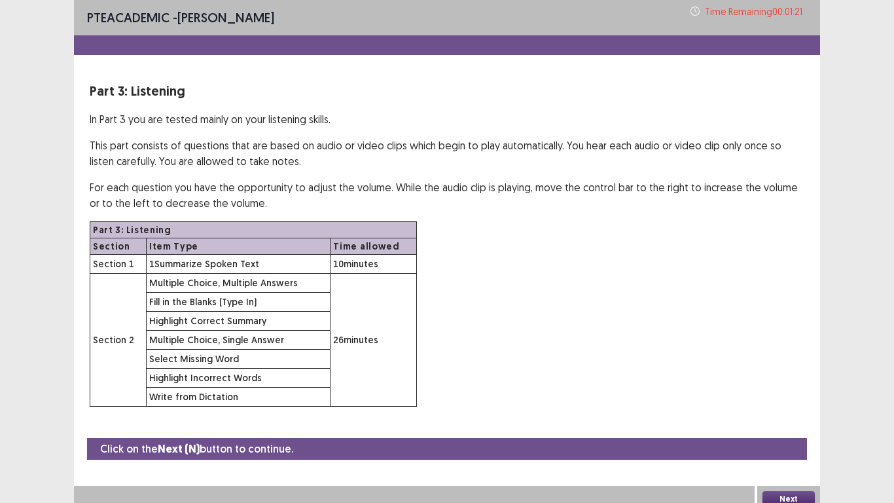
click at [836, 295] on div "PTE academic - [PERSON_NAME] Time Remaining 00 : 01 : 21 Part 3: Listening In P…" at bounding box center [447, 256] width 894 height 512
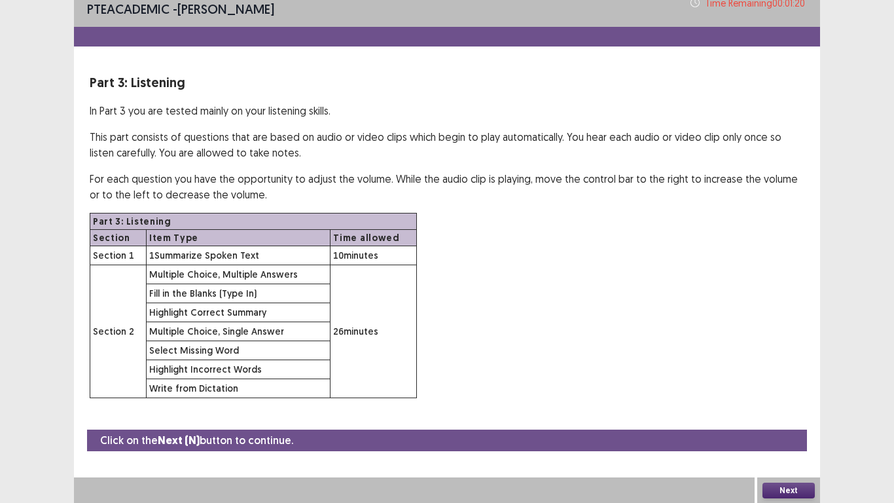
scroll to position [9, 0]
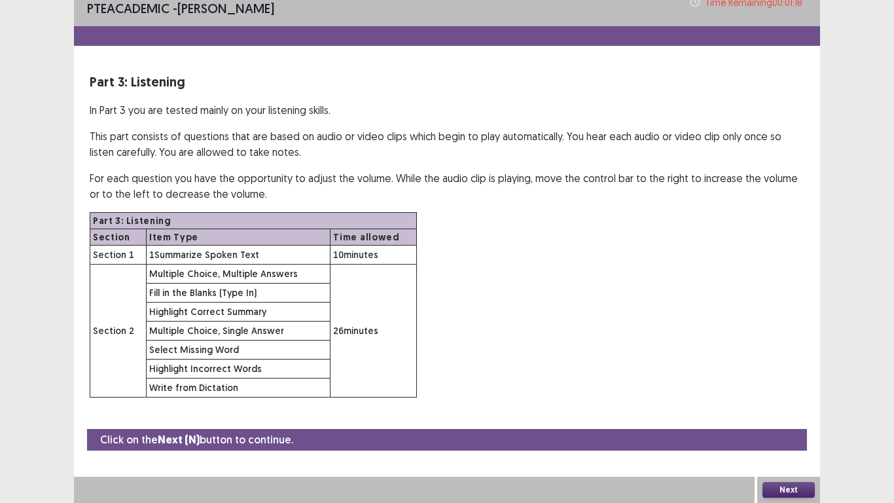
click at [781, 391] on button "Next" at bounding box center [788, 490] width 52 height 16
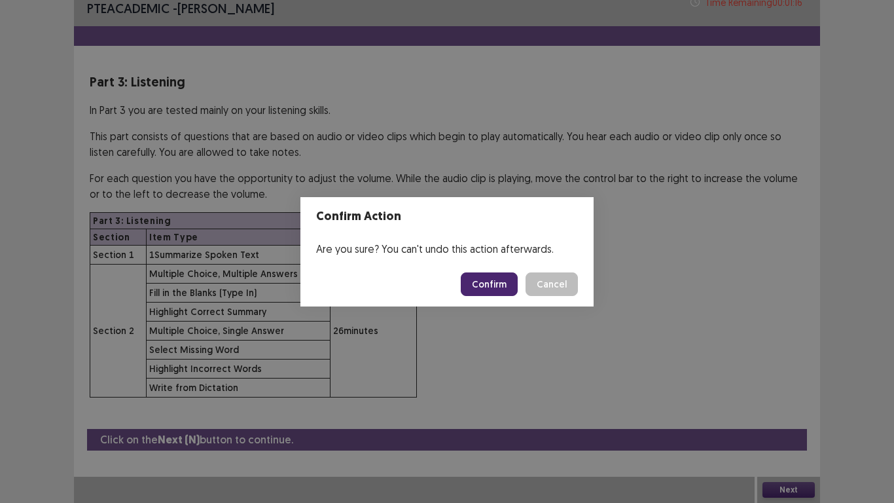
click at [498, 287] on button "Confirm" at bounding box center [489, 284] width 57 height 24
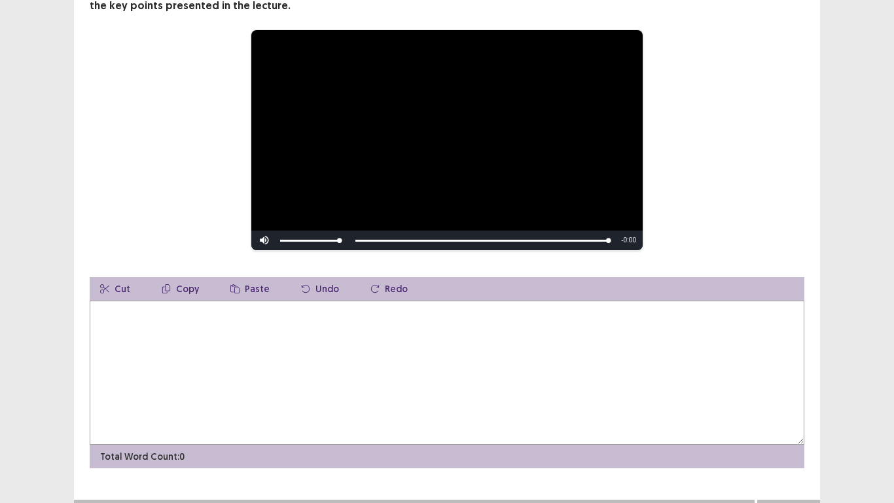
scroll to position [148, 0]
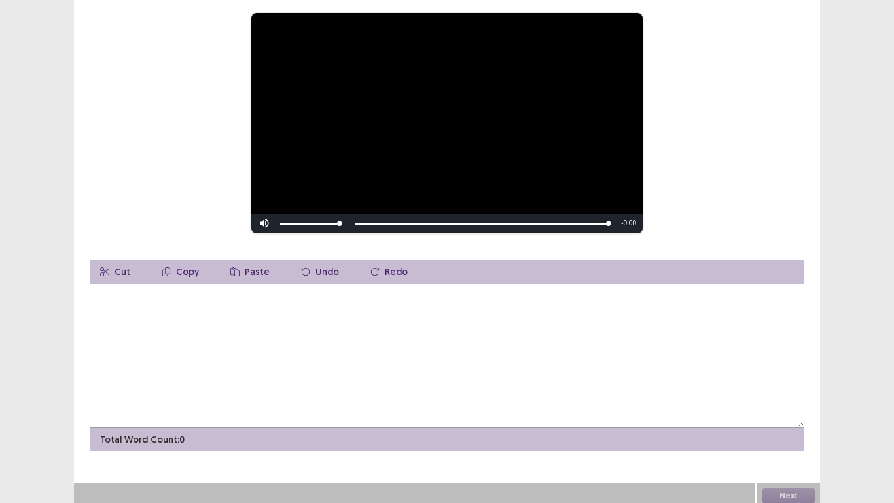
click at [100, 289] on textarea at bounding box center [447, 355] width 715 height 144
click at [270, 275] on button "Paste" at bounding box center [250, 272] width 60 height 24
click at [505, 362] on textarea "**********" at bounding box center [447, 355] width 715 height 144
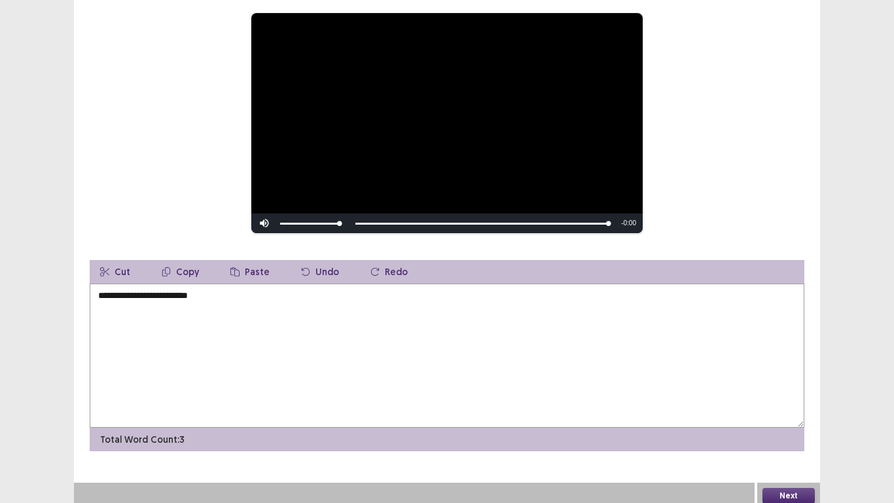
click at [809, 122] on div "**********" at bounding box center [447, 195] width 746 height 512
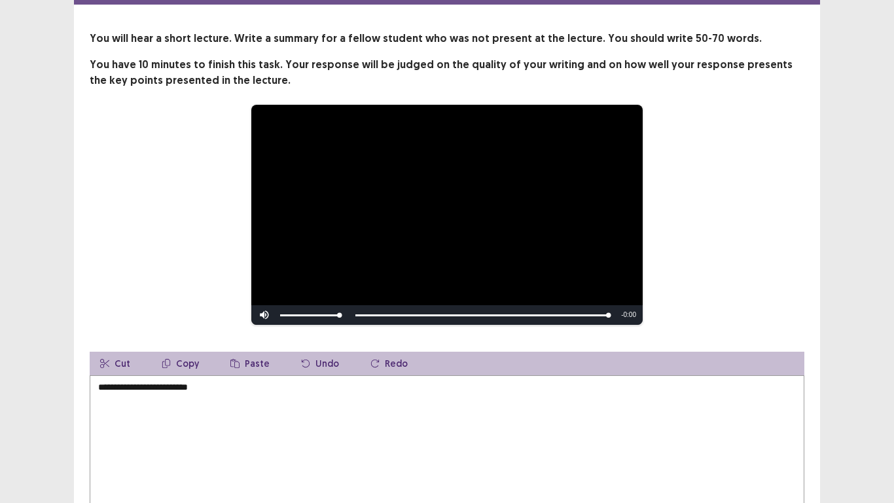
scroll to position [52, 0]
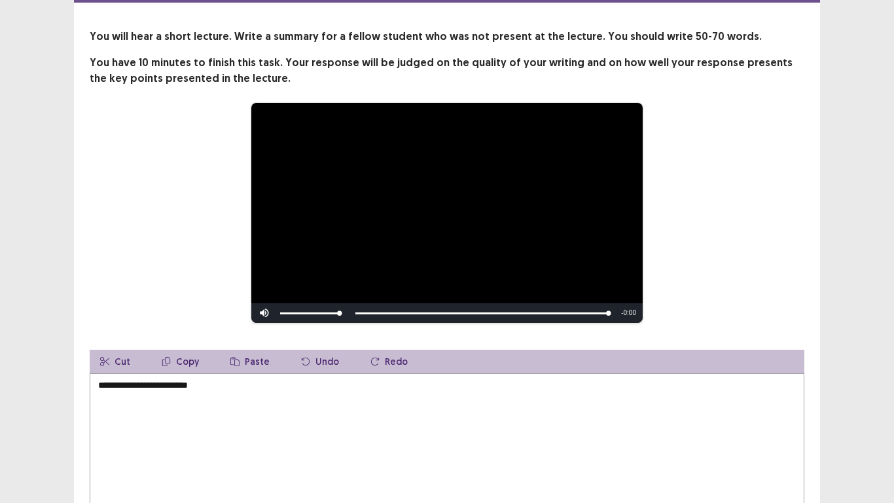
click at [204, 389] on textarea "**********" at bounding box center [447, 445] width 715 height 144
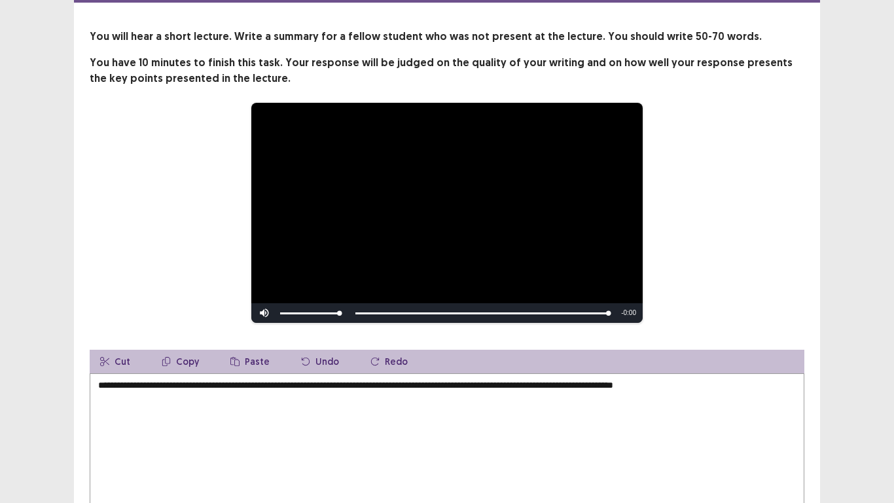
click at [827, 222] on div "**********" at bounding box center [447, 273] width 894 height 650
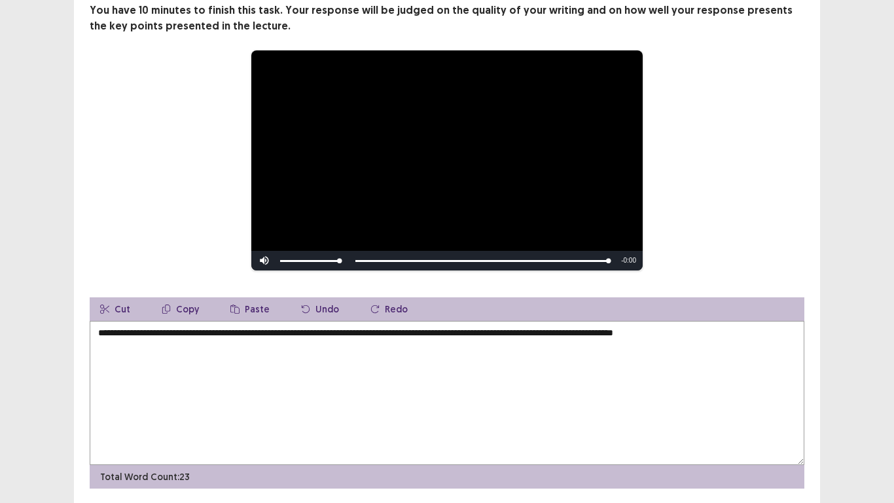
scroll to position [131, 0]
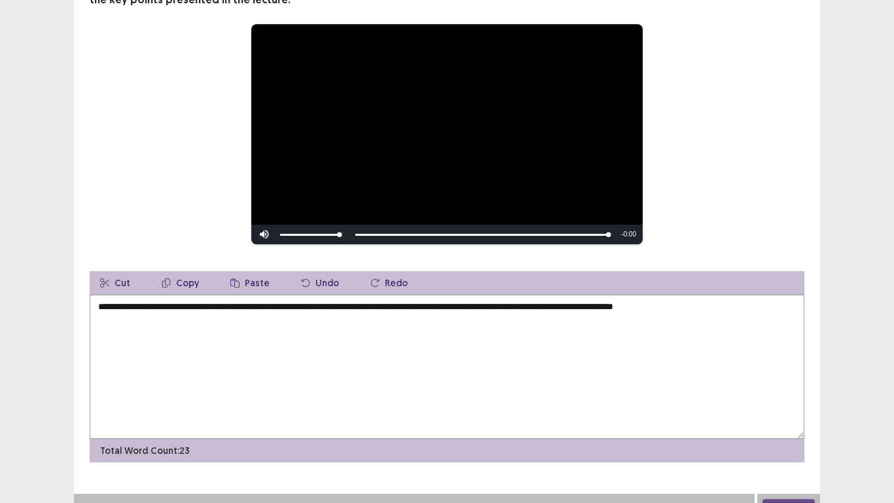
click at [720, 312] on textarea "**********" at bounding box center [447, 366] width 715 height 144
type textarea "**********"
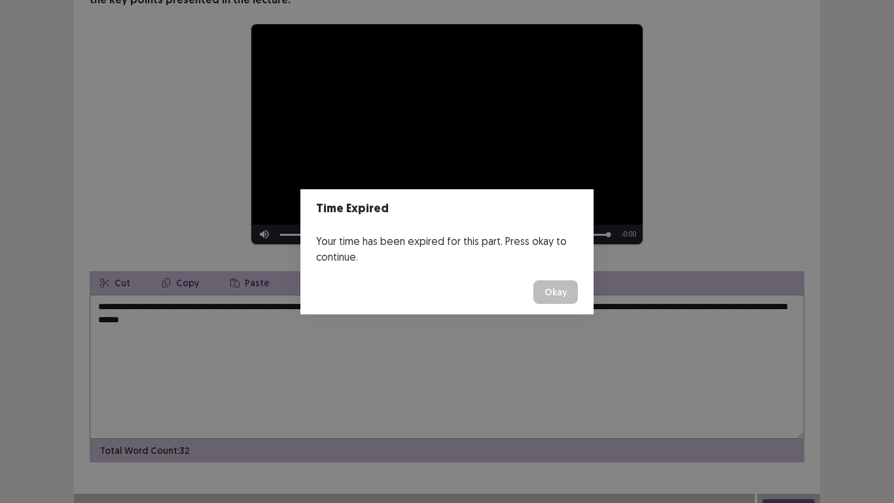
click at [558, 290] on button "Okay" at bounding box center [555, 292] width 44 height 24
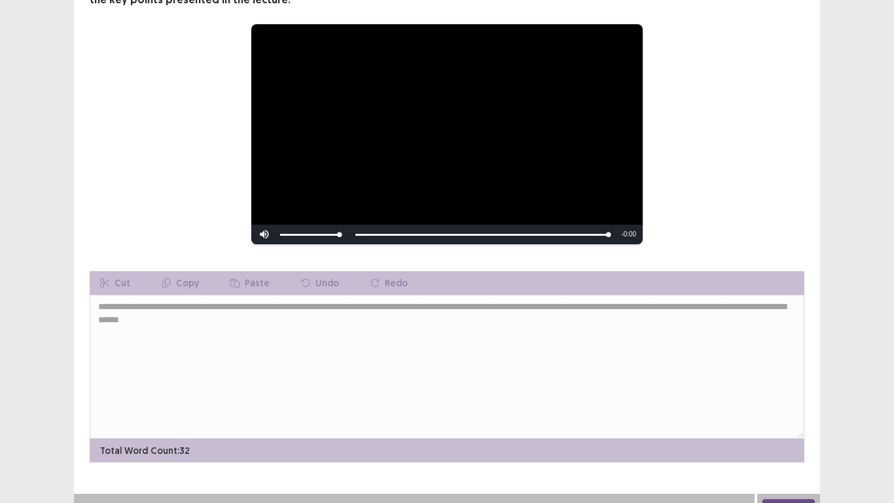
click at [774, 185] on div "**********" at bounding box center [447, 134] width 715 height 221
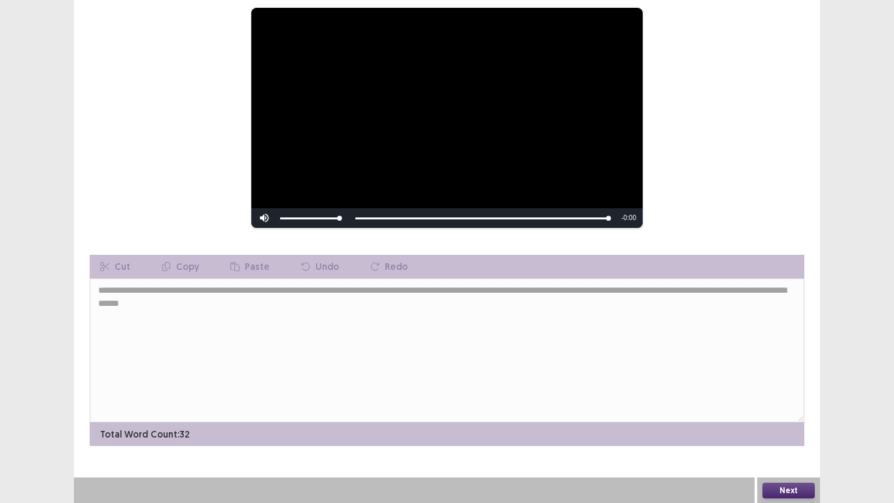
scroll to position [148, 0]
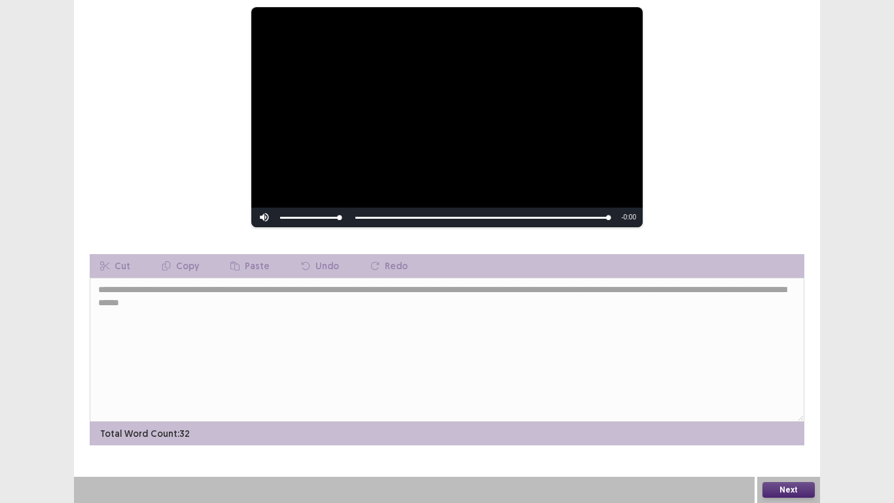
click at [786, 391] on button "Next" at bounding box center [788, 490] width 52 height 16
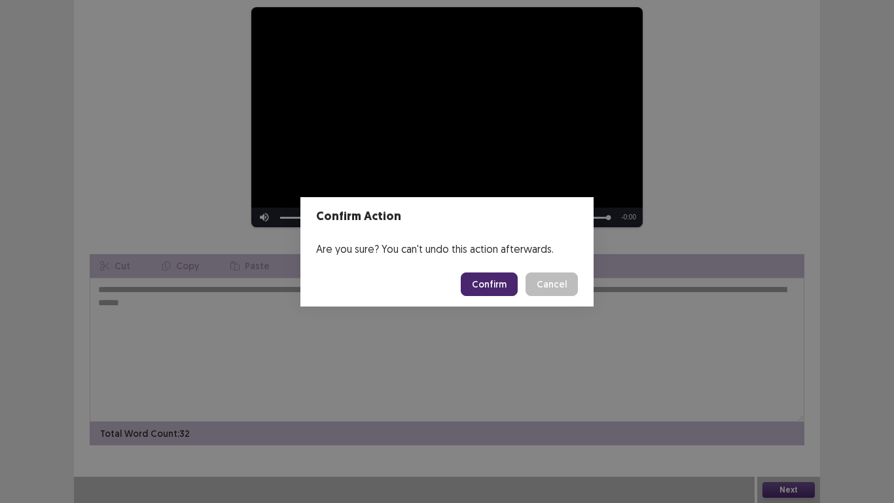
click at [491, 288] on button "Confirm" at bounding box center [489, 284] width 57 height 24
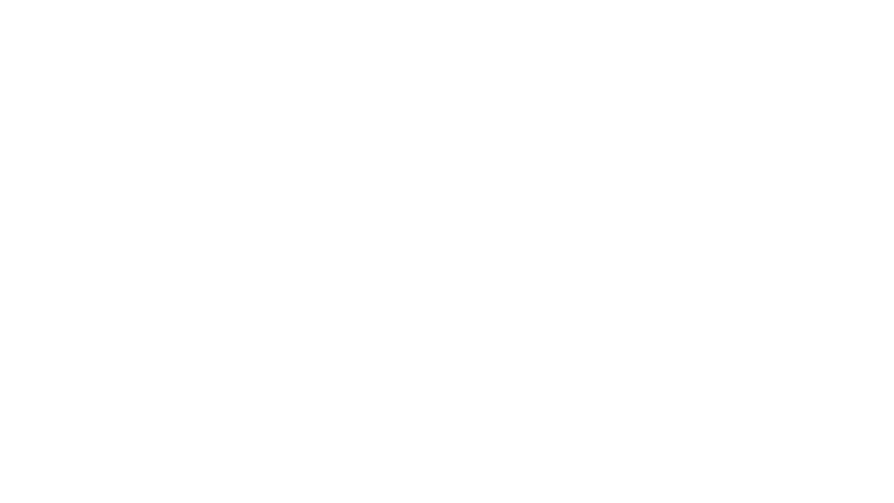
scroll to position [0, 0]
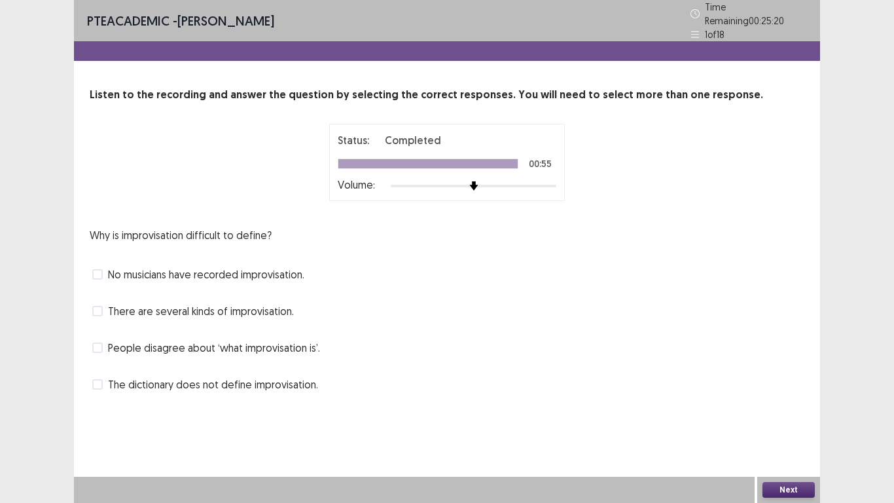
click at [95, 306] on span at bounding box center [97, 311] width 10 height 10
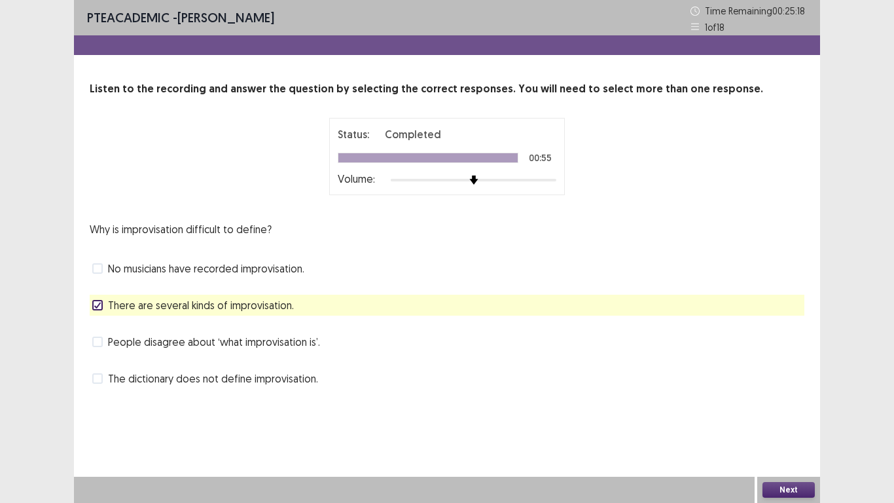
click at [775, 391] on button "Next" at bounding box center [788, 490] width 52 height 16
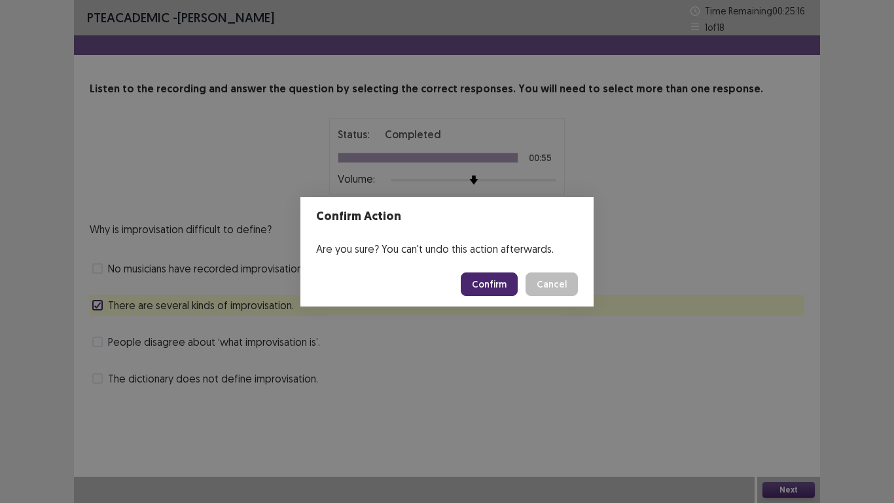
click at [494, 289] on button "Confirm" at bounding box center [489, 284] width 57 height 24
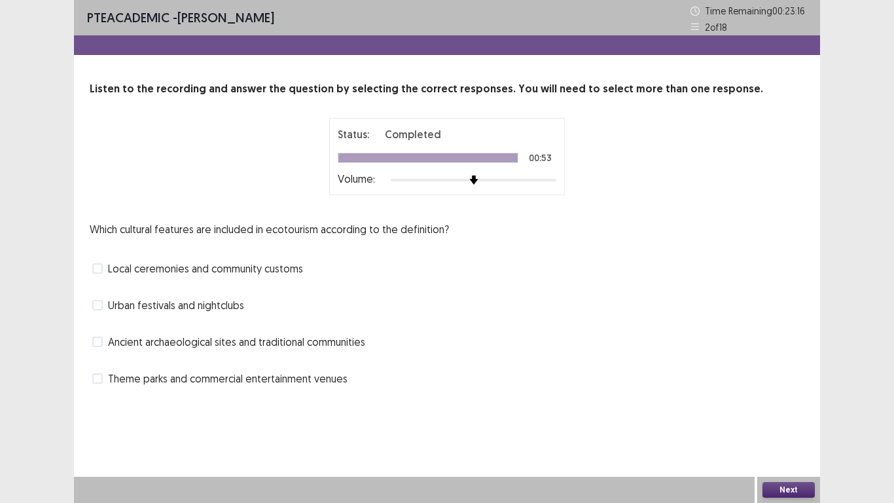
click at [99, 342] on span at bounding box center [97, 341] width 10 height 10
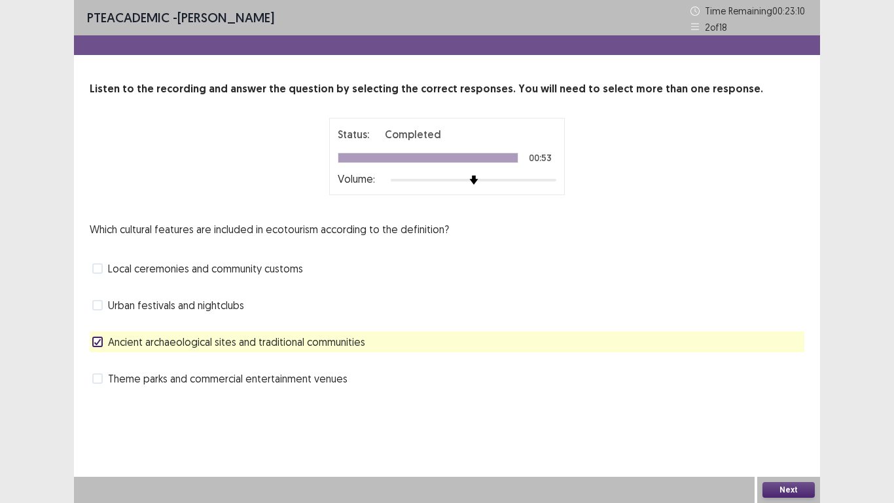
click at [785, 391] on button "Next" at bounding box center [788, 490] width 52 height 16
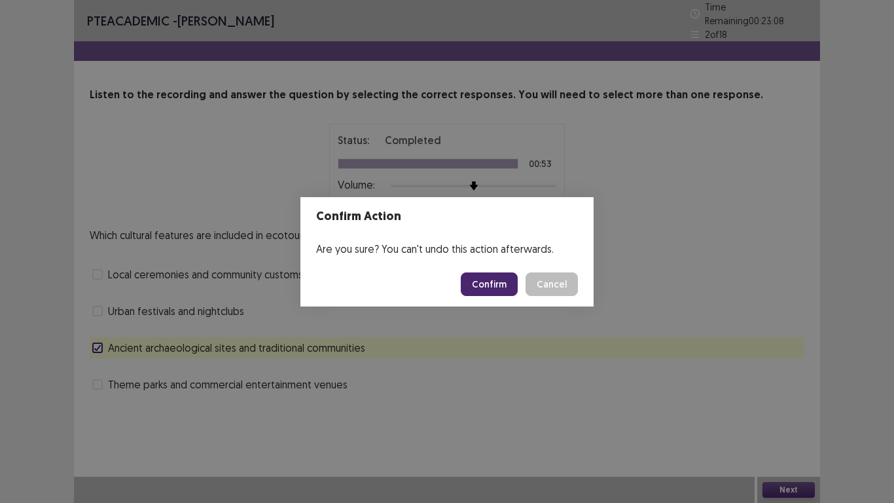
click at [488, 279] on button "Confirm" at bounding box center [489, 284] width 57 height 24
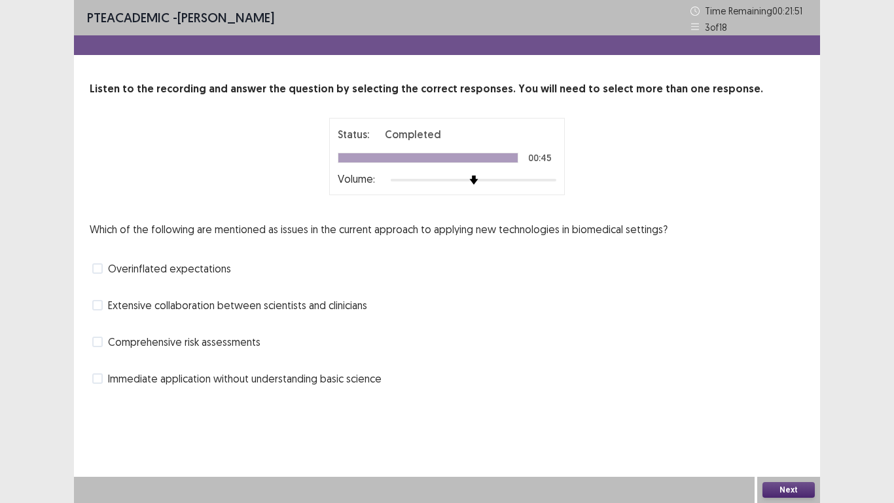
click at [96, 272] on span at bounding box center [97, 268] width 10 height 10
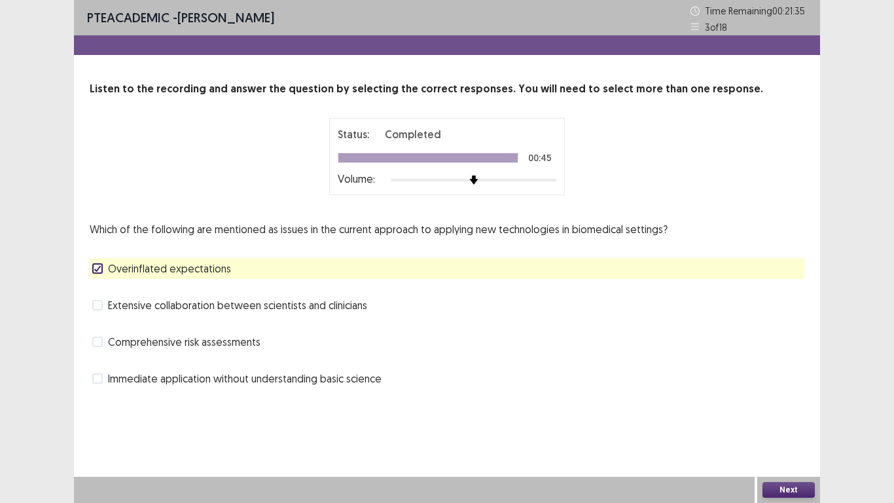
click at [779, 391] on button "Next" at bounding box center [788, 490] width 52 height 16
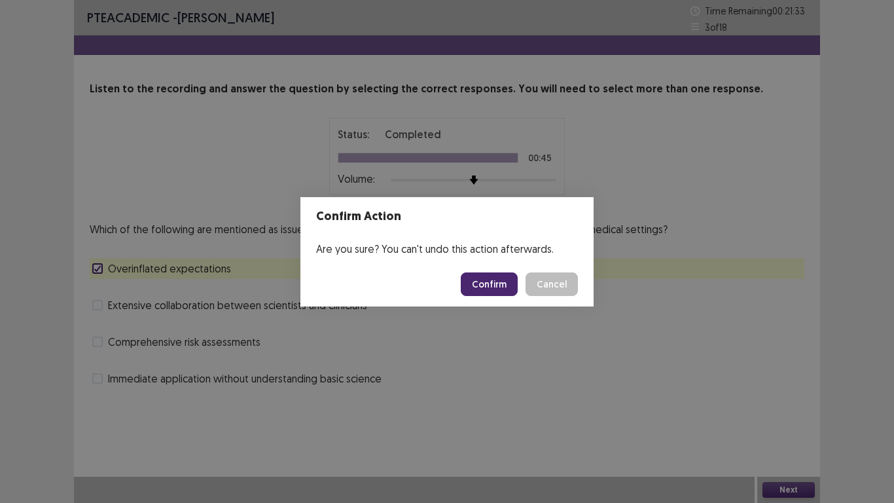
click at [498, 287] on button "Confirm" at bounding box center [489, 284] width 57 height 24
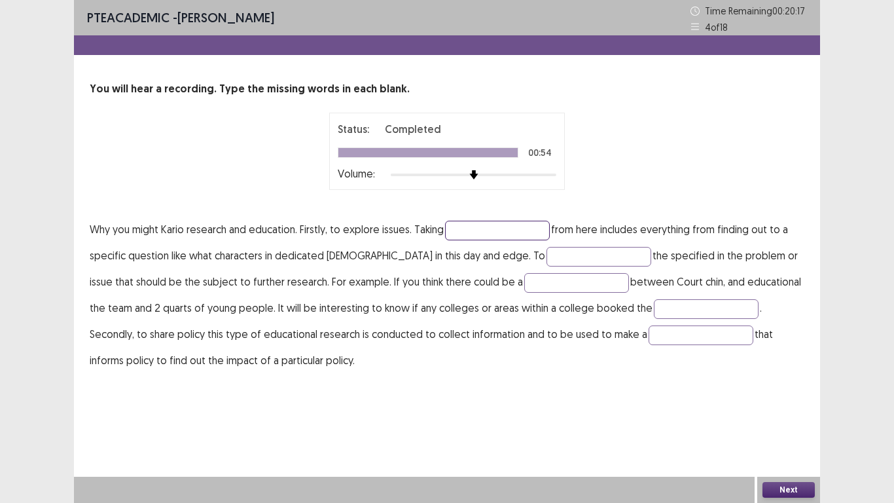
click at [463, 230] on input "text" at bounding box center [497, 231] width 105 height 20
type input "*******"
click at [546, 254] on input "text" at bounding box center [598, 257] width 105 height 20
type input "********"
click at [524, 285] on input "text" at bounding box center [576, 283] width 105 height 20
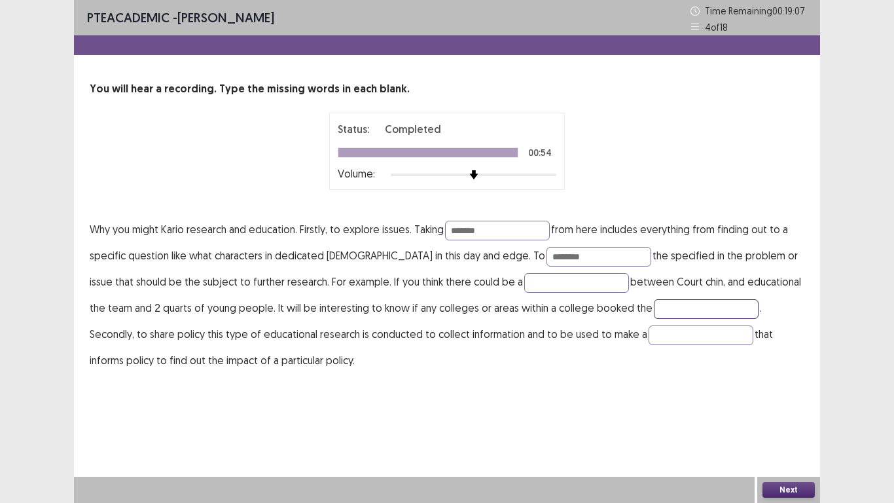
click at [654, 304] on input "text" at bounding box center [706, 309] width 105 height 20
type input "*****"
click at [648, 338] on input "text" at bounding box center [700, 335] width 105 height 20
type input "*"
type input "*******"
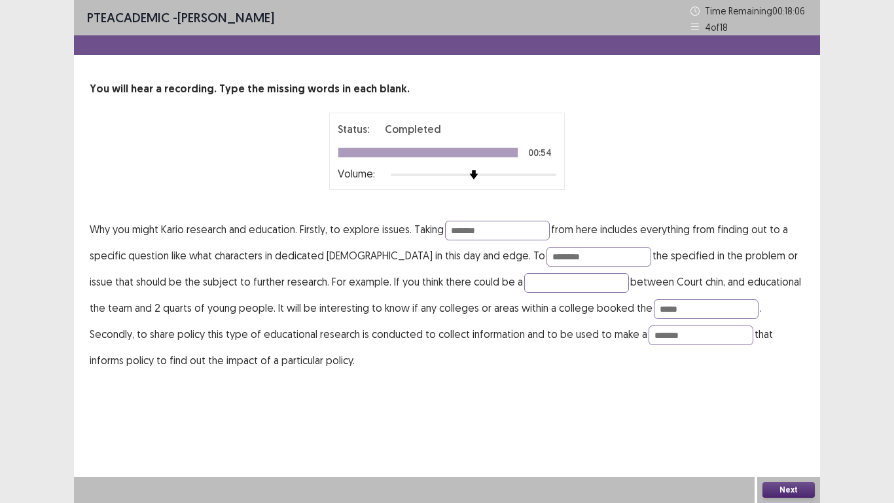
click at [783, 391] on button "Next" at bounding box center [788, 490] width 52 height 16
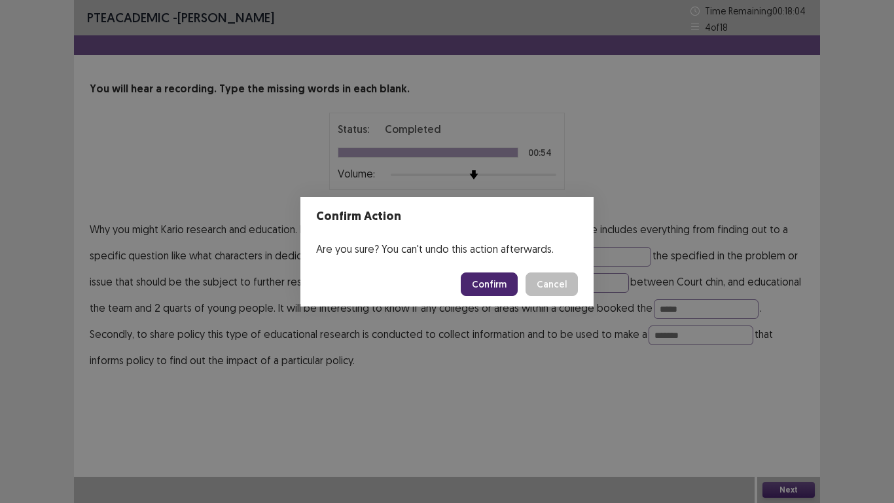
click at [485, 284] on button "Confirm" at bounding box center [489, 284] width 57 height 24
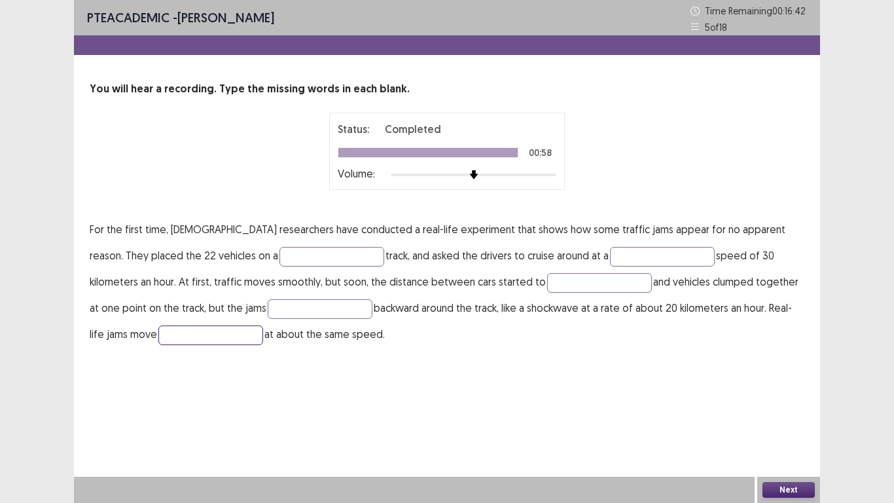
click at [158, 330] on input "text" at bounding box center [210, 335] width 105 height 20
type input "*******"
click at [279, 254] on input "text" at bounding box center [331, 257] width 105 height 20
type input "******"
click at [610, 251] on input "text" at bounding box center [662, 257] width 105 height 20
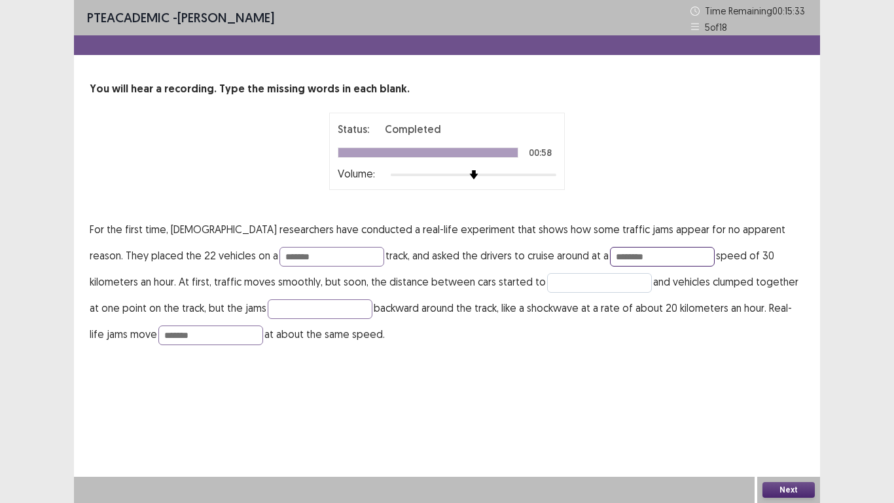
type input "********"
click at [547, 281] on input "text" at bounding box center [599, 283] width 105 height 20
click at [268, 311] on input "text" at bounding box center [320, 309] width 105 height 20
type input "******"
click at [547, 285] on input "text" at bounding box center [599, 283] width 105 height 20
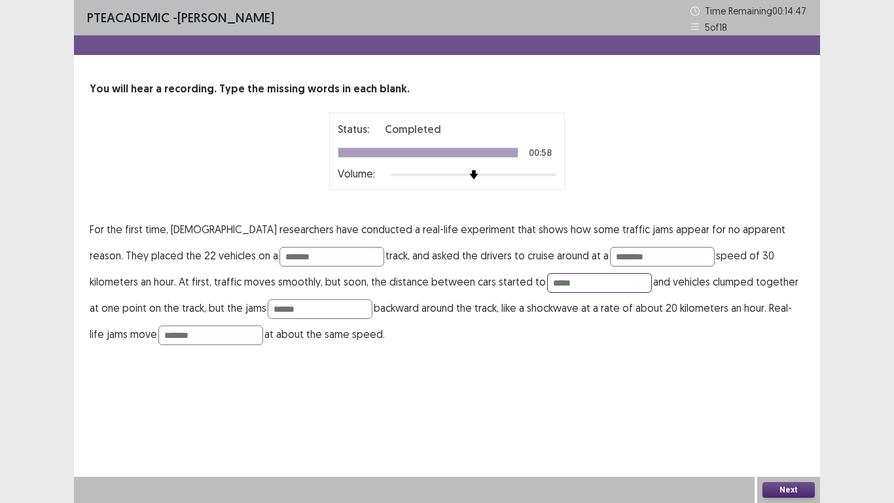
type input "****"
click at [799, 487] on button "Next" at bounding box center [788, 490] width 52 height 16
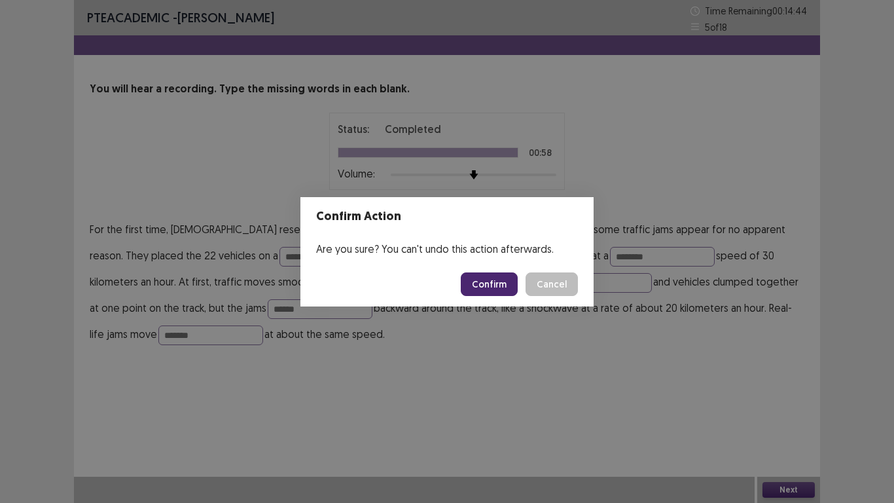
click at [503, 281] on button "Confirm" at bounding box center [489, 284] width 57 height 24
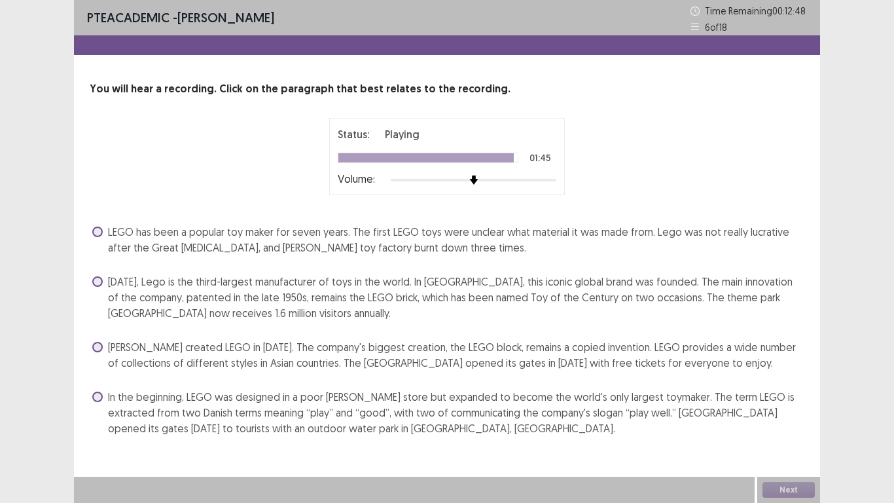
click at [250, 258] on div "LEGO has been a popular toy maker for seven years. The first LEGO toys were unc…" at bounding box center [447, 329] width 715 height 217
click at [99, 285] on span at bounding box center [97, 281] width 10 height 10
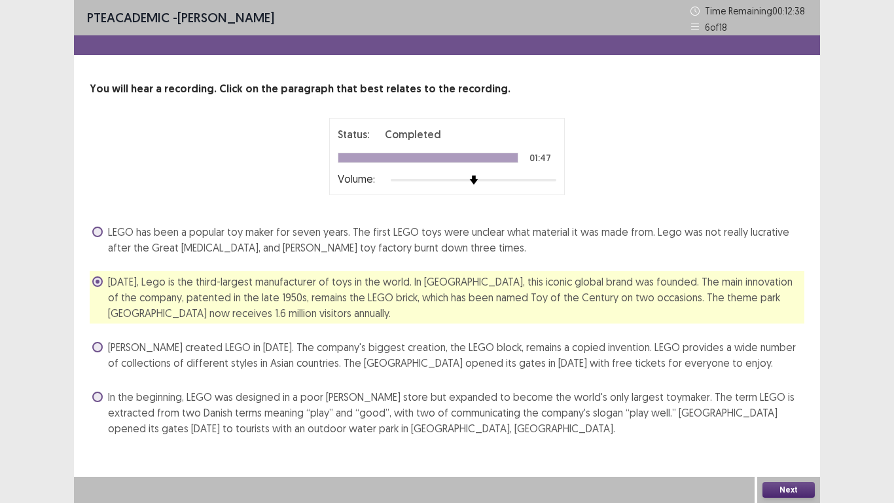
click at [790, 483] on button "Next" at bounding box center [788, 490] width 52 height 16
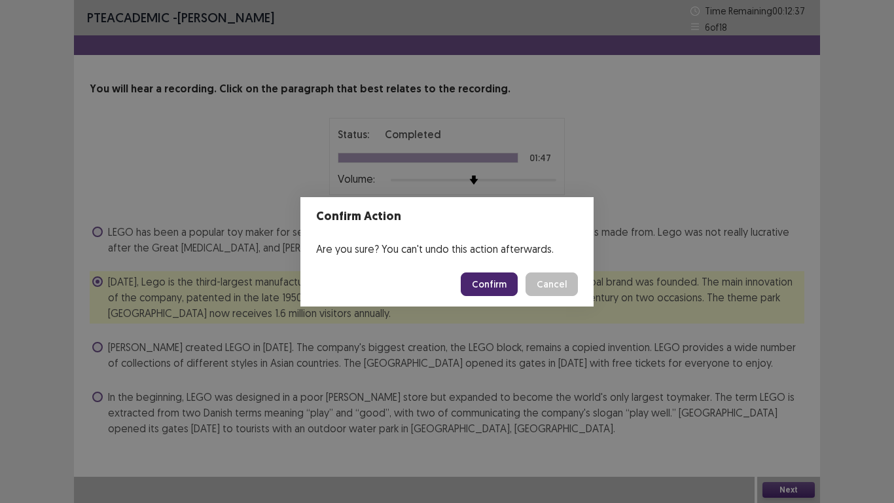
click at [493, 285] on button "Confirm" at bounding box center [489, 284] width 57 height 24
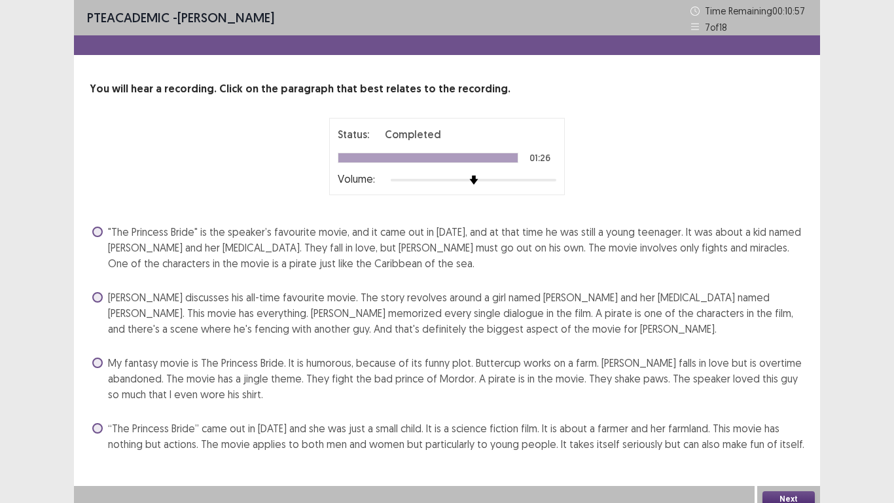
click at [94, 232] on span at bounding box center [97, 231] width 10 height 10
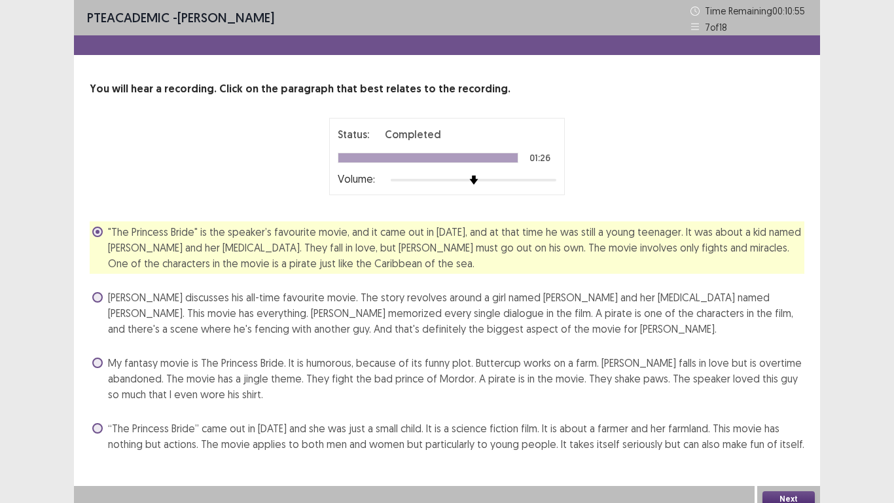
click at [792, 495] on button "Next" at bounding box center [788, 499] width 52 height 16
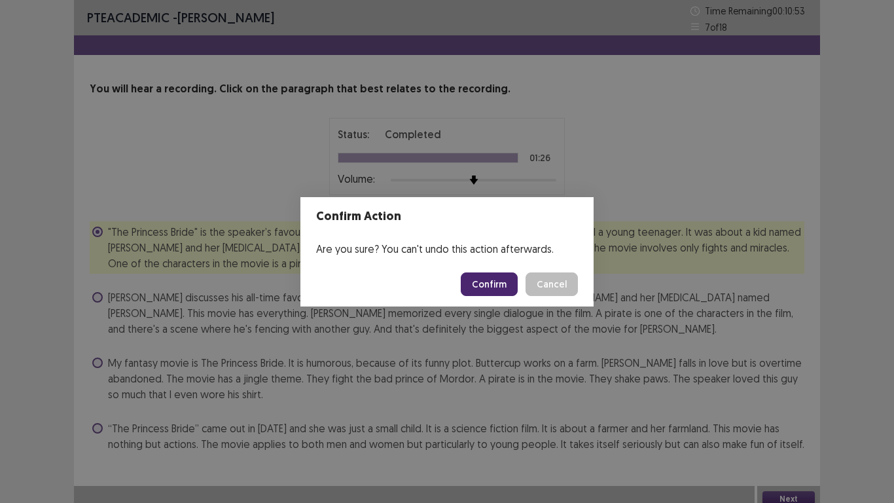
click at [497, 289] on button "Confirm" at bounding box center [489, 284] width 57 height 24
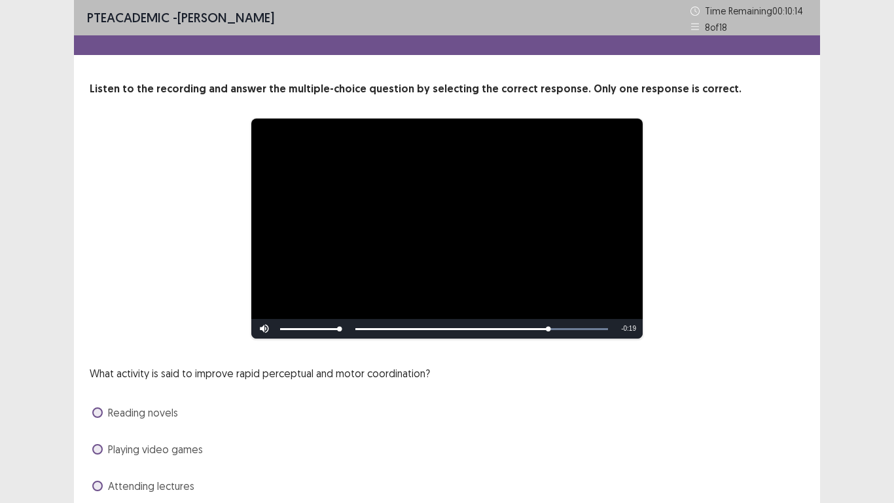
click at [765, 232] on div "**********" at bounding box center [447, 228] width 715 height 221
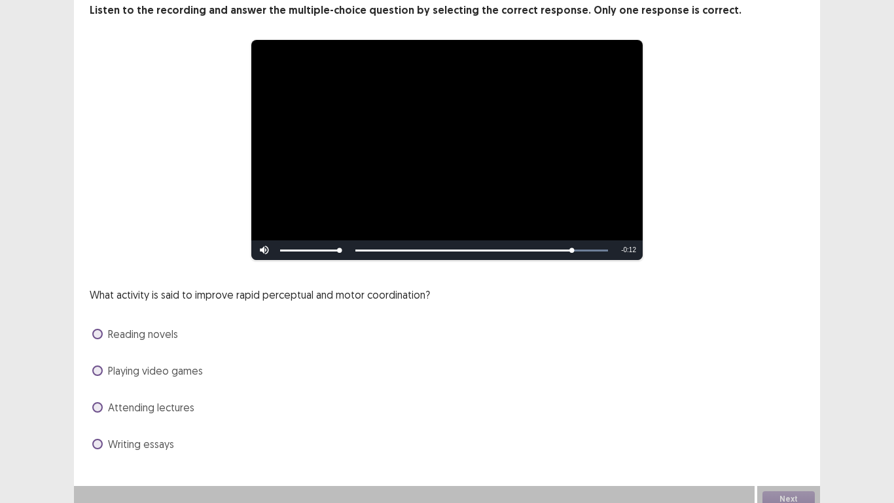
scroll to position [88, 0]
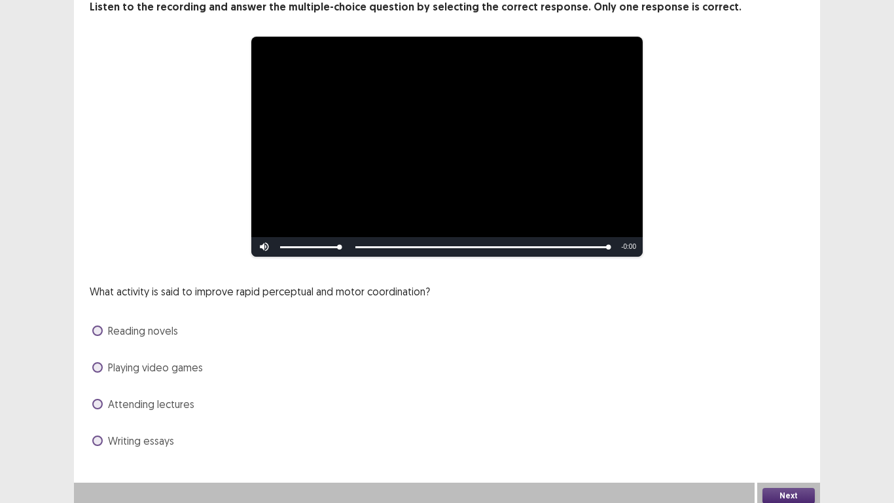
click at [99, 362] on span at bounding box center [97, 367] width 10 height 10
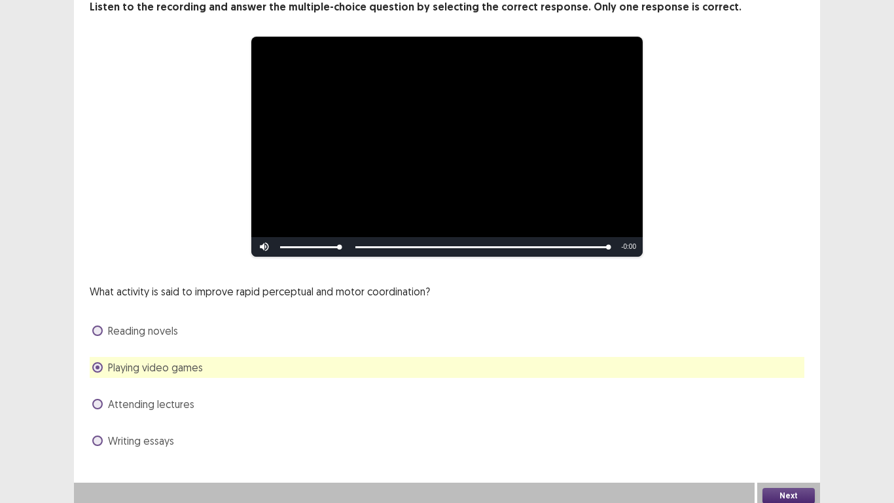
click at [784, 493] on button "Next" at bounding box center [788, 495] width 52 height 16
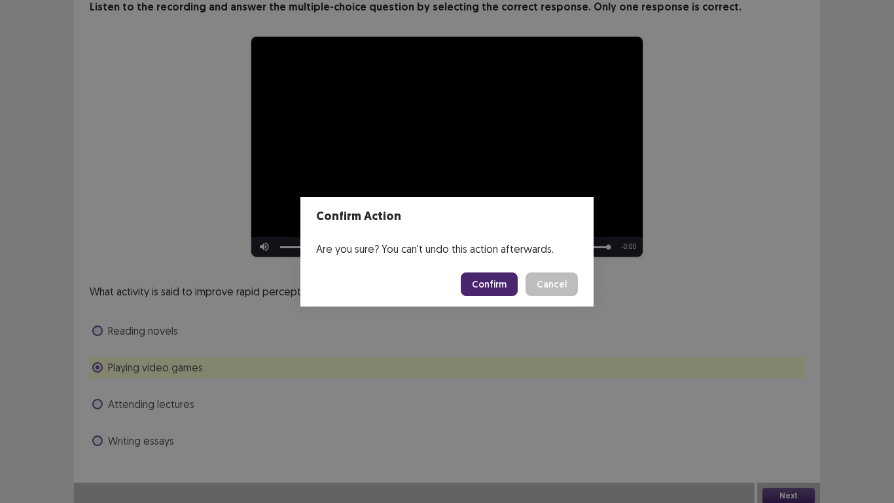
click at [487, 281] on button "Confirm" at bounding box center [489, 284] width 57 height 24
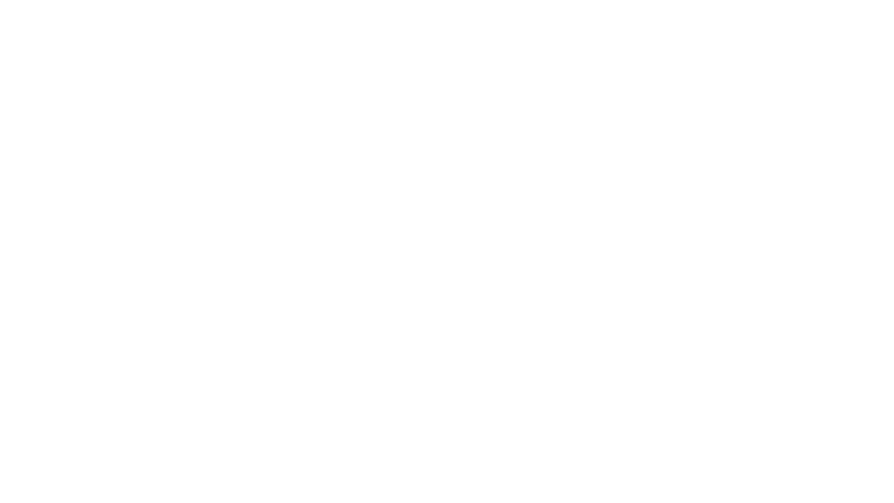
scroll to position [0, 0]
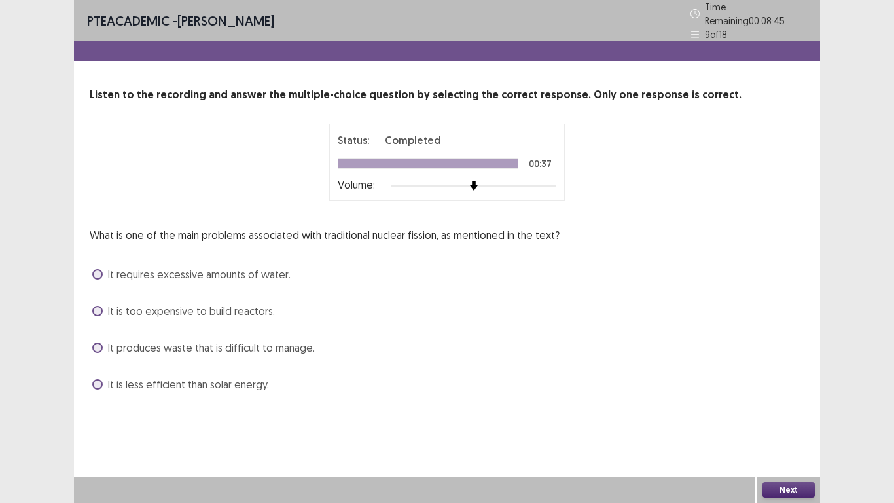
click at [97, 380] on span at bounding box center [97, 384] width 10 height 10
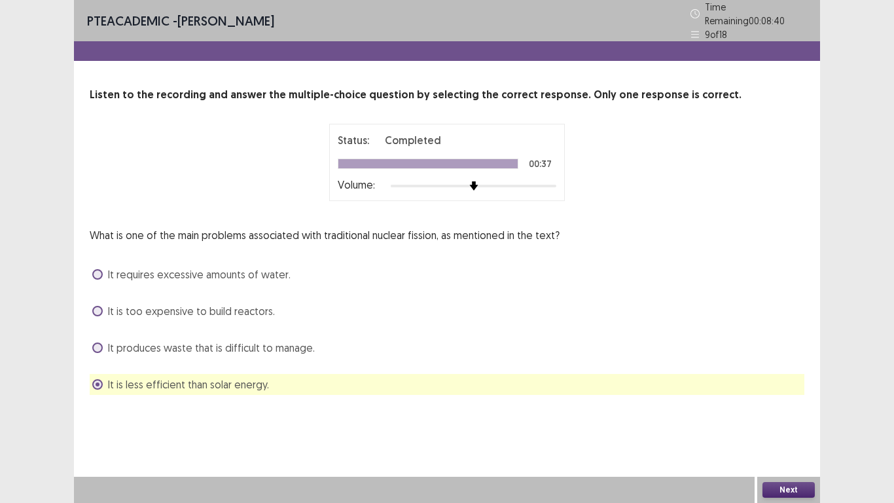
click at [783, 491] on button "Next" at bounding box center [788, 490] width 52 height 16
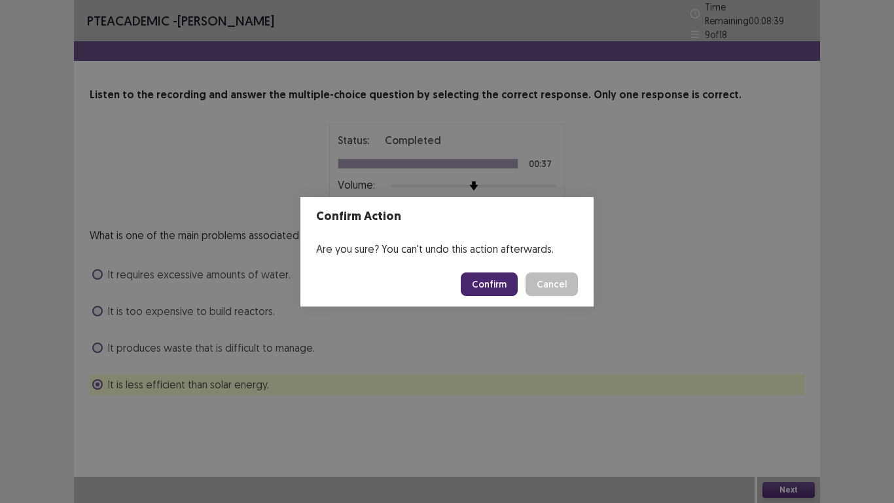
click at [497, 281] on button "Confirm" at bounding box center [489, 284] width 57 height 24
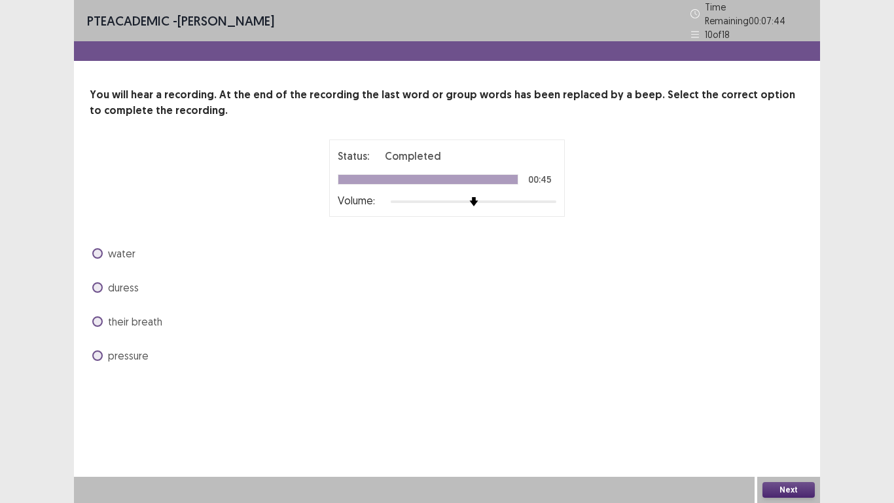
click at [97, 353] on span at bounding box center [97, 355] width 10 height 10
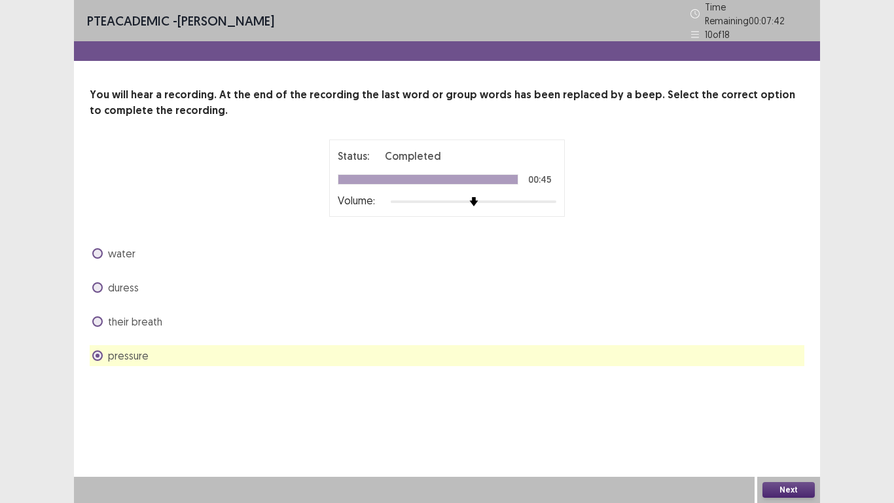
click at [777, 486] on button "Next" at bounding box center [788, 490] width 52 height 16
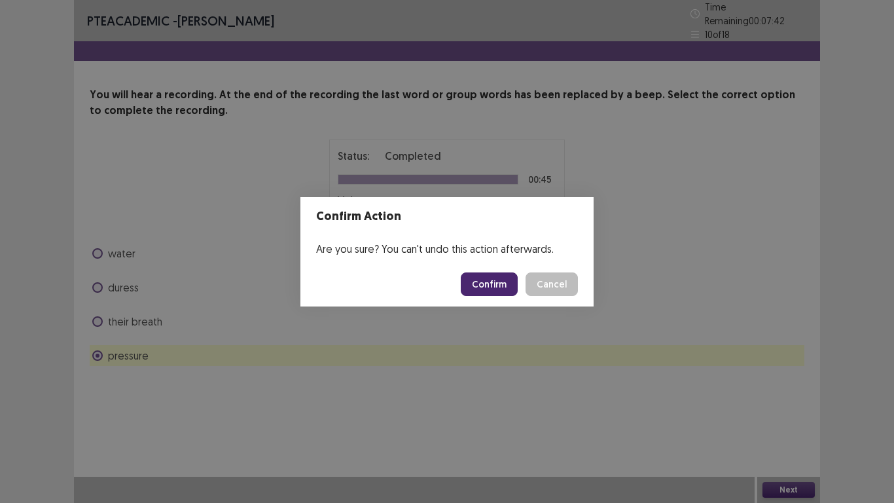
click at [483, 287] on button "Confirm" at bounding box center [489, 284] width 57 height 24
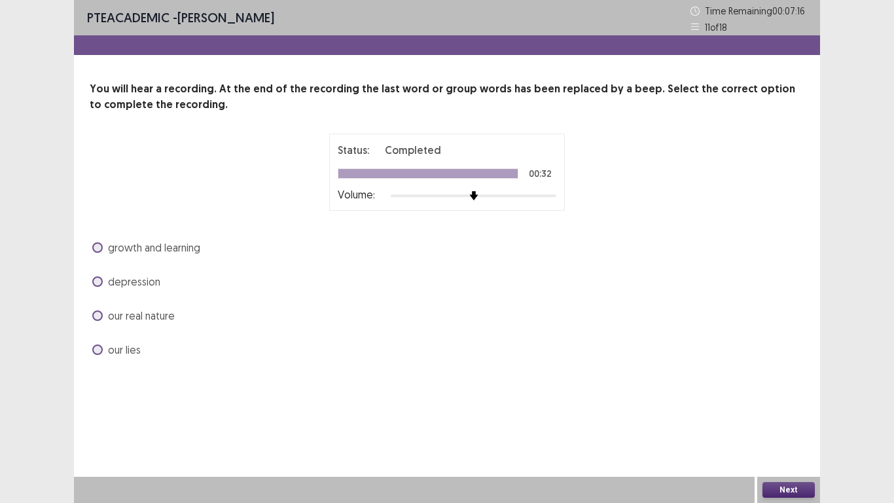
click at [97, 244] on span at bounding box center [97, 247] width 10 height 10
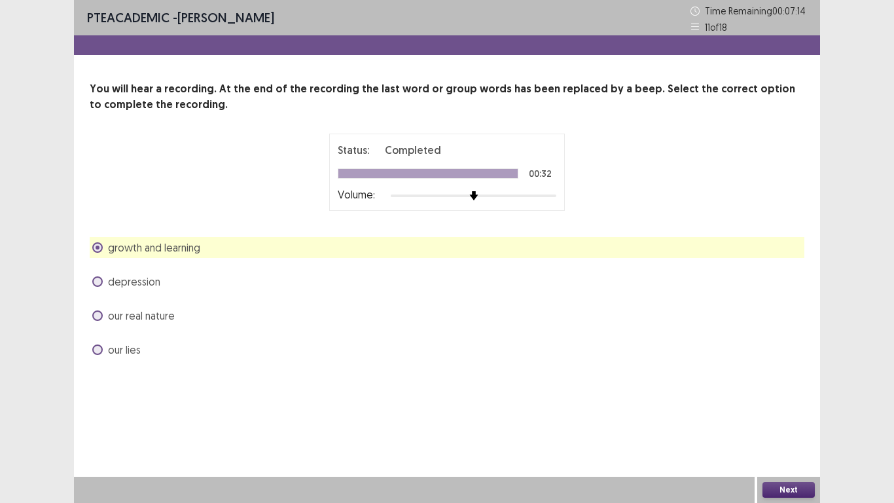
click at [779, 485] on button "Next" at bounding box center [788, 490] width 52 height 16
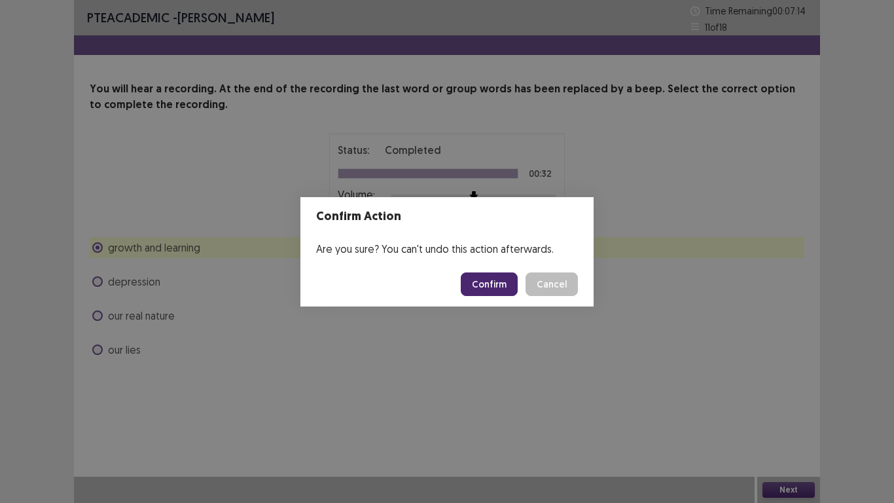
click at [494, 287] on button "Confirm" at bounding box center [489, 284] width 57 height 24
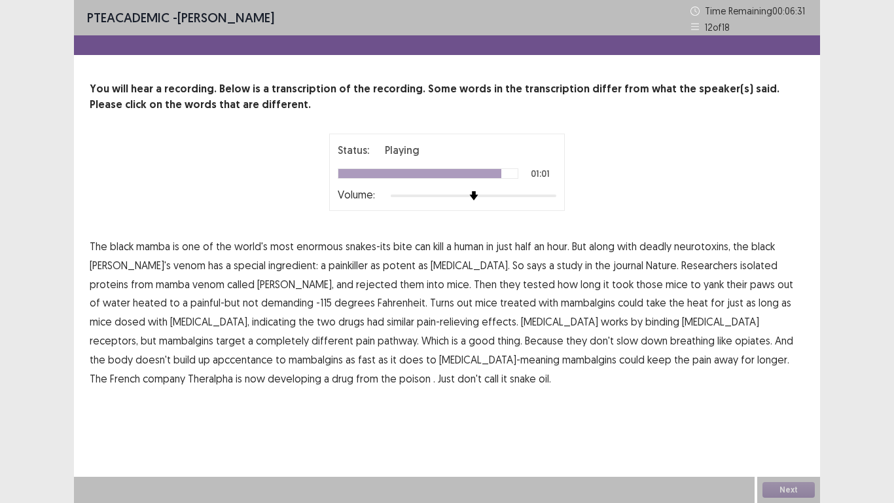
click at [273, 351] on span "apccentance" at bounding box center [243, 359] width 60 height 16
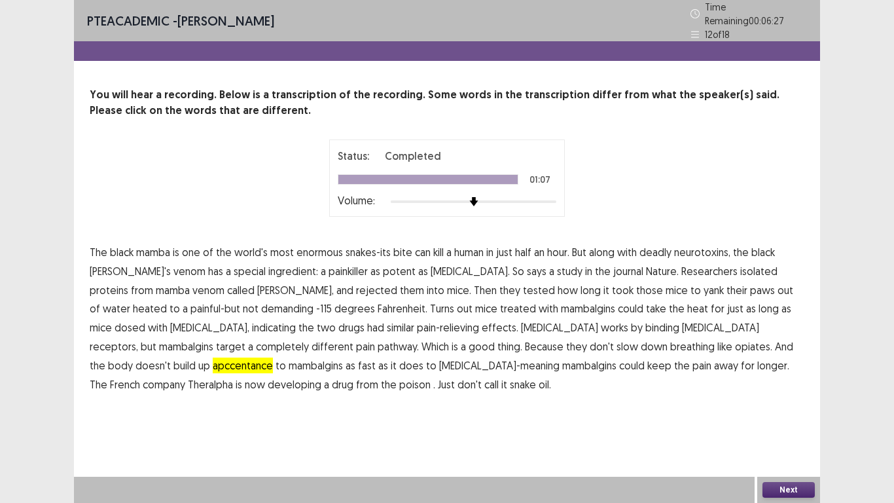
click at [780, 492] on button "Next" at bounding box center [788, 490] width 52 height 16
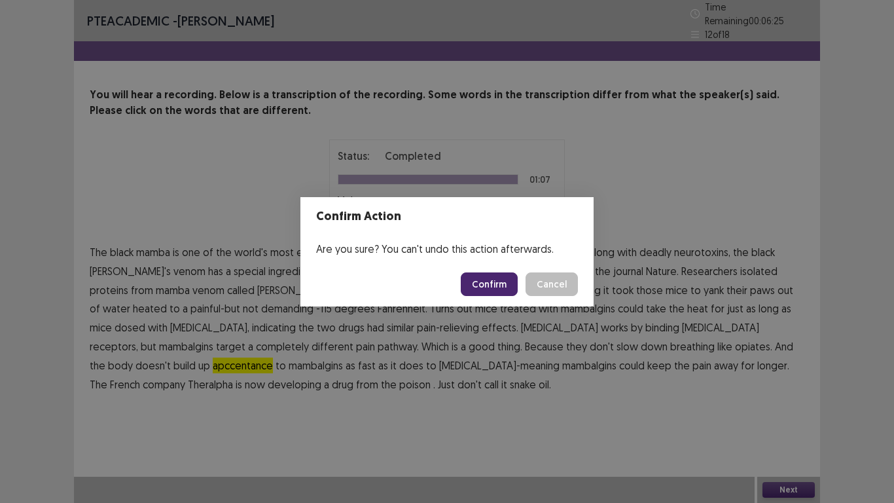
click at [493, 285] on button "Confirm" at bounding box center [489, 284] width 57 height 24
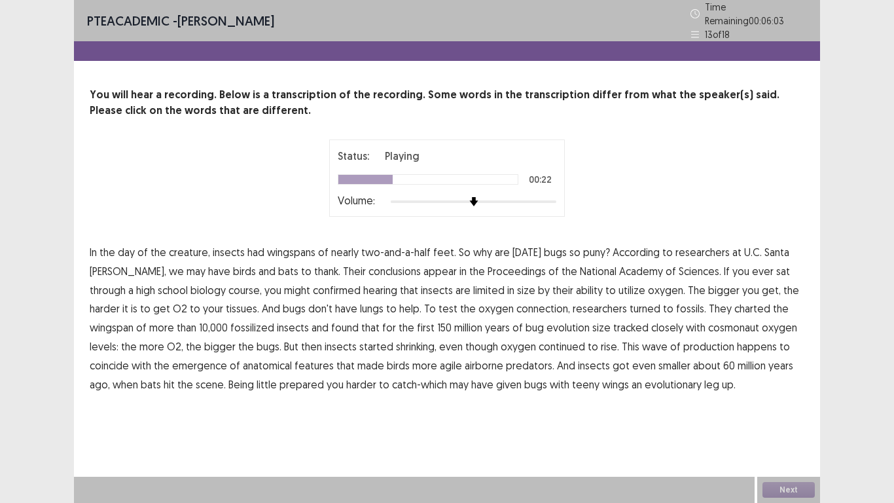
click at [126, 282] on span "through" at bounding box center [108, 290] width 36 height 16
click at [790, 489] on button "Next" at bounding box center [788, 490] width 52 height 16
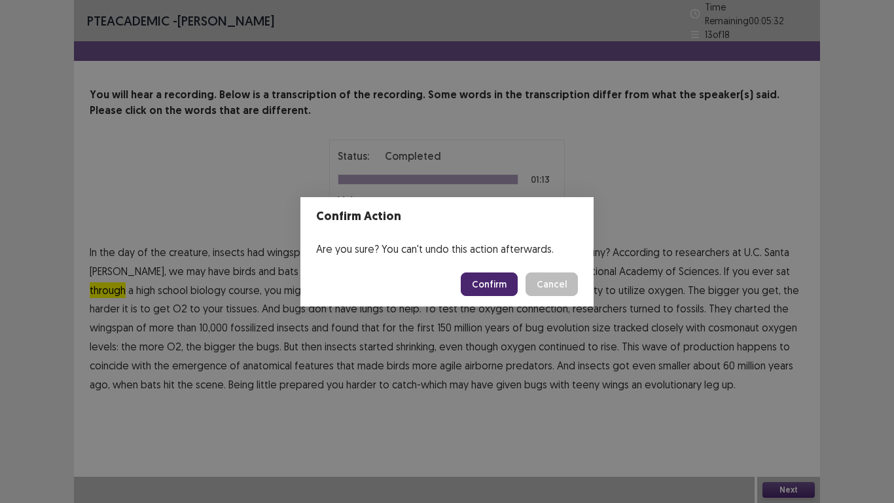
click at [496, 279] on button "Confirm" at bounding box center [489, 284] width 57 height 24
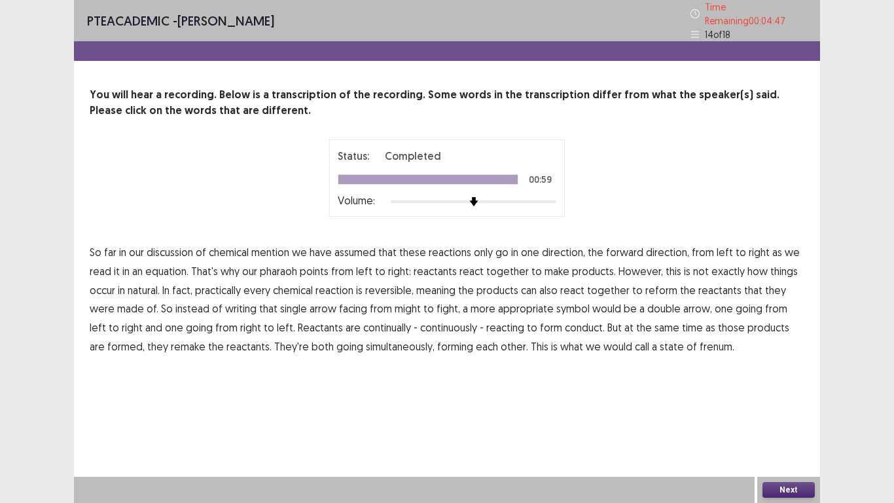
click at [416, 266] on span "reactants" at bounding box center [435, 271] width 43 height 16
click at [789, 489] on button "Next" at bounding box center [788, 490] width 52 height 16
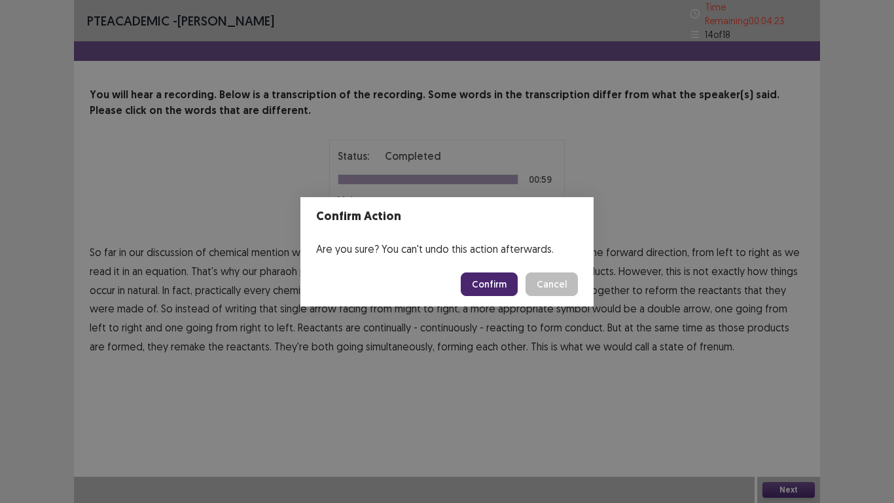
click at [486, 281] on button "Confirm" at bounding box center [489, 284] width 57 height 24
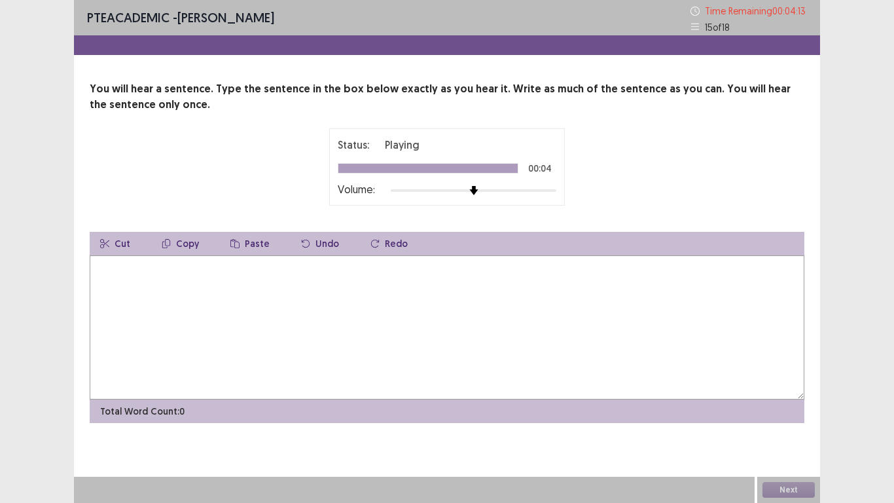
click at [104, 264] on textarea at bounding box center [447, 327] width 715 height 144
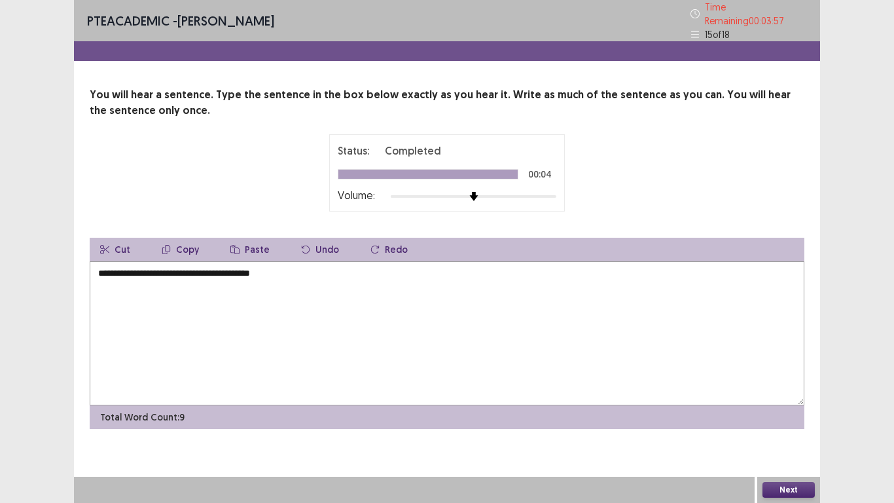
type textarea "**********"
click at [781, 490] on button "Next" at bounding box center [788, 490] width 52 height 16
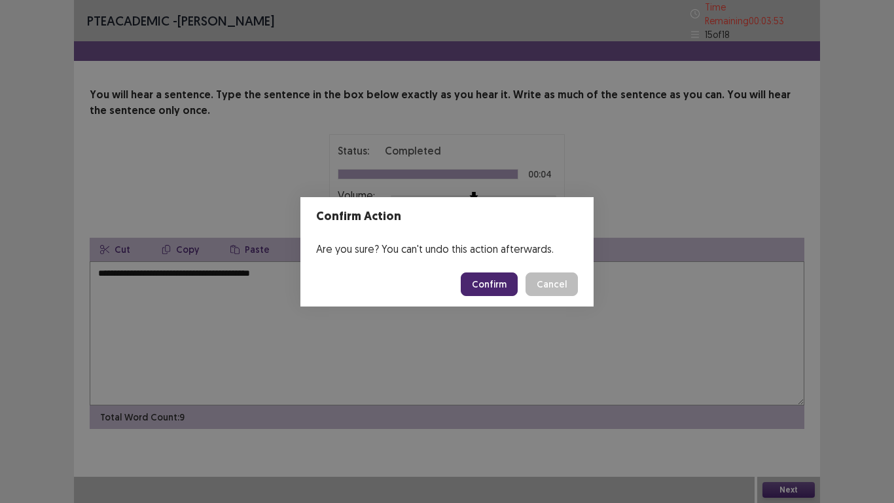
click at [499, 285] on button "Confirm" at bounding box center [489, 284] width 57 height 24
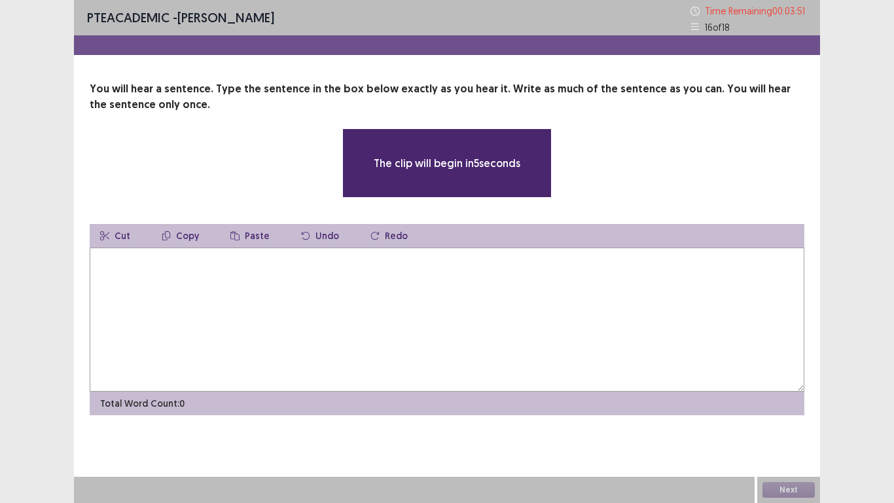
click at [93, 253] on textarea at bounding box center [447, 319] width 715 height 144
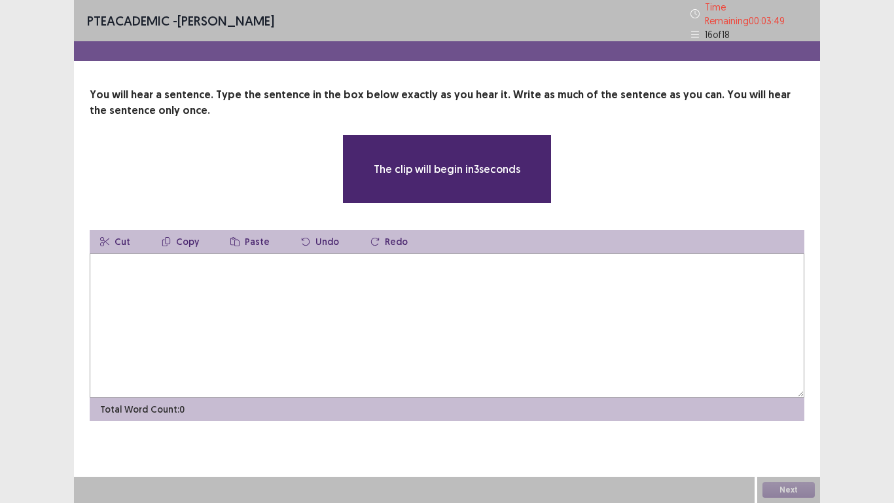
click at [91, 256] on textarea at bounding box center [447, 325] width 715 height 144
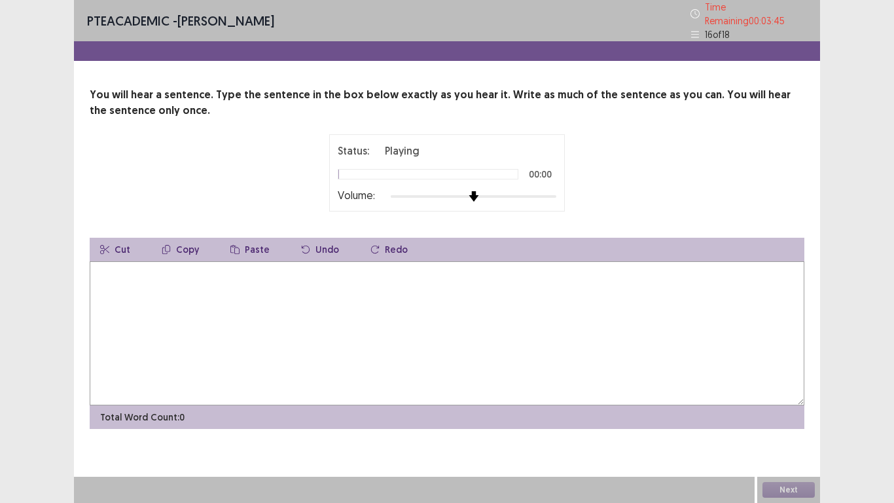
click at [472, 191] on div at bounding box center [474, 196] width 166 height 10
click at [505, 192] on img at bounding box center [506, 196] width 10 height 10
click at [556, 196] on div "Status: Playing 00:04 Volume:" at bounding box center [447, 172] width 236 height 77
click at [96, 266] on textarea at bounding box center [447, 333] width 715 height 144
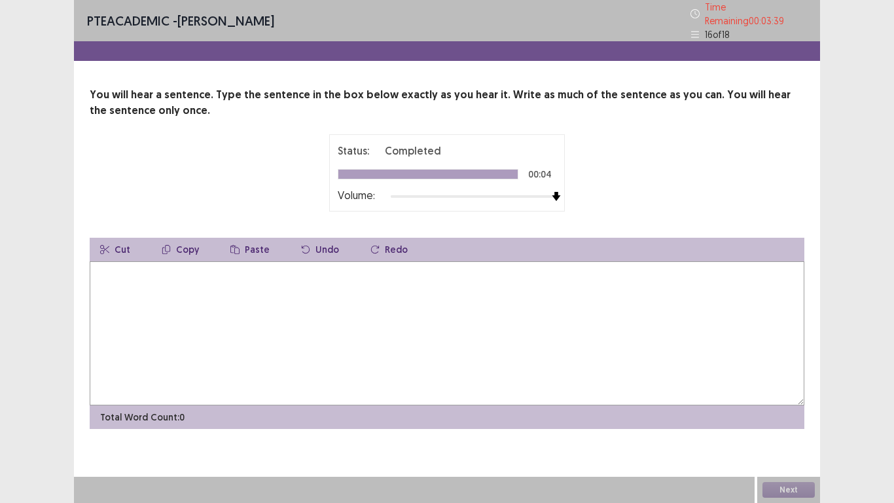
click at [97, 266] on textarea at bounding box center [447, 333] width 715 height 144
type textarea "**********"
click at [784, 491] on button "Next" at bounding box center [788, 490] width 52 height 16
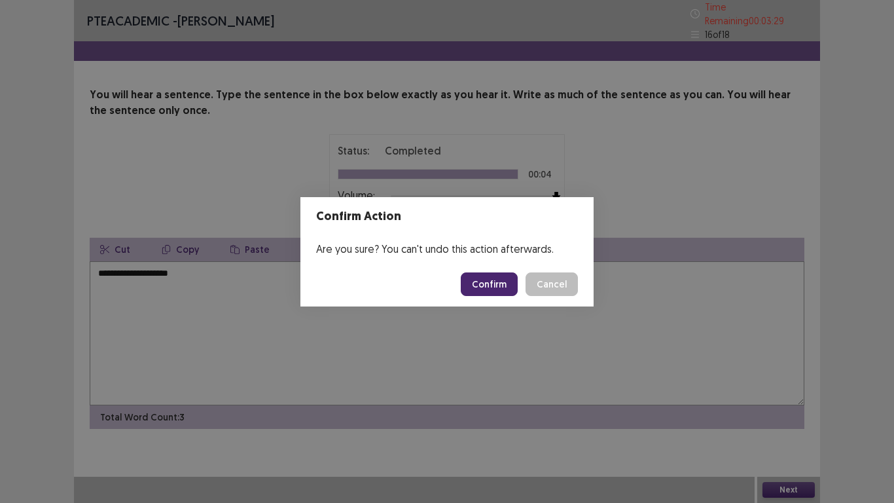
click at [487, 284] on button "Confirm" at bounding box center [489, 284] width 57 height 24
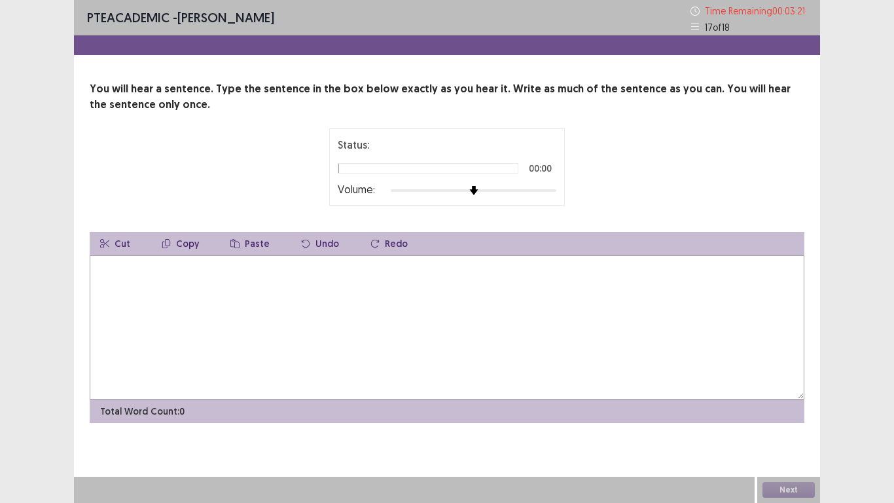
click at [524, 201] on div "Status: 00:00 Volume:" at bounding box center [447, 166] width 236 height 77
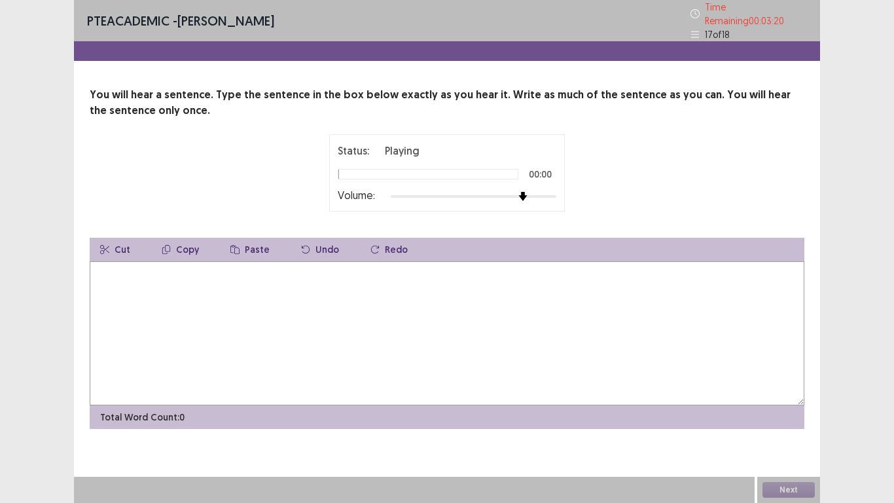
click at [551, 194] on div at bounding box center [474, 196] width 166 height 10
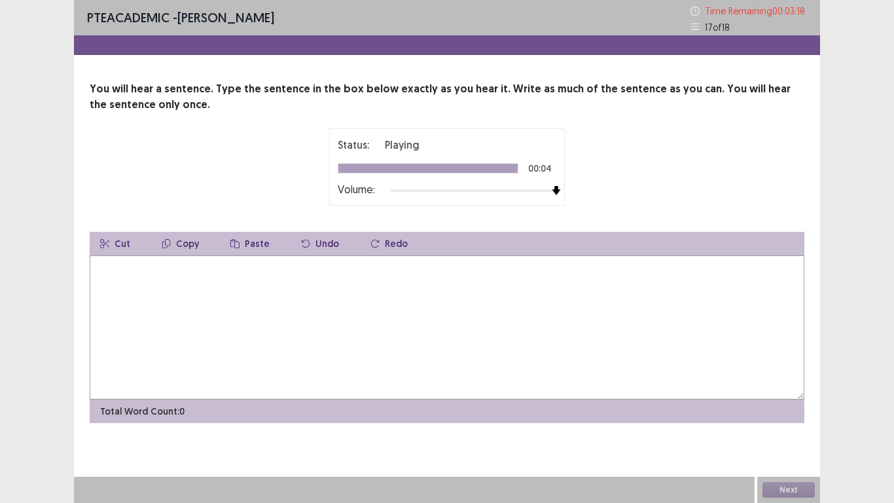
click at [94, 263] on textarea at bounding box center [447, 327] width 715 height 144
click at [96, 264] on textarea at bounding box center [447, 327] width 715 height 144
type textarea "*"
click at [795, 487] on button "Next" at bounding box center [788, 490] width 52 height 16
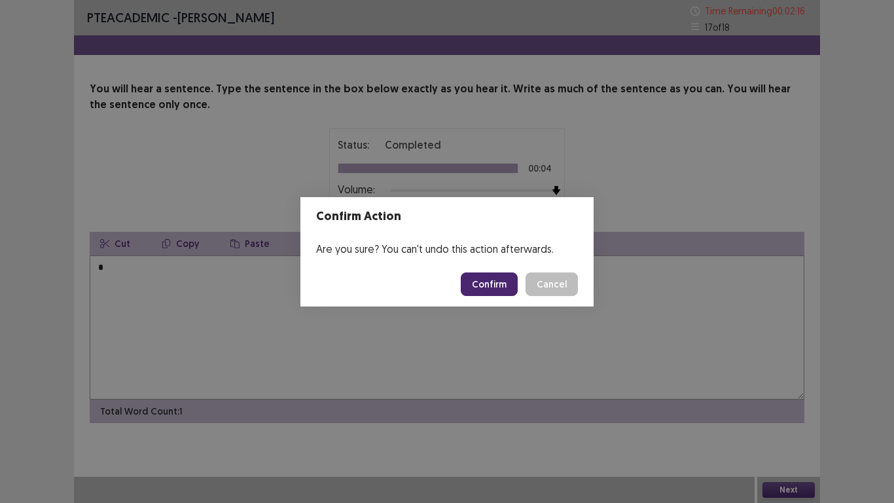
click at [488, 279] on button "Confirm" at bounding box center [489, 284] width 57 height 24
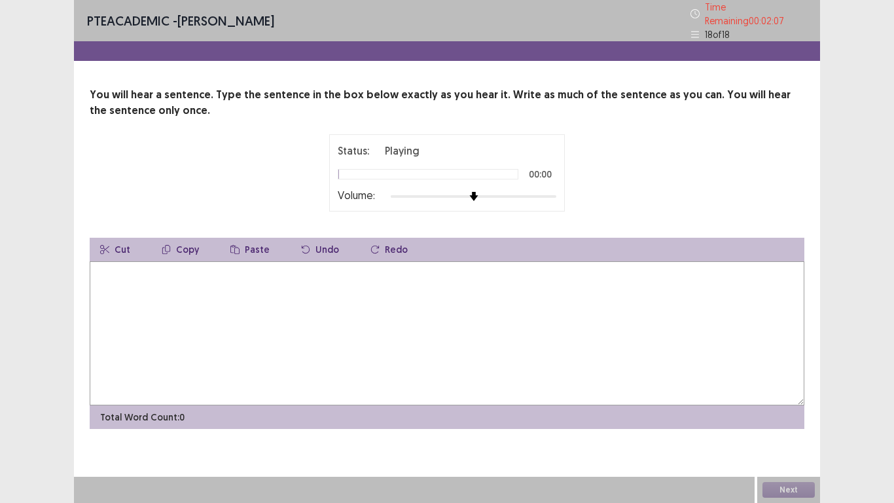
click at [472, 192] on img at bounding box center [473, 196] width 9 height 9
click at [552, 198] on div "Status: Playing 00:00 Volume:" at bounding box center [447, 172] width 236 height 77
click at [95, 262] on textarea at bounding box center [447, 333] width 715 height 144
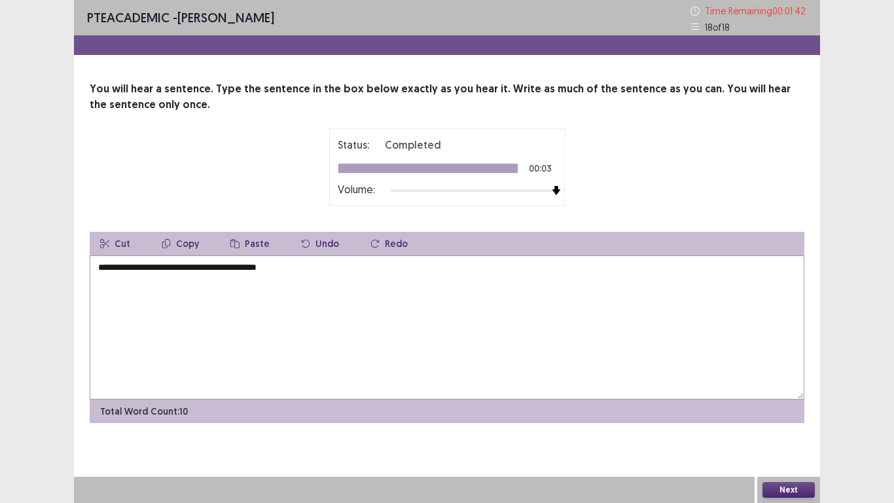
type textarea "**********"
click at [783, 485] on button "Next" at bounding box center [788, 490] width 52 height 16
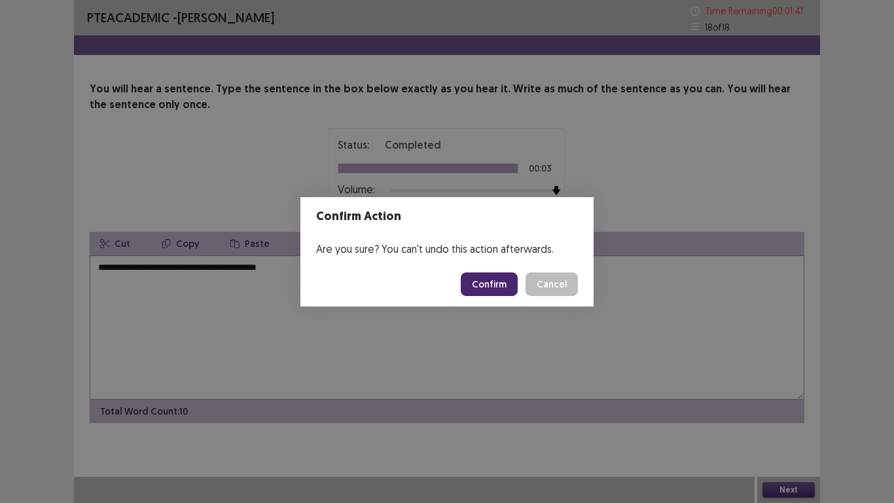
click at [492, 283] on button "Confirm" at bounding box center [489, 284] width 57 height 24
